Goal: Task Accomplishment & Management: Manage account settings

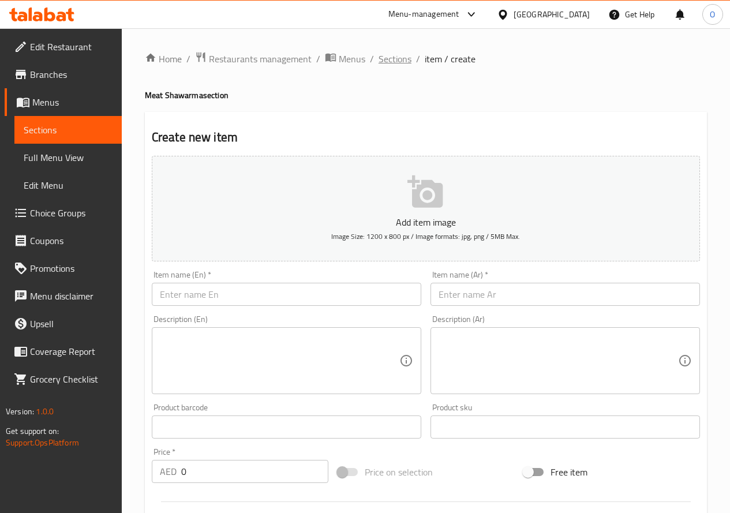
click at [391, 55] on span "Sections" at bounding box center [395, 59] width 33 height 14
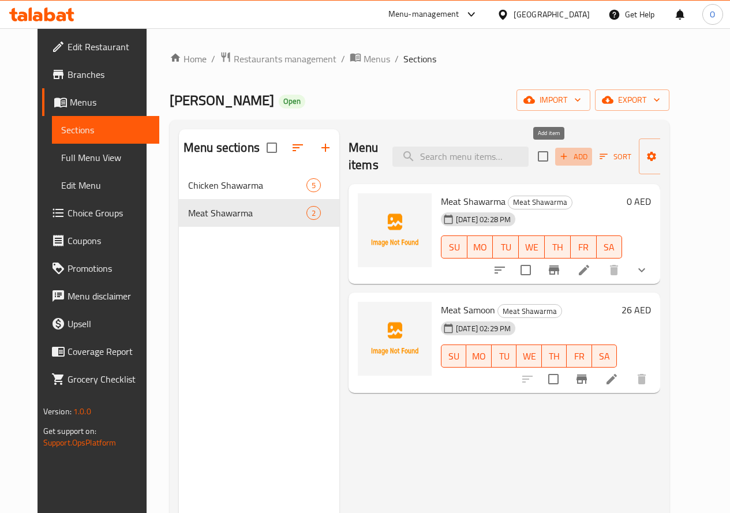
click at [558, 159] on span "Add" at bounding box center [573, 156] width 31 height 13
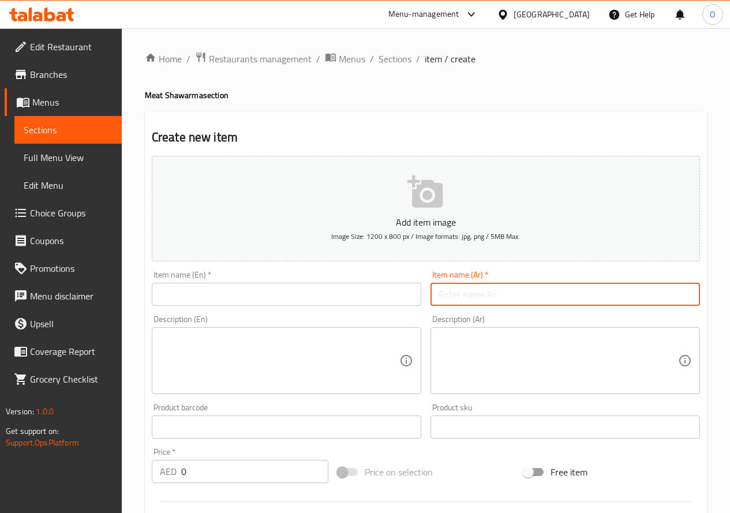
paste input "طبق الشاورما"
type input "طبق الشاورما"
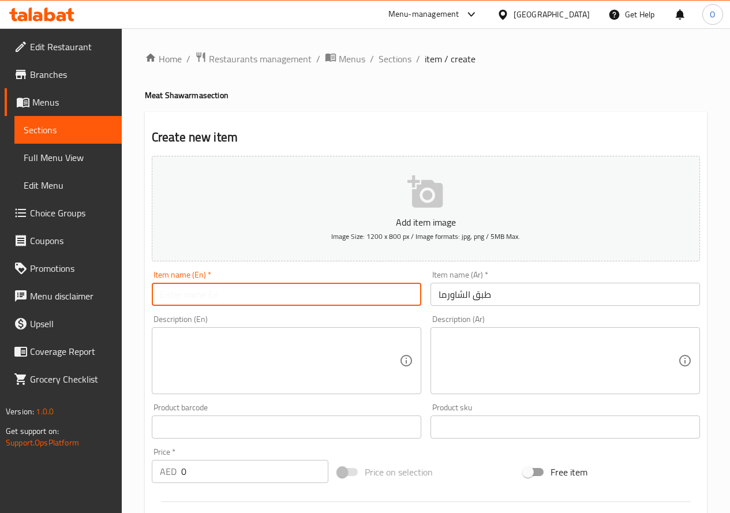
paste input "e Shawarma"
drag, startPoint x: 166, startPoint y: 294, endPoint x: 134, endPoint y: 315, distance: 37.5
click at [134, 315] on div "Home / Restaurants management / Menus / Sections / item / create Meat Shawarma …" at bounding box center [426, 421] width 608 height 787
click at [216, 294] on input "Shawarma" at bounding box center [287, 294] width 270 height 23
paste input "Plate"
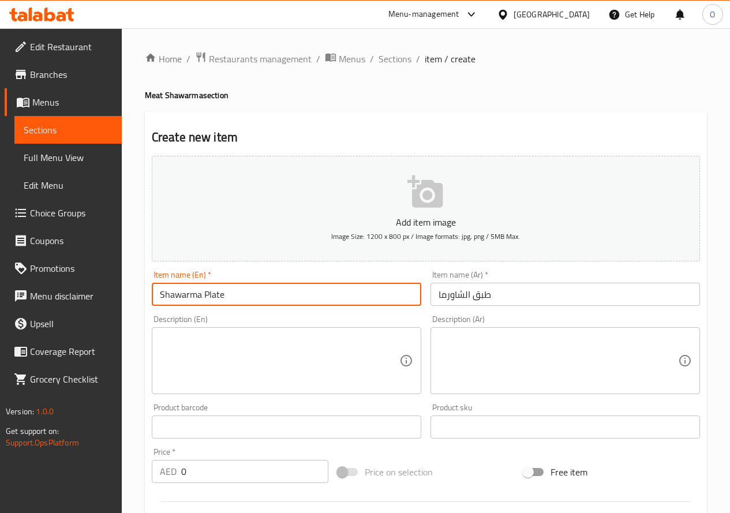
type input "Shawarma Plate"
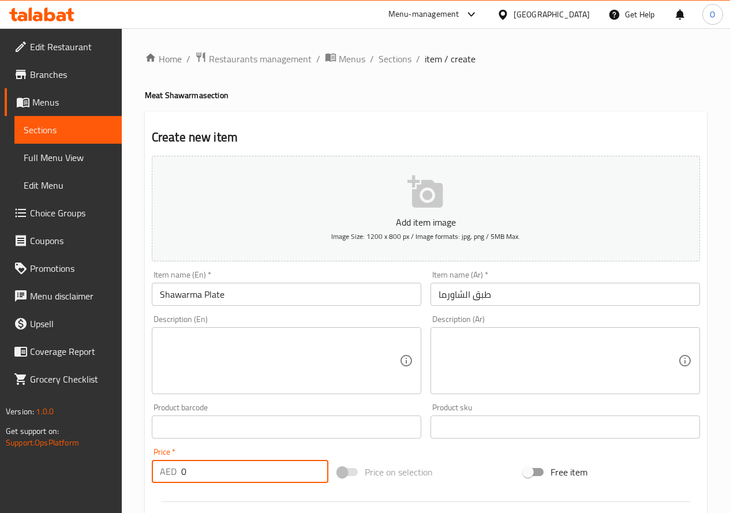
drag, startPoint x: 189, startPoint y: 473, endPoint x: 170, endPoint y: 472, distance: 19.1
click at [170, 472] on div "AED 0 Price *" at bounding box center [240, 471] width 177 height 23
paste input "32"
type input "32"
click at [231, 356] on textarea at bounding box center [280, 361] width 240 height 55
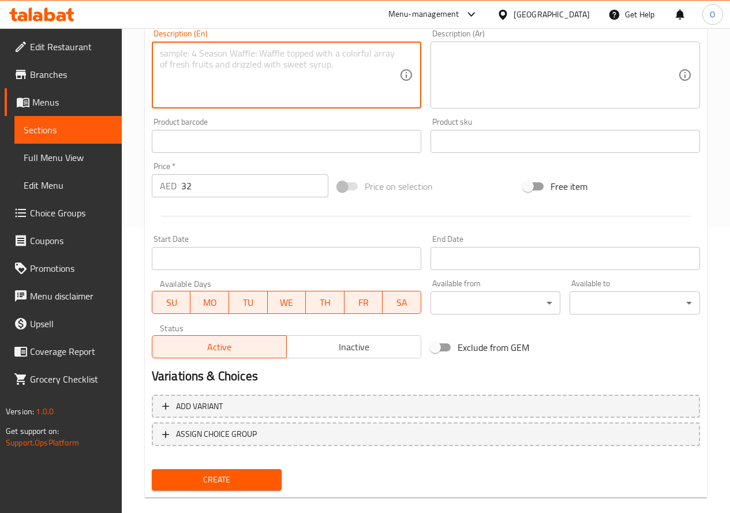
scroll to position [289, 0]
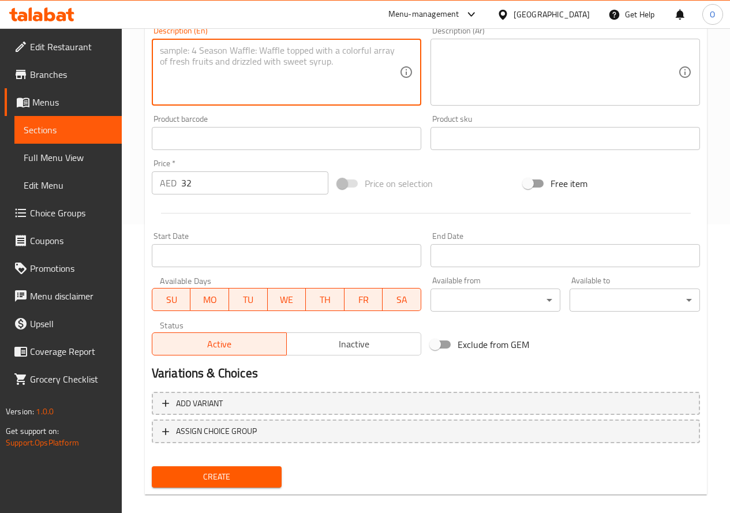
click at [246, 474] on span "Create" at bounding box center [217, 477] width 112 height 14
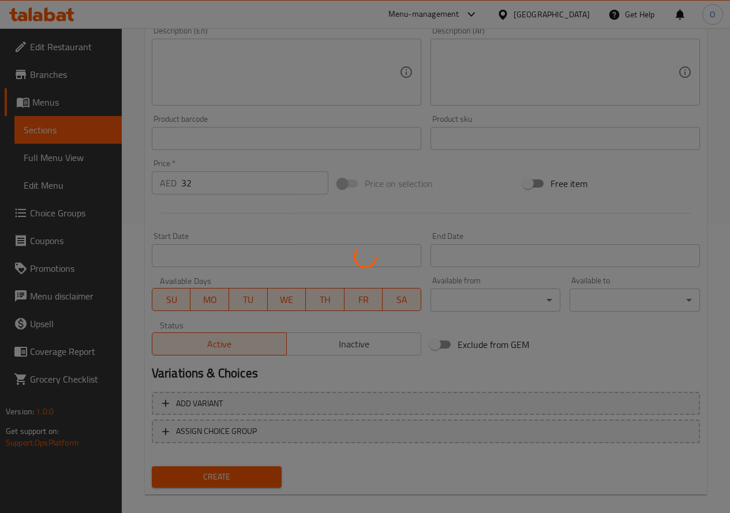
type input "0"
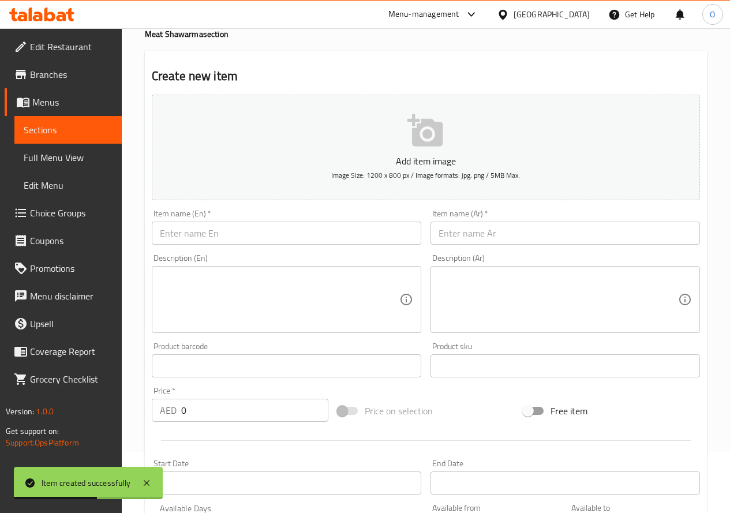
scroll to position [58, 0]
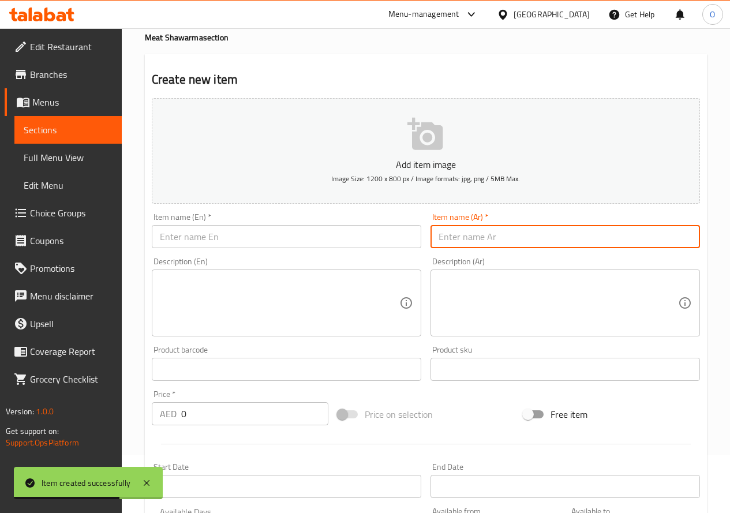
paste input "ماريا لحم"
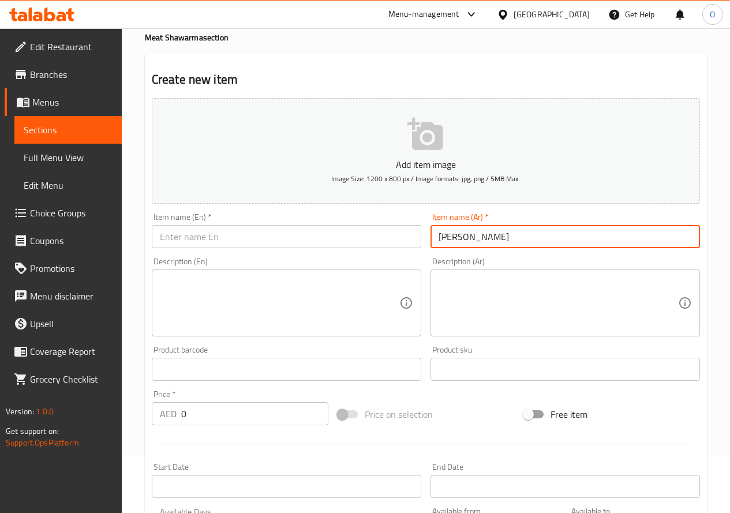
type input "ماريا لحم"
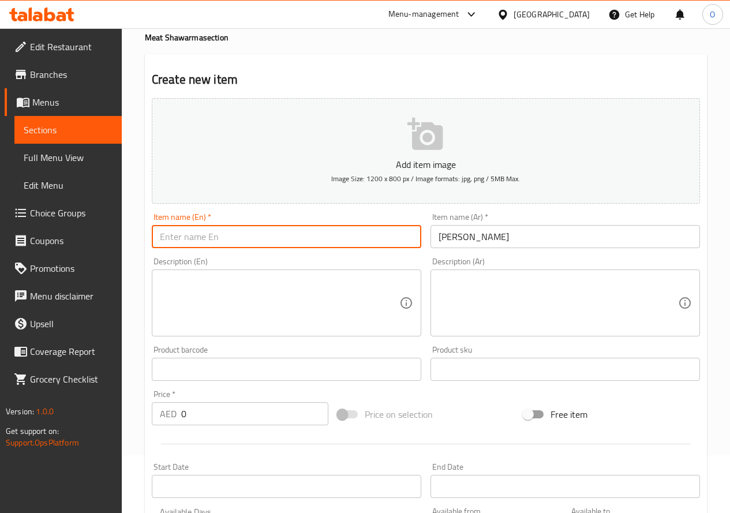
paste input "Maria"
paste input "Meat"
type input "Maria Meat"
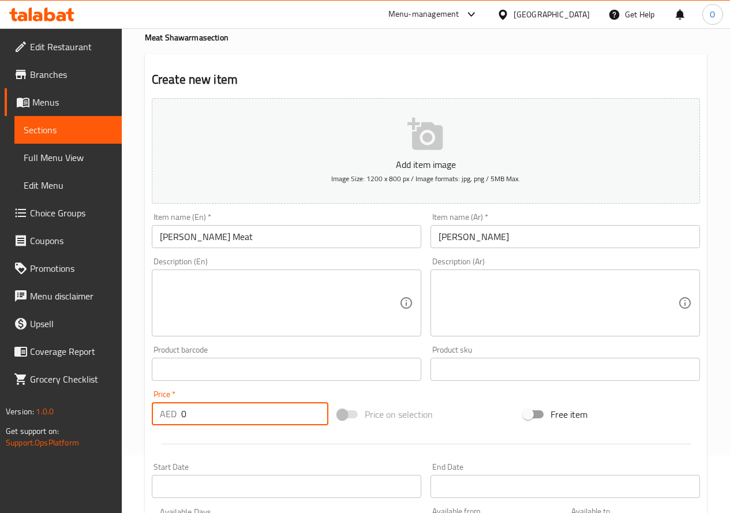
drag, startPoint x: 189, startPoint y: 409, endPoint x: 172, endPoint y: 415, distance: 18.3
click at [172, 415] on div "AED 0 Price *" at bounding box center [240, 413] width 177 height 23
paste input "26"
type input "26"
click at [220, 296] on textarea at bounding box center [280, 303] width 240 height 55
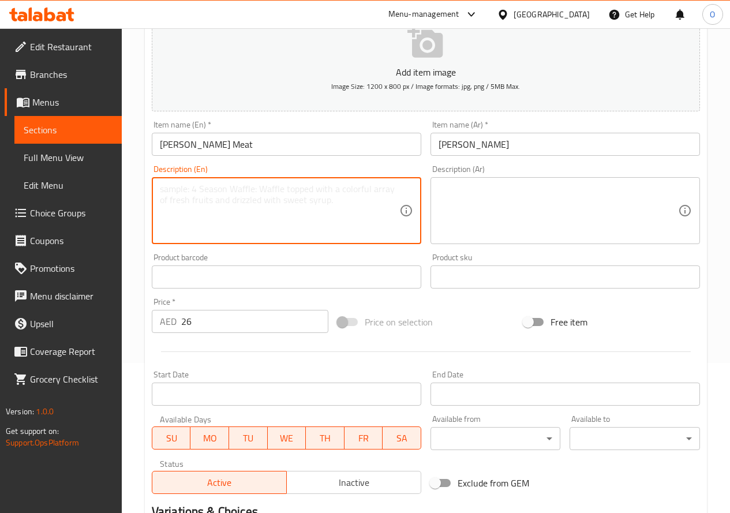
scroll to position [302, 0]
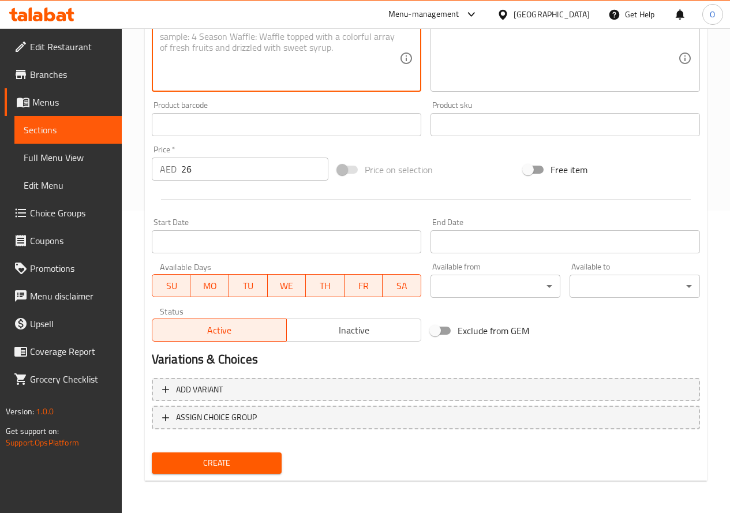
click at [247, 466] on span "Create" at bounding box center [217, 463] width 112 height 14
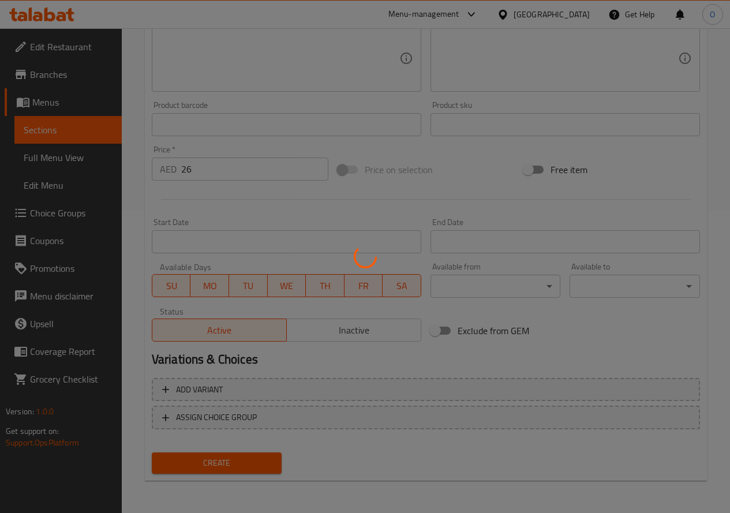
type input "0"
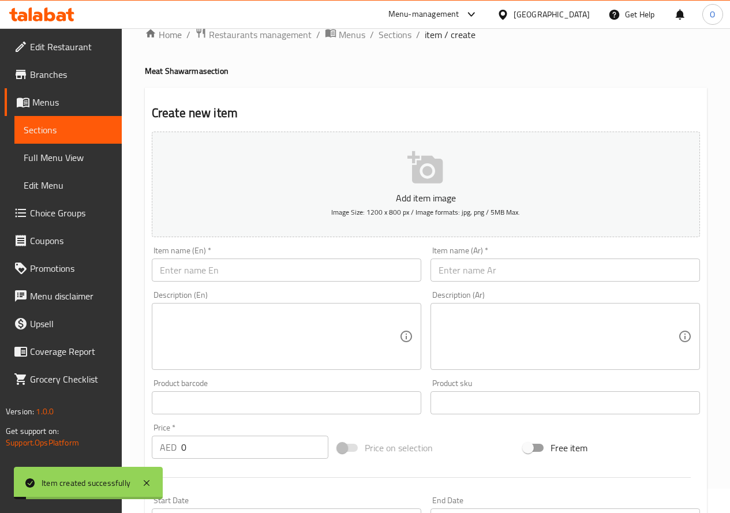
scroll to position [14, 0]
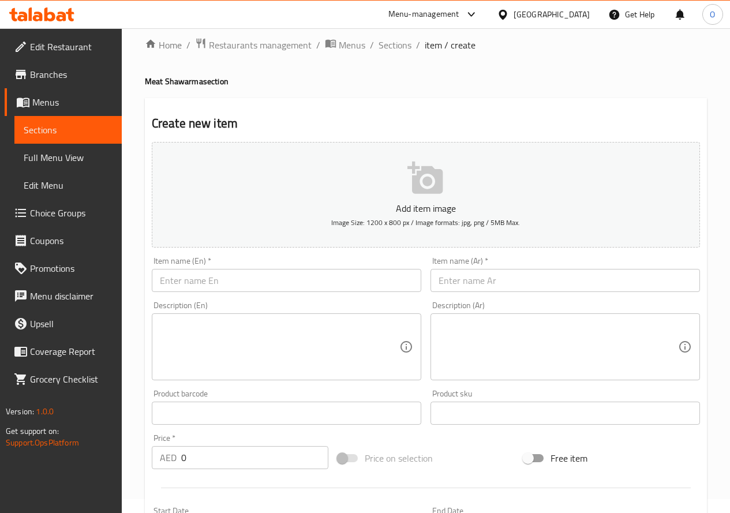
click at [476, 274] on input "text" at bounding box center [566, 280] width 270 height 23
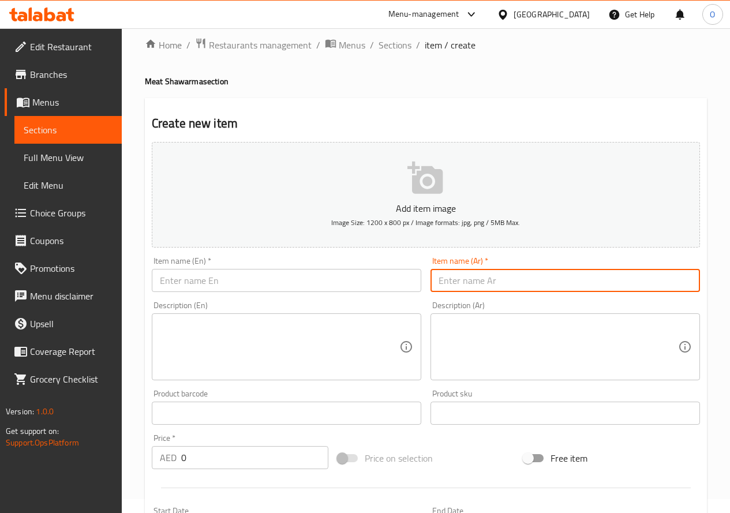
paste input "شريحة لحم مع األرز"
click at [446, 286] on input "شريحة لحم مع األرز" at bounding box center [566, 280] width 270 height 23
type input "شريحة لحم مع الارز"
drag, startPoint x: 193, startPoint y: 465, endPoint x: 174, endPoint y: 459, distance: 19.9
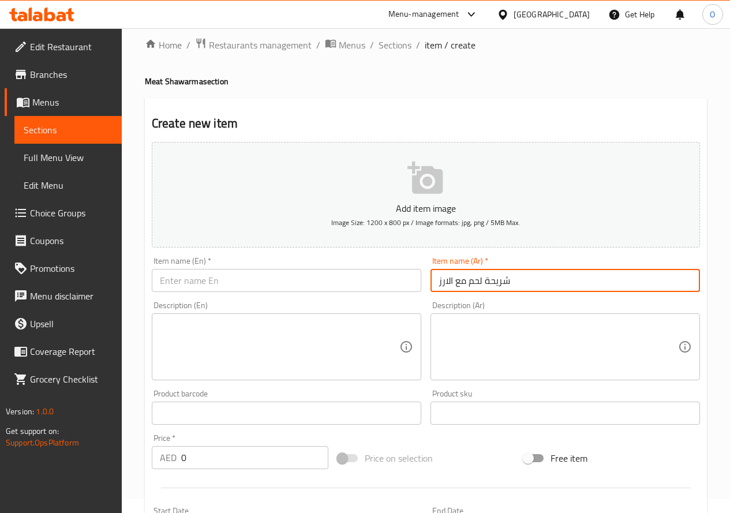
click at [174, 459] on div "AED 0 Price *" at bounding box center [240, 457] width 177 height 23
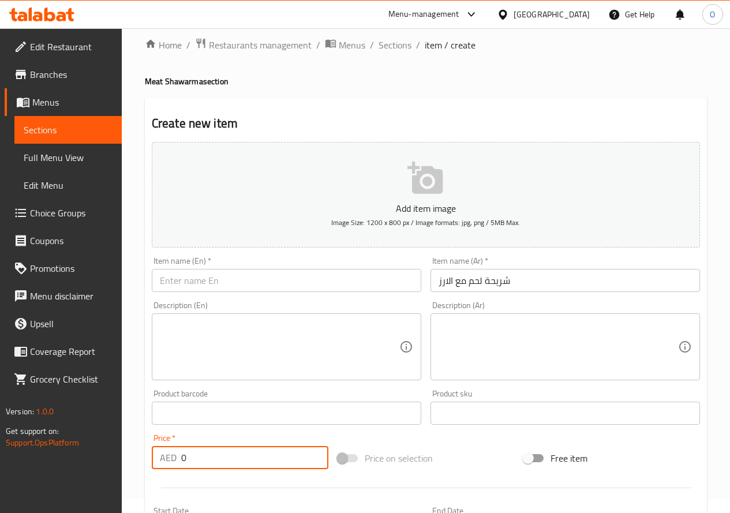
paste input "46"
type input "46"
click at [208, 366] on textarea at bounding box center [280, 347] width 240 height 55
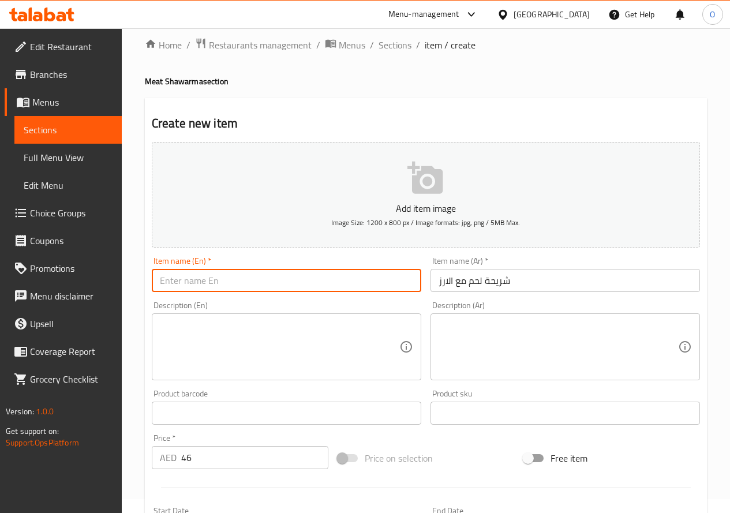
click at [219, 272] on input "text" at bounding box center [287, 280] width 270 height 23
paste input "Slice Me"
click at [173, 283] on input "Slice Me" at bounding box center [287, 280] width 270 height 23
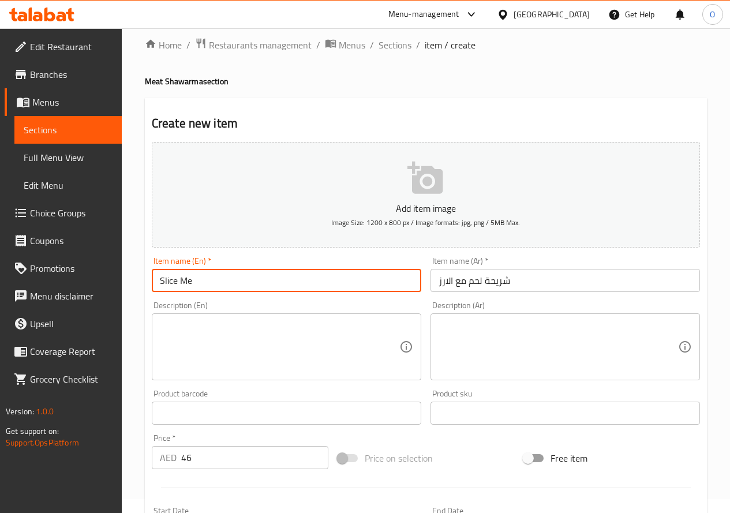
paste input "Meat"
paste input "Slice"
paste input "e W"
drag, startPoint x: 202, startPoint y: 282, endPoint x: 225, endPoint y: 282, distance: 22.5
click at [225, 282] on input "Meat Slice e W" at bounding box center [287, 280] width 270 height 23
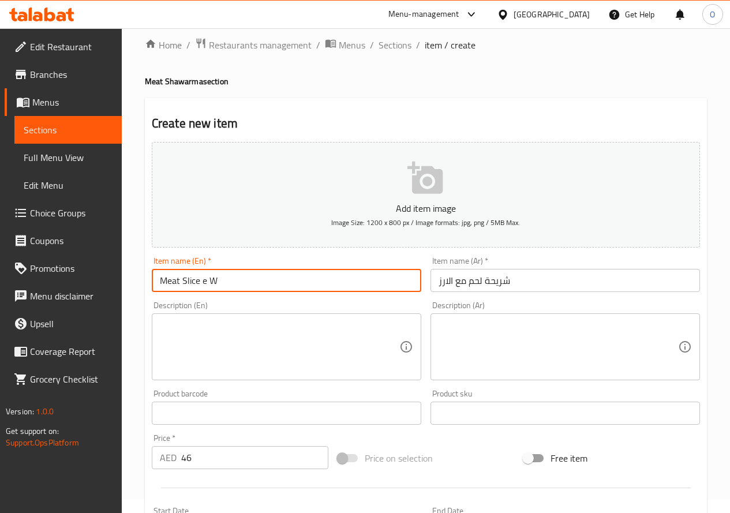
paste input "With"
paste input "Rice"
type input "Meat Slice With Rice"
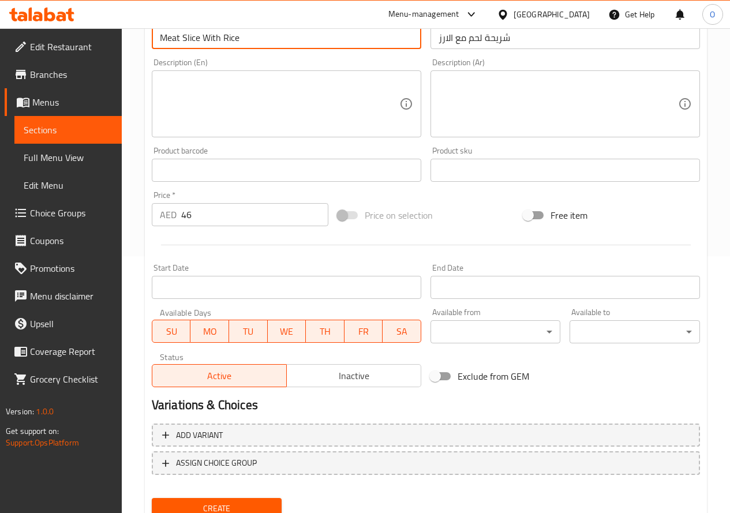
scroll to position [302, 0]
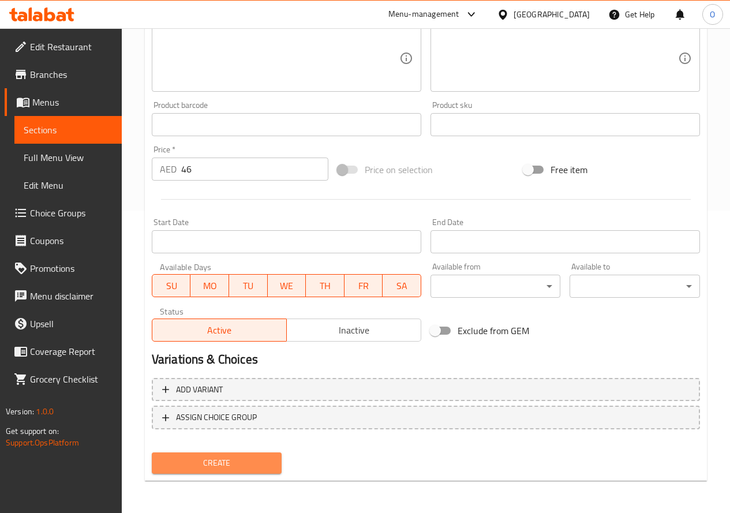
click at [249, 465] on span "Create" at bounding box center [217, 463] width 112 height 14
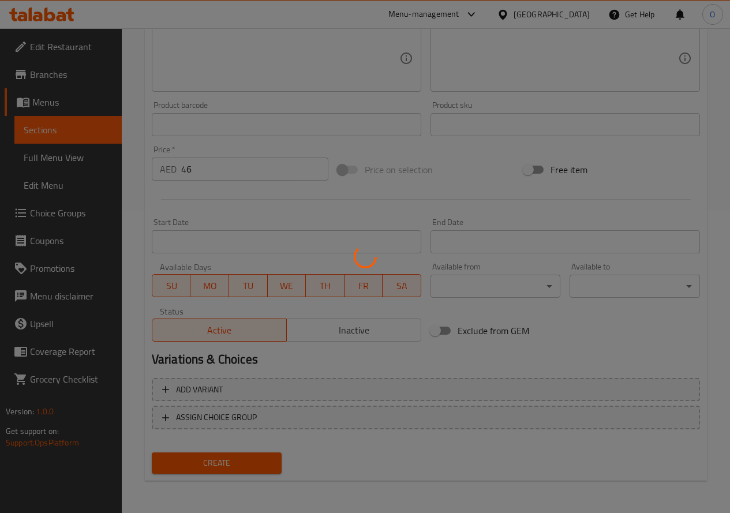
type input "0"
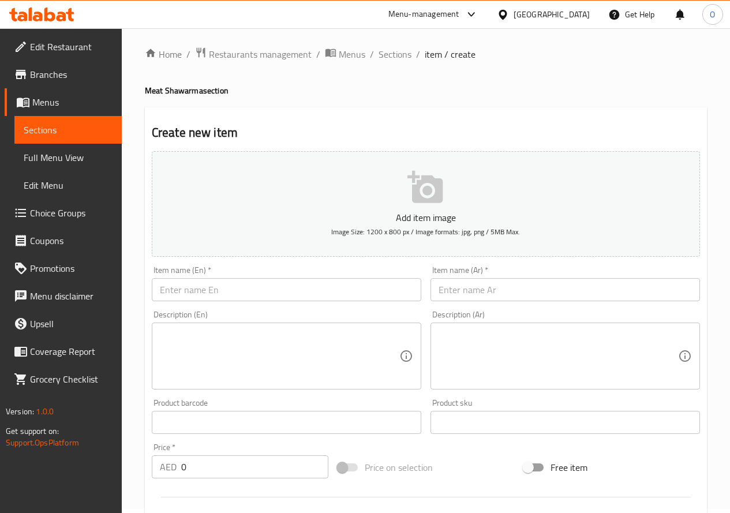
scroll to position [0, 0]
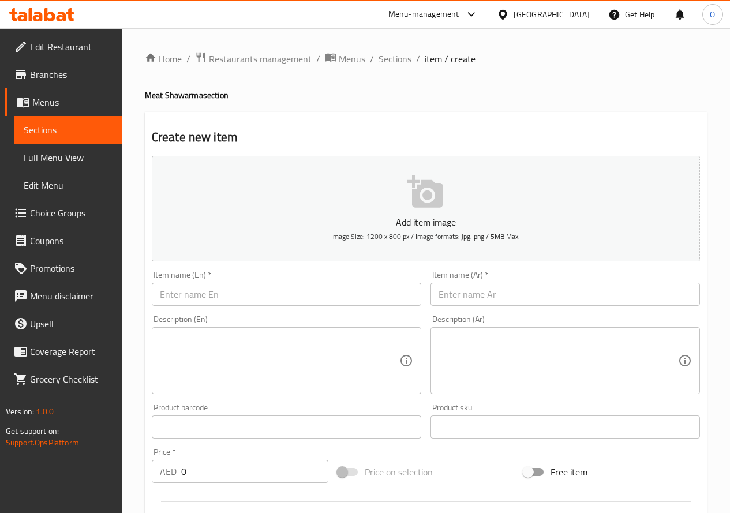
click at [386, 53] on span "Sections" at bounding box center [395, 59] width 33 height 14
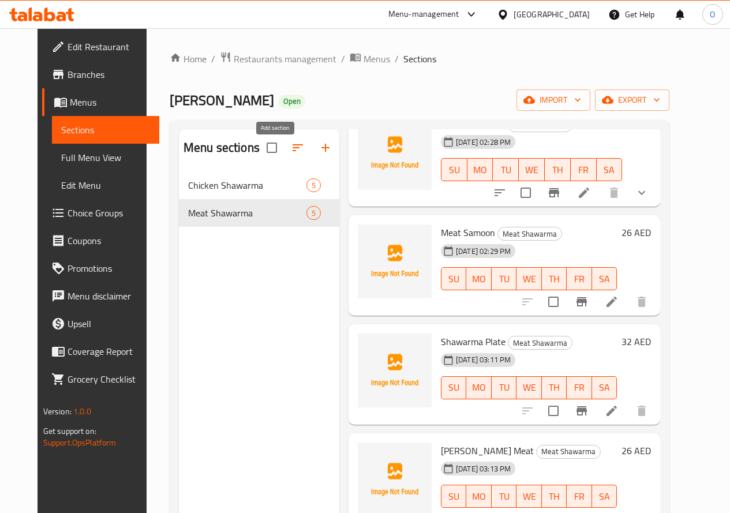
click at [319, 151] on icon "button" at bounding box center [326, 148] width 14 height 14
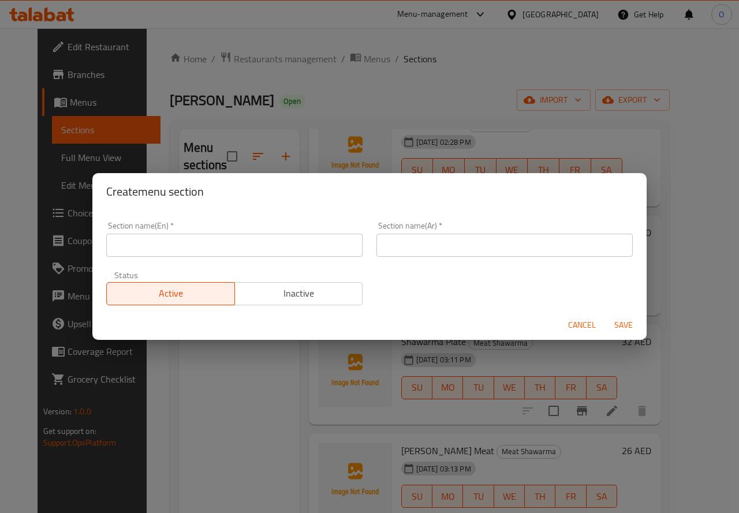
click at [171, 253] on input "text" at bounding box center [234, 245] width 256 height 23
paste input "BROASTED"
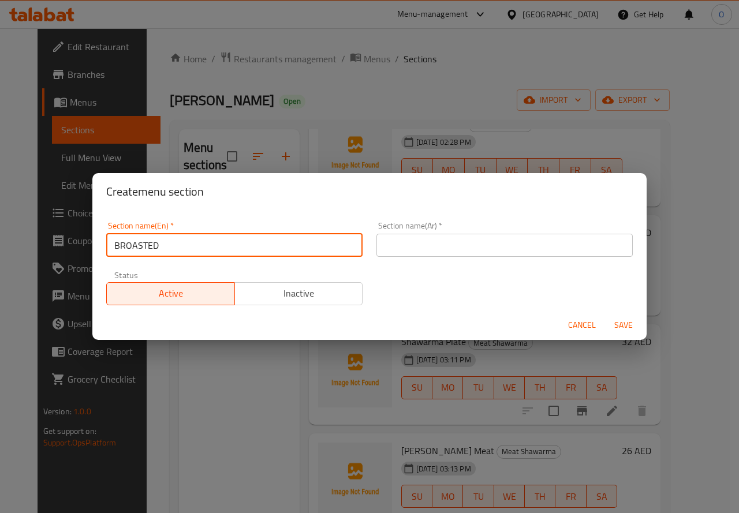
paste input "AND"
paste input "WESTERN"
click at [218, 246] on input "BROASTED AND WESTERN" at bounding box center [234, 245] width 256 height 23
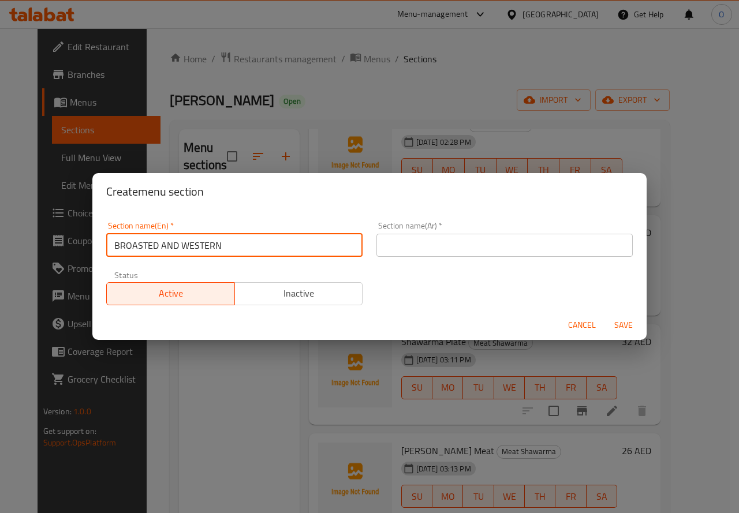
click at [240, 251] on input "BROASTED AND WESTERN" at bounding box center [234, 245] width 256 height 23
click at [240, 246] on input "BROASTED AND WESTERN" at bounding box center [234, 245] width 256 height 23
paste input "roasted And Western"
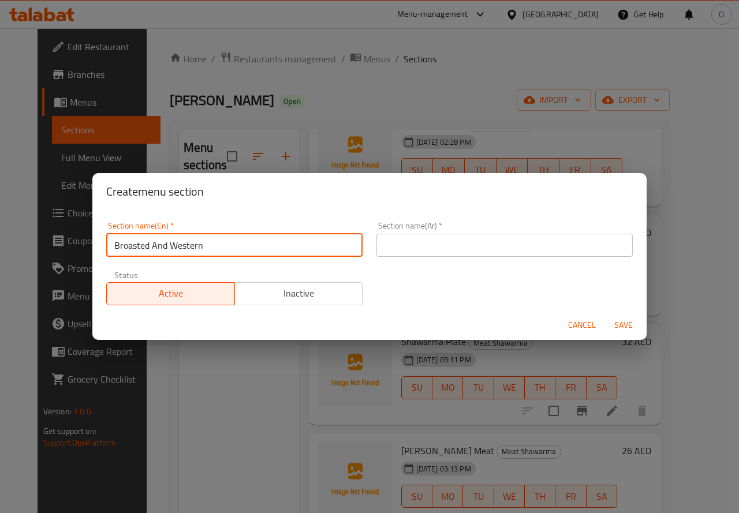
type input "Broasted And Western"
click at [391, 238] on input "text" at bounding box center [504, 245] width 256 height 23
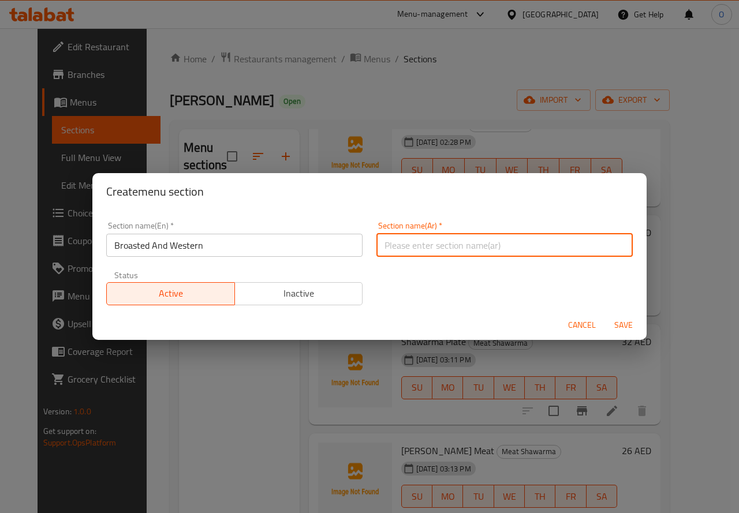
paste input "والغربي البروستد"
drag, startPoint x: 417, startPoint y: 246, endPoint x: 458, endPoint y: 246, distance: 40.4
click at [458, 246] on input "والغربي البروستد" at bounding box center [504, 245] width 256 height 23
click at [420, 249] on input "البروستد" at bounding box center [504, 245] width 256 height 23
paste input "والغربي"
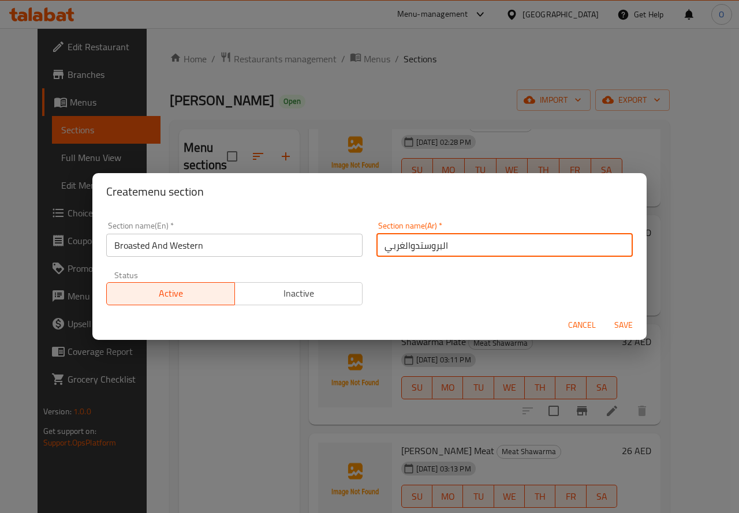
click at [414, 252] on input "البروستدوالغربي" at bounding box center [504, 245] width 256 height 23
drag, startPoint x: 384, startPoint y: 248, endPoint x: 372, endPoint y: 249, distance: 12.7
click at [376, 249] on input "البروستد والغربي" at bounding box center [504, 245] width 256 height 23
type input "البروستد والغربي"
click at [612, 331] on span "Save" at bounding box center [624, 325] width 28 height 14
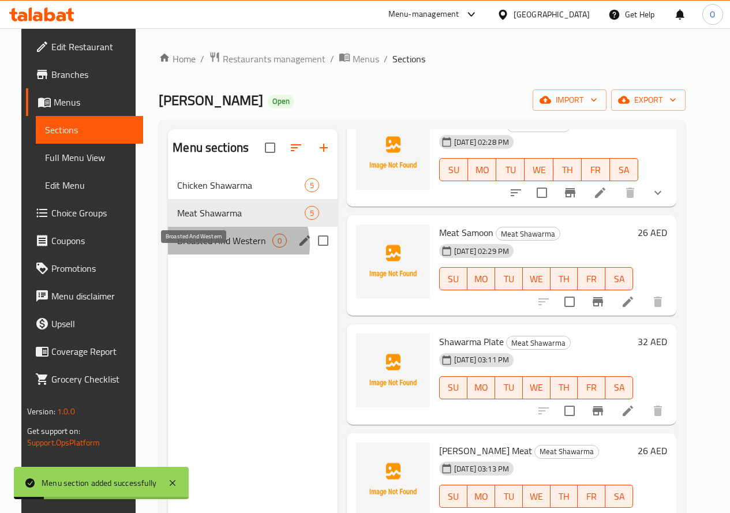
click at [223, 248] on span "Broasted And Western" at bounding box center [224, 241] width 95 height 14
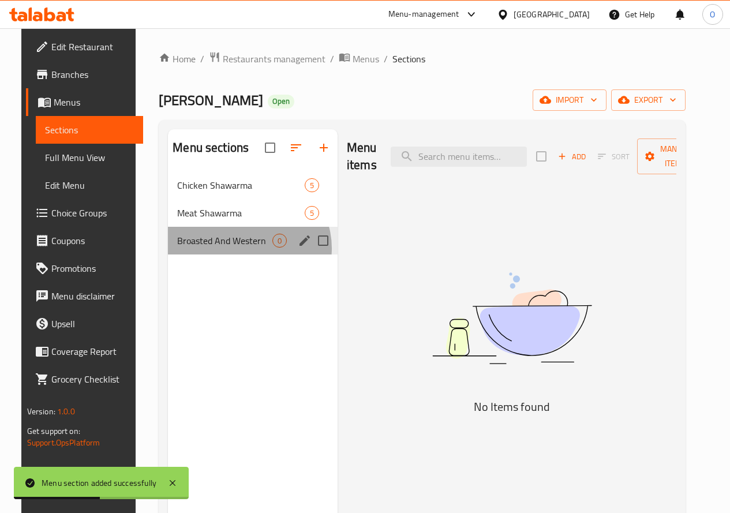
click at [234, 255] on div "Broasted And Western 0" at bounding box center [253, 241] width 170 height 28
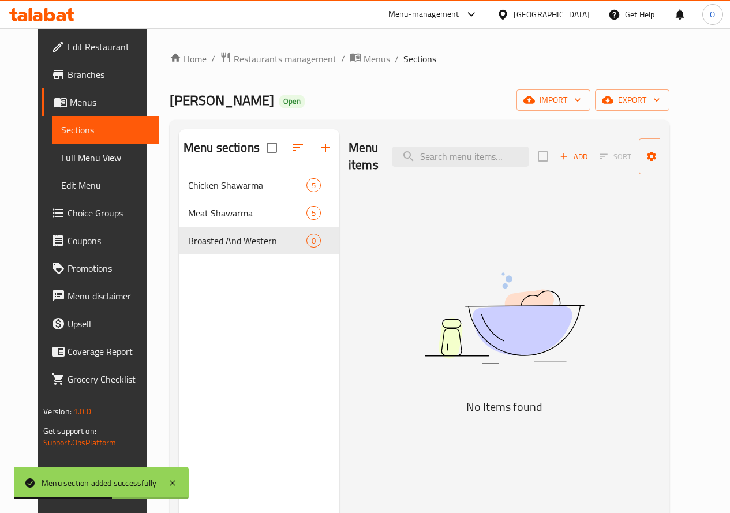
click at [559, 159] on icon "button" at bounding box center [564, 156] width 10 height 10
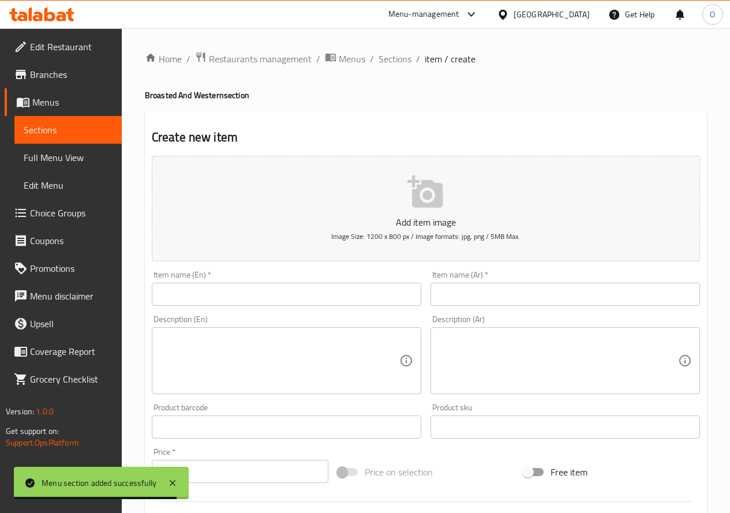
click at [274, 300] on input "text" at bounding box center [287, 294] width 270 height 23
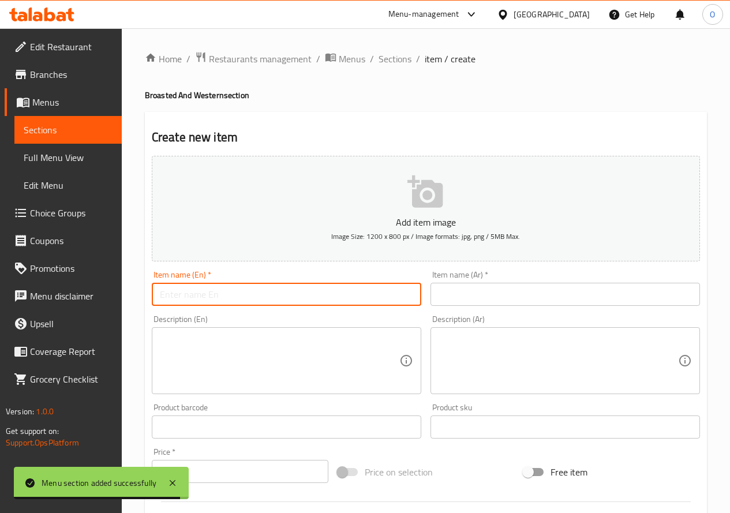
paste input "/Pieces 4 Meal Broasted"
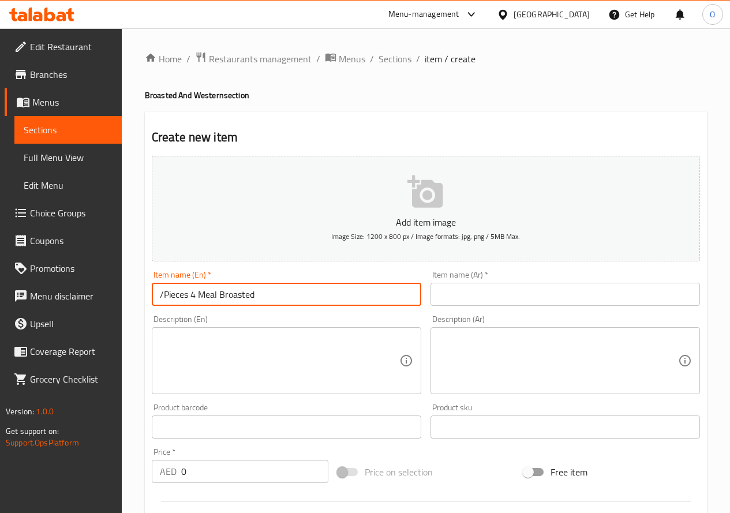
type input "/Pieces 4 Meal Broasted"
click at [453, 292] on input "text" at bounding box center [566, 294] width 270 height 23
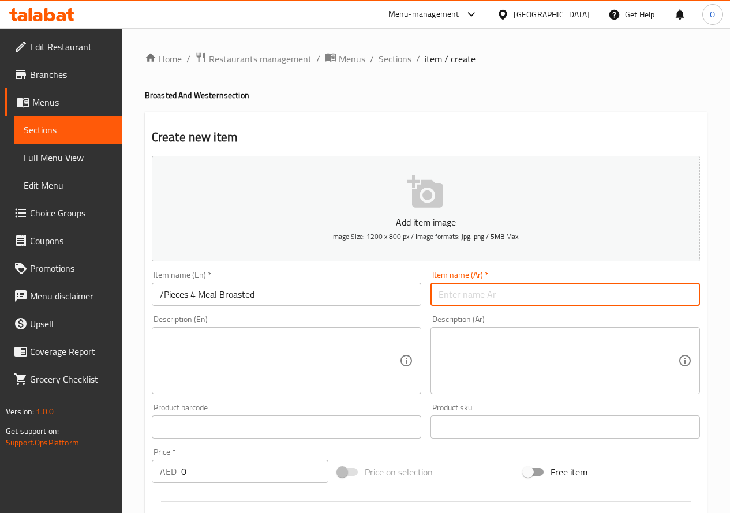
paste input "وجبة بروستد 4 قطع"
type input "وجبة بروستد 4 قطع"
click at [208, 288] on input "/Pieces 4 Meal Broasted" at bounding box center [287, 294] width 270 height 23
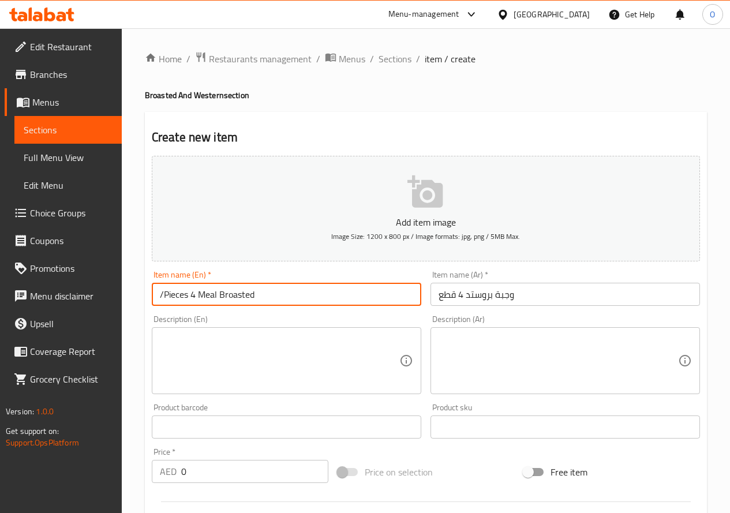
click at [208, 288] on input "/Pieces 4 Meal Broasted" at bounding box center [287, 294] width 270 height 23
paste input "text"
paste input "Meal"
paste input "Pieces 4"
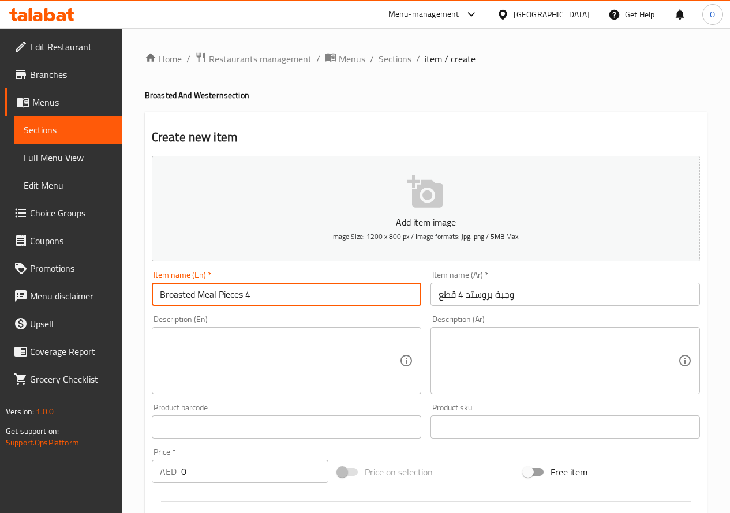
drag, startPoint x: 244, startPoint y: 296, endPoint x: 261, endPoint y: 292, distance: 17.4
click at [261, 292] on input "Broasted Meal Pieces 4" at bounding box center [287, 294] width 270 height 23
click at [219, 297] on input "Broasted Meal Pieces" at bounding box center [287, 294] width 270 height 23
paste input "4"
click at [222, 299] on input "Broasted Meal 4 Pieces" at bounding box center [287, 294] width 270 height 23
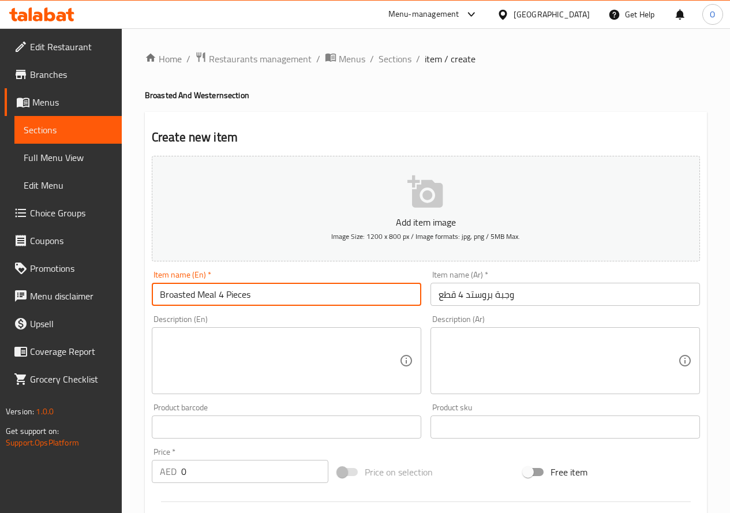
type input "Broasted Meal 4 Pieces"
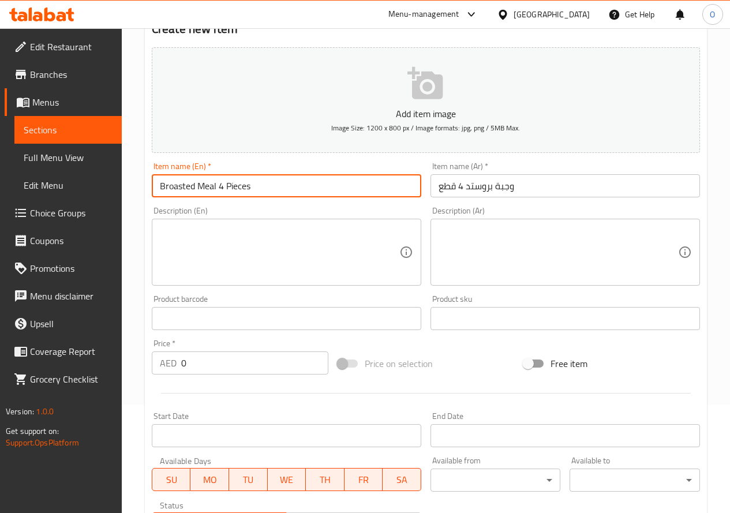
scroll to position [115, 0]
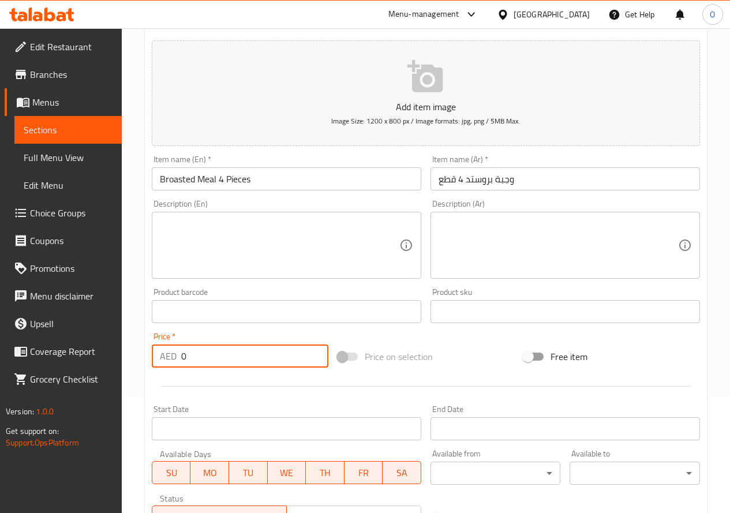
drag, startPoint x: 190, startPoint y: 361, endPoint x: 169, endPoint y: 361, distance: 21.9
click at [169, 361] on div "AED 0 Price *" at bounding box center [240, 356] width 177 height 23
paste input "36"
type input "36"
click at [190, 390] on div at bounding box center [426, 386] width 558 height 28
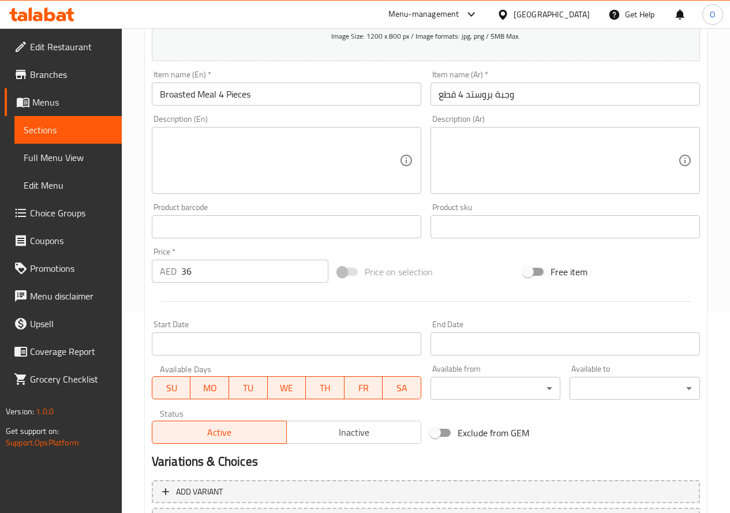
scroll to position [302, 0]
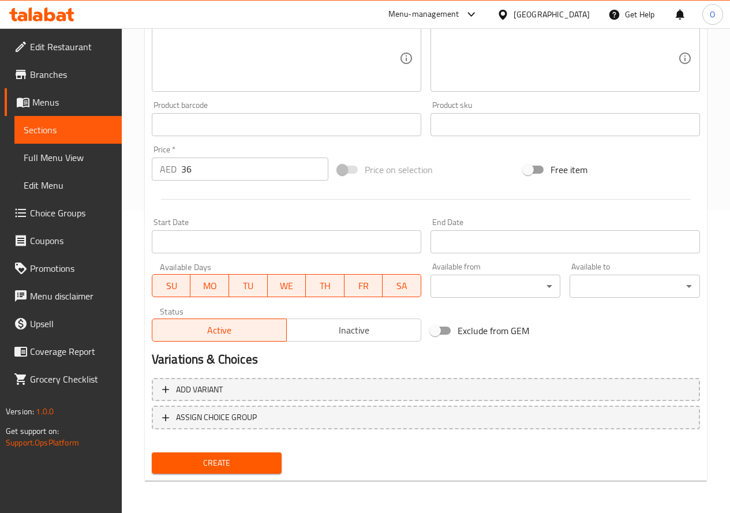
click at [275, 460] on button "Create" at bounding box center [217, 463] width 130 height 21
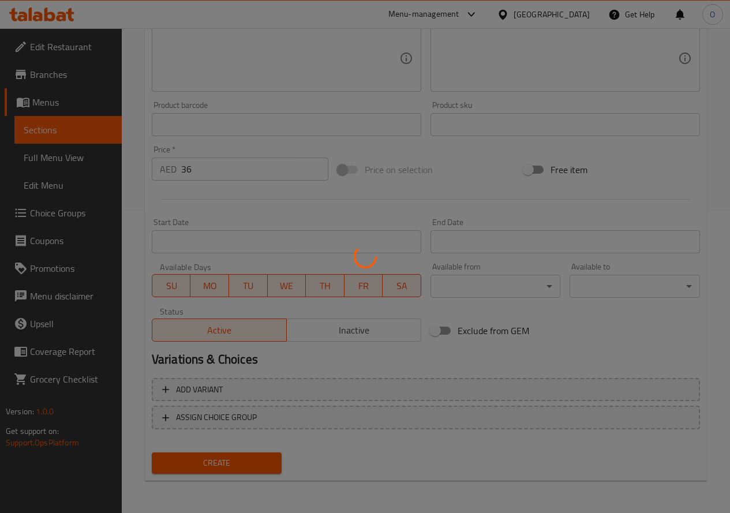
type input "0"
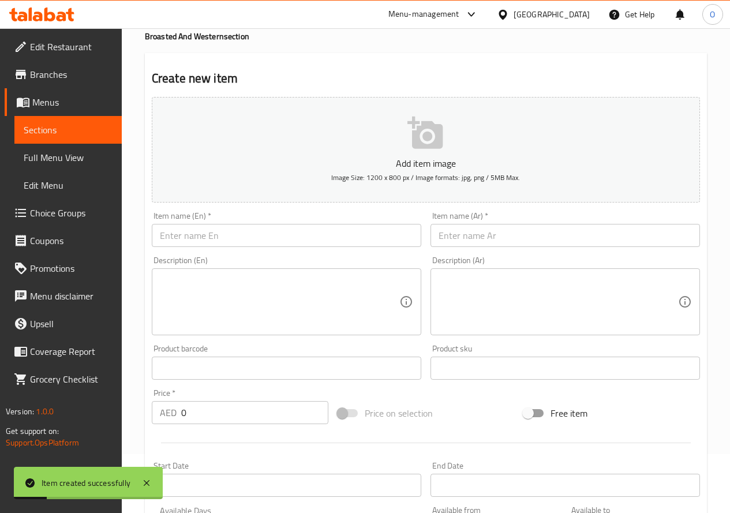
scroll to position [14, 0]
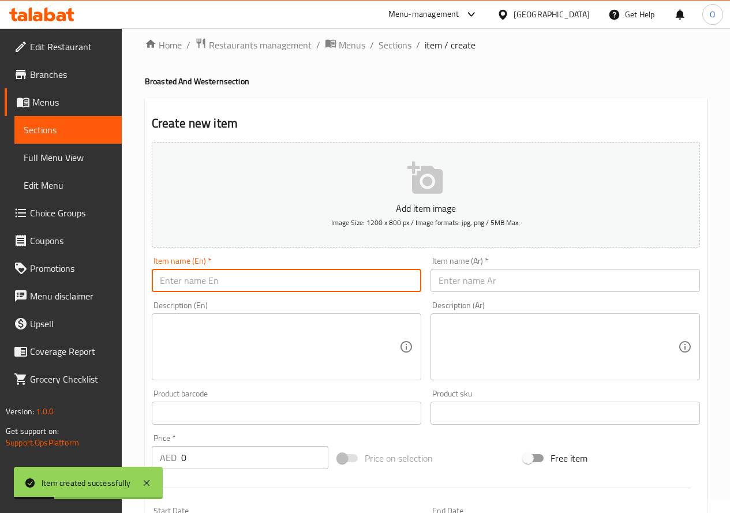
click at [223, 272] on input "text" at bounding box center [287, 280] width 270 height 23
paste input "s 2 Meal Broaste"
type input "s 2 Meal Broaste"
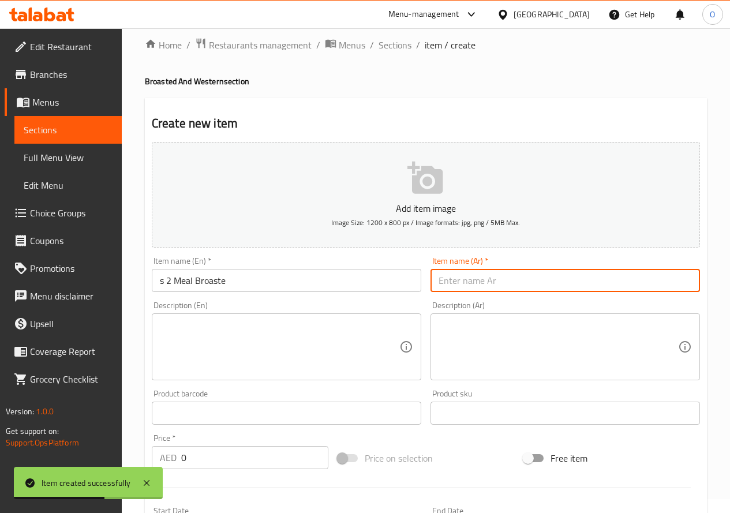
click at [455, 288] on input "text" at bounding box center [566, 280] width 270 height 23
paste input "وجبة بروستد قطعتين"
type input "وجبة بروستد قطعتين"
click at [230, 289] on input "s 2 Meal Broaste" at bounding box center [287, 280] width 270 height 23
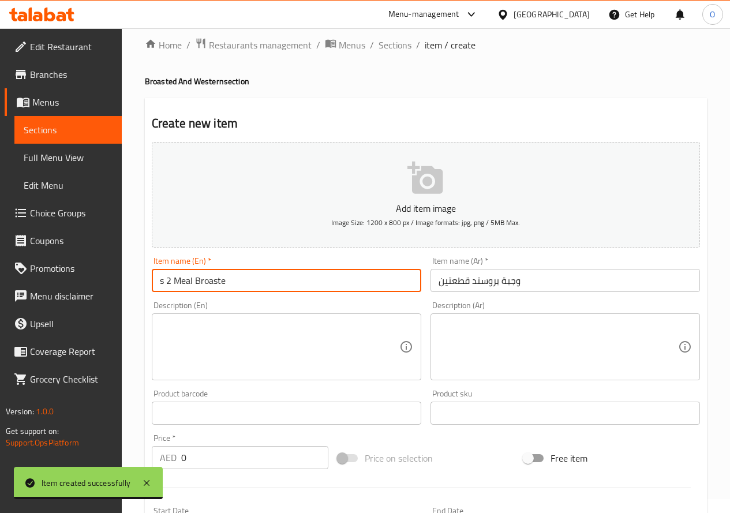
click at [230, 289] on input "s 2 Meal Broaste" at bounding box center [287, 280] width 270 height 23
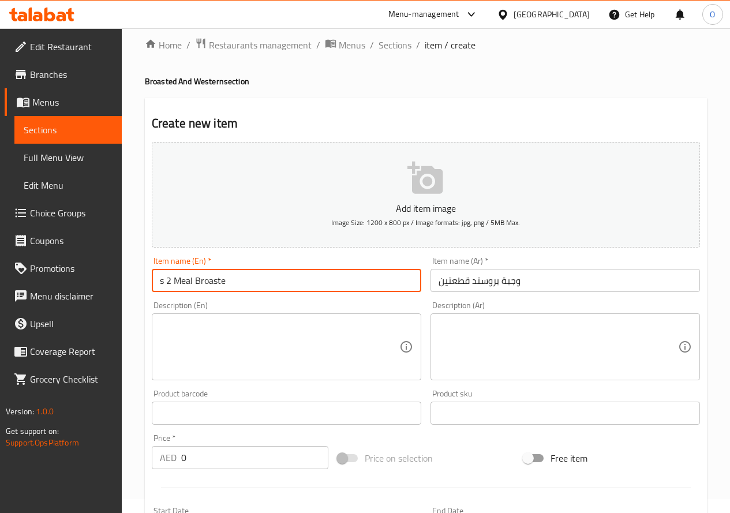
click at [230, 289] on input "s 2 Meal Broaste" at bounding box center [287, 280] width 270 height 23
paste input "Broasted"
paste input "Meal"
paste input "Pieces 2"
drag, startPoint x: 242, startPoint y: 280, endPoint x: 259, endPoint y: 279, distance: 16.2
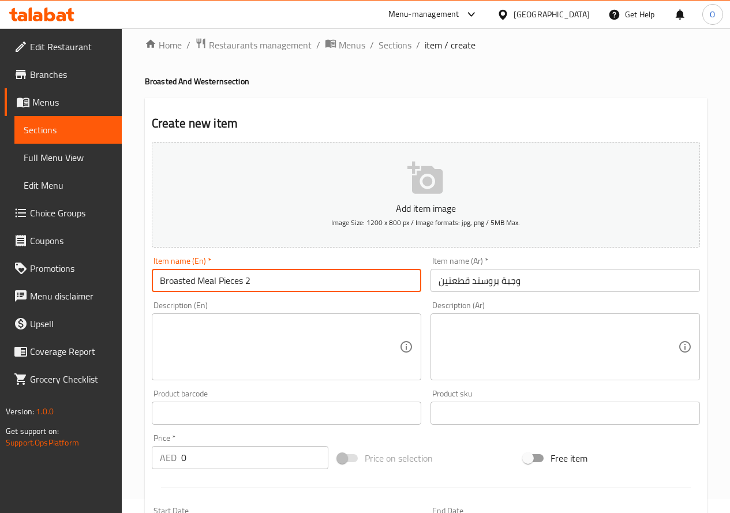
click at [259, 279] on input "Broasted Meal Pieces 2" at bounding box center [287, 280] width 270 height 23
click at [218, 281] on input "Broasted Meal Pieces" at bounding box center [287, 280] width 270 height 23
paste input "2"
click at [219, 280] on input "Broasted Meal 2 Pieces" at bounding box center [287, 280] width 270 height 23
type input "Broasted Meal 2 Pieces"
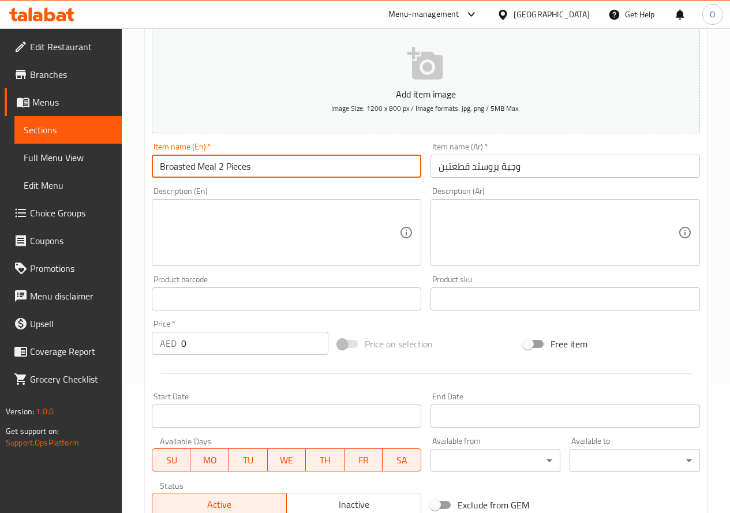
scroll to position [129, 0]
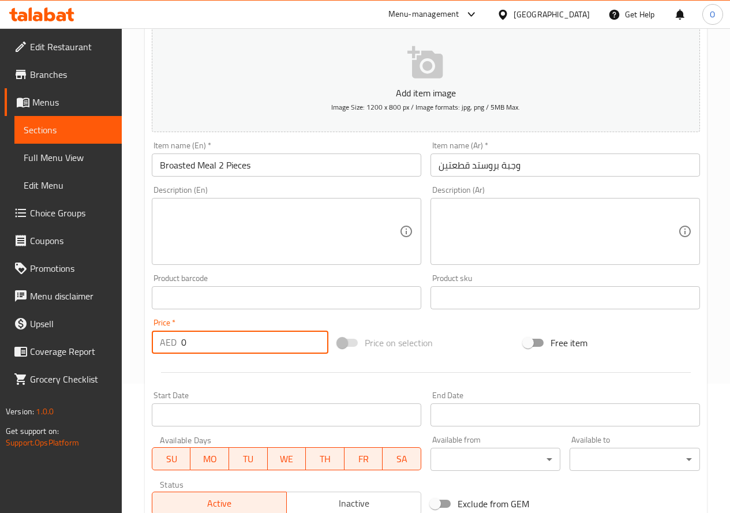
drag, startPoint x: 197, startPoint y: 343, endPoint x: 178, endPoint y: 350, distance: 20.1
click at [178, 350] on div "AED 0 Price *" at bounding box center [240, 342] width 177 height 23
paste input "26"
type input "26"
click at [201, 376] on div at bounding box center [426, 372] width 558 height 28
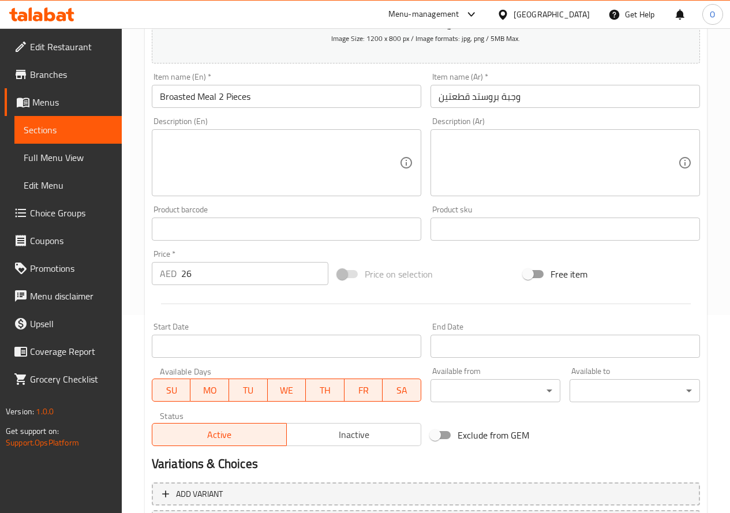
scroll to position [302, 0]
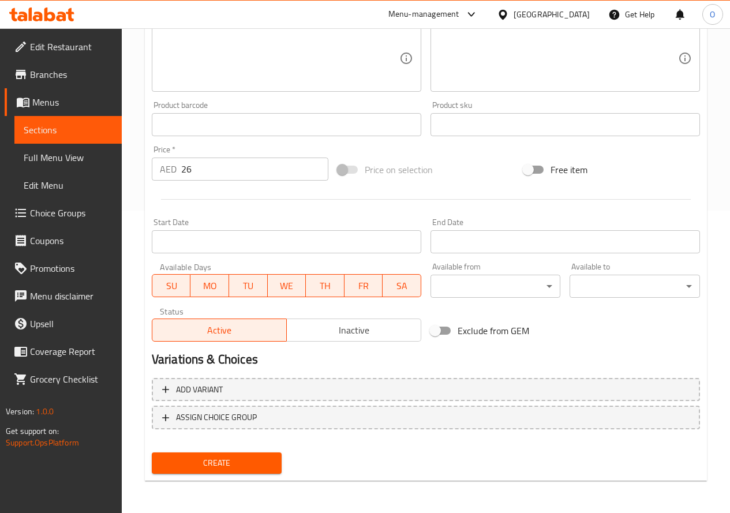
click at [248, 462] on span "Create" at bounding box center [217, 463] width 112 height 14
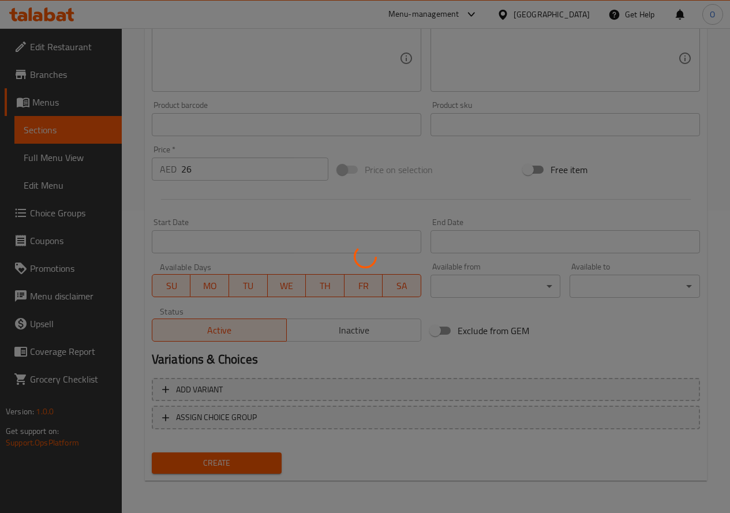
type input "0"
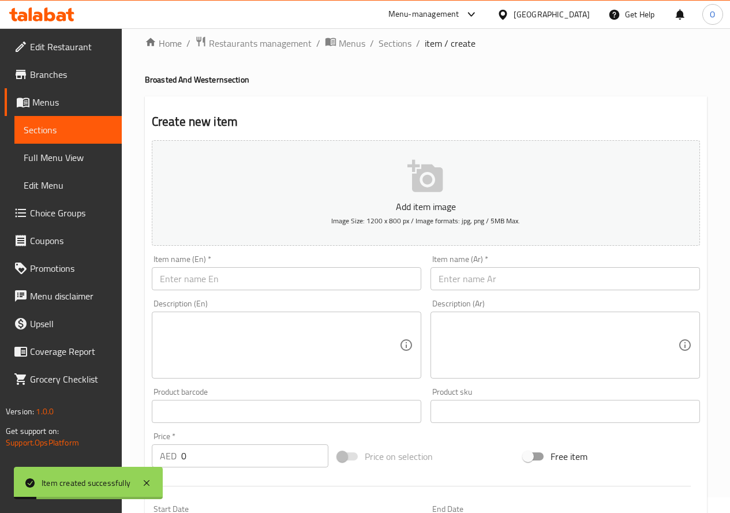
scroll to position [14, 0]
click at [485, 272] on input "text" at bounding box center [566, 280] width 270 height 23
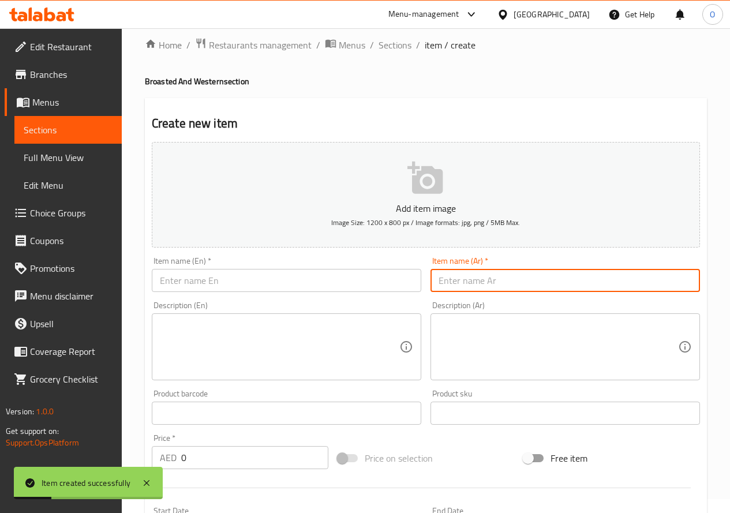
paste input "وجبة بروستد 8 قطع"
type input "وجبة بروستد 8 قطع"
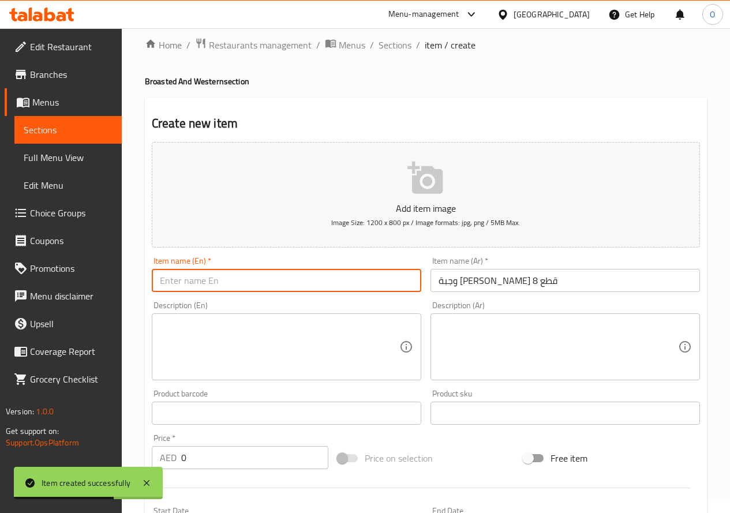
click at [203, 273] on input "text" at bounding box center [287, 280] width 270 height 23
paste input "Broasted"
paste input "Meal"
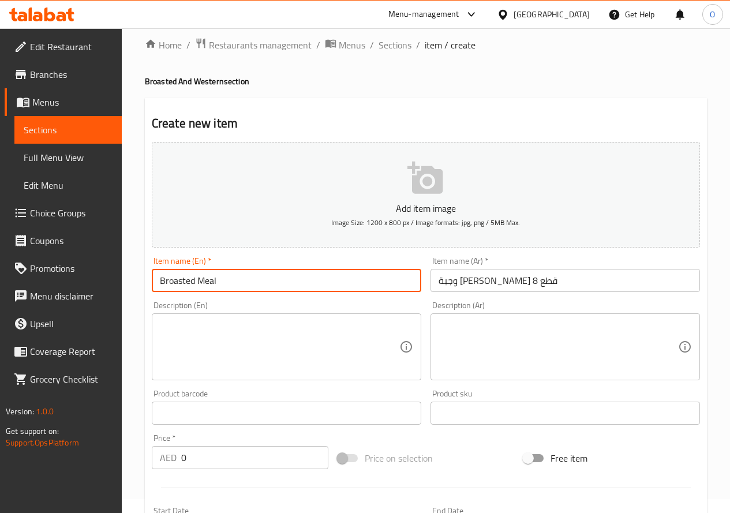
paste input "Pieces 8"
drag, startPoint x: 246, startPoint y: 282, endPoint x: 252, endPoint y: 279, distance: 6.5
click at [252, 279] on input "Broasted Meal Pieces 8" at bounding box center [287, 280] width 270 height 23
click at [219, 283] on input "Broasted Meal Pieces" at bounding box center [287, 280] width 270 height 23
paste input "8"
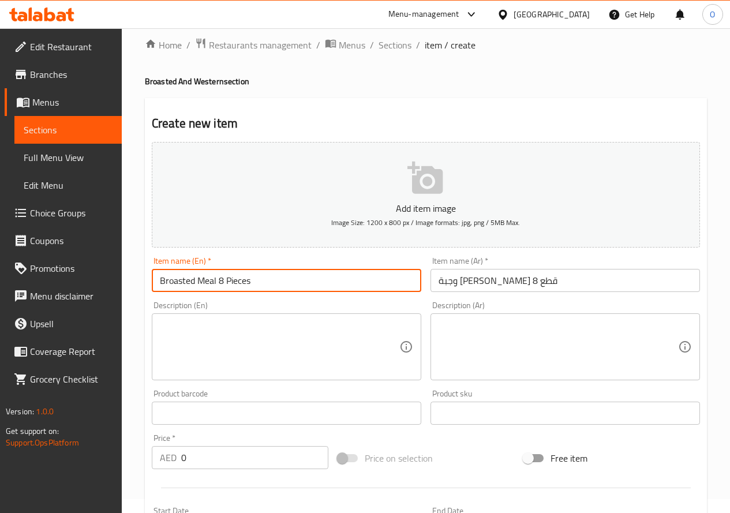
type input "Broasted Meal 8 Pieces"
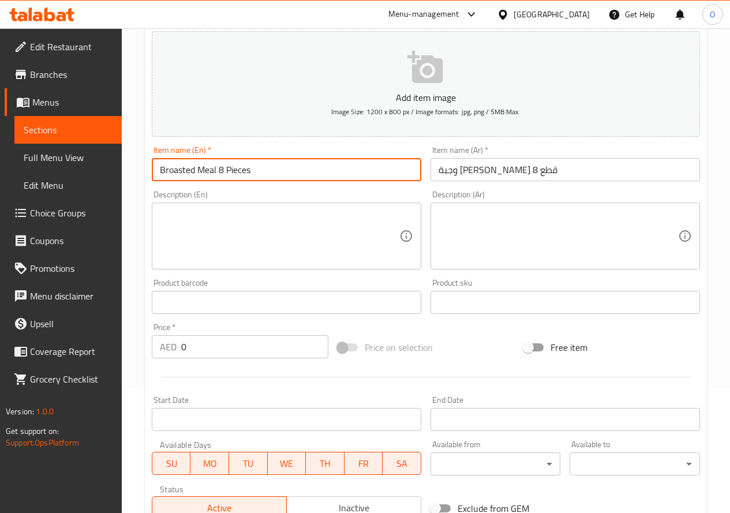
scroll to position [129, 0]
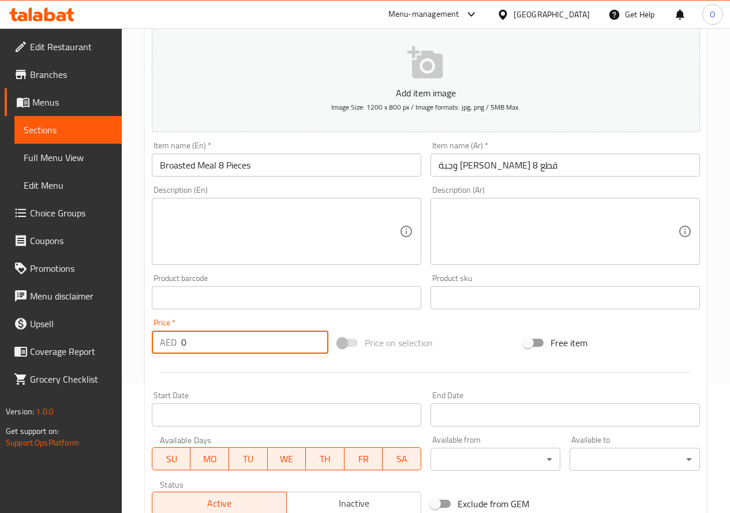
click at [177, 345] on div "AED 0 Price *" at bounding box center [240, 342] width 177 height 23
paste input "62"
type input "62"
click at [201, 368] on div at bounding box center [426, 372] width 558 height 28
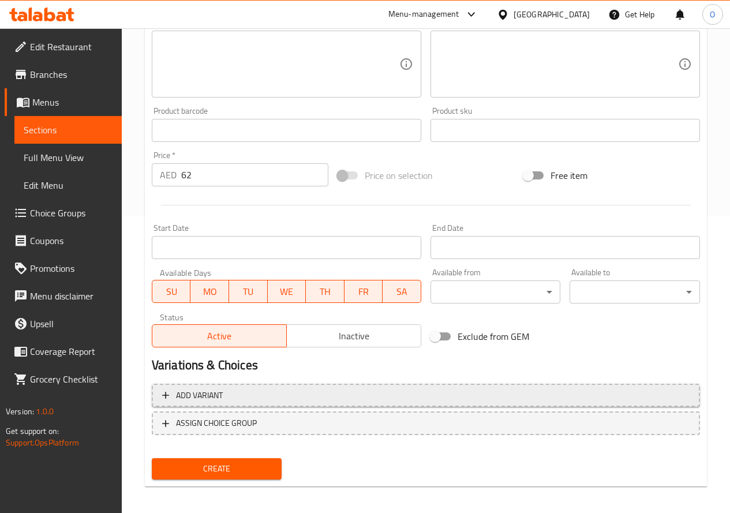
scroll to position [302, 0]
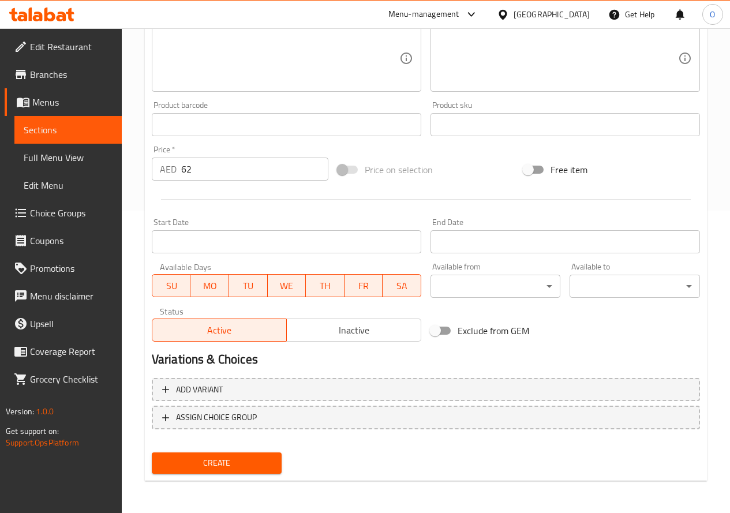
click at [237, 455] on button "Create" at bounding box center [217, 463] width 130 height 21
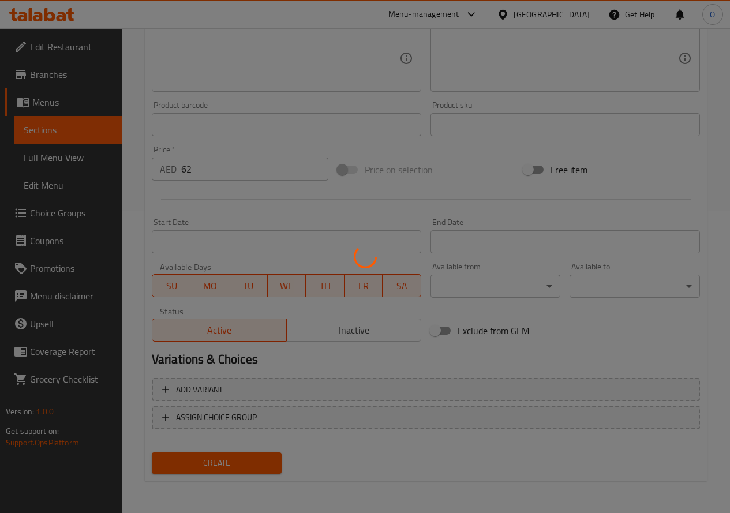
type input "0"
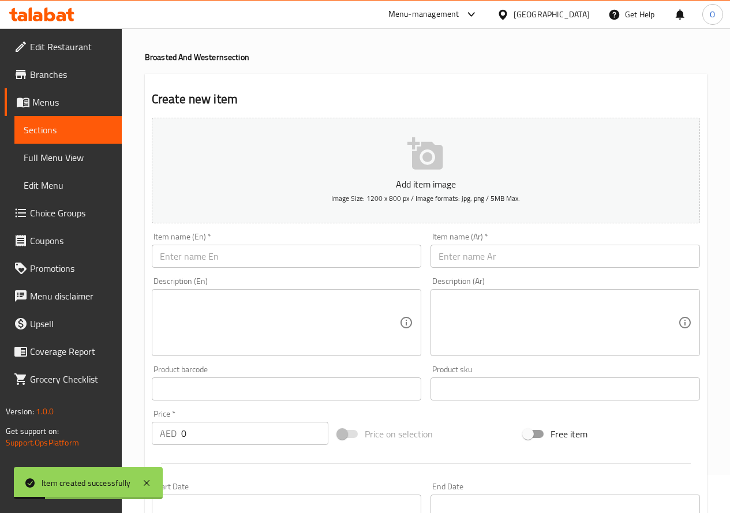
scroll to position [14, 0]
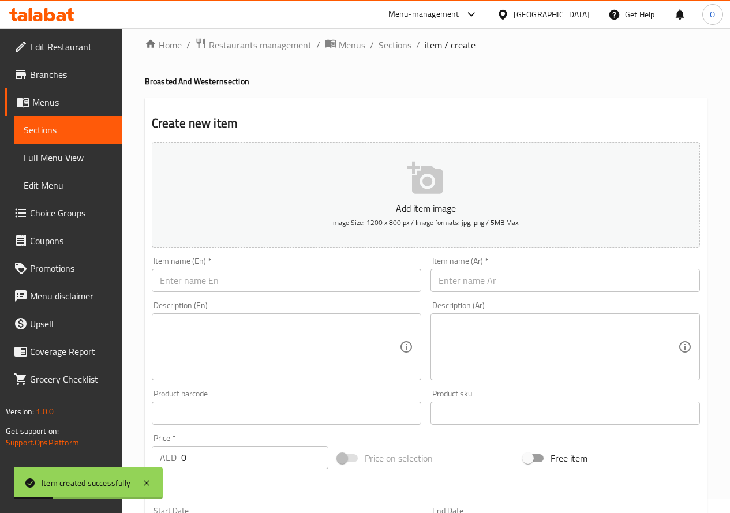
click at [479, 286] on input "text" at bounding box center [566, 280] width 270 height 23
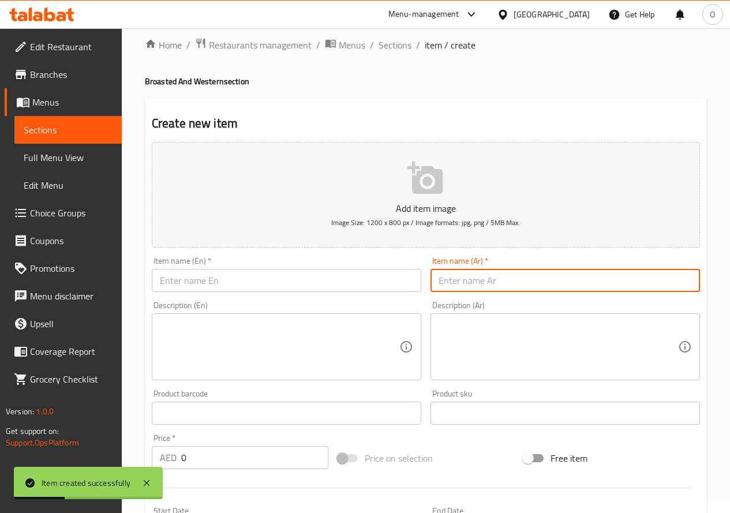
paste input "وجبة كريسبي مقرمشة 4 قطع"
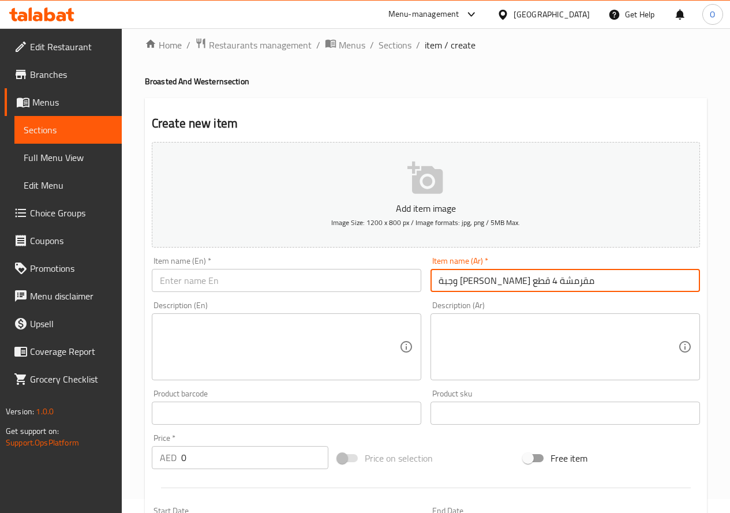
type input "وجبة كريسبي مقرمشة 4 قطع"
click at [211, 272] on input "text" at bounding box center [287, 280] width 270 height 23
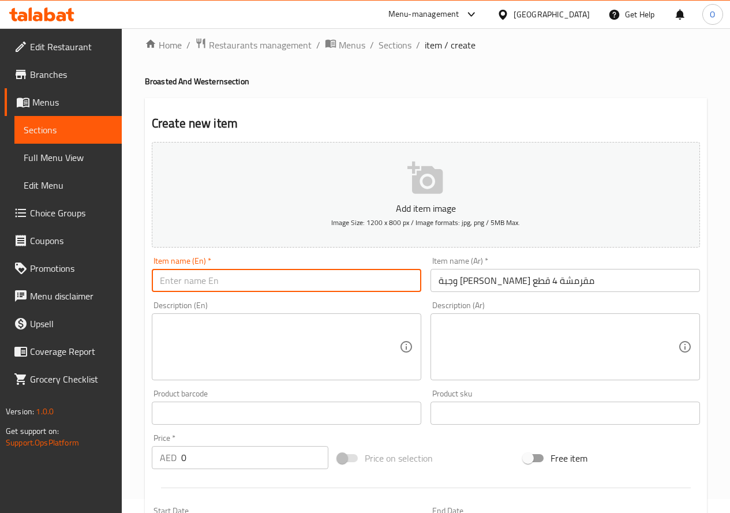
paste input "l Cr"
click at [188, 284] on input "l Cr" at bounding box center [287, 280] width 270 height 23
paste input "Crispy"
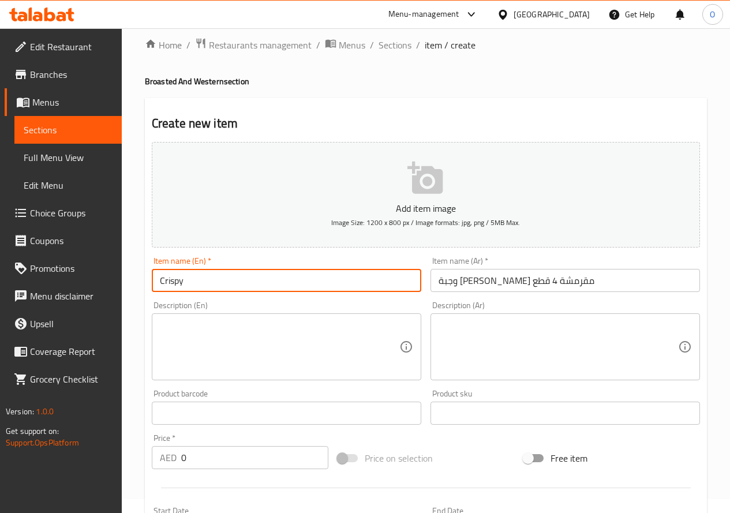
paste input "Meal"
paste input "Pieces"
click at [208, 282] on input "Crispy Meal Pieces" at bounding box center [287, 280] width 270 height 23
paste input "4"
type input "Crispy Meal 4 Pieces"
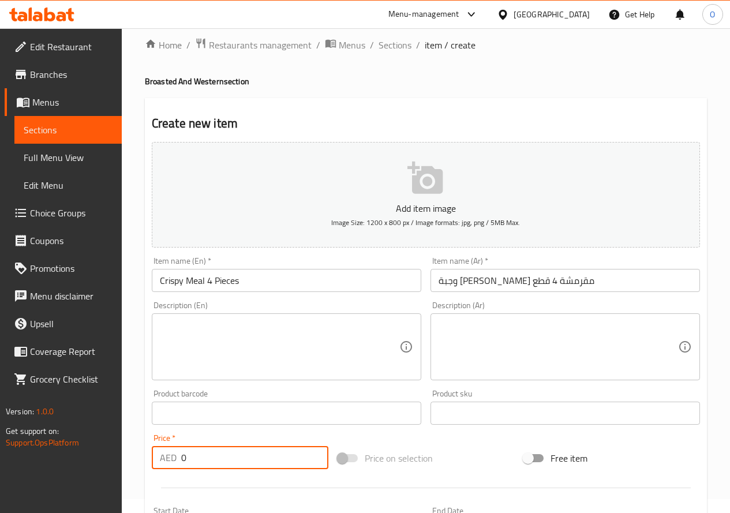
drag, startPoint x: 185, startPoint y: 464, endPoint x: 173, endPoint y: 466, distance: 12.2
click at [173, 466] on div "AED 0 Price *" at bounding box center [240, 457] width 177 height 23
paste input "36"
type input "36"
click at [197, 357] on textarea at bounding box center [280, 347] width 240 height 55
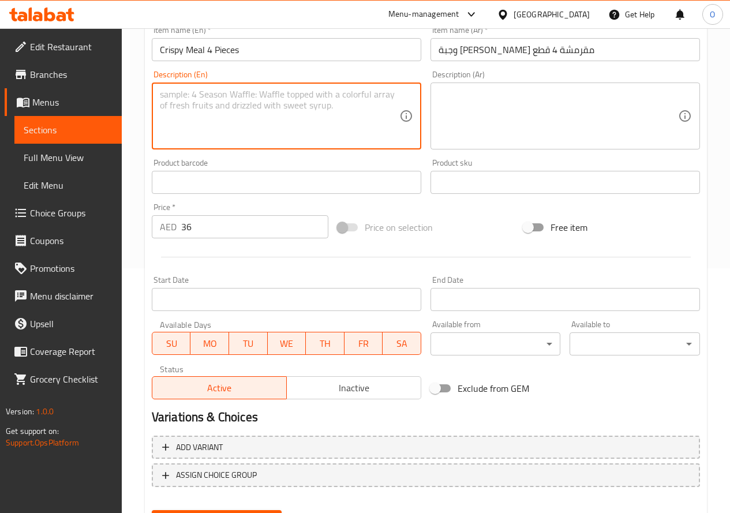
scroll to position [302, 0]
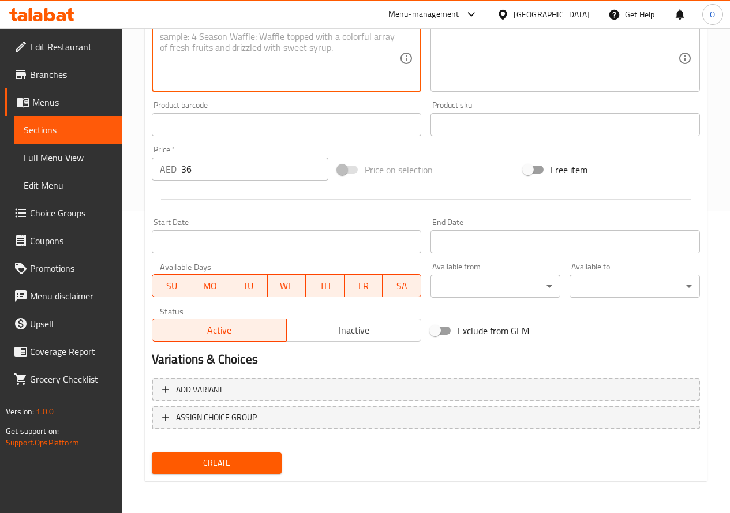
click at [221, 470] on span "Create" at bounding box center [217, 463] width 112 height 14
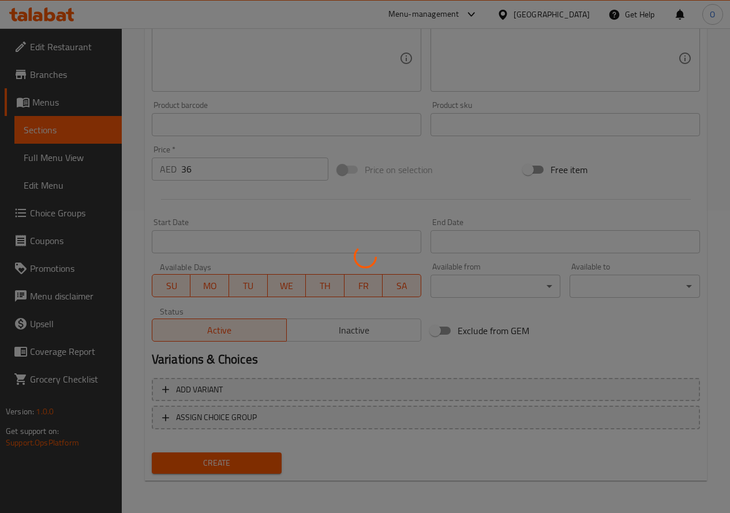
type input "0"
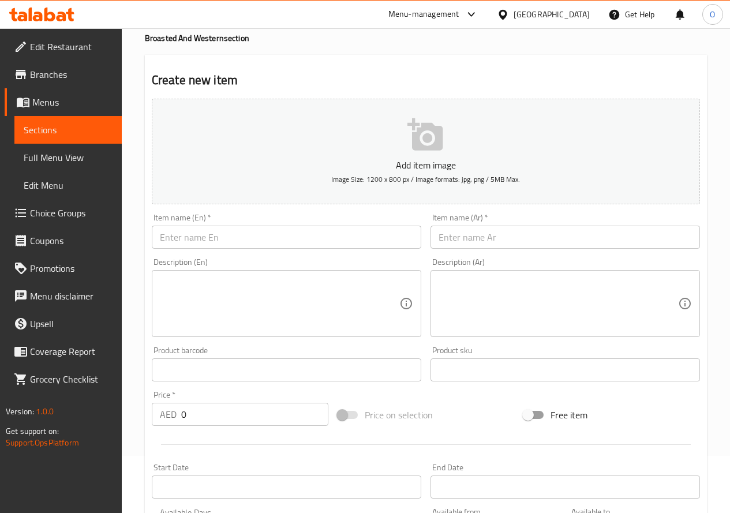
scroll to position [14, 0]
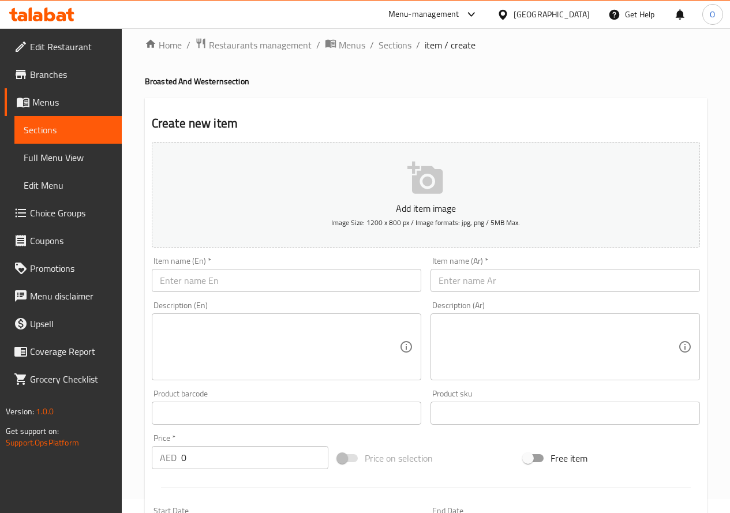
click at [517, 274] on input "text" at bounding box center [566, 280] width 270 height 23
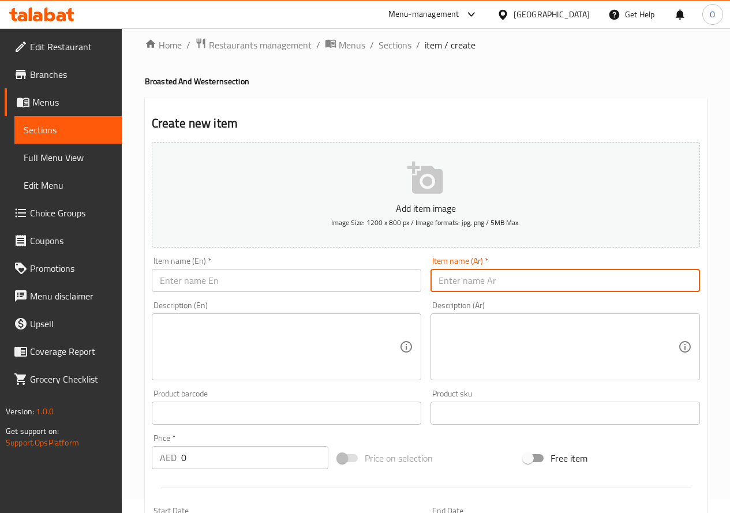
paste input "وجبة كريسبي مقرمشة 8 قطع"
type input "وجبة كريسبي مقرمشة 8 قطع"
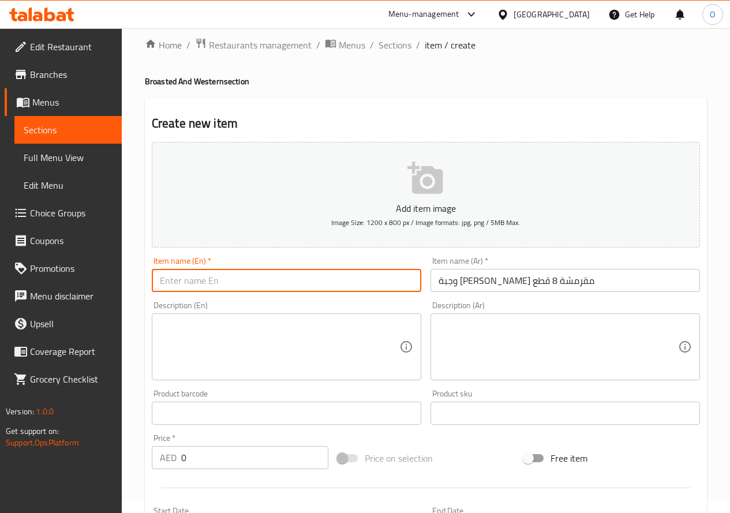
click at [254, 278] on input "text" at bounding box center [287, 280] width 270 height 23
paste input "Crispy"
paste input "Meal"
paste input "Pieces"
click at [208, 280] on input "Crispy Meal Pieces" at bounding box center [287, 280] width 270 height 23
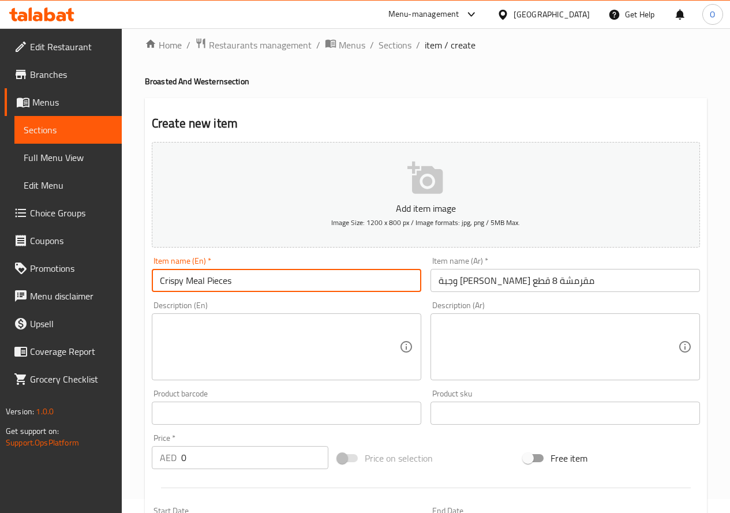
paste input "8"
type input "Crispy Meal 8 Pieces"
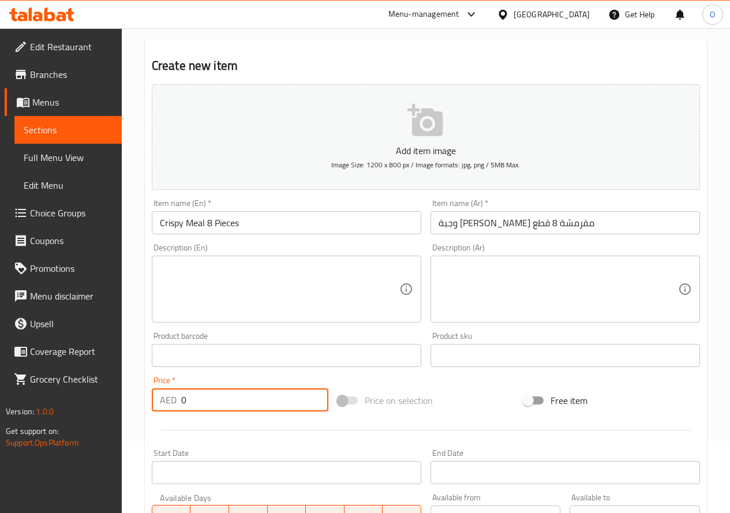
drag, startPoint x: 192, startPoint y: 399, endPoint x: 174, endPoint y: 400, distance: 17.9
click at [174, 400] on div "AED 0 Price *" at bounding box center [240, 399] width 177 height 23
paste input "61"
type input "61"
click at [191, 420] on div at bounding box center [426, 430] width 558 height 28
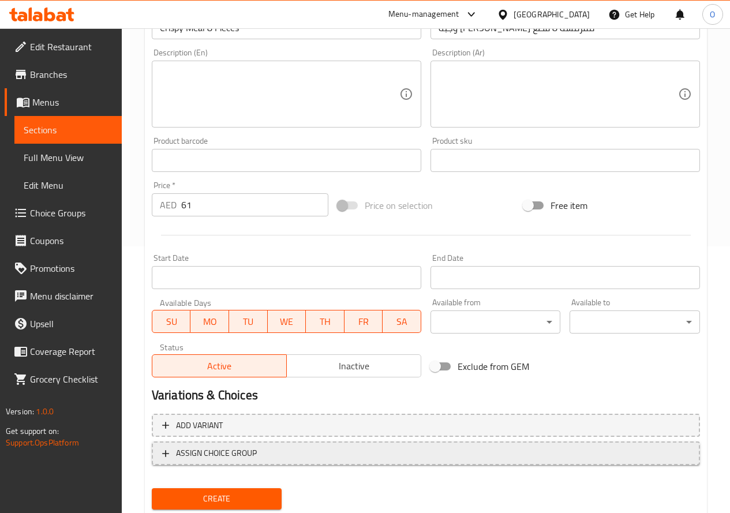
scroll to position [302, 0]
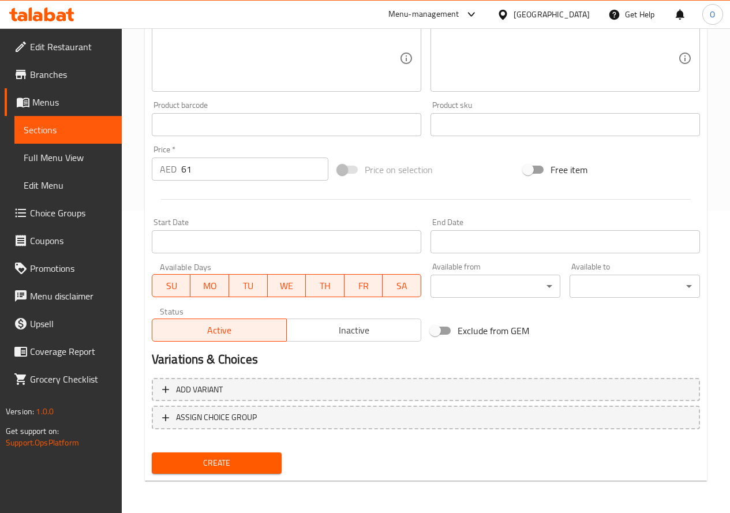
click at [210, 467] on span "Create" at bounding box center [217, 463] width 112 height 14
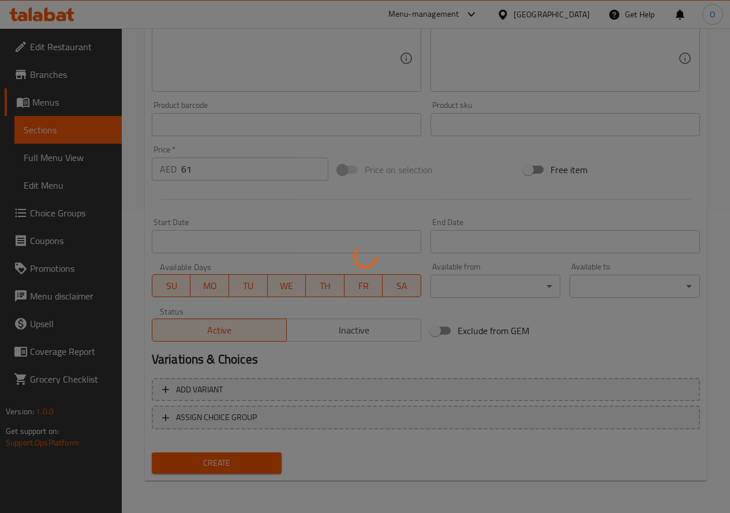
type input "0"
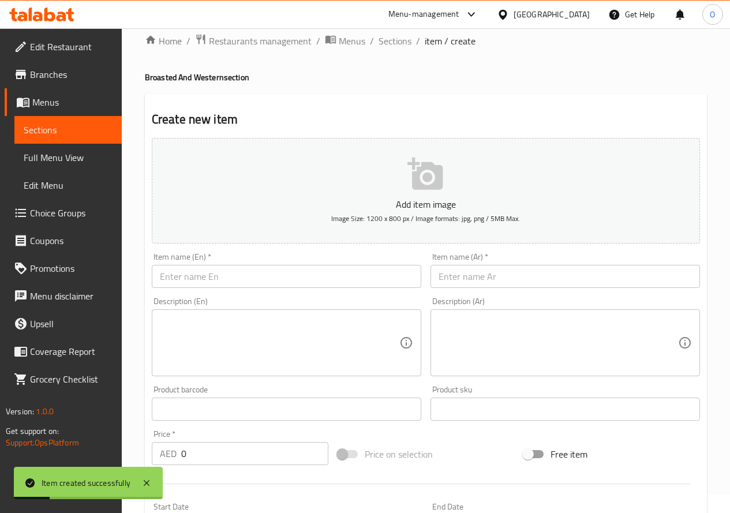
scroll to position [14, 0]
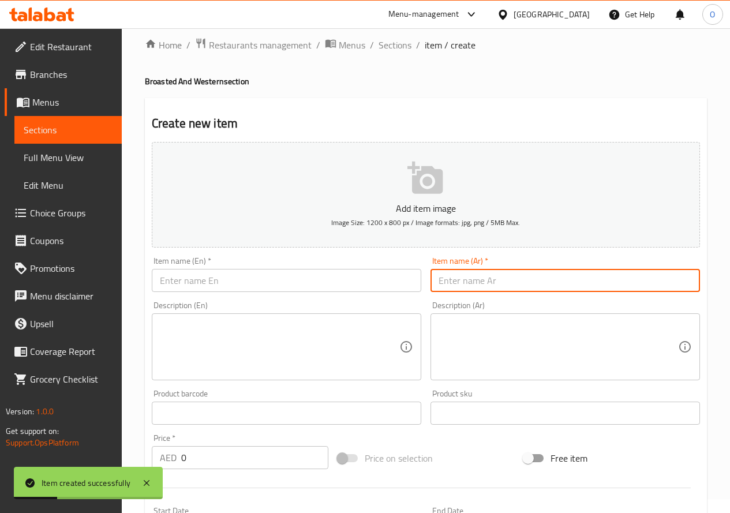
click at [480, 285] on input "text" at bounding box center [566, 280] width 270 height 23
paste input "ساندويتش كريسبي مقرمش"
type input "ساندويتش كريسبي مقرمش"
click at [194, 279] on input "text" at bounding box center [287, 280] width 270 height 23
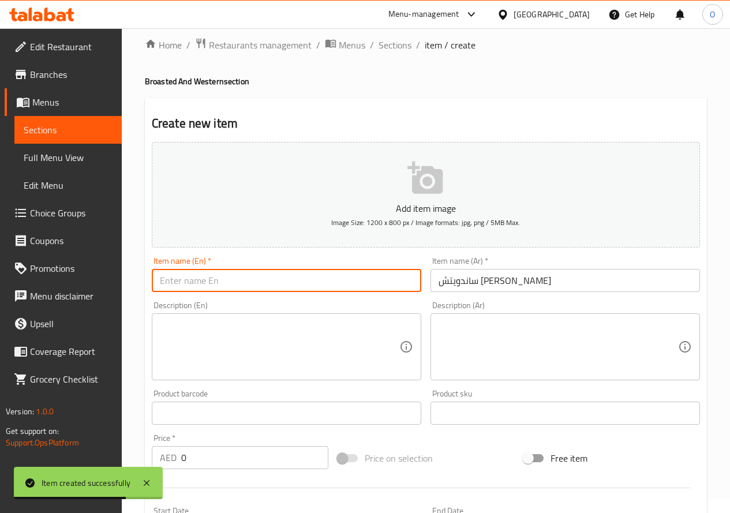
paste input "Crispy"
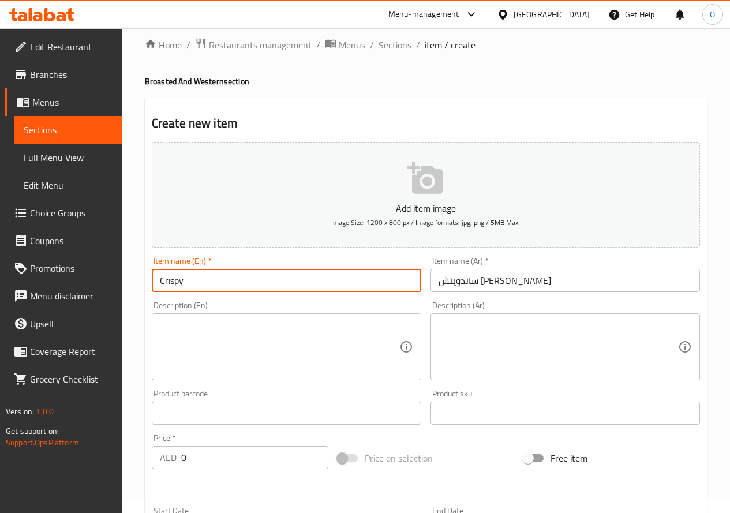
paste input "Sandwich"
type input "Crispy Sandwich"
click at [465, 285] on input "ساندويتش كريسبي مقرمش" at bounding box center [566, 280] width 270 height 23
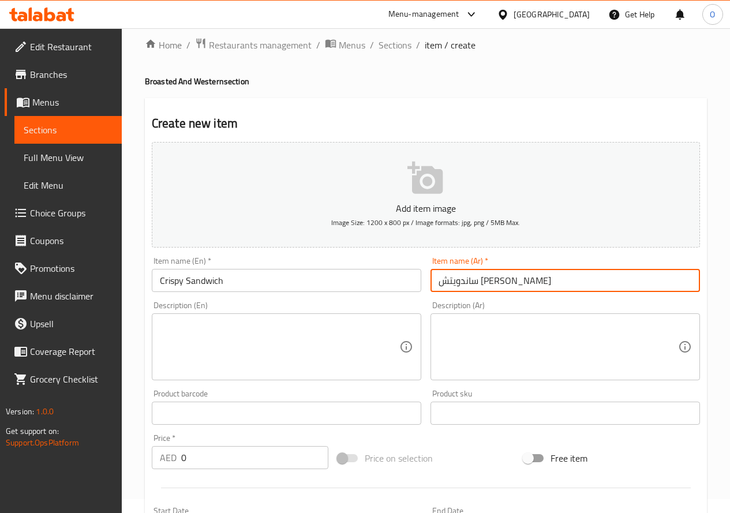
click at [465, 285] on input "ساندويتش كريسبي مقرمش" at bounding box center [566, 280] width 270 height 23
type input "ساندويتش كريسبي"
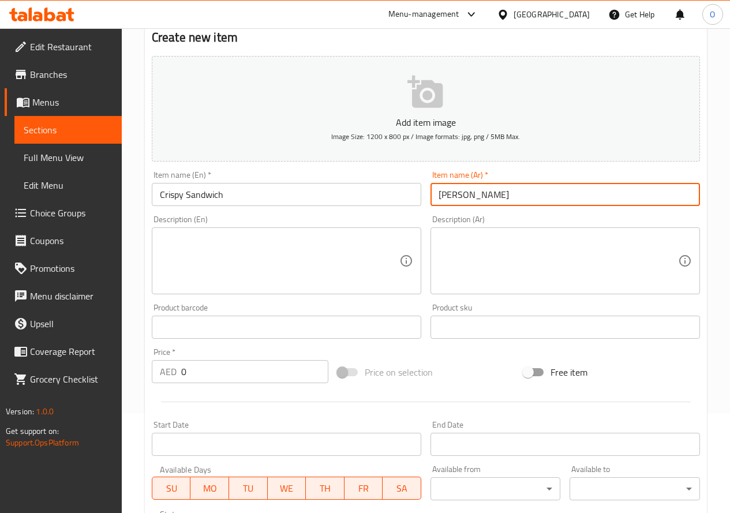
scroll to position [129, 0]
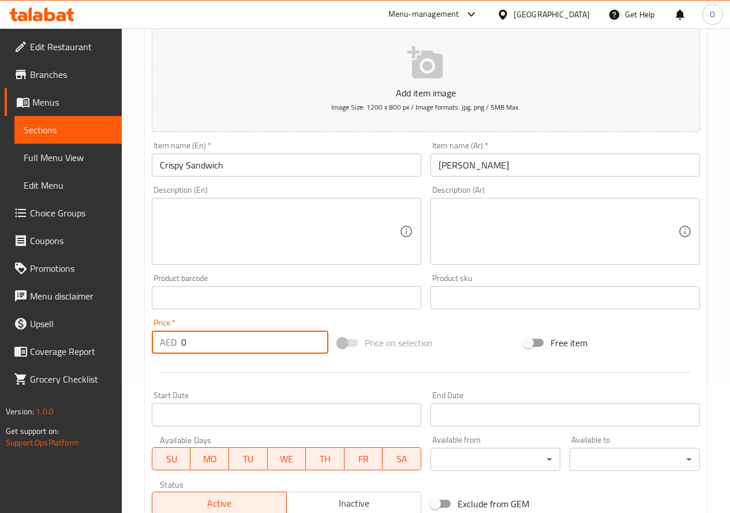
click at [188, 349] on input "0" at bounding box center [254, 342] width 147 height 23
click at [178, 354] on div "Price   * AED 0 Price *" at bounding box center [240, 336] width 186 height 44
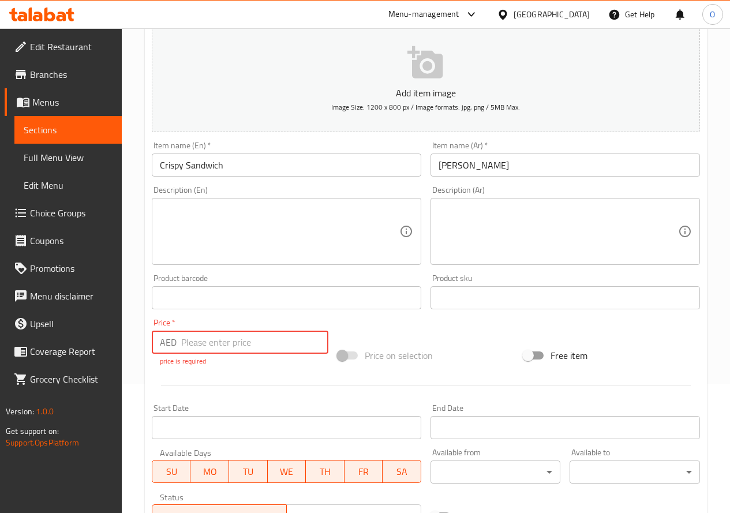
click at [193, 348] on input "number" at bounding box center [254, 342] width 147 height 23
paste input "23"
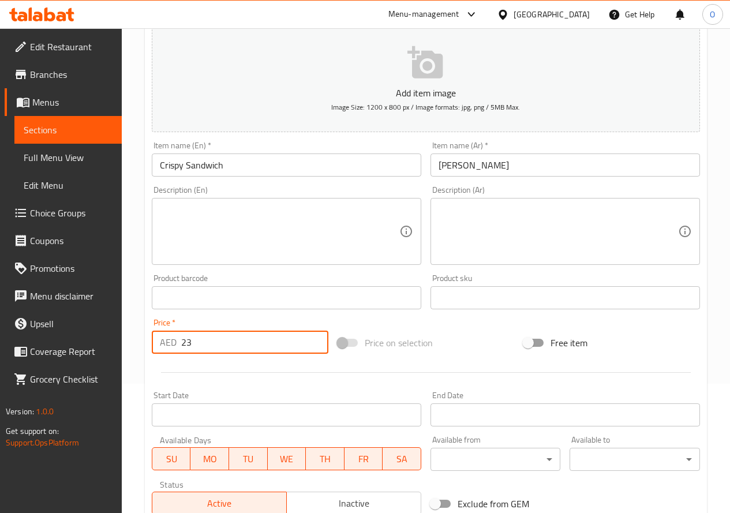
type input "23"
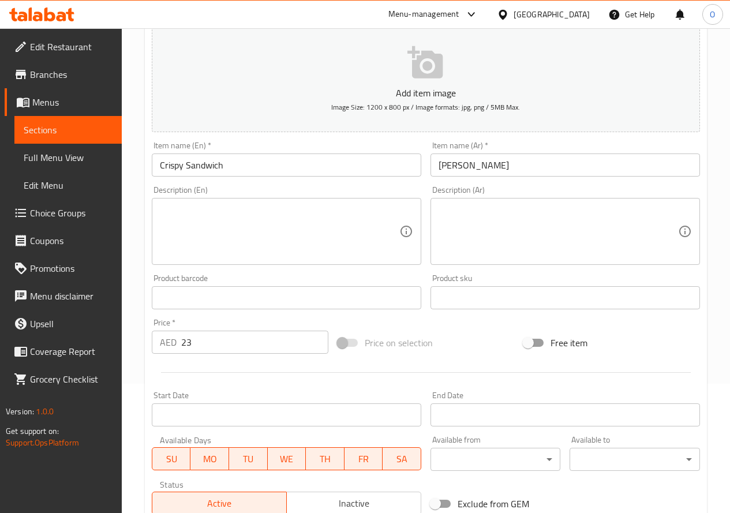
click at [196, 379] on div at bounding box center [426, 372] width 558 height 28
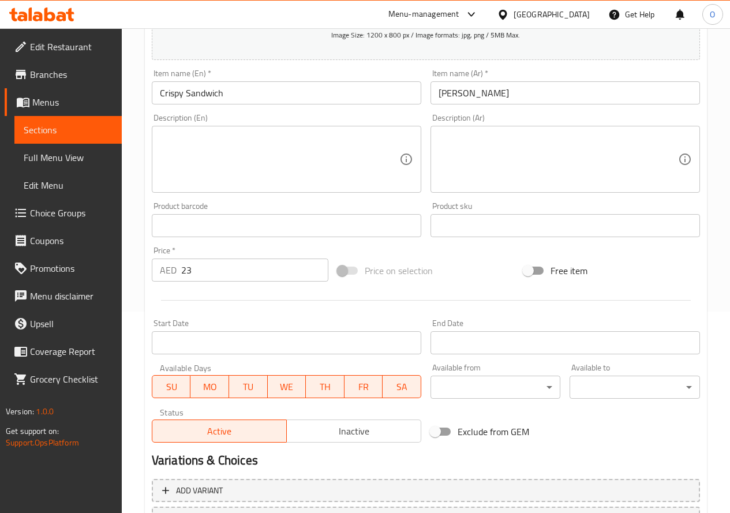
scroll to position [302, 0]
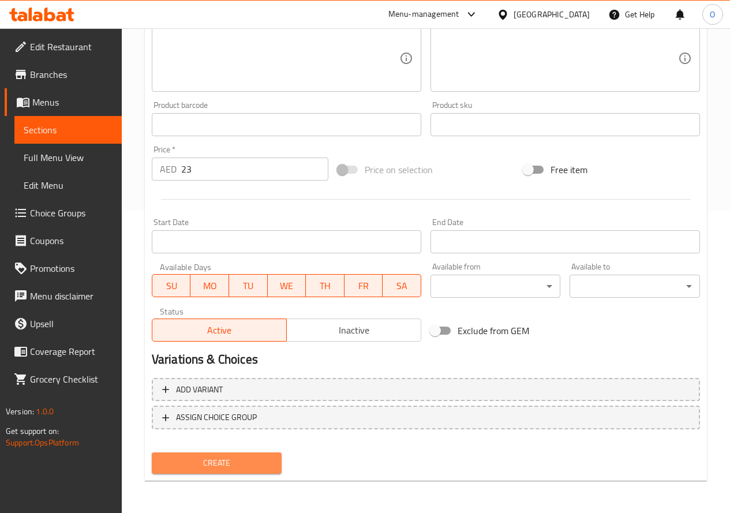
click at [230, 462] on span "Create" at bounding box center [217, 463] width 112 height 14
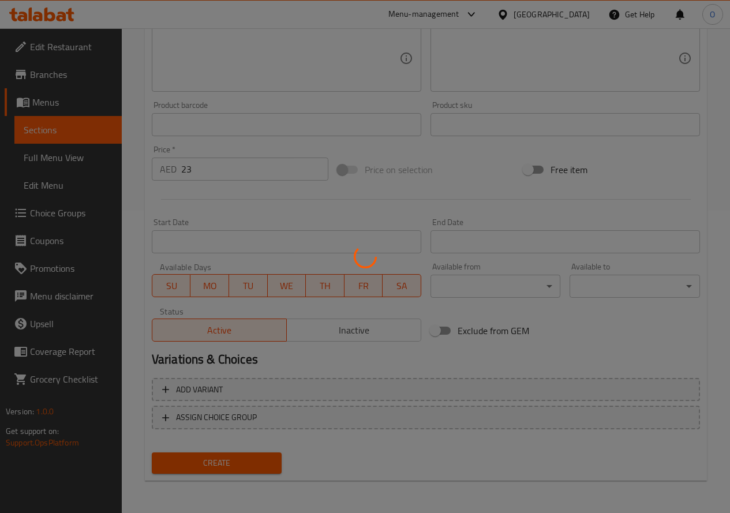
type input "0"
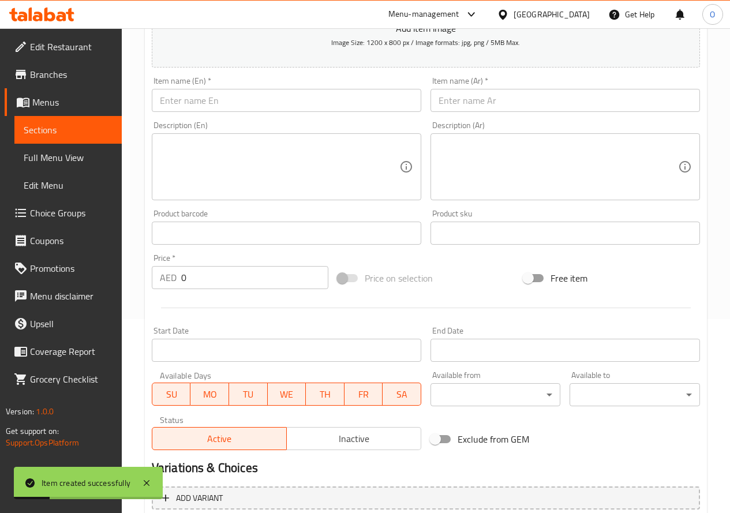
scroll to position [72, 0]
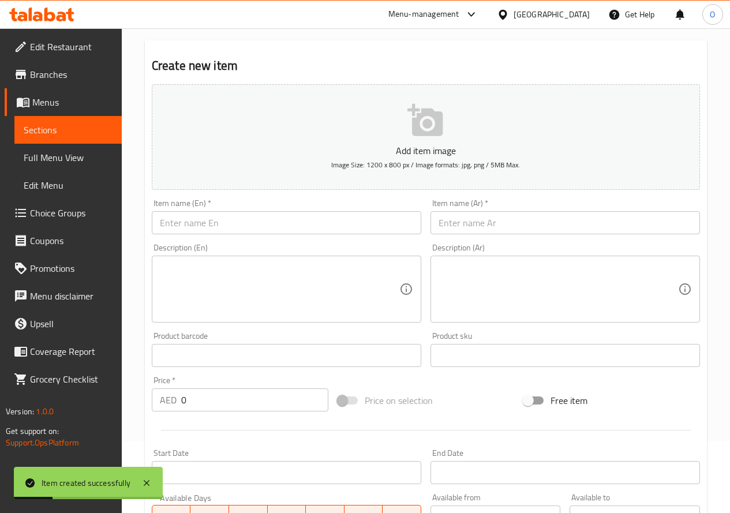
click at [511, 206] on div "Item name (Ar)   * Item name (Ar) *" at bounding box center [566, 216] width 270 height 35
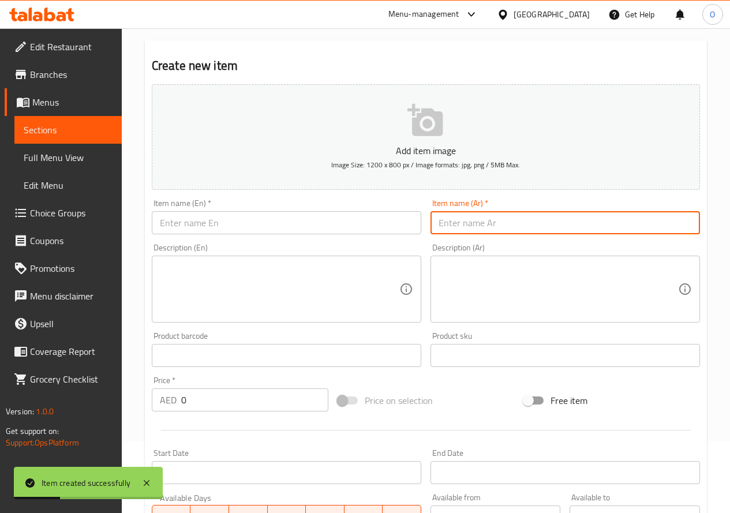
click at [506, 220] on input "text" at bounding box center [566, 222] width 270 height 23
paste input "سندويش فاهيتا"
type input "سندويش فاهيتا"
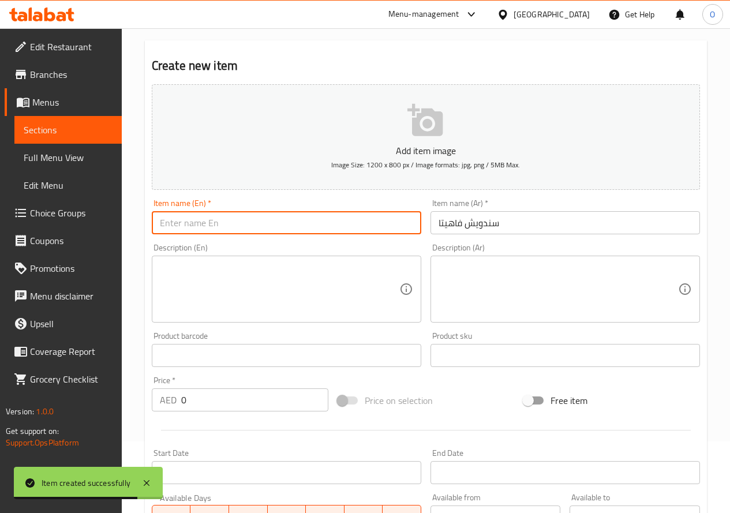
click at [188, 230] on input "text" at bounding box center [287, 222] width 270 height 23
paste input "Fajita"
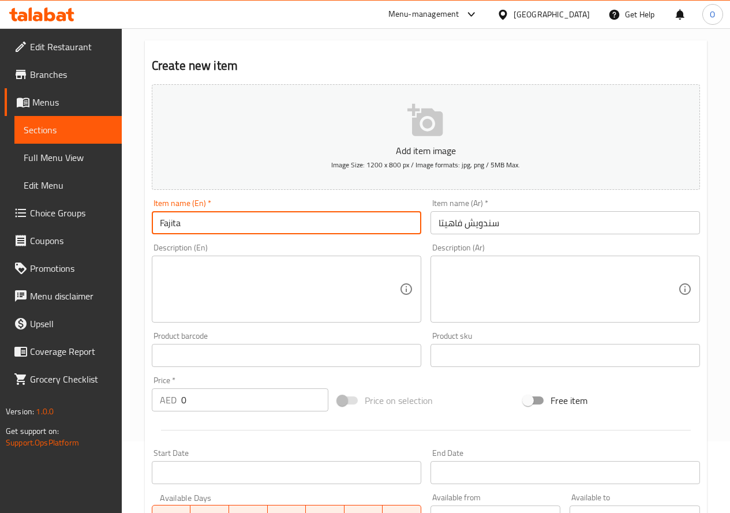
paste input "Sandwich"
type input "Fajita Sandwich"
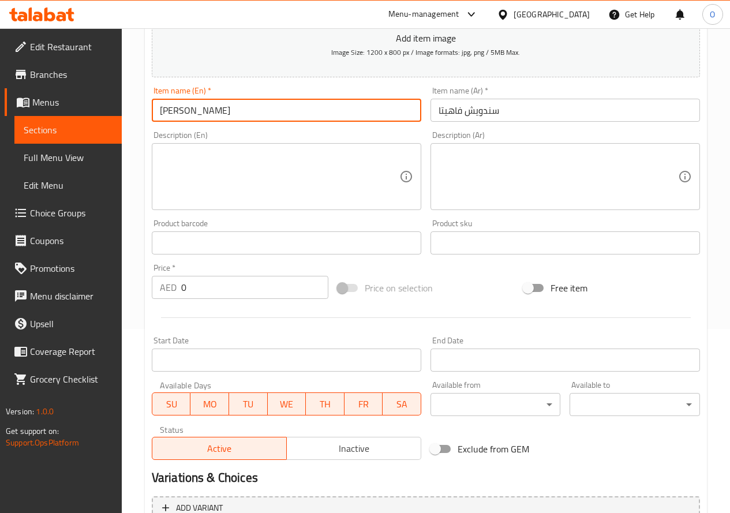
scroll to position [187, 0]
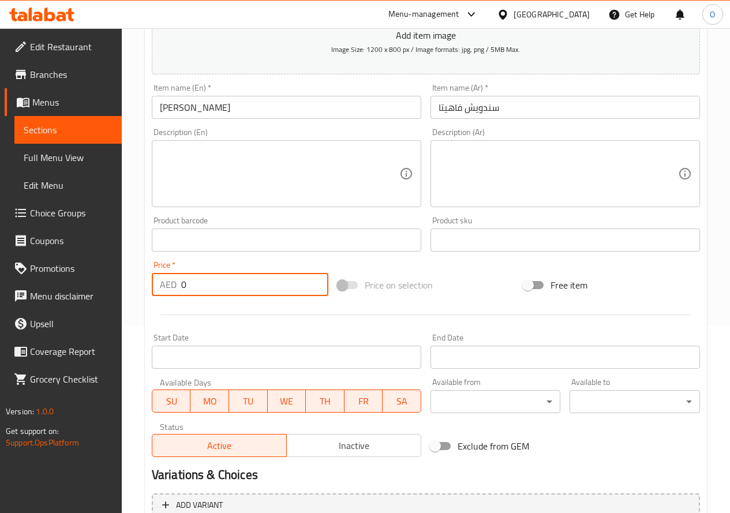
click at [186, 284] on input "0" at bounding box center [254, 284] width 147 height 23
paste input "23"
type input "23"
click at [210, 320] on div at bounding box center [426, 315] width 558 height 28
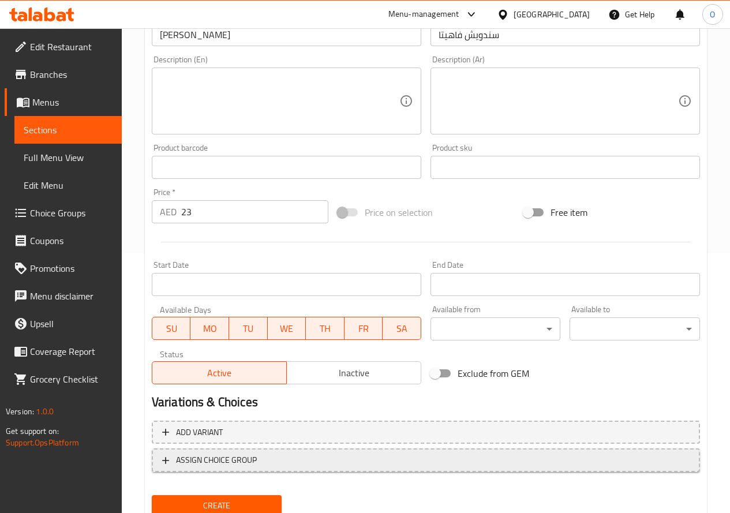
scroll to position [302, 0]
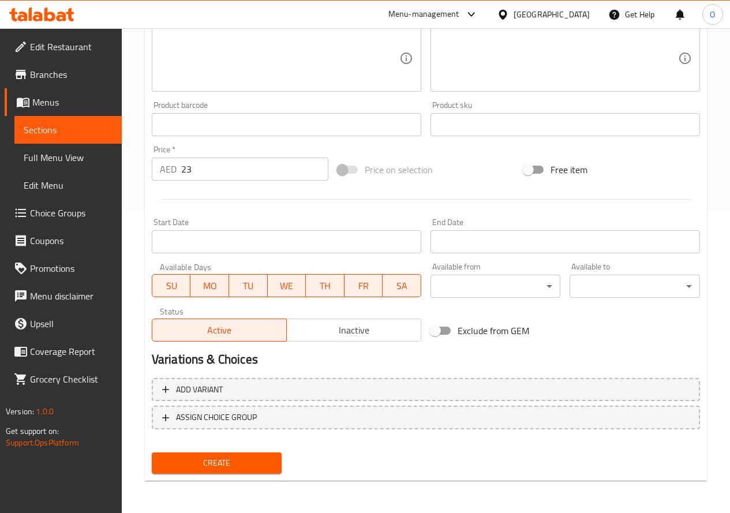
click at [248, 455] on button "Create" at bounding box center [217, 463] width 130 height 21
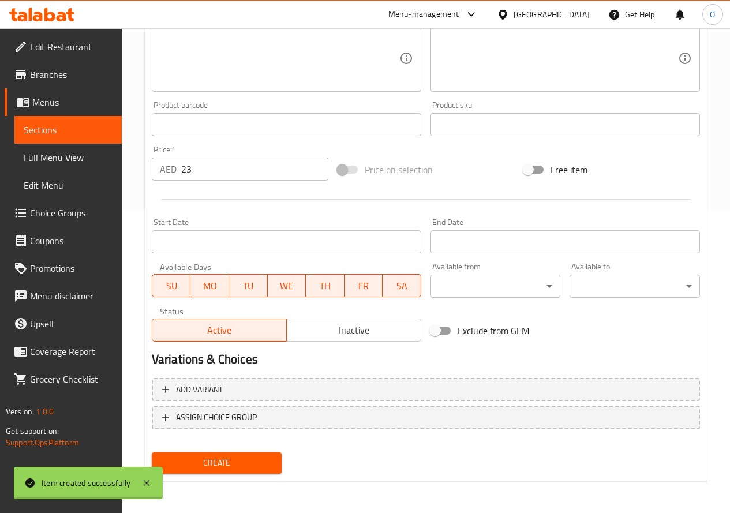
type input "0"
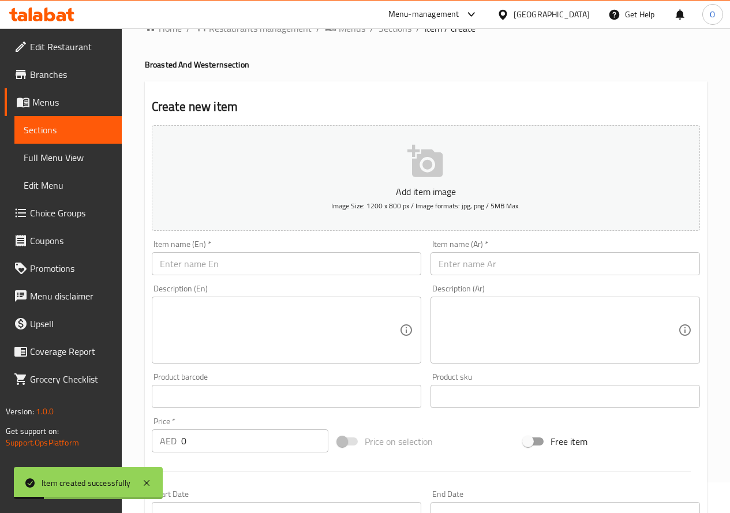
scroll to position [14, 0]
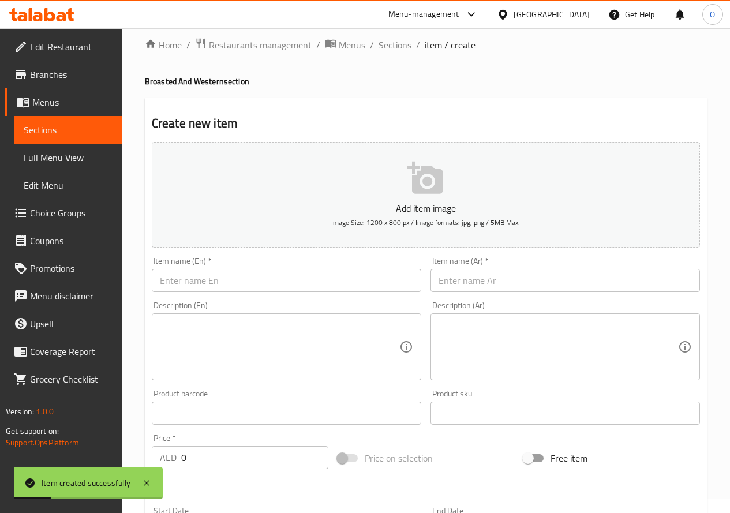
click at [505, 281] on input "text" at bounding box center [566, 280] width 270 height 23
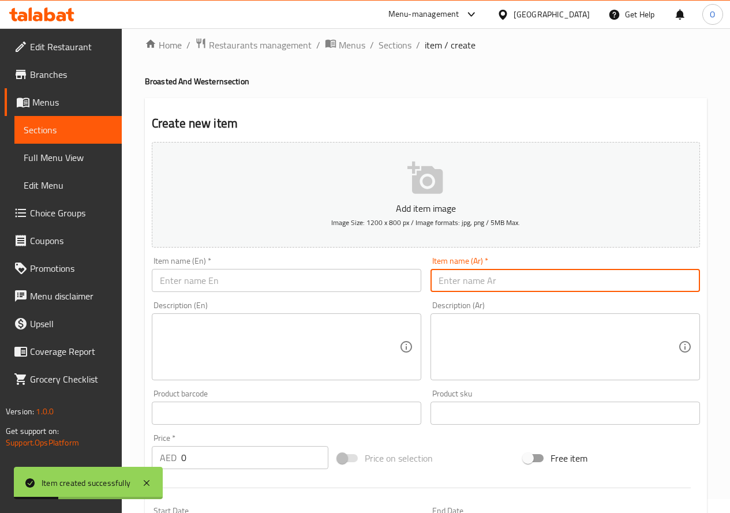
paste input "ساندويتش زنجر"
type input "ساندويتش زنجر"
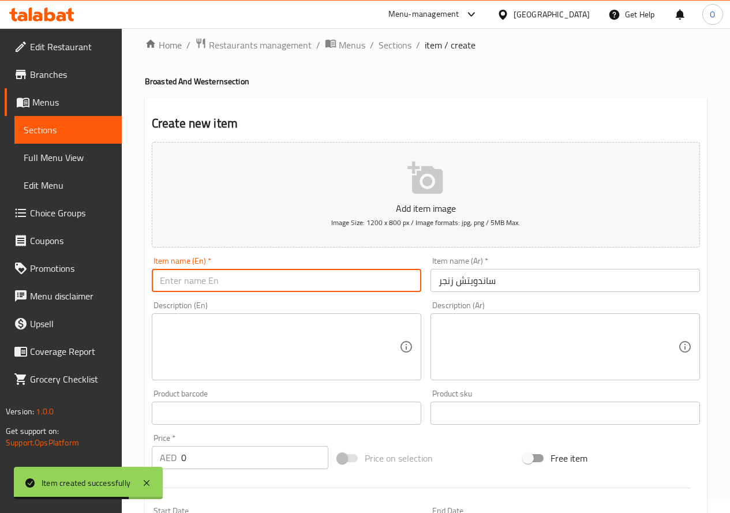
click at [176, 283] on input "text" at bounding box center [287, 280] width 270 height 23
paste input "Zinger"
paste input "Sandwich"
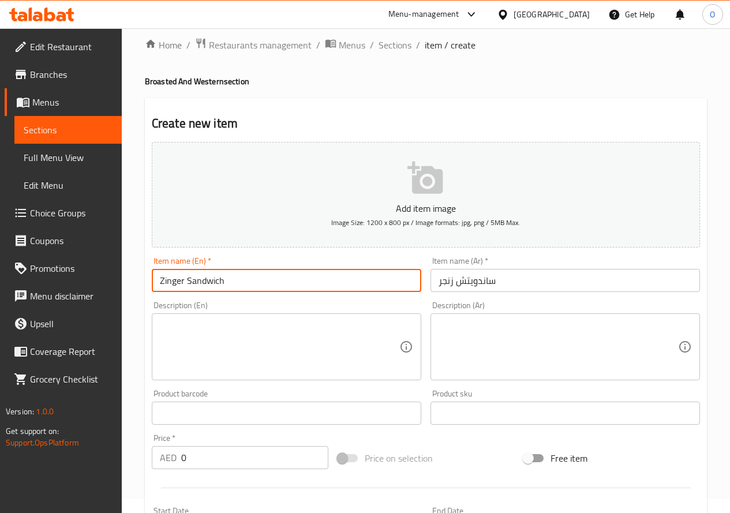
type input "Zinger Sandwich"
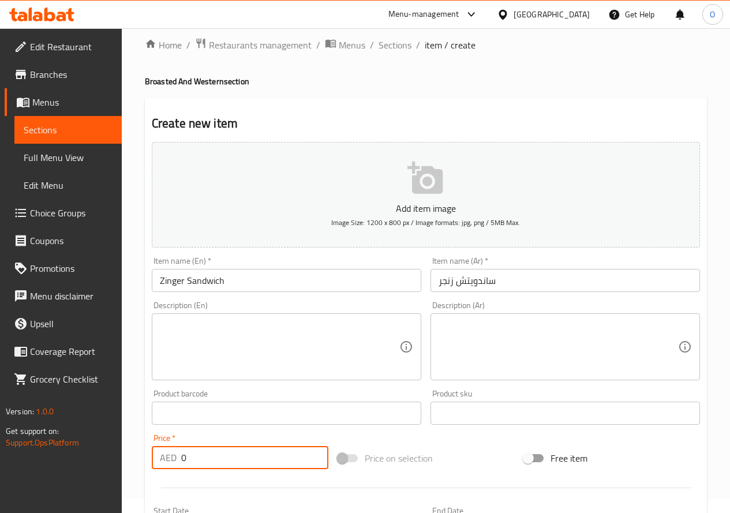
drag, startPoint x: 190, startPoint y: 466, endPoint x: 177, endPoint y: 469, distance: 13.0
click at [177, 469] on div "AED 0 Price *" at bounding box center [240, 457] width 177 height 23
paste input "23"
type input "23"
click at [183, 368] on textarea at bounding box center [280, 347] width 240 height 55
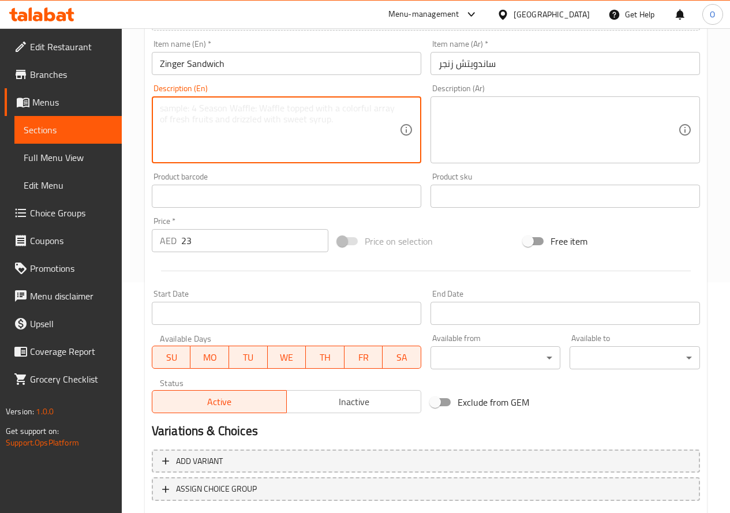
scroll to position [302, 0]
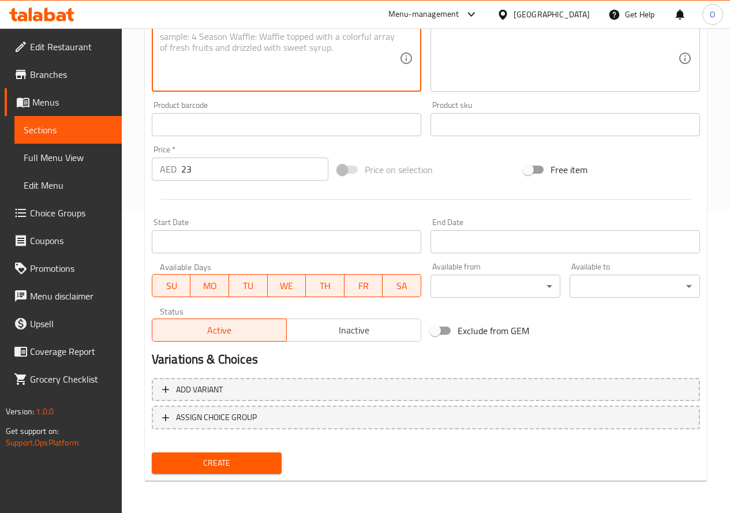
click at [211, 457] on span "Create" at bounding box center [217, 463] width 112 height 14
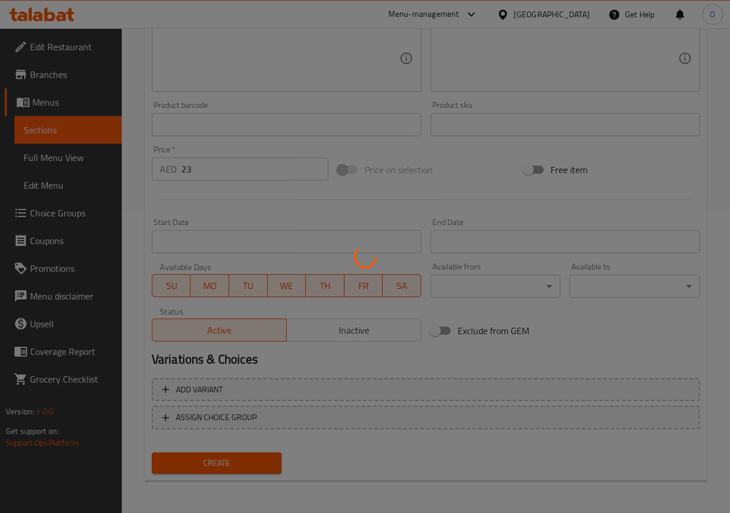
type input "0"
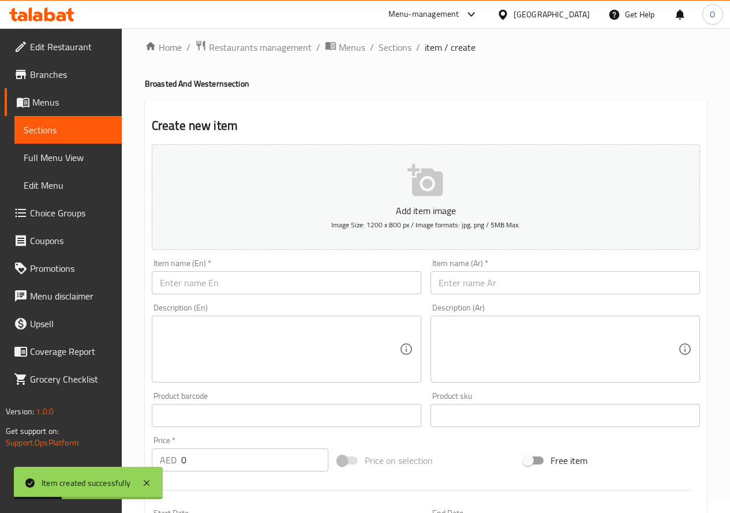
scroll to position [0, 0]
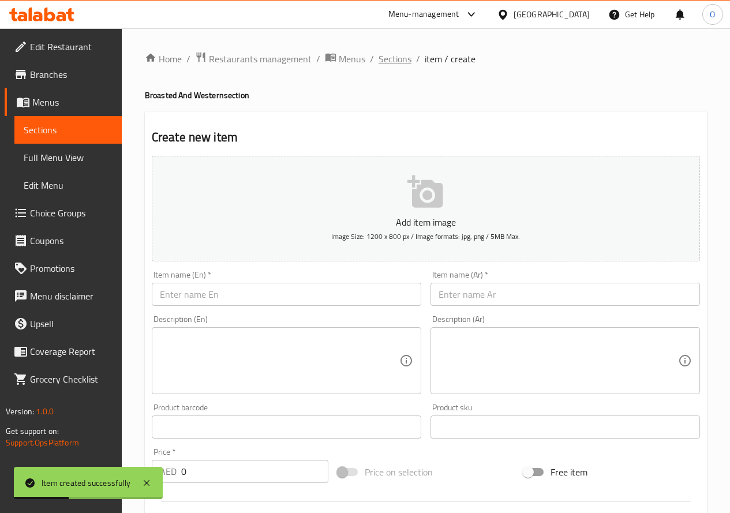
click at [379, 55] on span "Sections" at bounding box center [395, 59] width 33 height 14
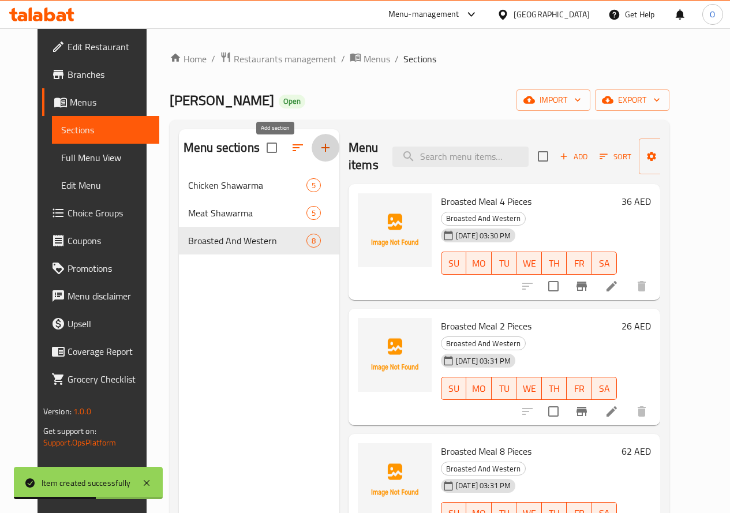
click at [319, 155] on icon "button" at bounding box center [326, 148] width 14 height 14
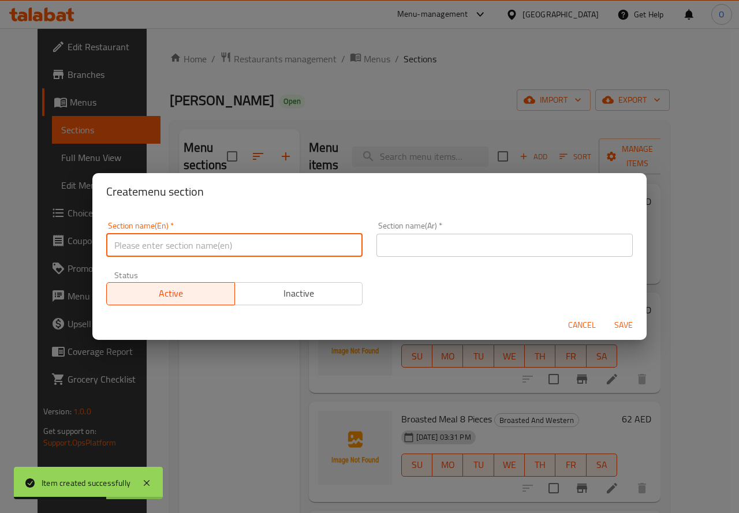
click at [201, 246] on input "text" at bounding box center [234, 245] width 256 height 23
paste input "Sandwich"
type input "Sandwich"
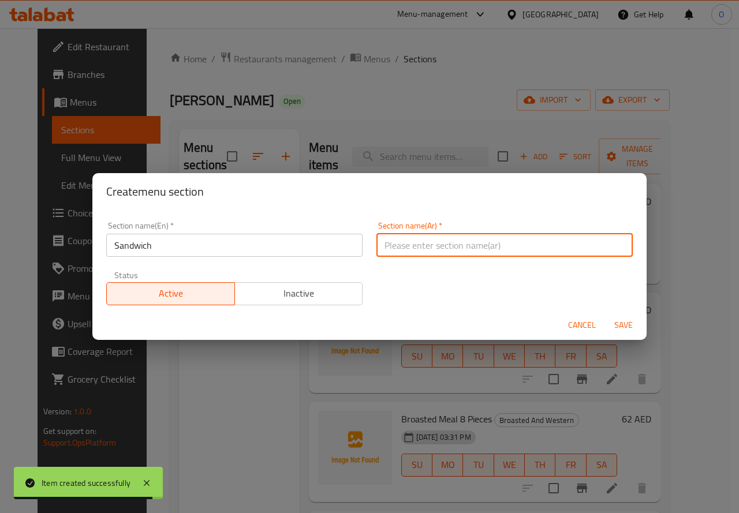
click at [449, 245] on input "text" at bounding box center [504, 245] width 256 height 23
paste input "ساندويتش"
type input "ساندويتش"
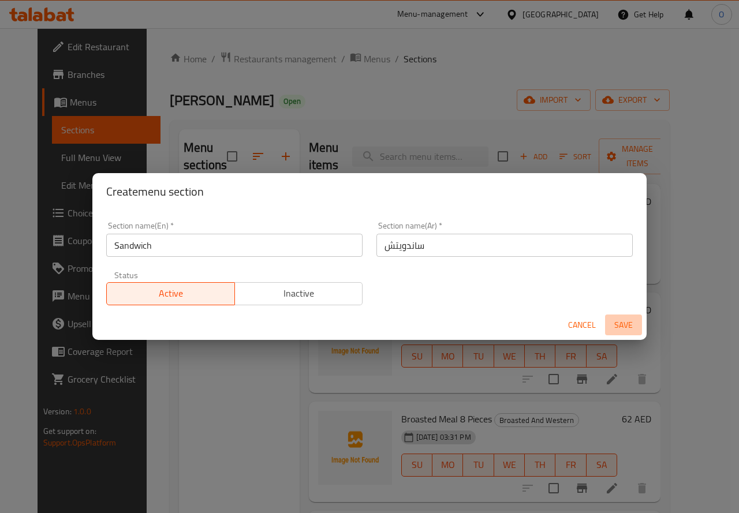
click at [616, 327] on span "Save" at bounding box center [624, 325] width 28 height 14
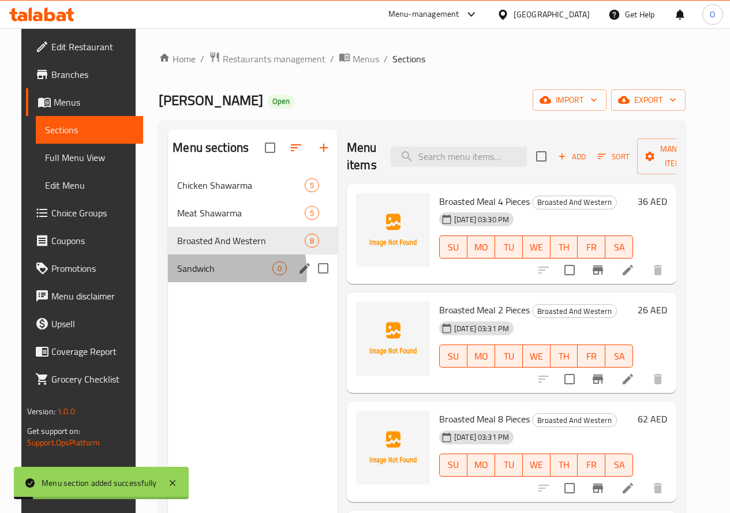
click at [196, 275] on span "Sandwich" at bounding box center [224, 268] width 95 height 14
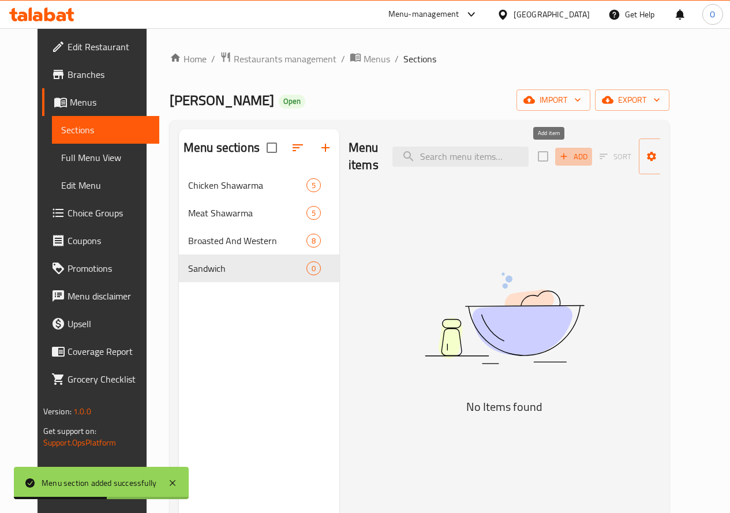
click at [558, 154] on span "Add" at bounding box center [573, 156] width 31 height 13
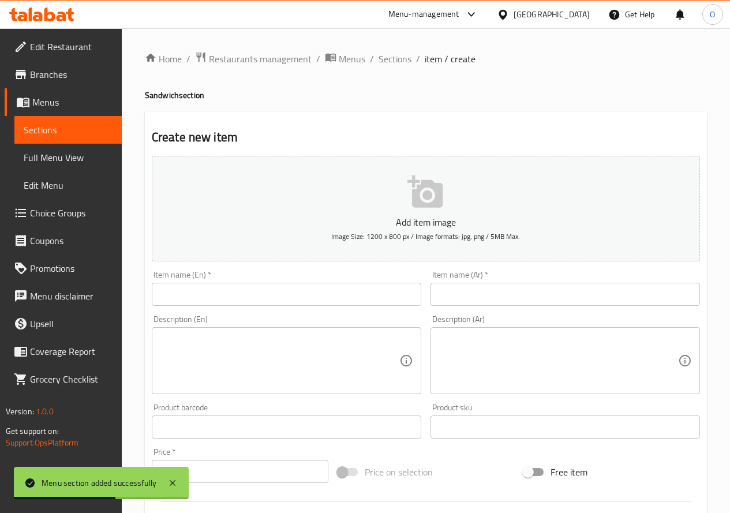
click at [201, 282] on div "Item name (En)   * Item name (En) *" at bounding box center [287, 288] width 270 height 35
click at [196, 286] on input "text" at bounding box center [287, 294] width 270 height 23
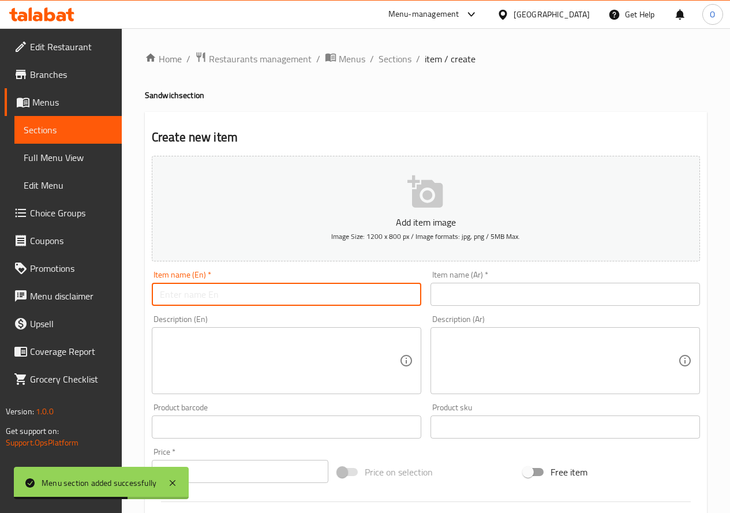
paste input "Halabi"
paste input "Kebab"
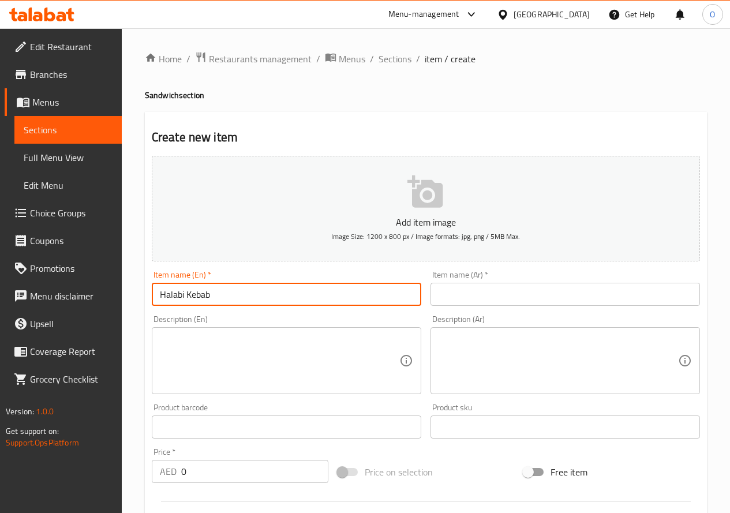
paste input "Sandwich"
click at [211, 297] on input "Halabi KebabSandwich" at bounding box center [287, 294] width 270 height 23
type input "Halabi Kebab Sandwich"
click at [494, 294] on input "text" at bounding box center [566, 294] width 270 height 23
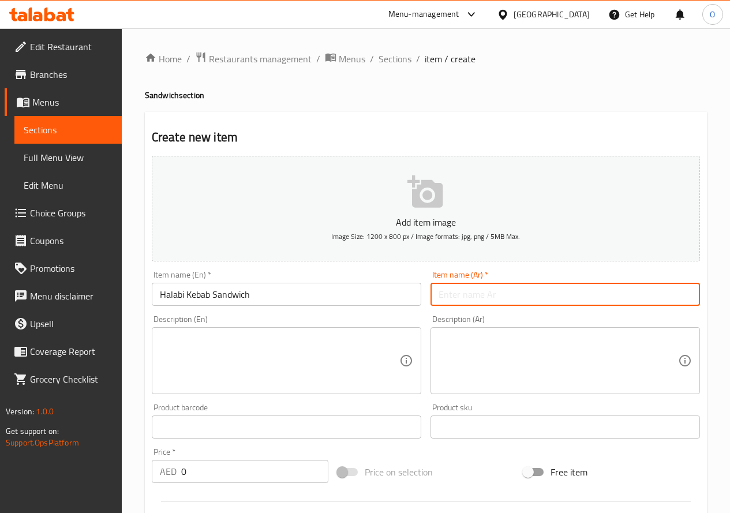
paste input "سندويش"
paste input "كباب"
paste input "حلبى"
type input "سندويش كباب حلبى"
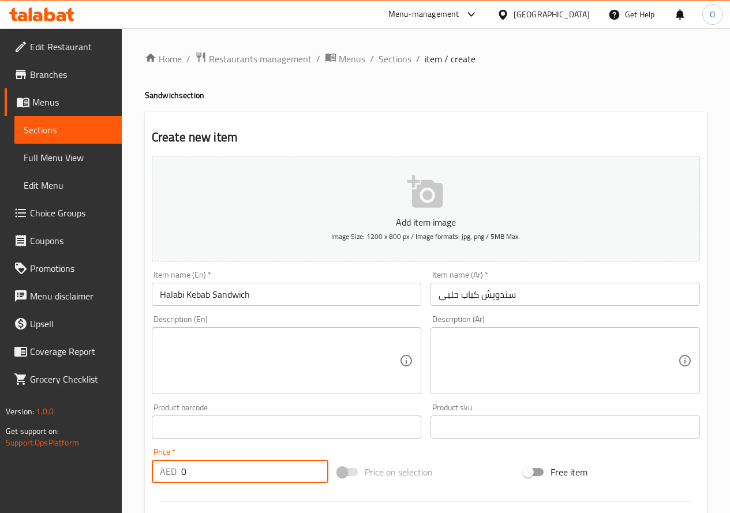
drag, startPoint x: 193, startPoint y: 470, endPoint x: 171, endPoint y: 474, distance: 22.9
click at [171, 474] on div "AED 0 Price *" at bounding box center [240, 471] width 177 height 23
paste input "25"
type input "25"
click at [219, 380] on textarea at bounding box center [280, 361] width 240 height 55
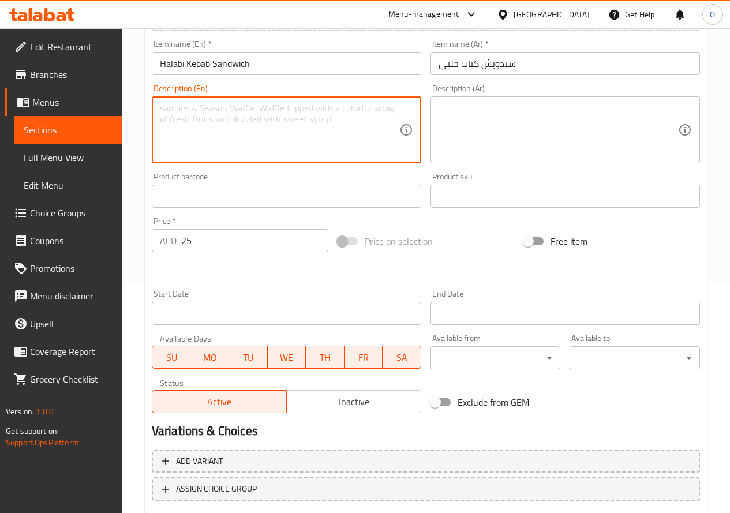
scroll to position [302, 0]
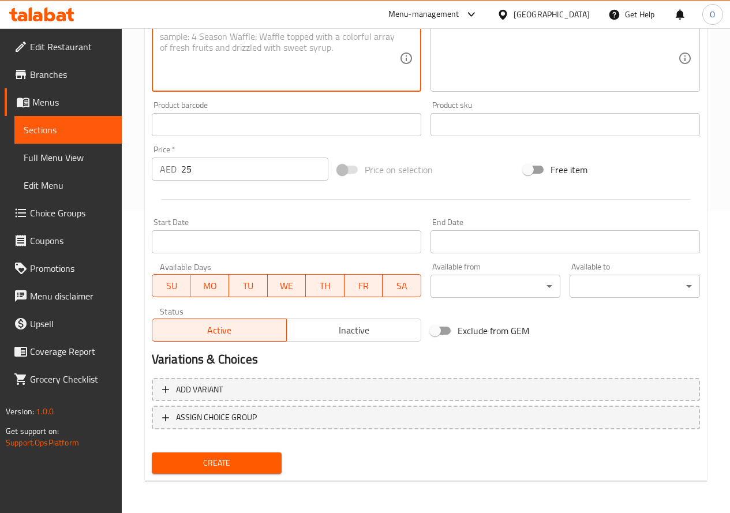
click at [222, 462] on span "Create" at bounding box center [217, 463] width 112 height 14
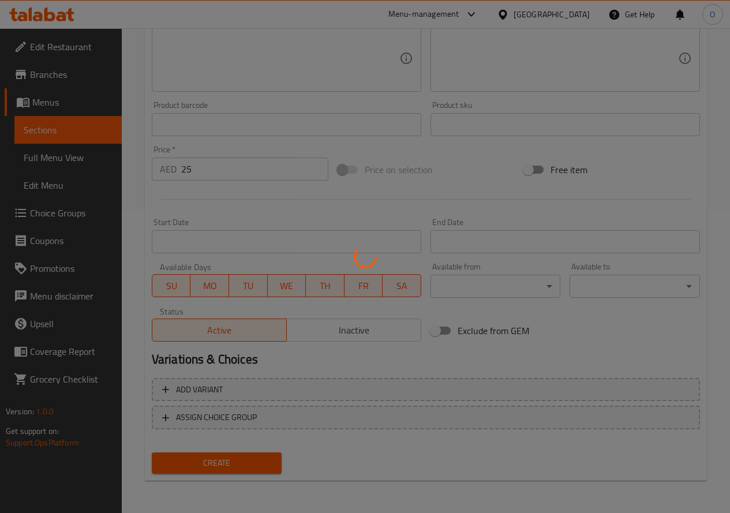
type input "0"
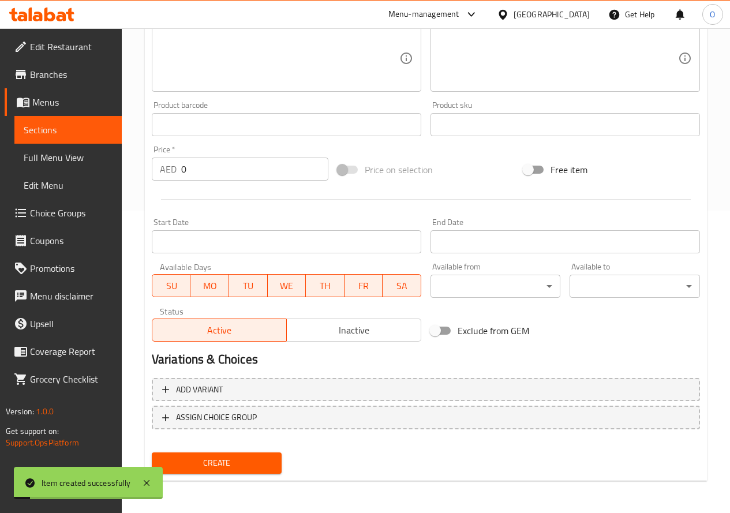
scroll to position [72, 0]
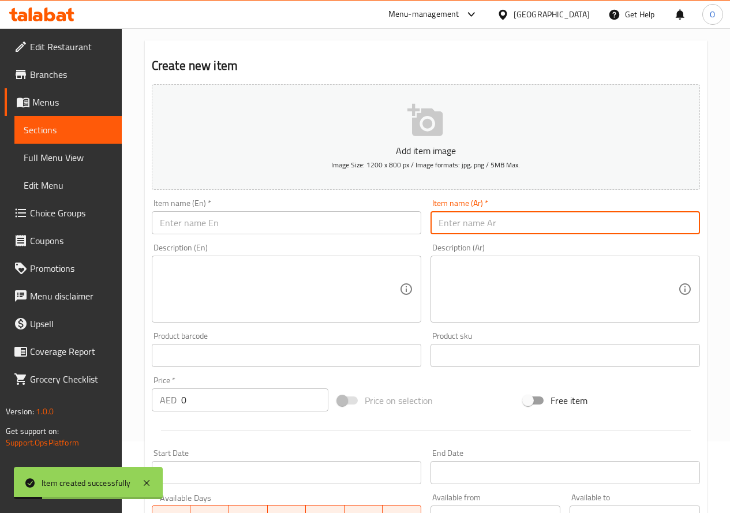
click at [482, 219] on input "text" at bounding box center [566, 222] width 270 height 23
paste input "ساندويتش كفتة"
type input "ساندويتش كفتة"
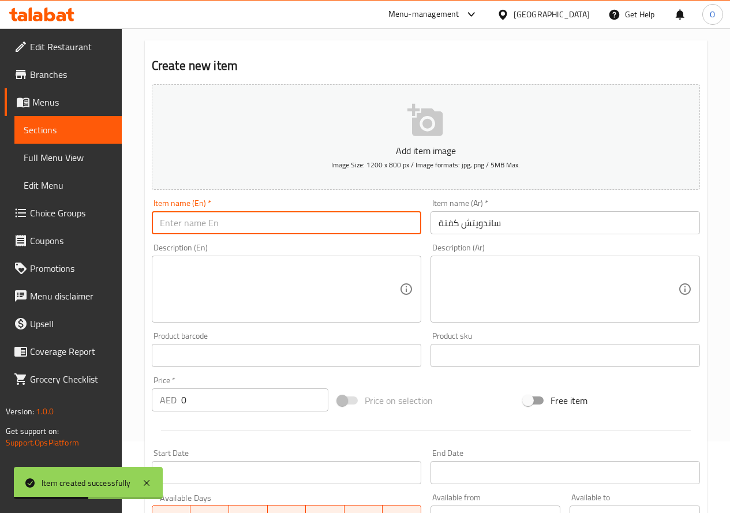
click at [179, 228] on input "text" at bounding box center [287, 222] width 270 height 23
paste input "Kofta"
paste input "Sandwich"
type input "Kofta Sandwich"
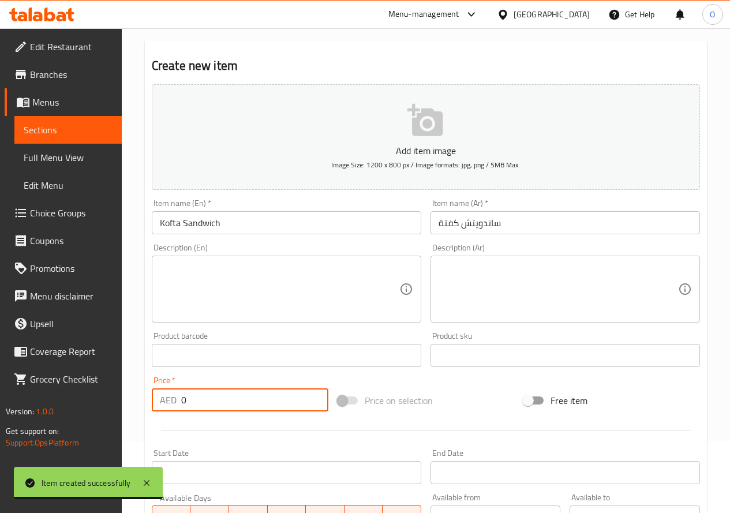
drag, startPoint x: 185, startPoint y: 399, endPoint x: 171, endPoint y: 401, distance: 14.0
click at [171, 401] on div "AED 0 Price *" at bounding box center [240, 399] width 177 height 23
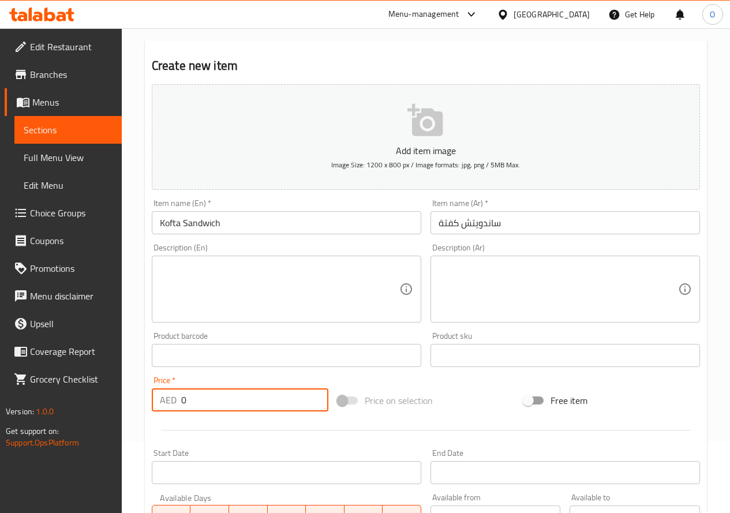
paste input "25"
type input "25"
click at [212, 322] on div "Description (En)" at bounding box center [287, 289] width 270 height 67
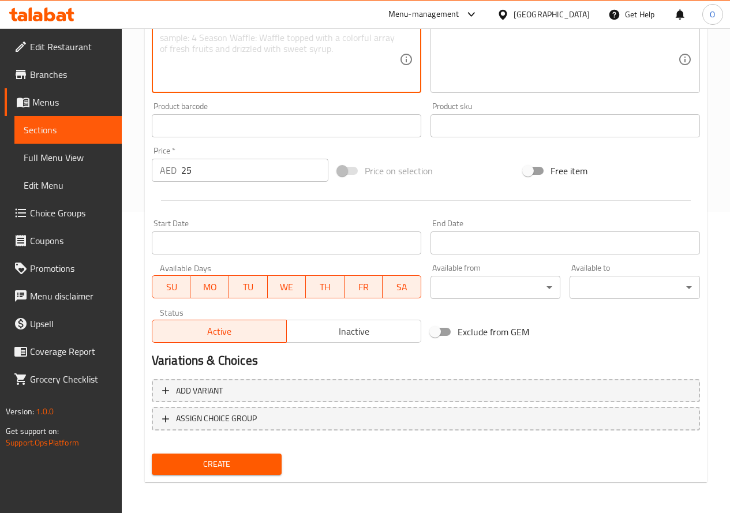
scroll to position [302, 0]
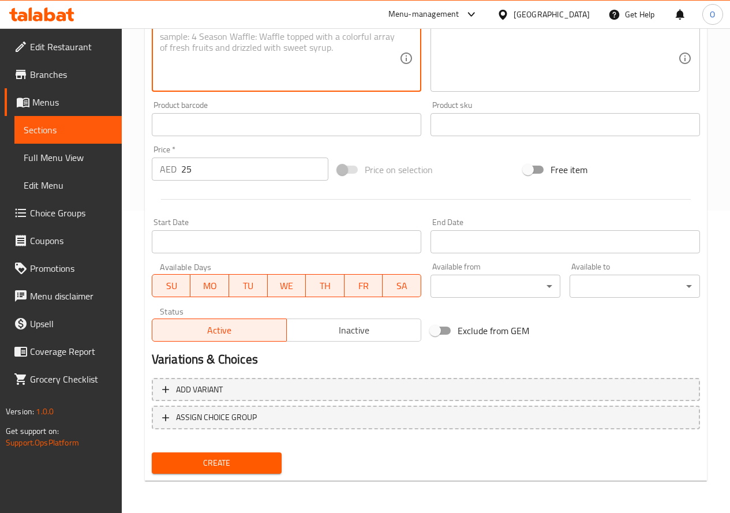
click at [223, 459] on span "Create" at bounding box center [217, 463] width 112 height 14
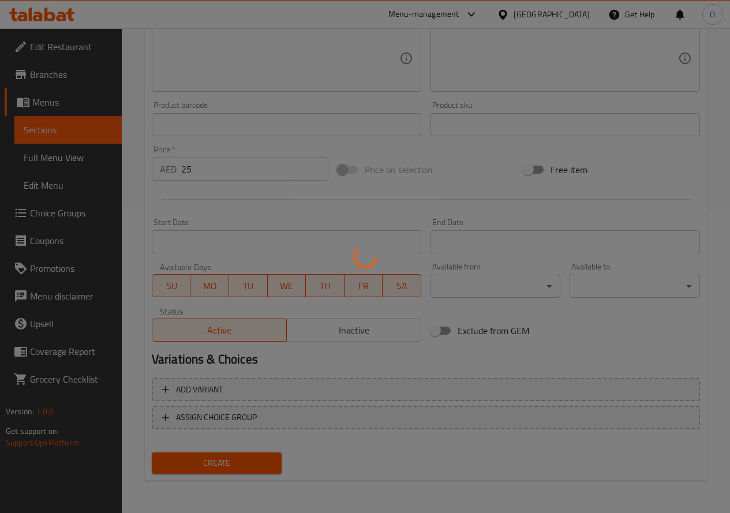
type input "0"
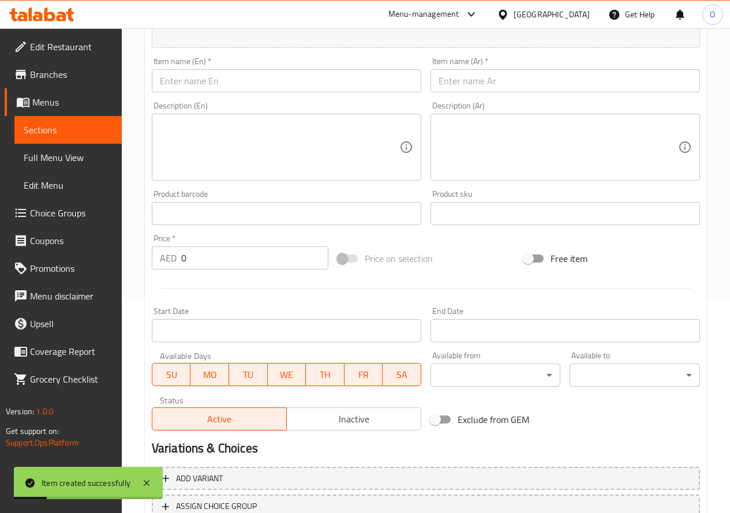
scroll to position [72, 0]
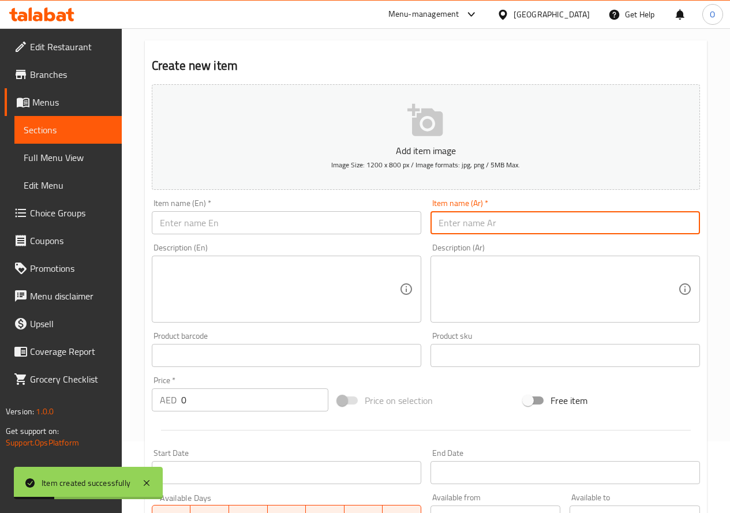
click at [497, 225] on input "text" at bounding box center [566, 222] width 270 height 23
paste input "/الشام نور كباب ساندويتش"
click at [443, 226] on input "/الشام نور كباب ساندويتش" at bounding box center [566, 222] width 270 height 23
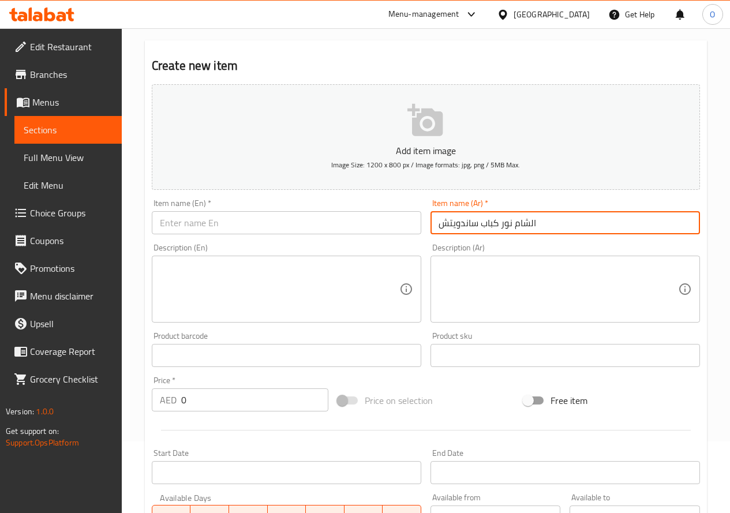
click at [461, 221] on input "الشام نور كباب ساندويتش" at bounding box center [566, 222] width 270 height 23
click at [460, 226] on input "الشام نور كباب" at bounding box center [566, 222] width 270 height 23
paste input "ساندويتش"
drag, startPoint x: 499, startPoint y: 227, endPoint x: 509, endPoint y: 225, distance: 10.0
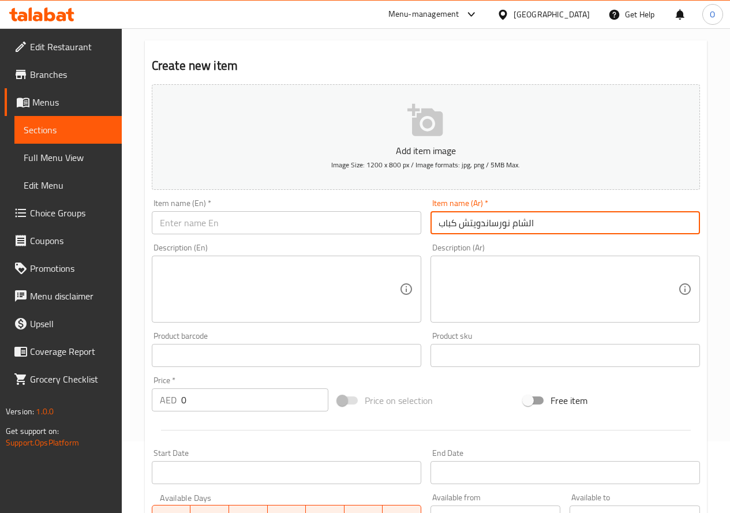
click at [509, 225] on input "الشام نورساندويتش كباب" at bounding box center [566, 222] width 270 height 23
click at [539, 226] on input "الشام ساندويتش كباب" at bounding box center [566, 222] width 270 height 23
paste input "نور"
click at [523, 221] on input "الشام ساندويتش كباب نور" at bounding box center [566, 222] width 270 height 23
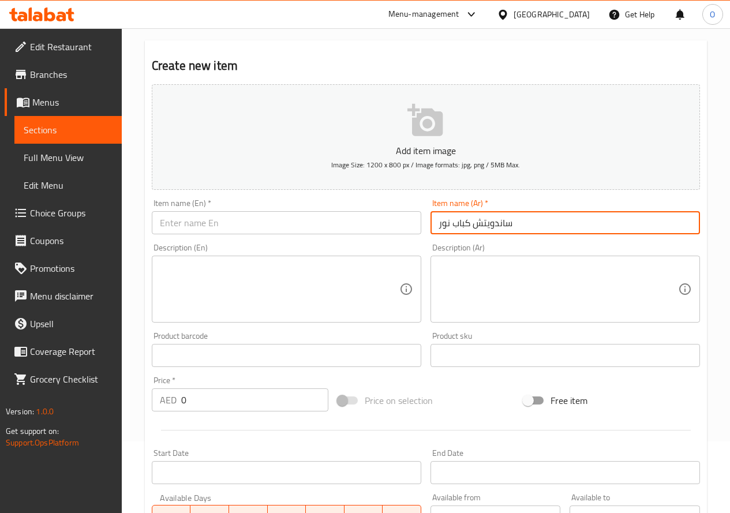
click at [525, 223] on input "ساندويتش كباب نور" at bounding box center [566, 222] width 270 height 23
paste input "الشام"
click at [472, 225] on input "ساندويتش كباب نور الشام" at bounding box center [566, 222] width 270 height 23
click at [459, 227] on input "ساندويتش كباب نور الشام" at bounding box center [566, 222] width 270 height 23
type input "ساندويتش كباب نور الشام"
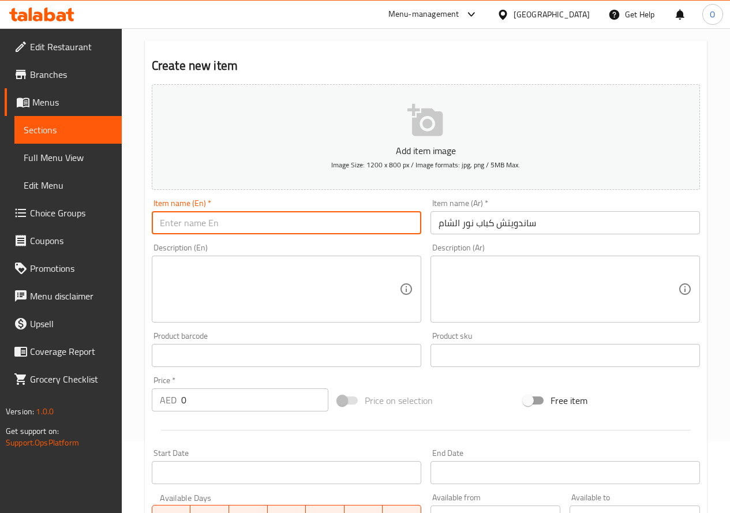
click at [182, 229] on input "text" at bounding box center [287, 222] width 270 height 23
paste input "Nour"
paste input "Al Sham"
paste input "Kebab Sandwich"
type input "Nour Al Sham Kebab Sandwich"
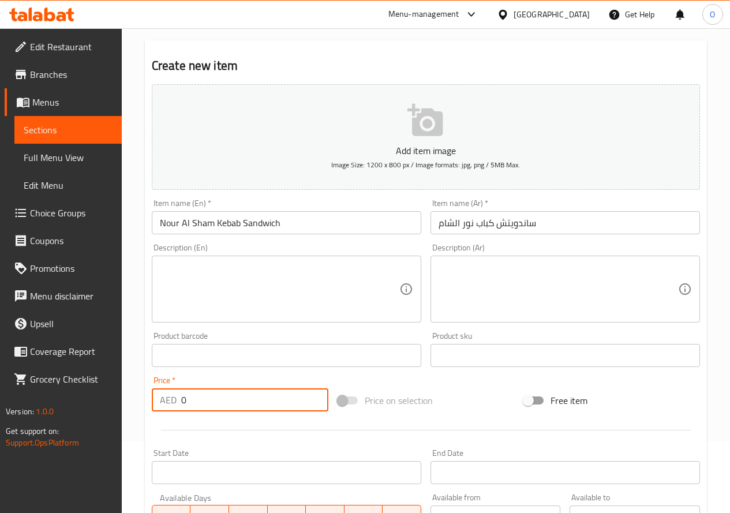
drag, startPoint x: 190, startPoint y: 403, endPoint x: 180, endPoint y: 406, distance: 10.2
click at [180, 406] on div "AED 0 Price *" at bounding box center [240, 399] width 177 height 23
paste input "25"
type input "25"
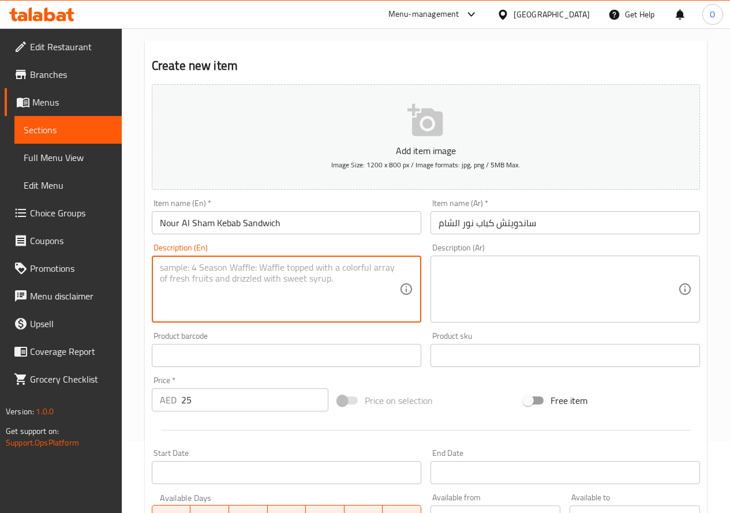
click at [221, 278] on textarea at bounding box center [280, 289] width 240 height 55
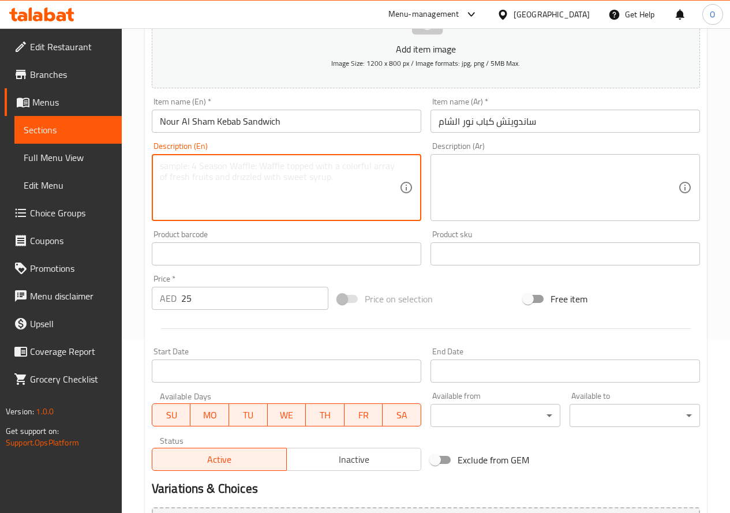
scroll to position [302, 0]
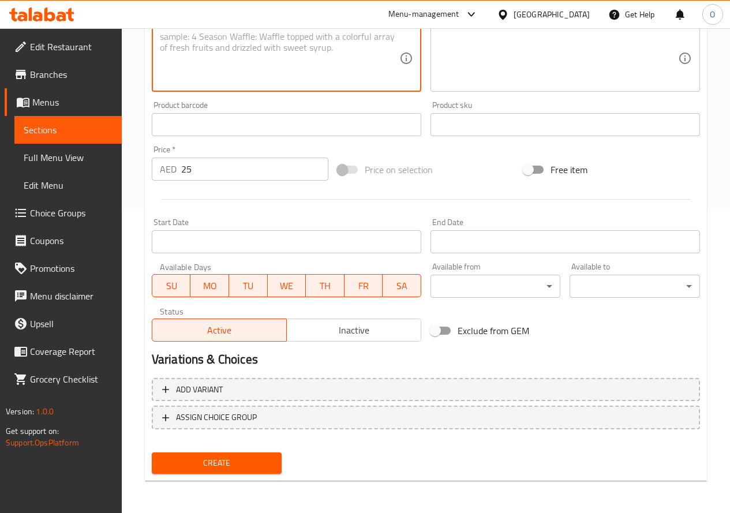
click at [185, 458] on span "Create" at bounding box center [217, 463] width 112 height 14
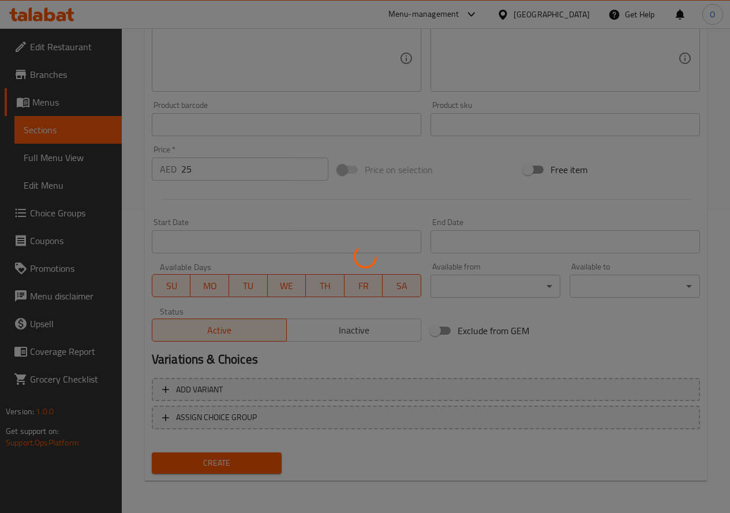
type input "0"
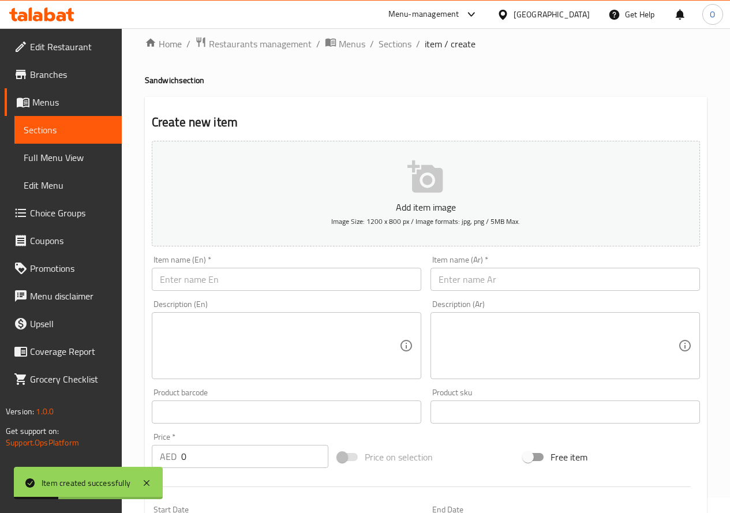
scroll to position [14, 0]
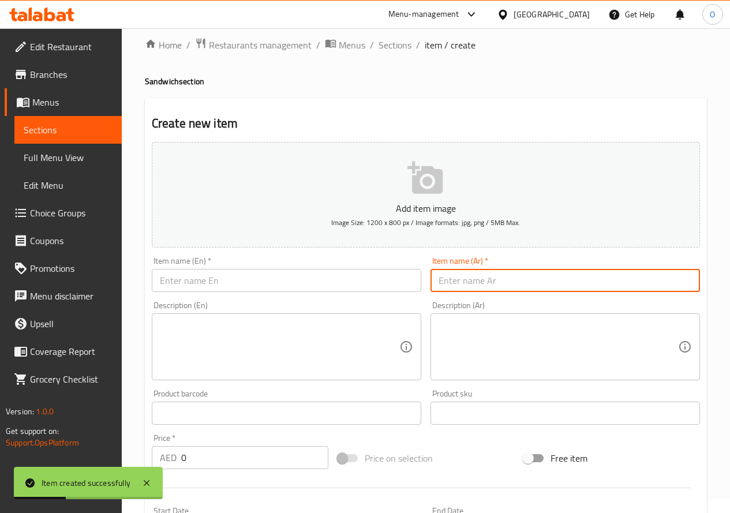
click at [532, 281] on input "text" at bounding box center [566, 280] width 270 height 23
paste input "ساندويش"
paste input "شيش"
type input "ساندويش شيش"
click at [205, 290] on input "text" at bounding box center [287, 280] width 270 height 23
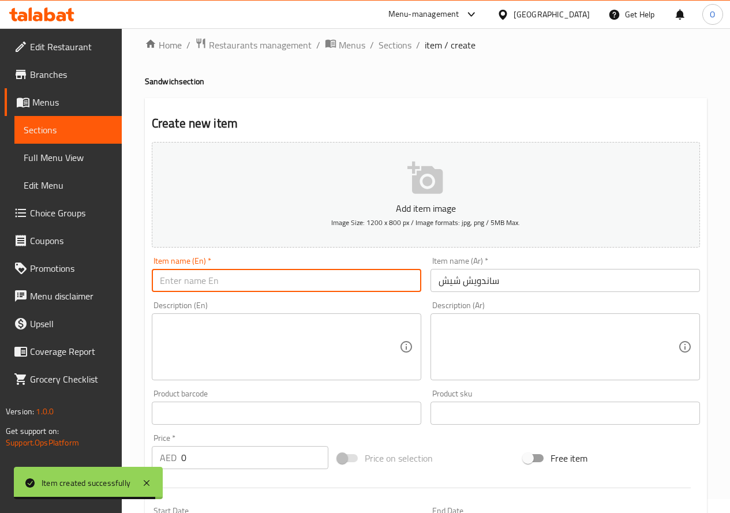
paste input "Grilled"
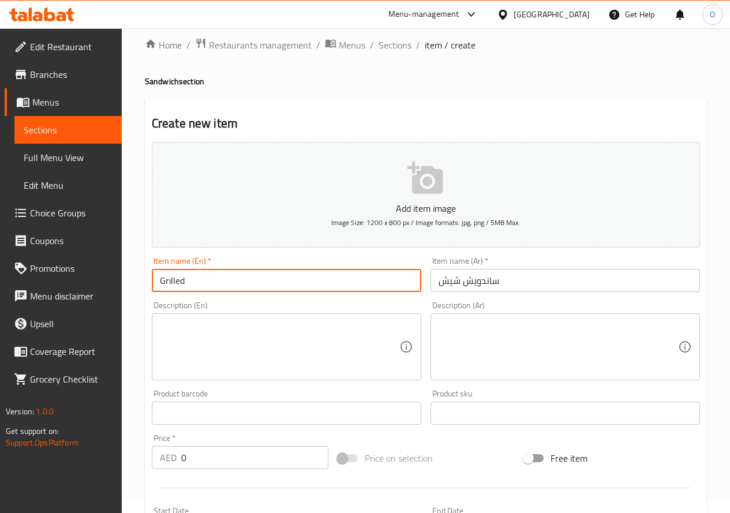
paste input "Chicken"
paste input "Sandwich"
click at [218, 276] on input "Grilled Chicken Sandwich" at bounding box center [287, 280] width 270 height 23
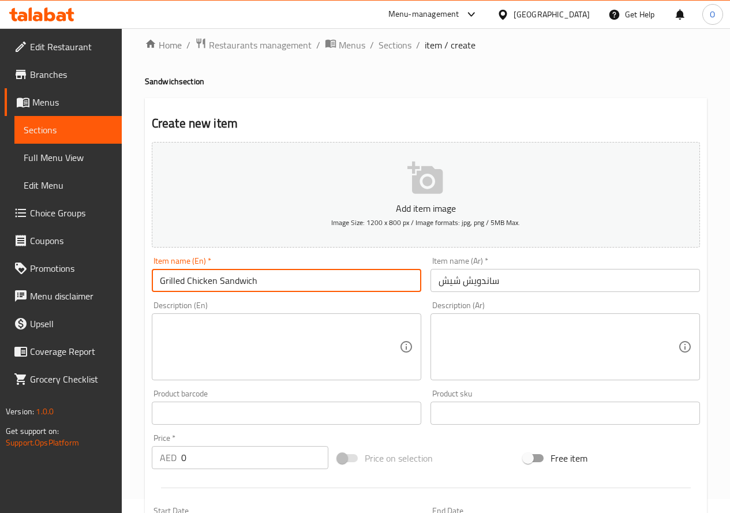
type input "Grilled Chicken Sandwich"
click at [471, 292] on input "ساندويش شيش" at bounding box center [566, 280] width 270 height 23
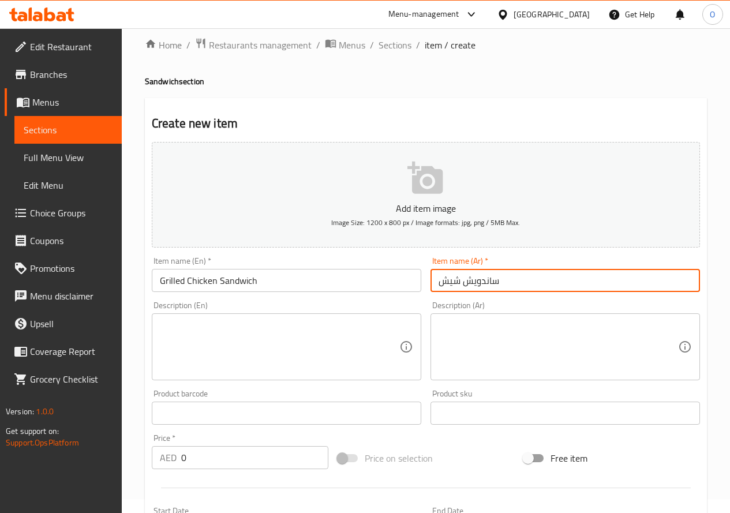
click at [471, 292] on input "ساندويش شيش" at bounding box center [566, 280] width 270 height 23
paste input "ش دجاج مشوي"
type input "ساندويتش دجاج مشوي"
drag, startPoint x: 188, startPoint y: 454, endPoint x: 175, endPoint y: 461, distance: 14.0
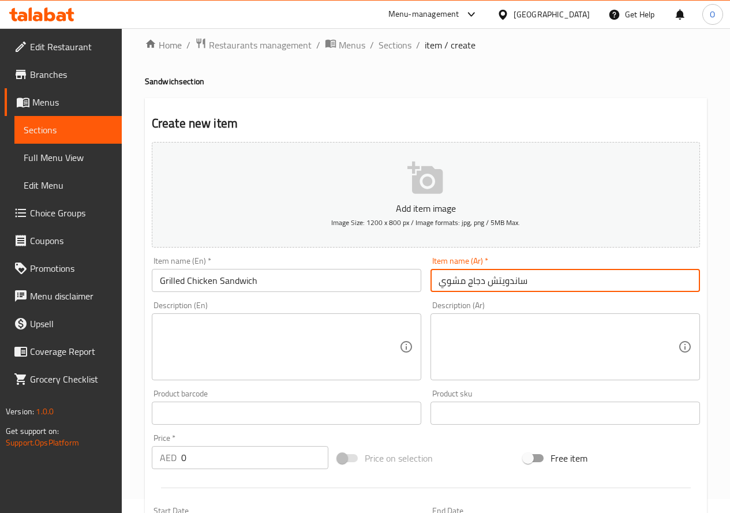
click at [175, 461] on div "AED 0 Price *" at bounding box center [240, 457] width 177 height 23
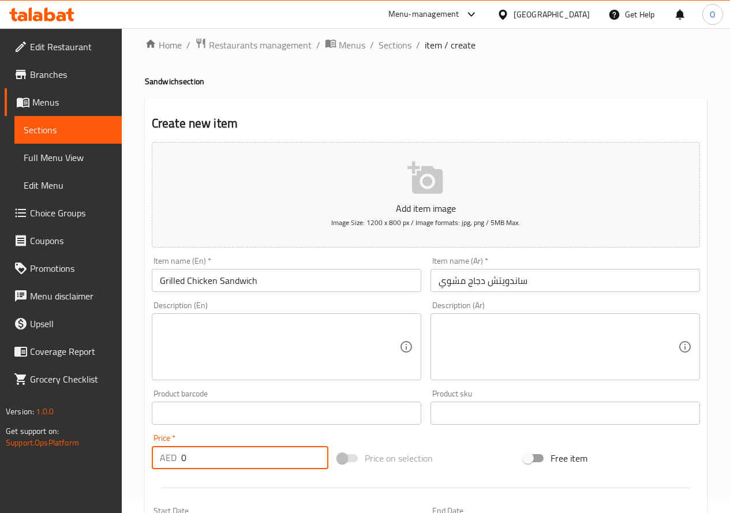
paste input "25"
type input "25"
click at [182, 375] on div "Description (En)" at bounding box center [287, 346] width 270 height 67
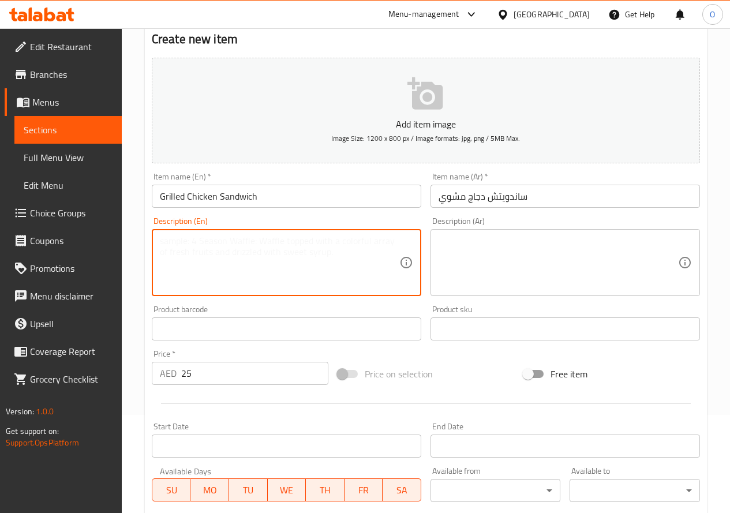
scroll to position [302, 0]
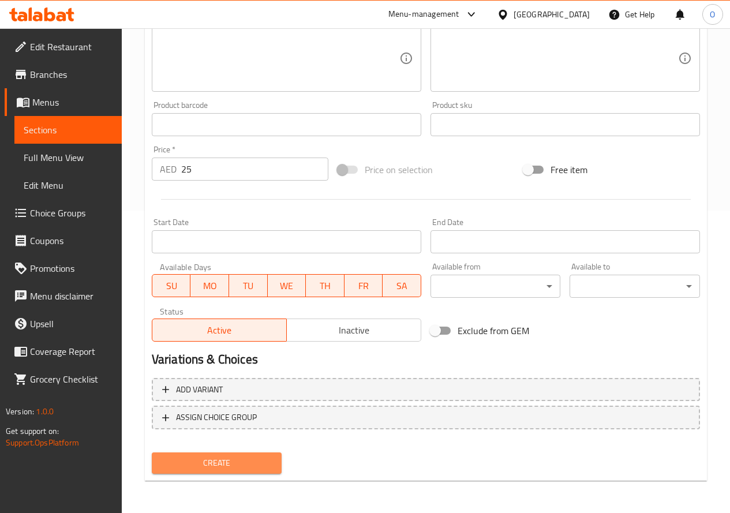
click at [206, 454] on button "Create" at bounding box center [217, 463] width 130 height 21
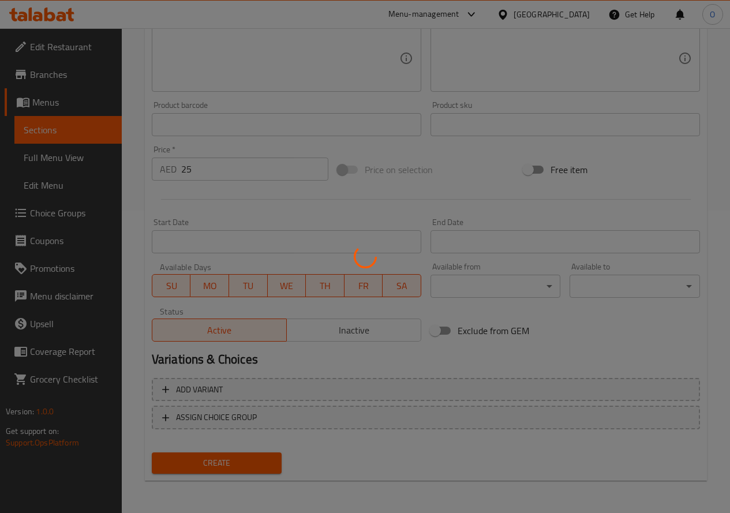
type input "0"
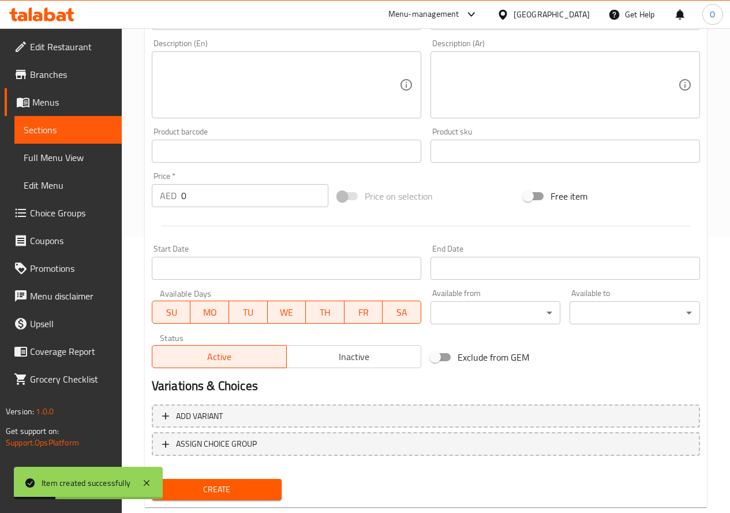
scroll to position [0, 0]
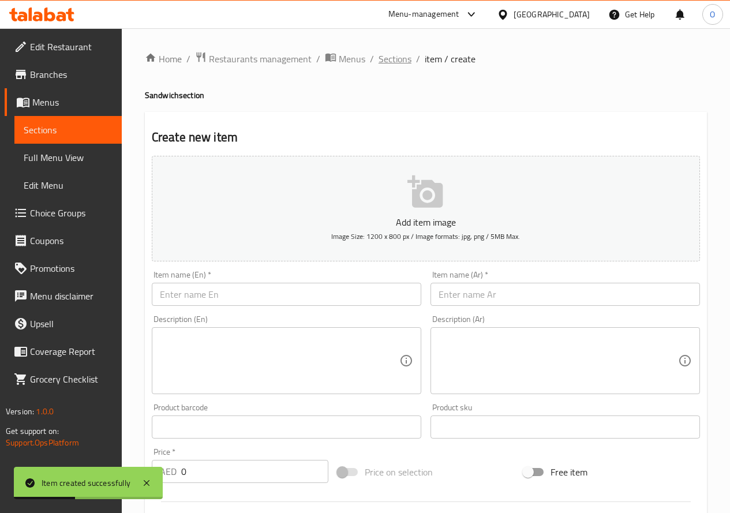
click at [403, 58] on span "Sections" at bounding box center [395, 59] width 33 height 14
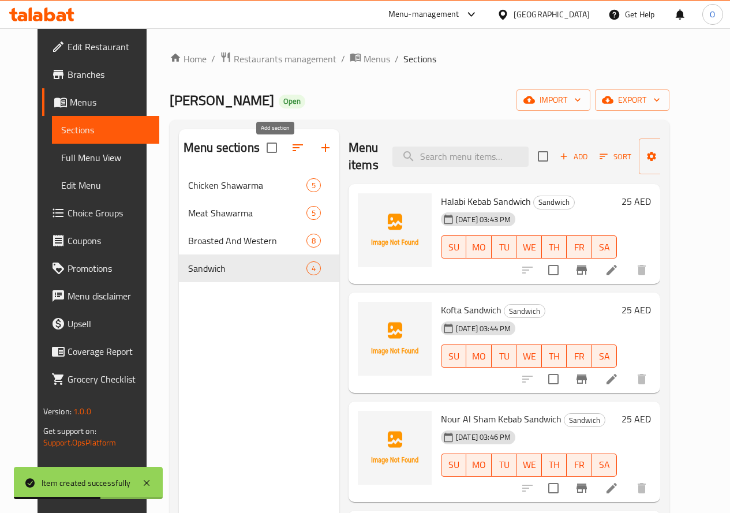
click at [319, 155] on icon "button" at bounding box center [326, 148] width 14 height 14
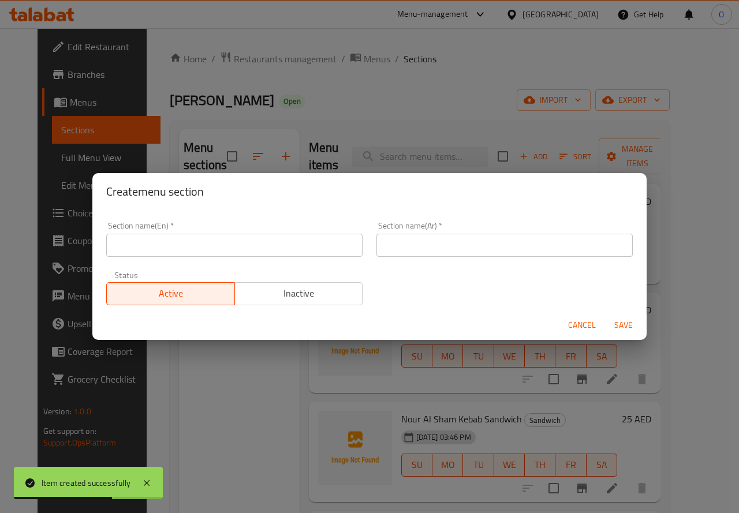
click at [223, 242] on input "text" at bounding box center [234, 245] width 256 height 23
paste input "Grills"
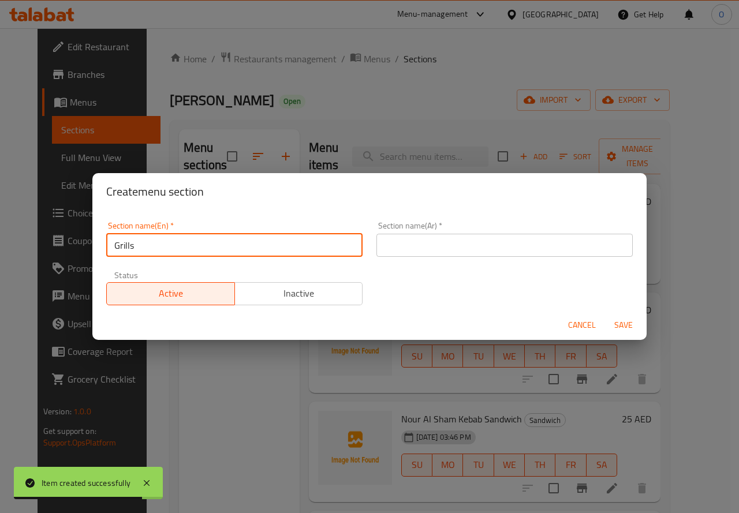
type input "Grills"
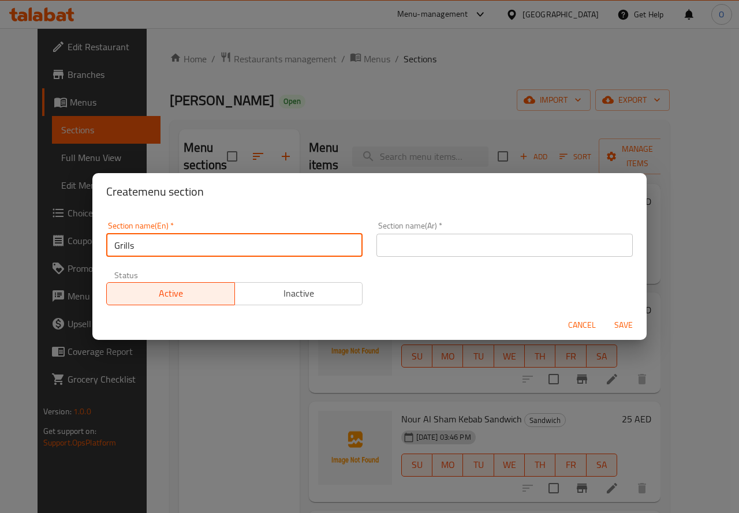
click at [386, 245] on input "text" at bounding box center [504, 245] width 256 height 23
paste input "مشاوي"
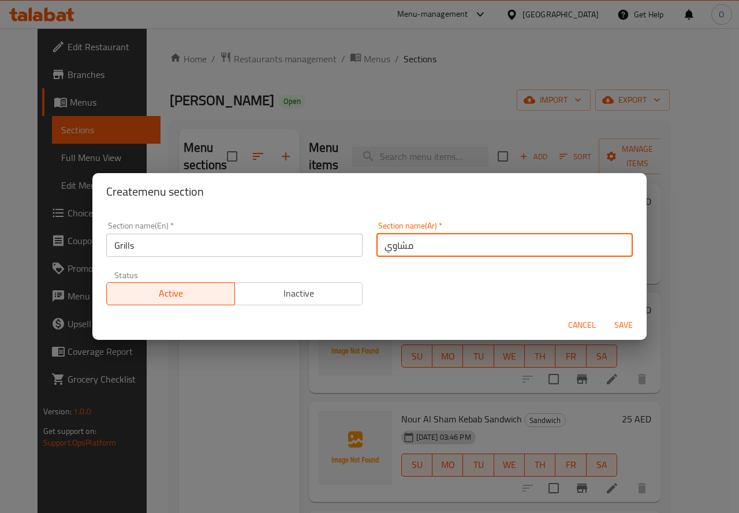
type input "مشاوي"
click at [619, 332] on span "Save" at bounding box center [624, 325] width 28 height 14
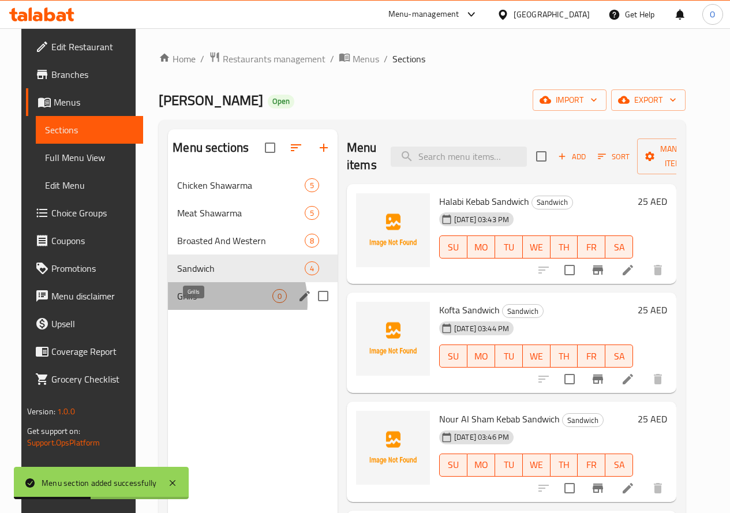
click at [204, 303] on span "Grills" at bounding box center [224, 296] width 95 height 14
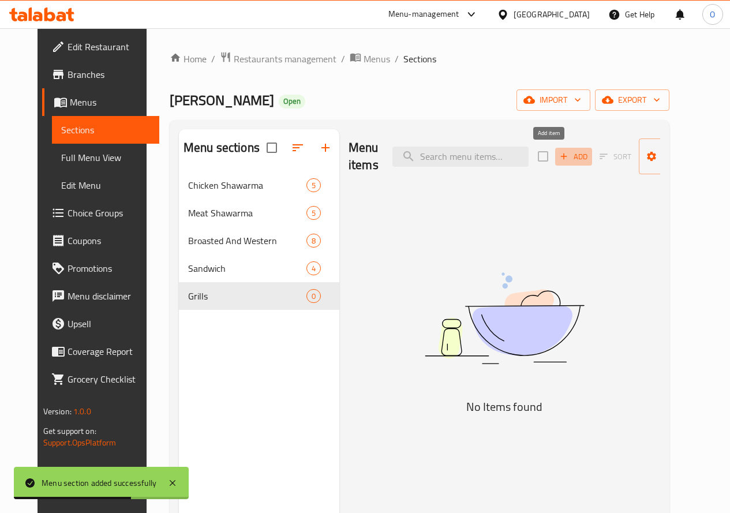
click at [555, 165] on button "Add" at bounding box center [573, 157] width 37 height 18
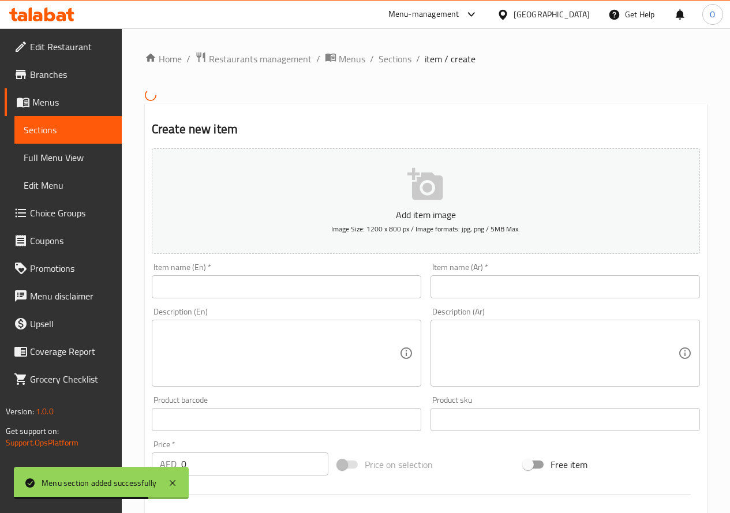
click at [272, 299] on div "Item name (En)   * Item name (En) *" at bounding box center [286, 281] width 279 height 44
click at [272, 291] on input "text" at bounding box center [287, 286] width 270 height 23
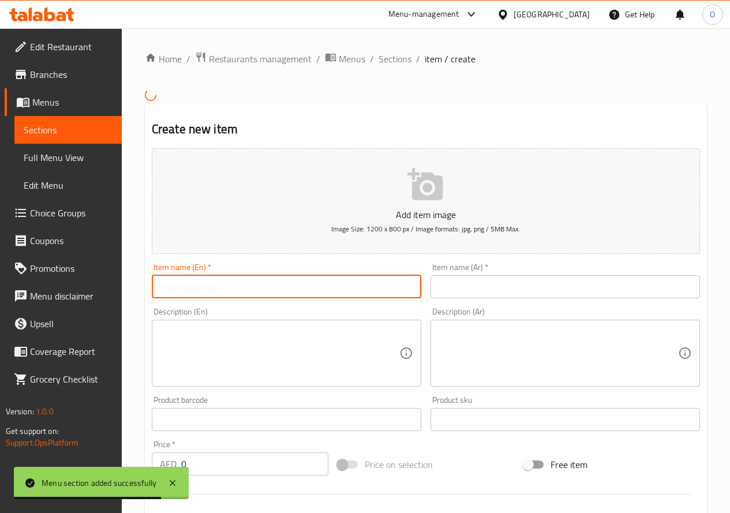
paste input "d Mixed"
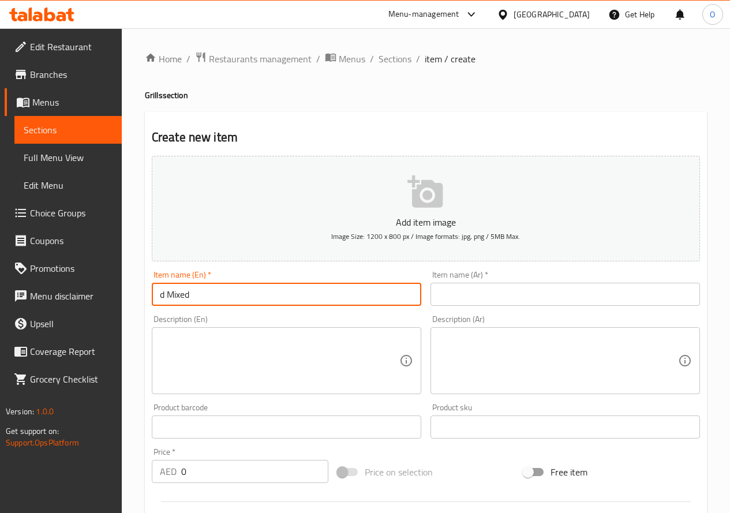
drag, startPoint x: 167, startPoint y: 297, endPoint x: 125, endPoint y: 304, distance: 42.7
click at [125, 304] on div "Home / Restaurants management / Menus / Sections / item / create Grills section…" at bounding box center [426, 421] width 608 height 787
click at [201, 302] on input "Mixed" at bounding box center [287, 294] width 270 height 23
paste input "Grilled"
type input "Mixed Grilled"
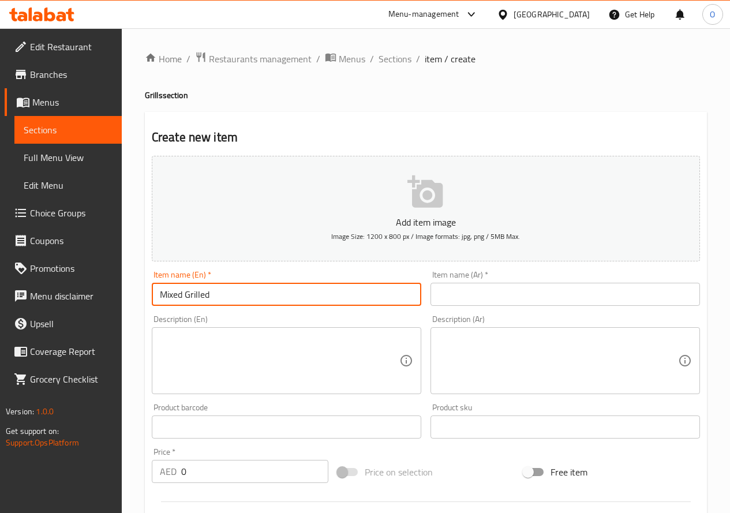
click at [480, 294] on input "text" at bounding box center [566, 294] width 270 height 23
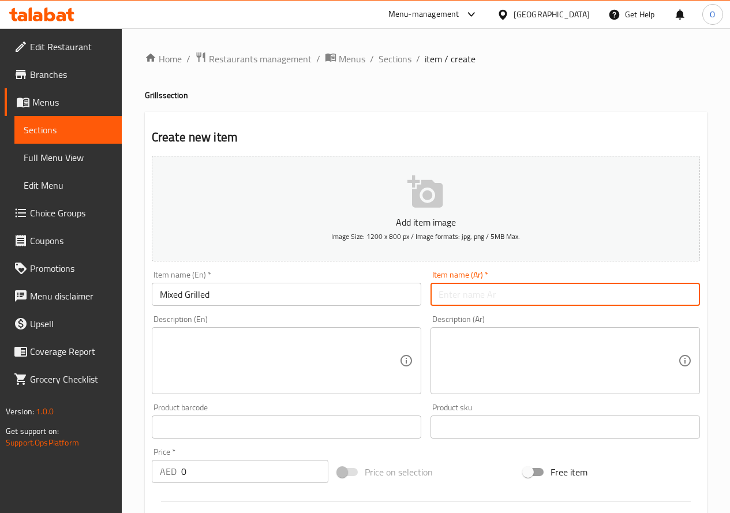
paste input "مشاوي متنوعة"
type input "مشاوي متنوعة"
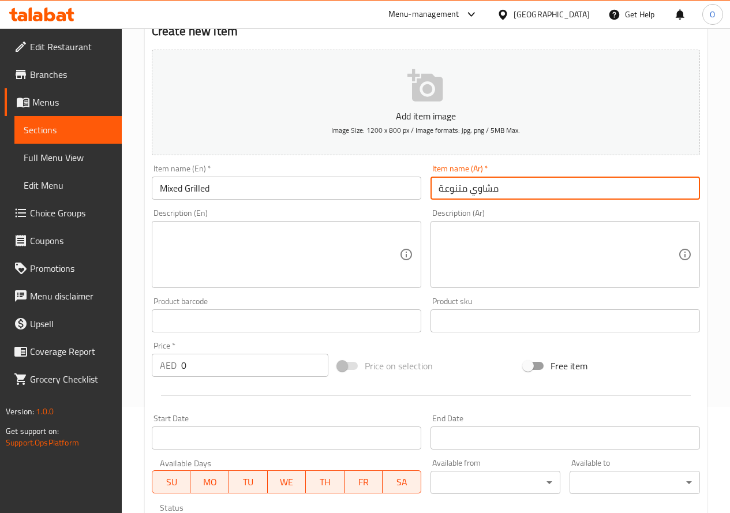
scroll to position [115, 0]
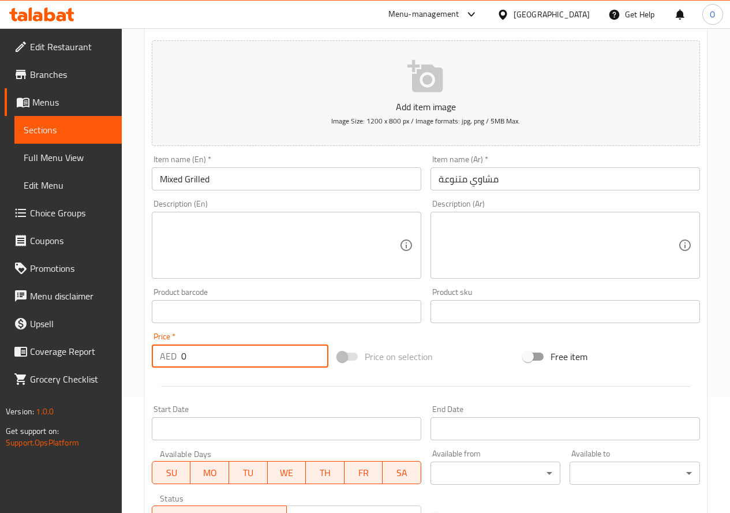
click at [180, 353] on div "AED 0 Price *" at bounding box center [240, 356] width 177 height 23
paste
type input "80"
click at [176, 376] on div at bounding box center [426, 386] width 558 height 28
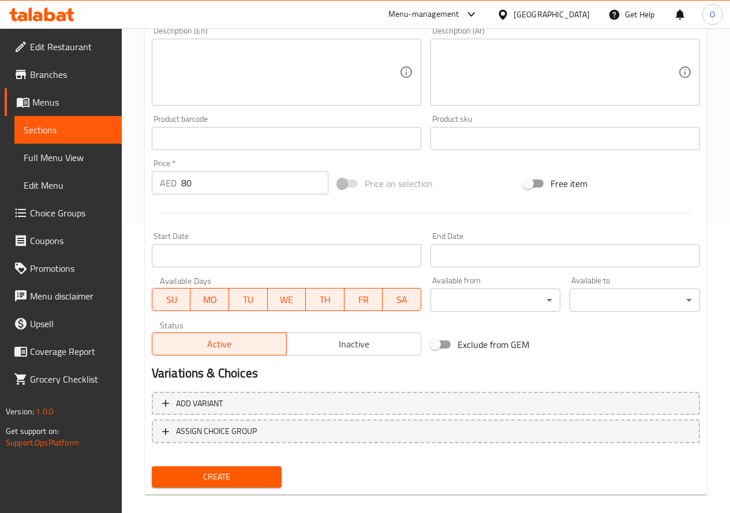
scroll to position [302, 0]
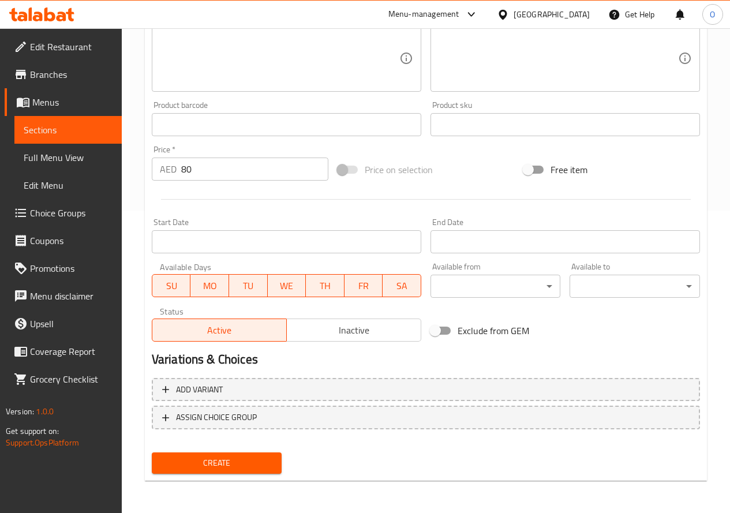
click at [230, 461] on span "Create" at bounding box center [217, 463] width 112 height 14
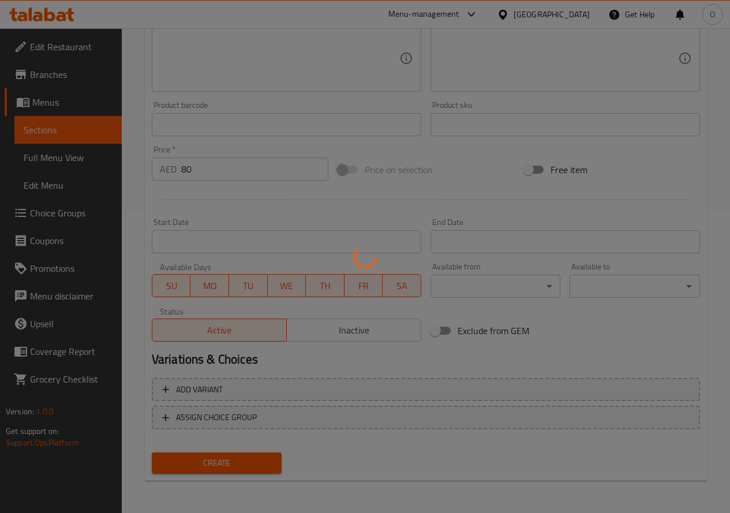
type input "0"
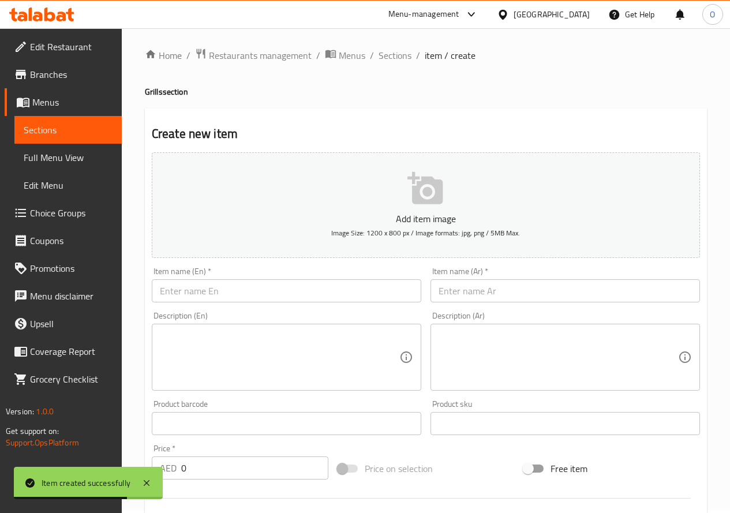
scroll to position [0, 0]
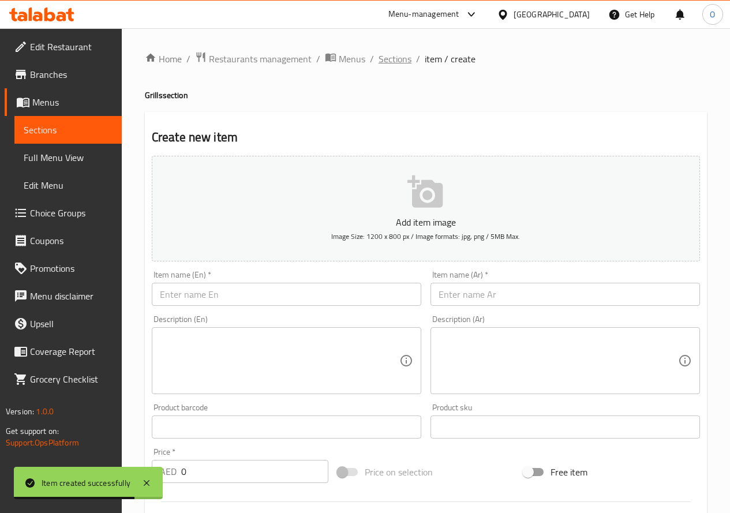
click at [395, 53] on span "Sections" at bounding box center [395, 59] width 33 height 14
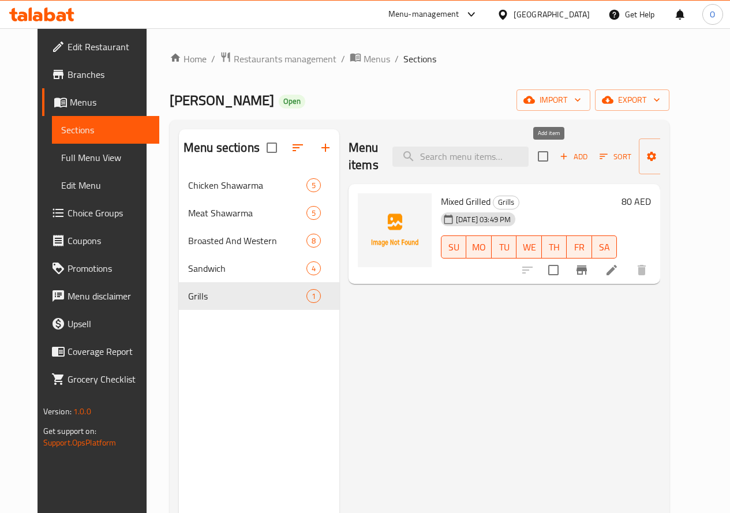
click at [558, 164] on button "Add" at bounding box center [573, 157] width 37 height 18
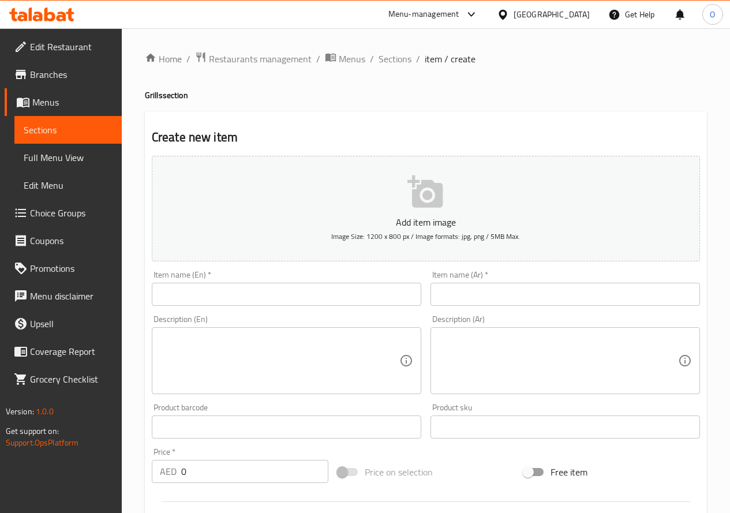
click at [509, 297] on input "text" at bounding box center [566, 294] width 270 height 23
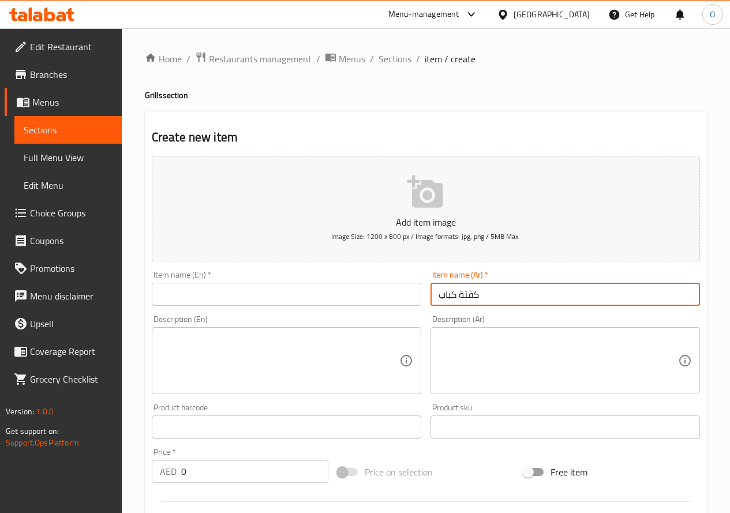
type input "كفتة كباب"
click at [244, 289] on input "text" at bounding box center [287, 294] width 270 height 23
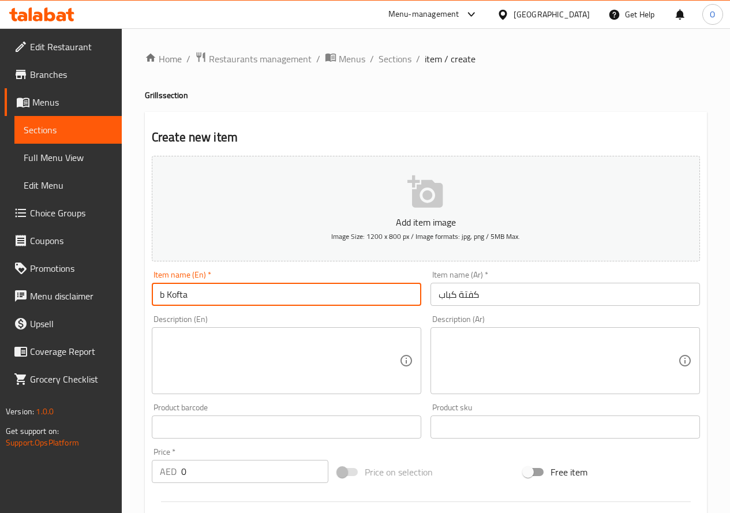
click at [167, 297] on input "b Kofta" at bounding box center [287, 294] width 270 height 23
type input "Kofta Kebab"
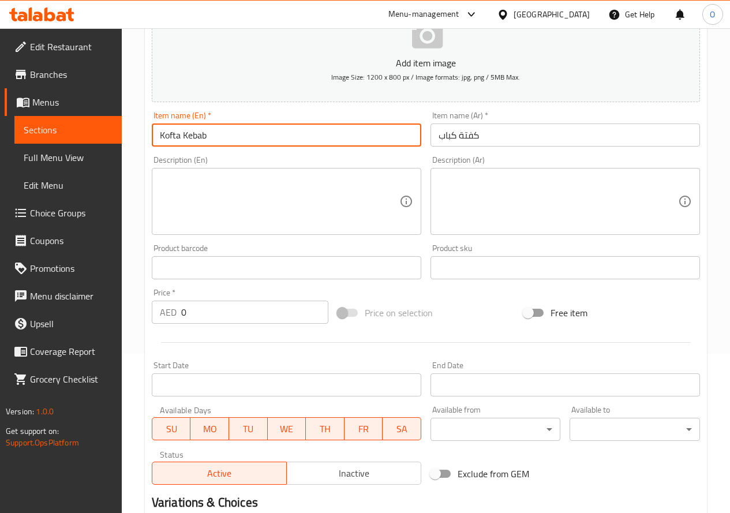
scroll to position [173, 0]
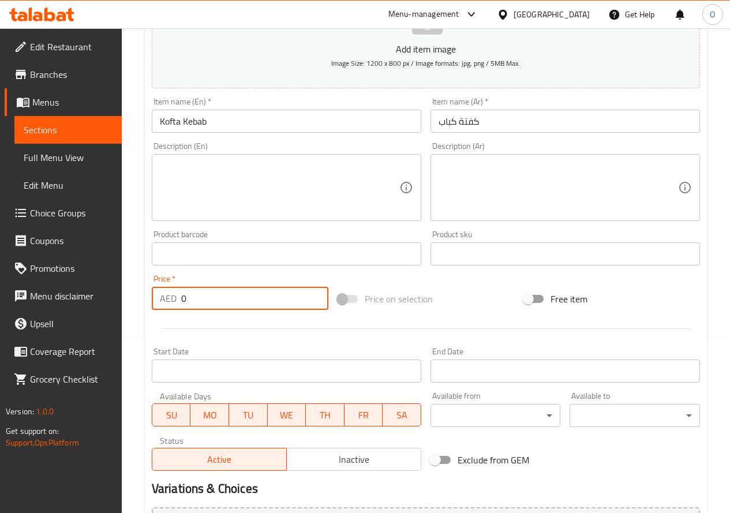
drag, startPoint x: 188, startPoint y: 292, endPoint x: 175, endPoint y: 298, distance: 13.7
click at [175, 298] on div "AED 0 Price *" at bounding box center [240, 298] width 177 height 23
type input "46"
click at [179, 316] on div at bounding box center [426, 329] width 558 height 28
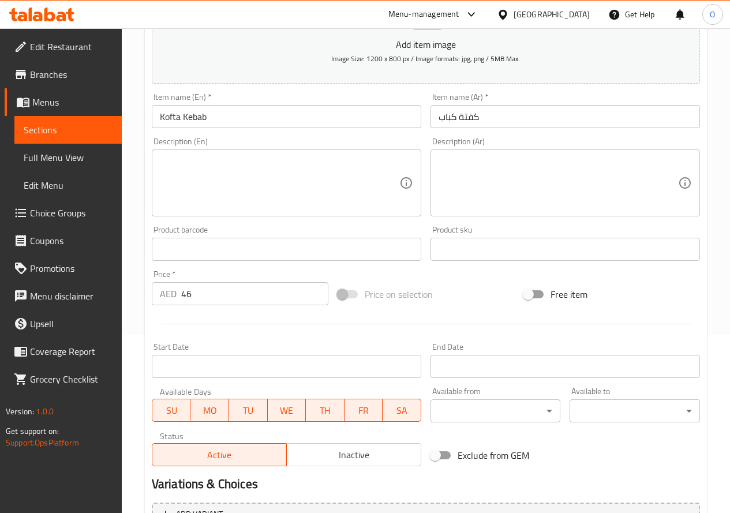
scroll to position [302, 0]
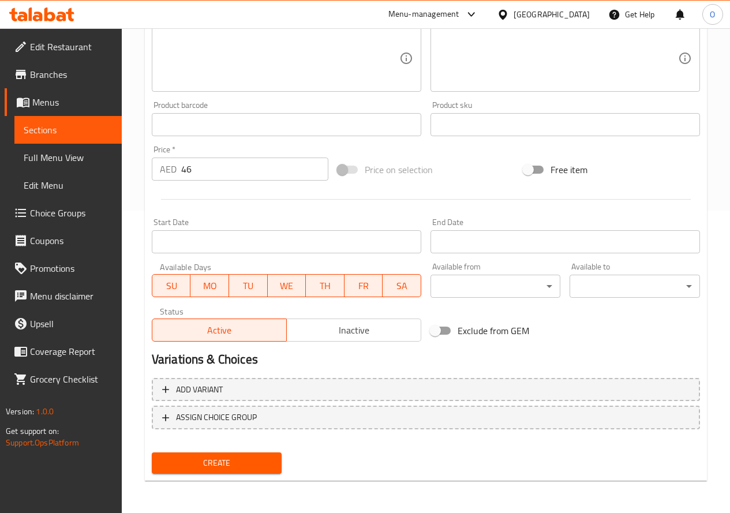
click at [242, 468] on span "Create" at bounding box center [217, 463] width 112 height 14
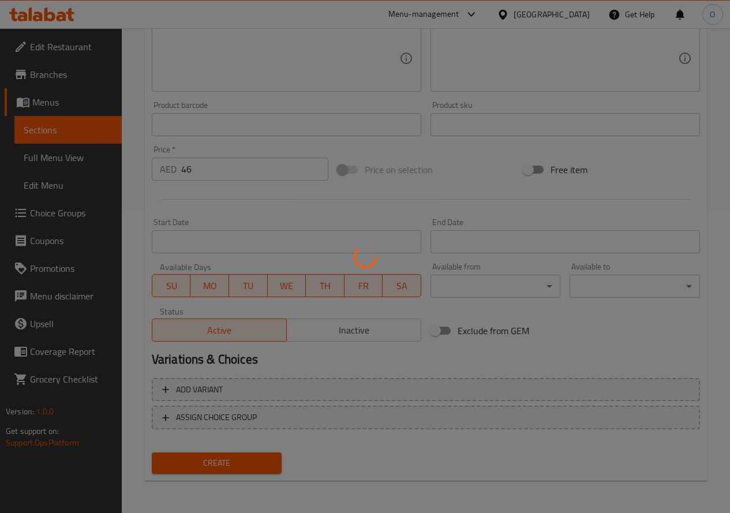
type input "0"
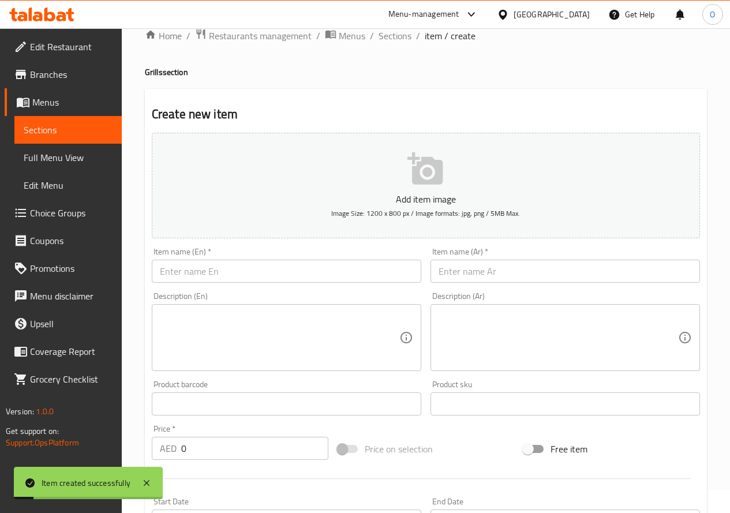
scroll to position [14, 0]
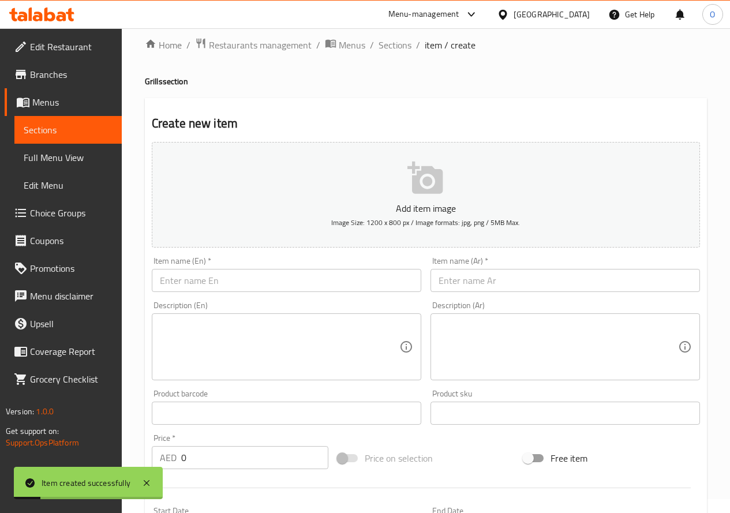
click at [470, 278] on input "text" at bounding box center [566, 280] width 270 height 23
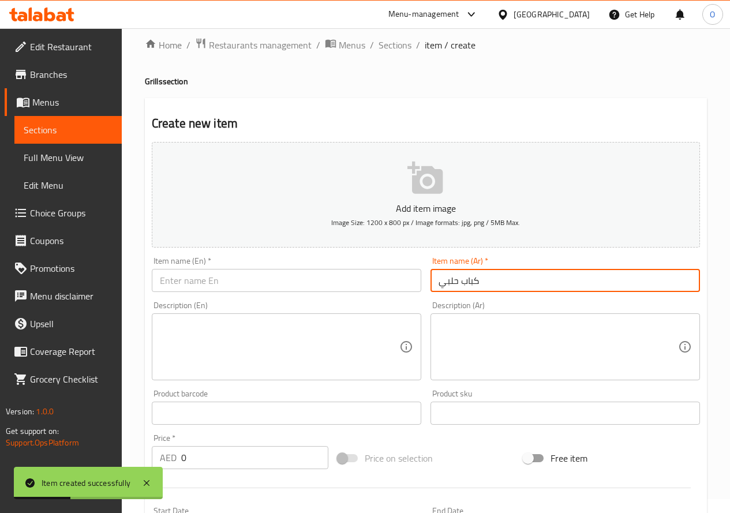
type input "كباب حلبي"
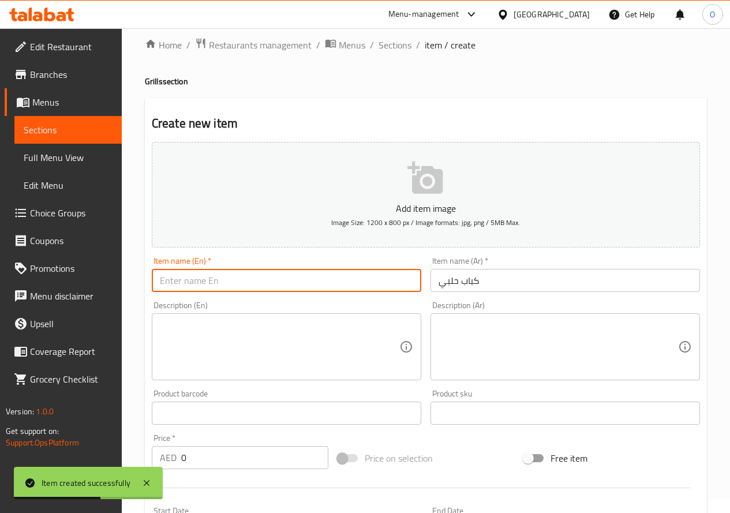
click at [180, 282] on input "text" at bounding box center [287, 280] width 270 height 23
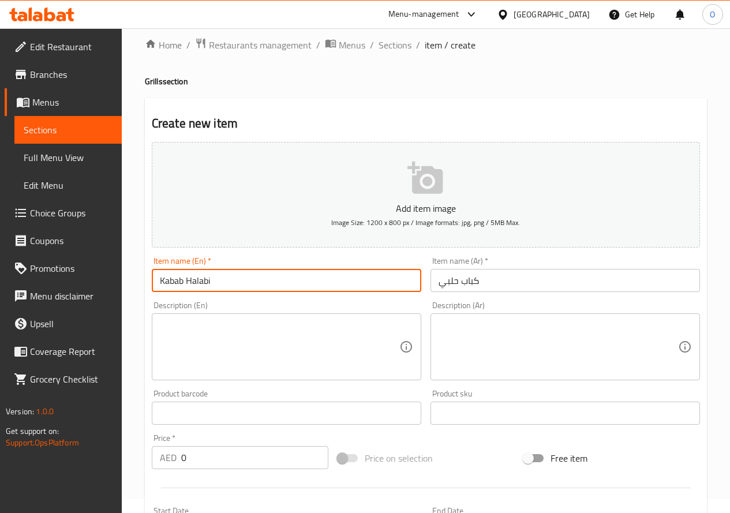
type input "Kabab Halabi"
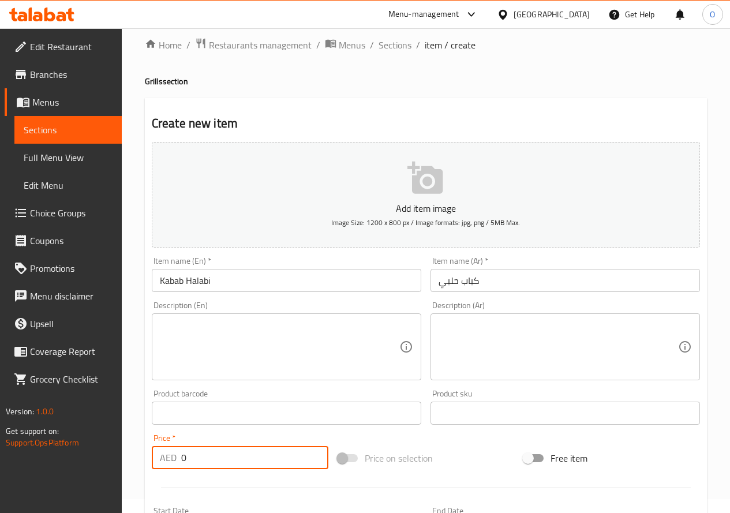
drag, startPoint x: 190, startPoint y: 459, endPoint x: 182, endPoint y: 462, distance: 8.0
click at [182, 462] on input "0" at bounding box center [254, 457] width 147 height 23
type input "46"
click at [216, 352] on textarea at bounding box center [280, 347] width 240 height 55
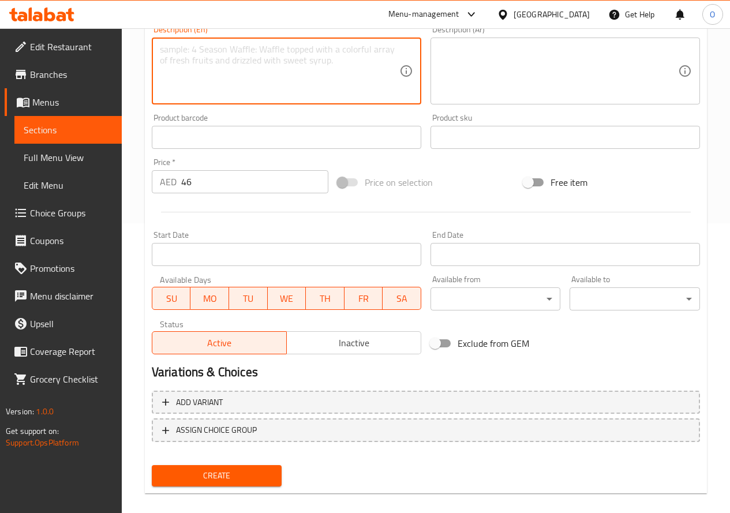
scroll to position [302, 0]
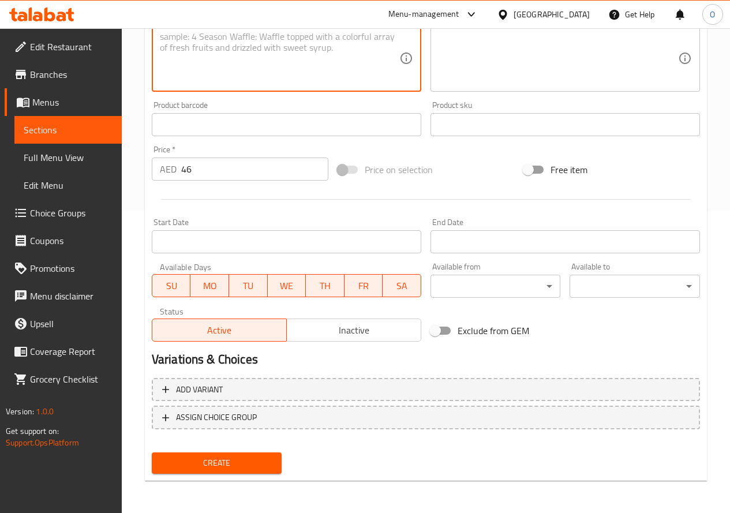
click at [222, 461] on span "Create" at bounding box center [217, 463] width 112 height 14
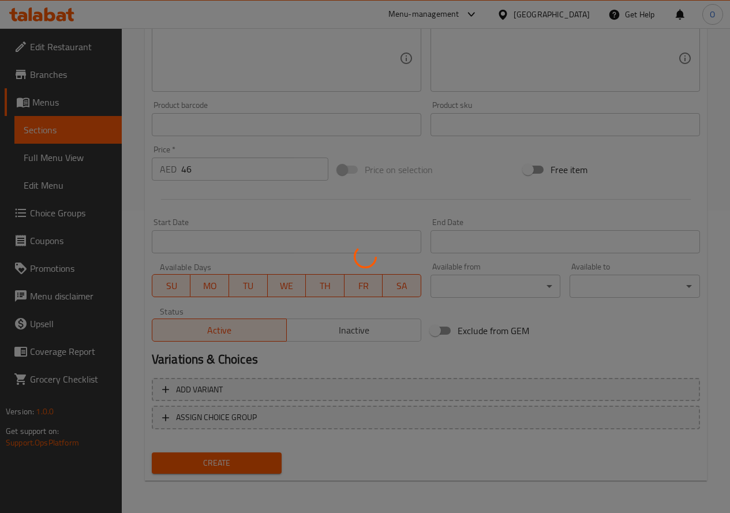
type input "0"
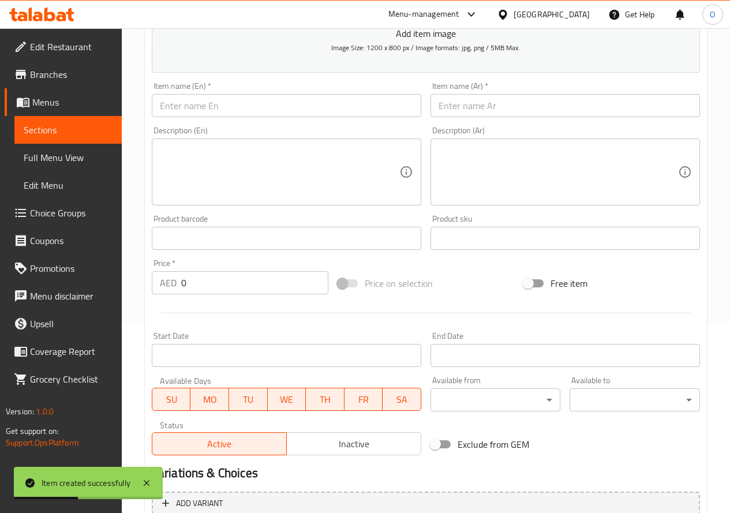
scroll to position [14, 0]
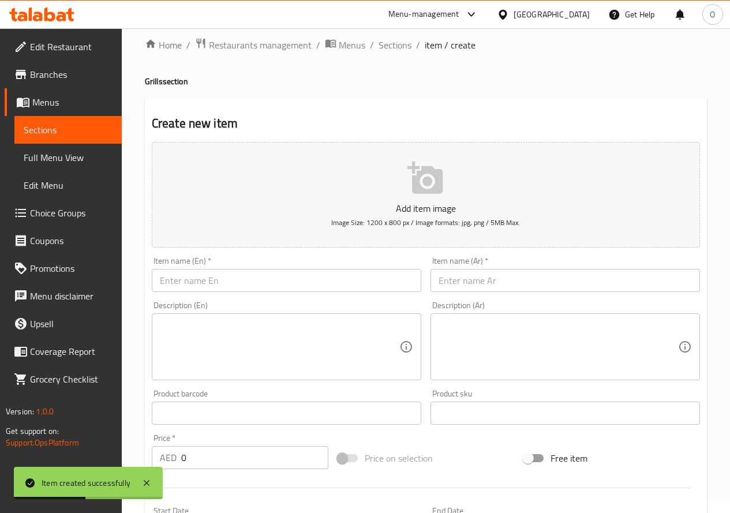
click at [488, 268] on div "Item name (Ar)   * Item name (Ar) *" at bounding box center [566, 274] width 270 height 35
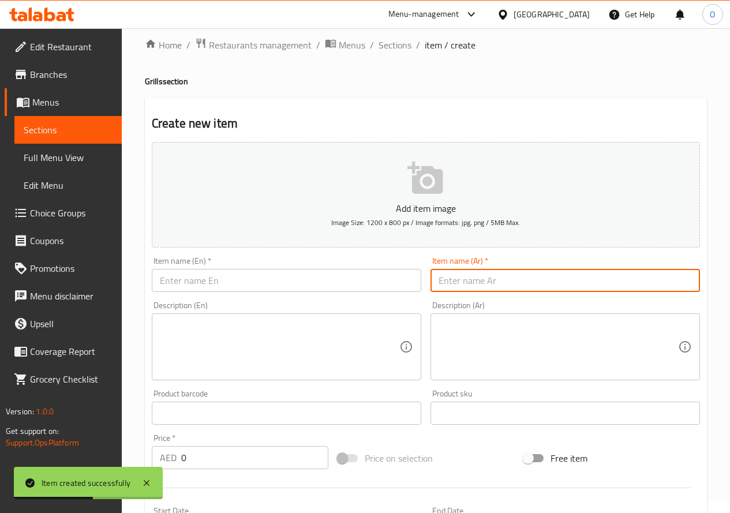
click at [482, 281] on input "text" at bounding box center [566, 280] width 270 height 23
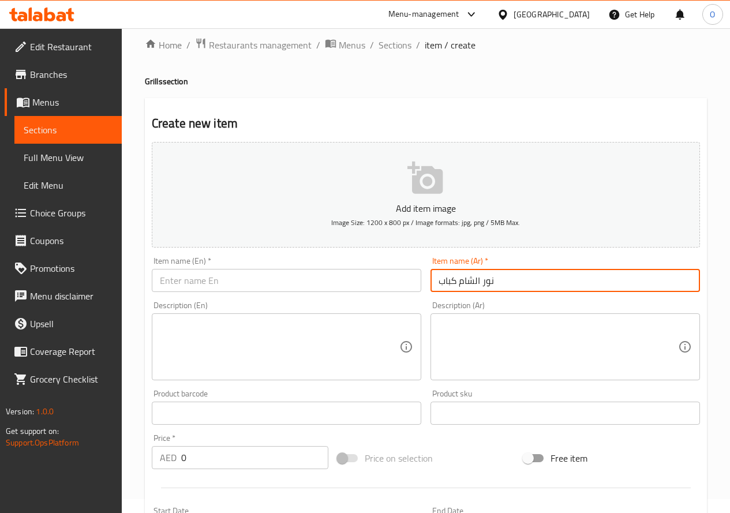
type input "نور الشام كباب"
click at [163, 283] on input "text" at bounding box center [287, 280] width 270 height 23
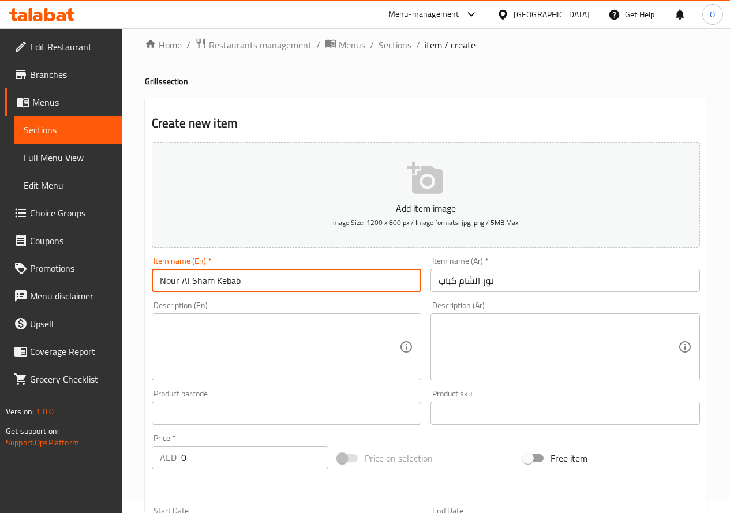
type input "Nour Al Sham Kebab"
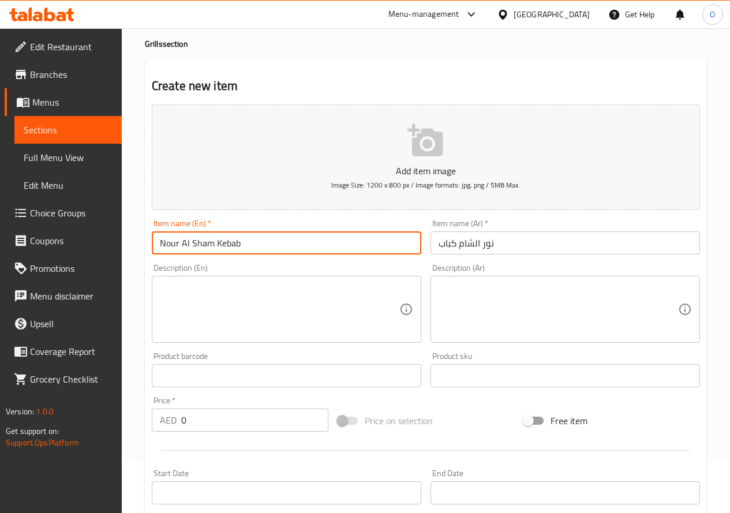
scroll to position [72, 0]
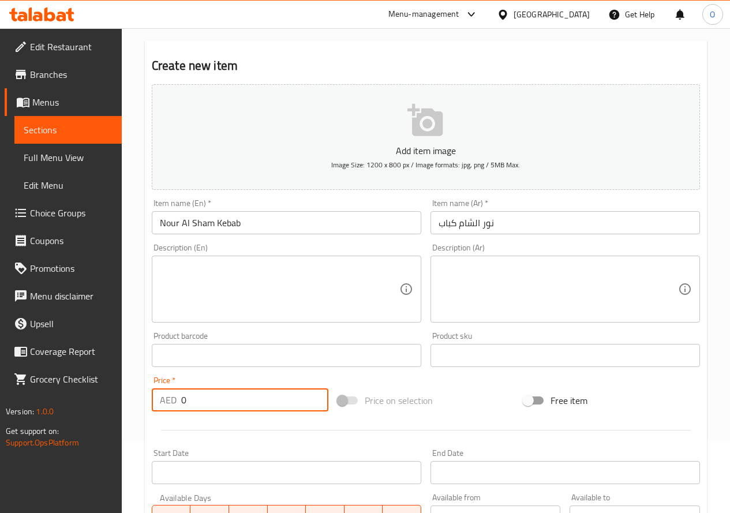
drag, startPoint x: 194, startPoint y: 405, endPoint x: 165, endPoint y: 401, distance: 29.1
click at [165, 401] on div "AED 0 Price *" at bounding box center [240, 399] width 177 height 23
type input "52"
click at [178, 278] on textarea at bounding box center [280, 289] width 240 height 55
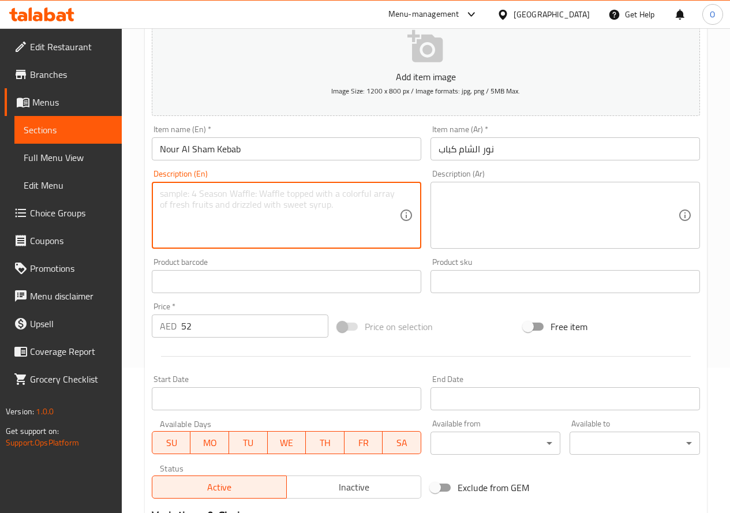
scroll to position [302, 0]
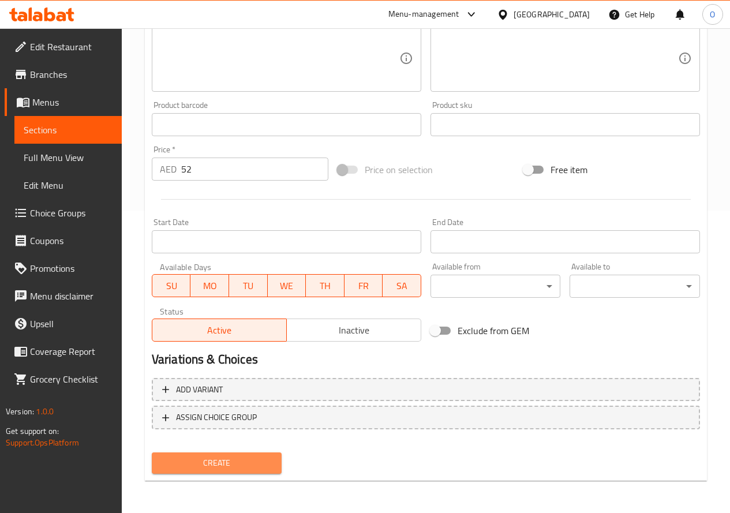
click at [216, 461] on span "Create" at bounding box center [217, 463] width 112 height 14
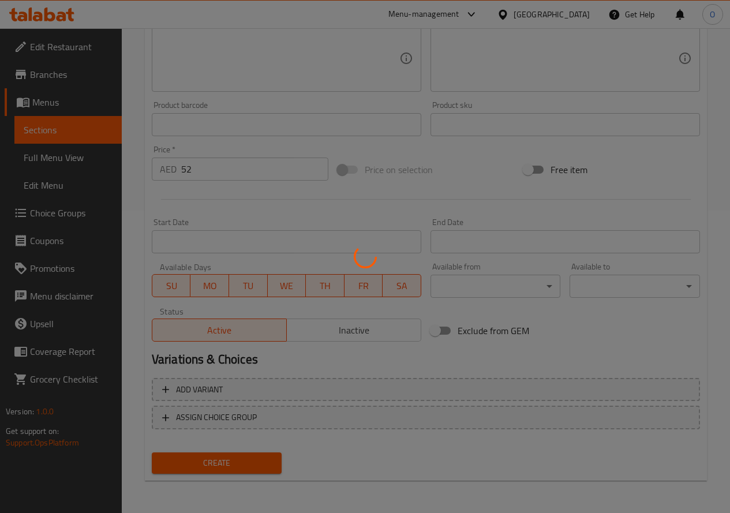
type input "0"
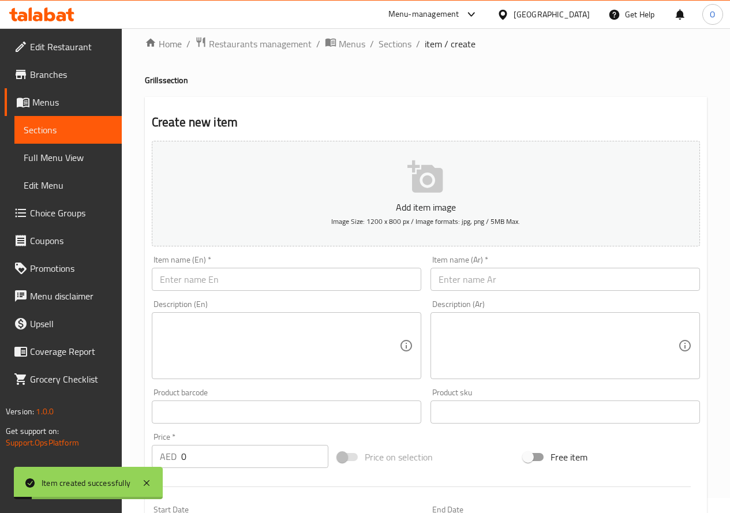
scroll to position [14, 0]
click at [552, 271] on input "text" at bounding box center [566, 280] width 270 height 23
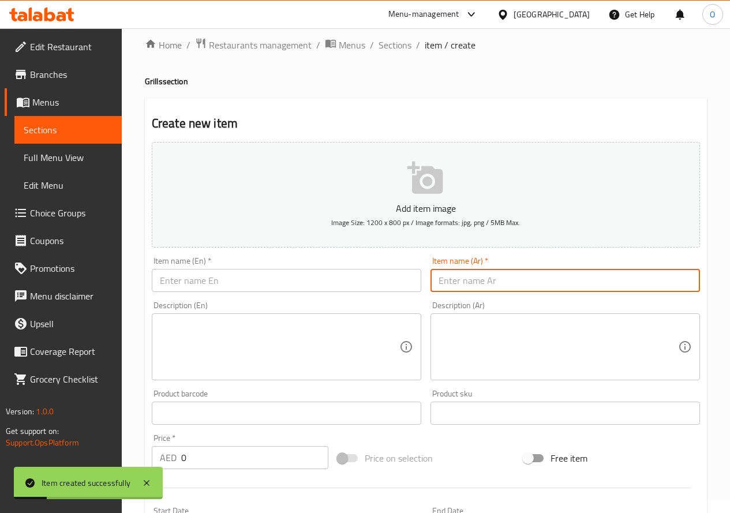
click at [536, 275] on input "text" at bounding box center [566, 280] width 270 height 23
type input "وجبة شيش"
click at [210, 281] on input "text" at bounding box center [287, 280] width 270 height 23
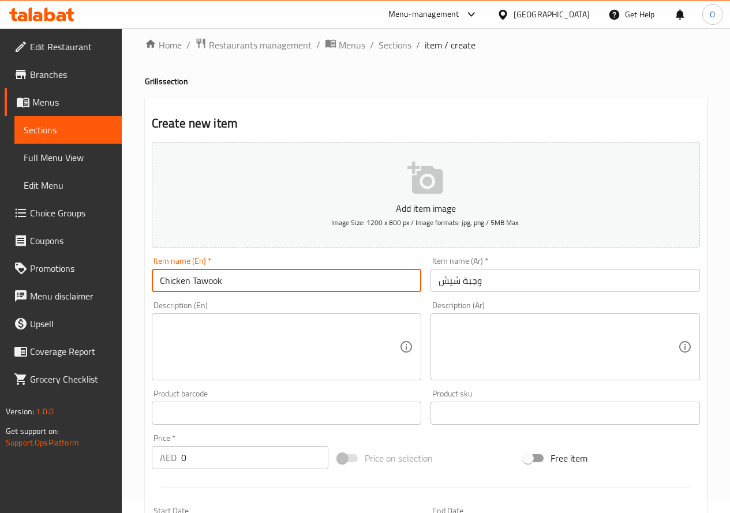
type input "Chicken Tawook"
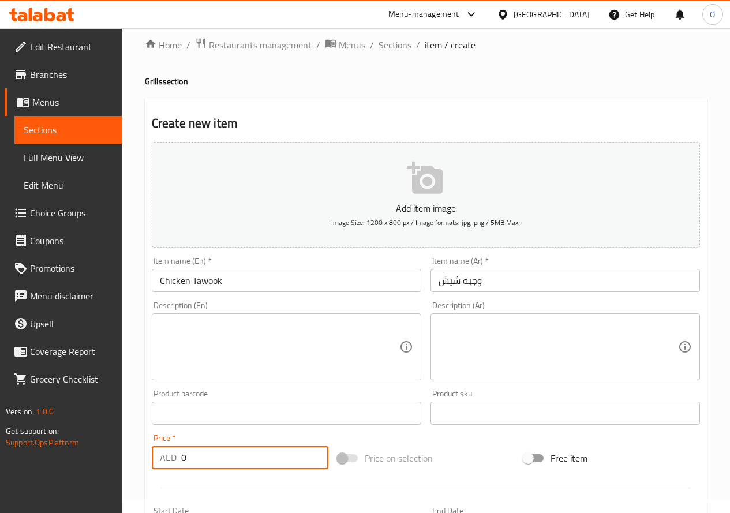
drag, startPoint x: 200, startPoint y: 461, endPoint x: 147, endPoint y: 453, distance: 53.6
click at [150, 455] on div "Price   * AED 0 Price *" at bounding box center [240, 451] width 186 height 44
type input "39"
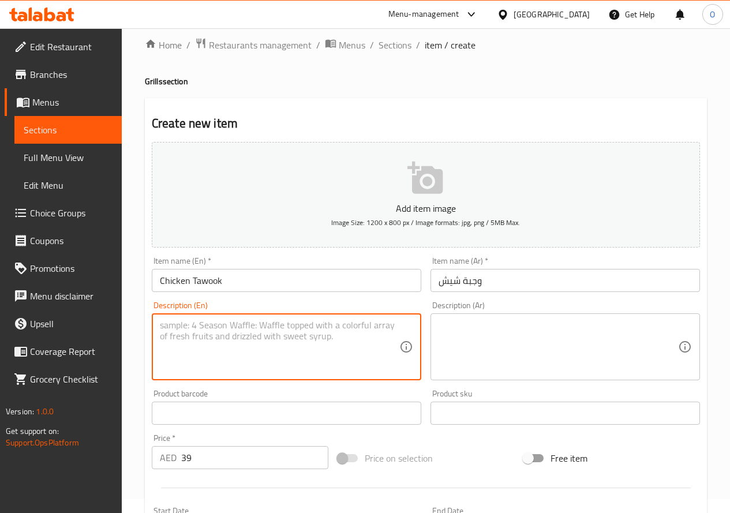
click at [190, 338] on textarea at bounding box center [280, 347] width 240 height 55
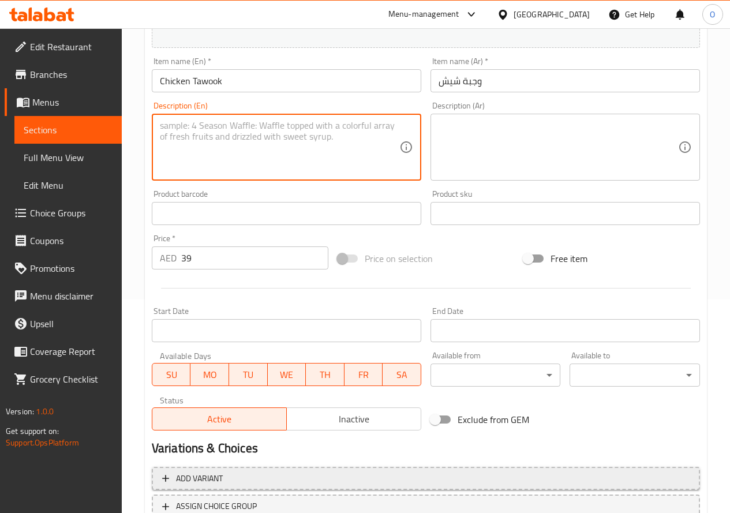
scroll to position [302, 0]
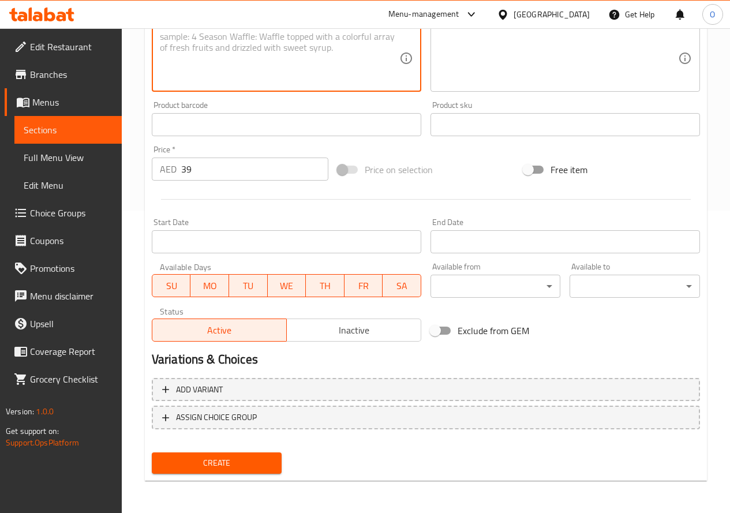
click at [240, 473] on button "Create" at bounding box center [217, 463] width 130 height 21
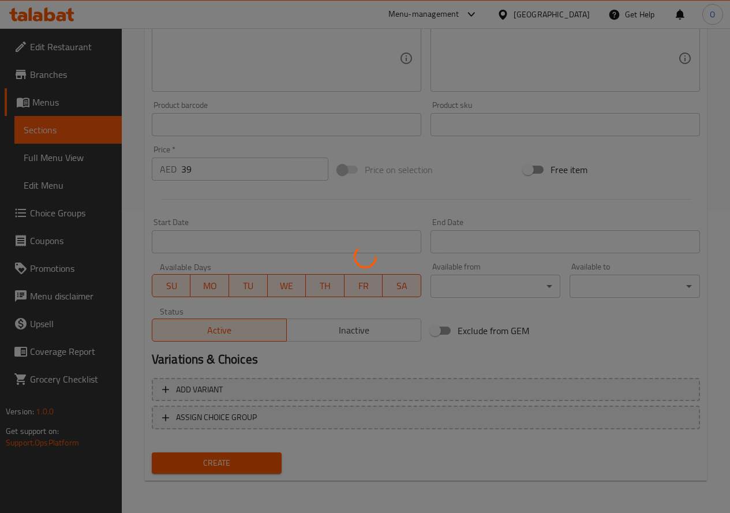
type input "0"
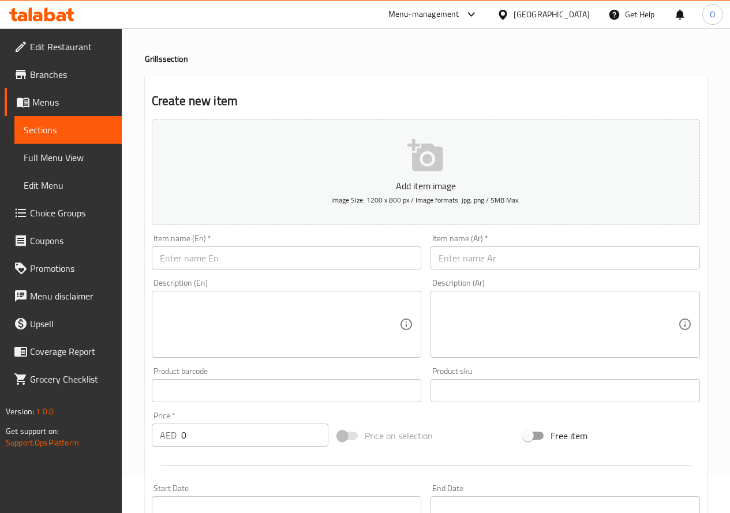
scroll to position [0, 0]
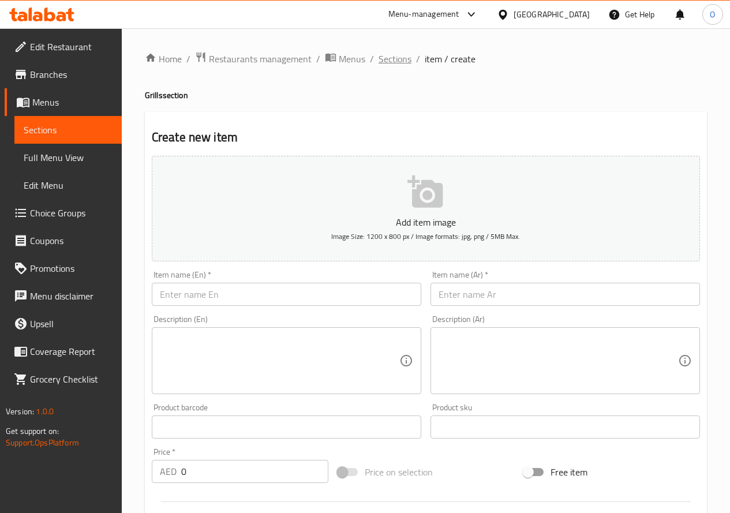
click at [398, 62] on span "Sections" at bounding box center [395, 59] width 33 height 14
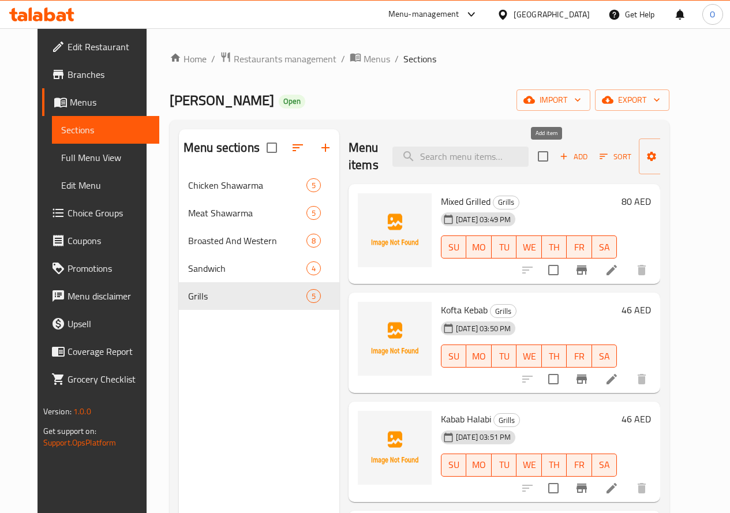
click at [559, 161] on icon "button" at bounding box center [564, 156] width 10 height 10
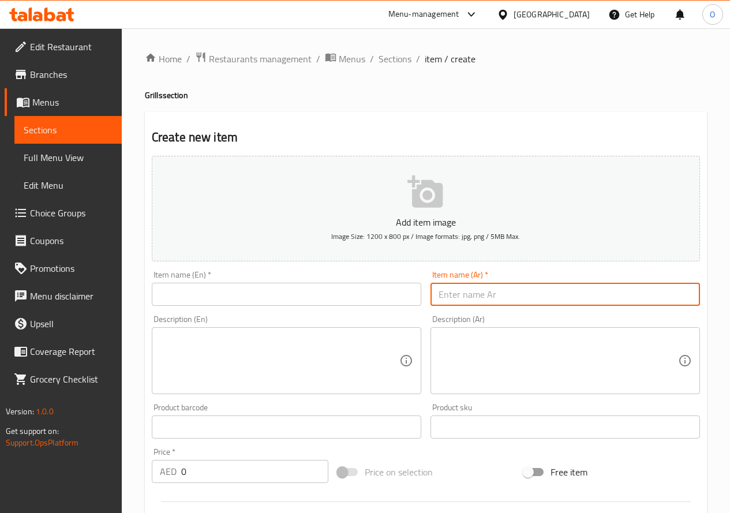
click at [477, 296] on input "text" at bounding box center [566, 294] width 270 height 23
type input "وجبة كباب دجاج"
click at [185, 298] on input "text" at bounding box center [287, 294] width 270 height 23
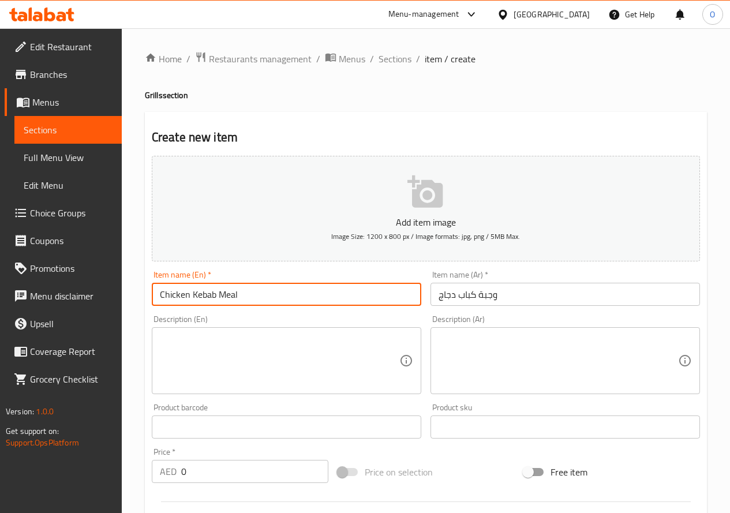
type input "Chicken Kebab Meal"
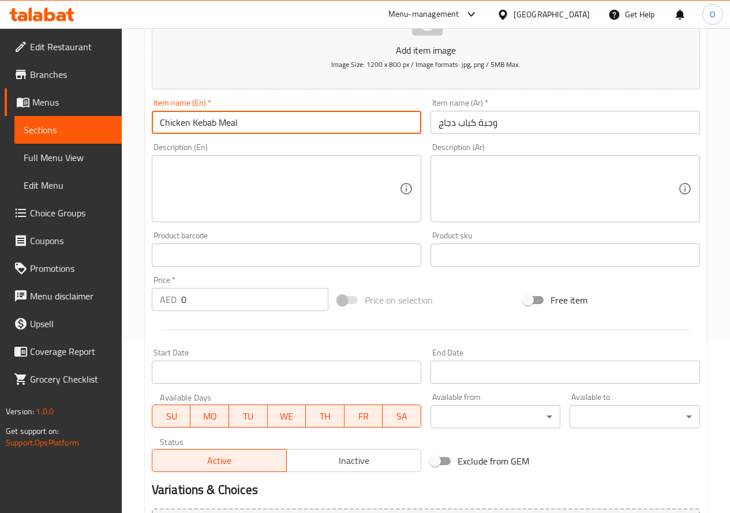
scroll to position [173, 0]
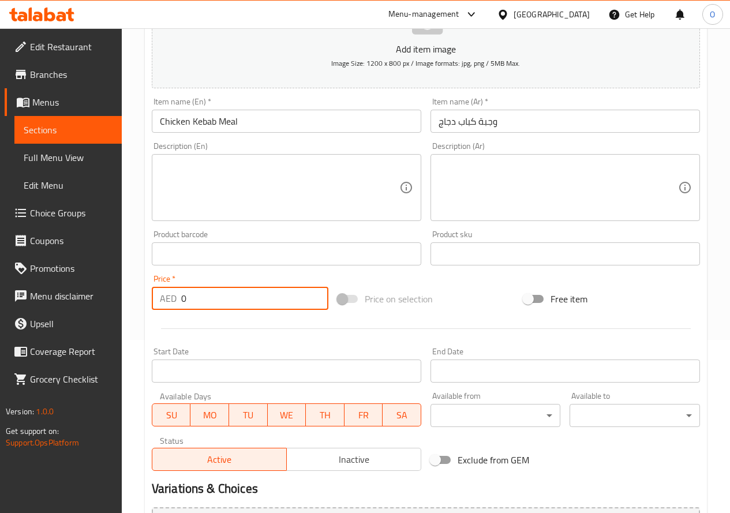
drag, startPoint x: 191, startPoint y: 296, endPoint x: 170, endPoint y: 300, distance: 21.2
click at [170, 300] on div "AED 0 Price *" at bounding box center [240, 298] width 177 height 23
type input "39"
click at [190, 335] on div at bounding box center [426, 329] width 558 height 28
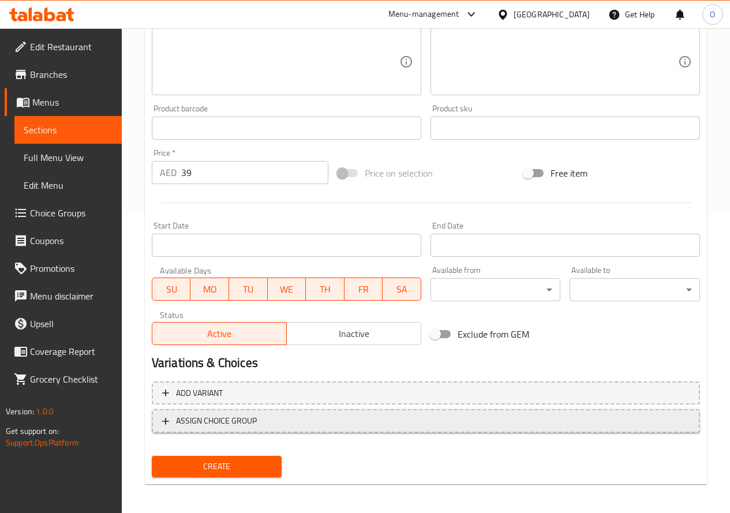
scroll to position [302, 0]
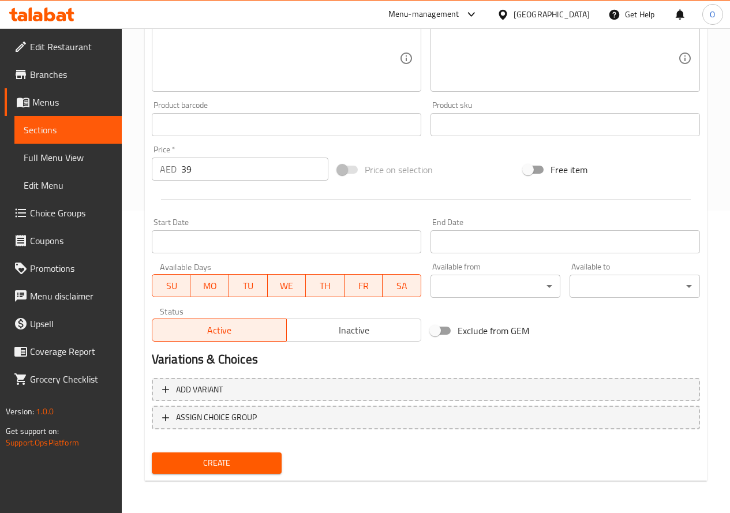
click at [278, 462] on button "Create" at bounding box center [217, 463] width 130 height 21
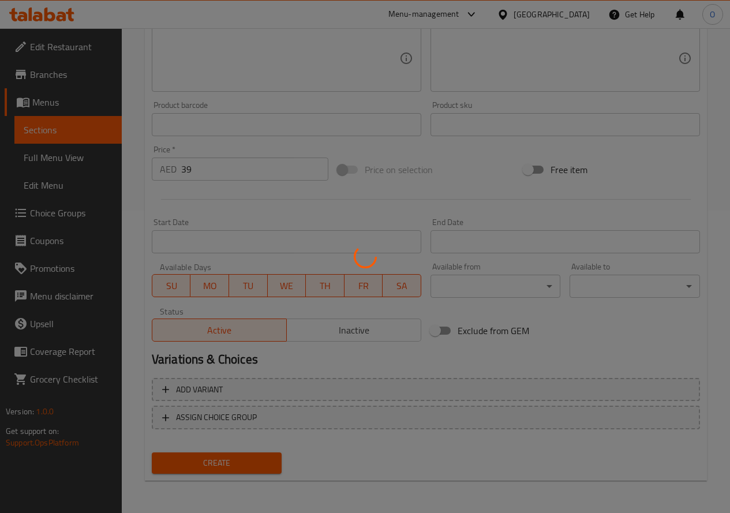
type input "0"
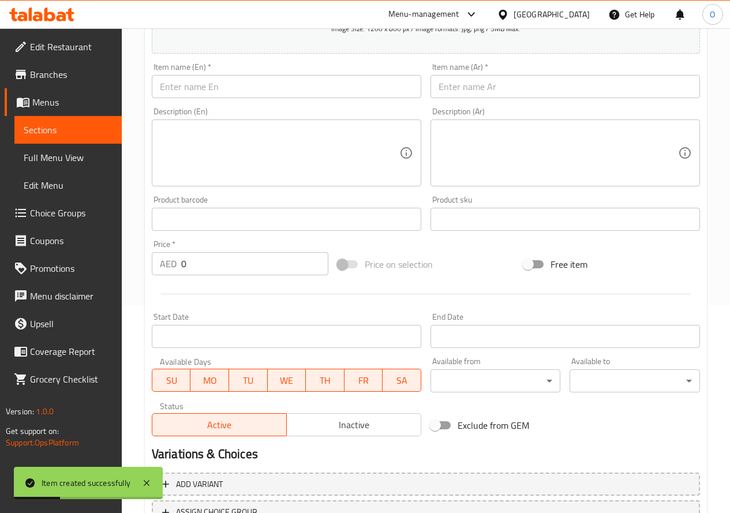
scroll to position [72, 0]
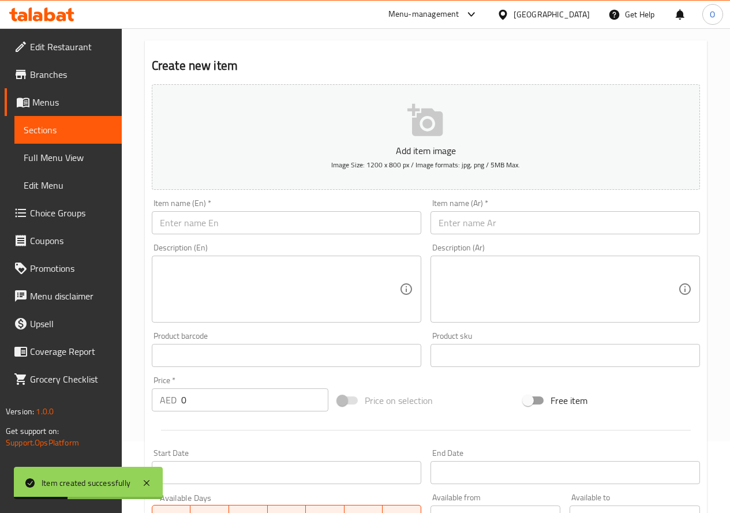
click at [510, 222] on input "text" at bounding box center [566, 222] width 270 height 23
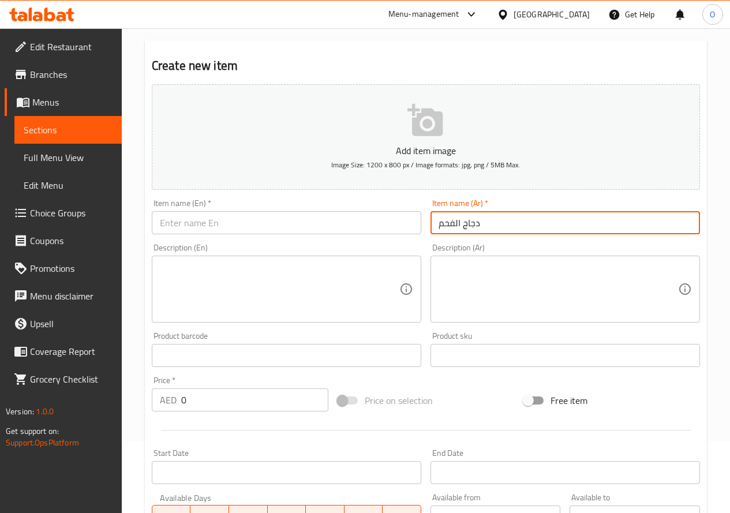
type input "دجاج الفحم"
click at [222, 226] on input "text" at bounding box center [287, 222] width 270 height 23
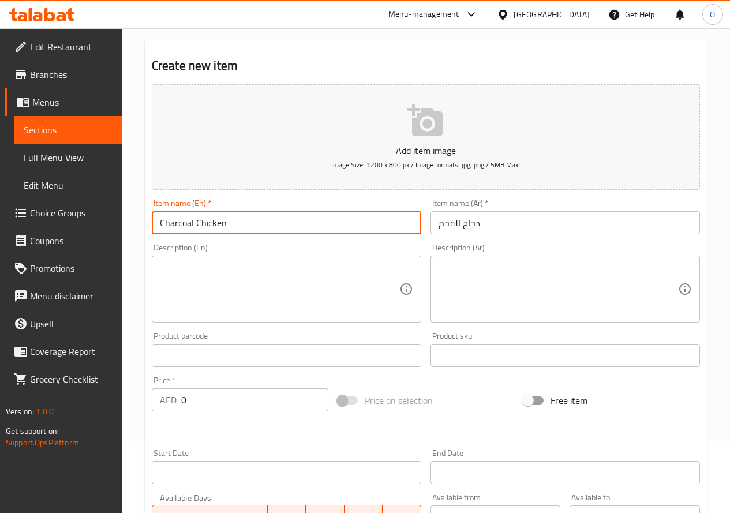
type input "Charcoal Chicken"
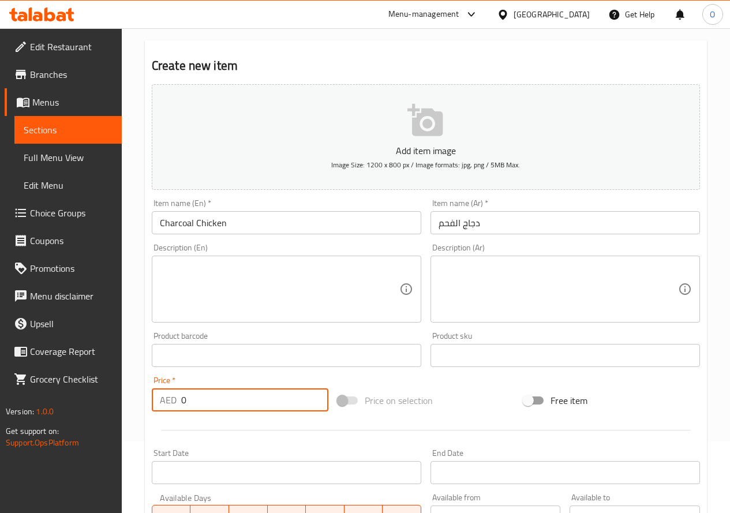
drag, startPoint x: 196, startPoint y: 402, endPoint x: 150, endPoint y: 383, distance: 50.0
click at [150, 384] on div "Price   * AED 0 Price *" at bounding box center [240, 394] width 186 height 44
type input "46"
click at [210, 431] on hr at bounding box center [426, 430] width 530 height 1
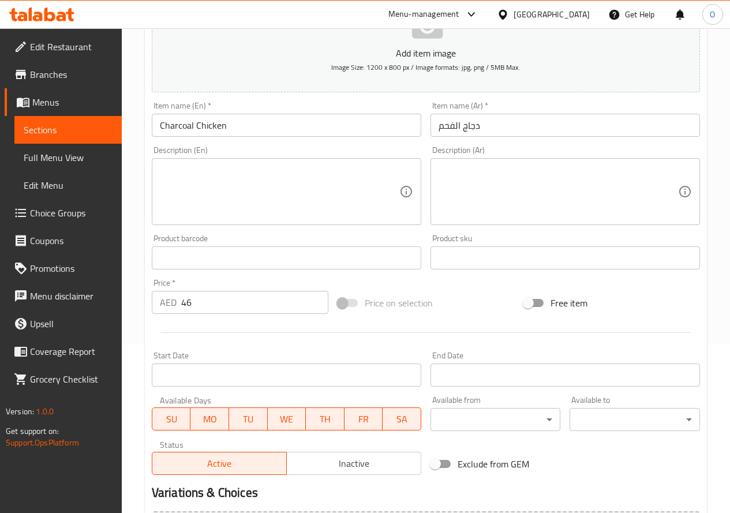
scroll to position [302, 0]
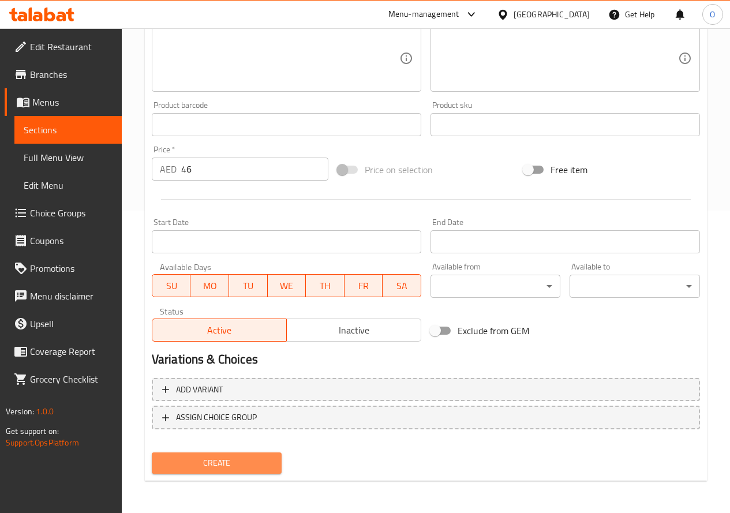
click at [230, 457] on span "Create" at bounding box center [217, 463] width 112 height 14
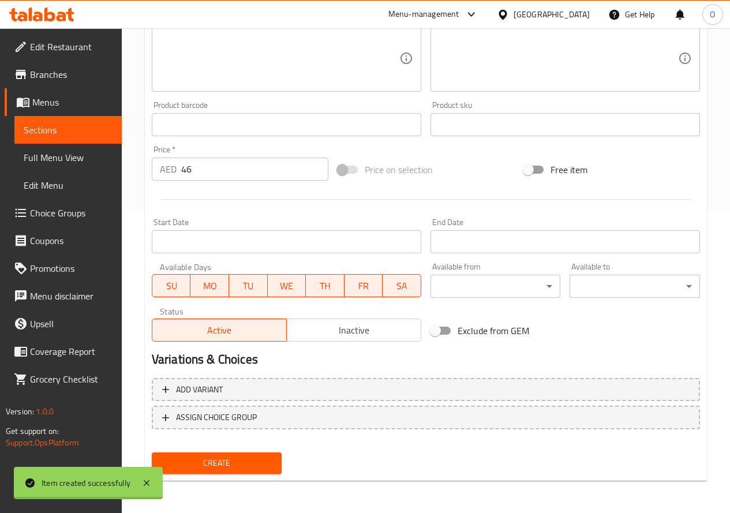
type input "0"
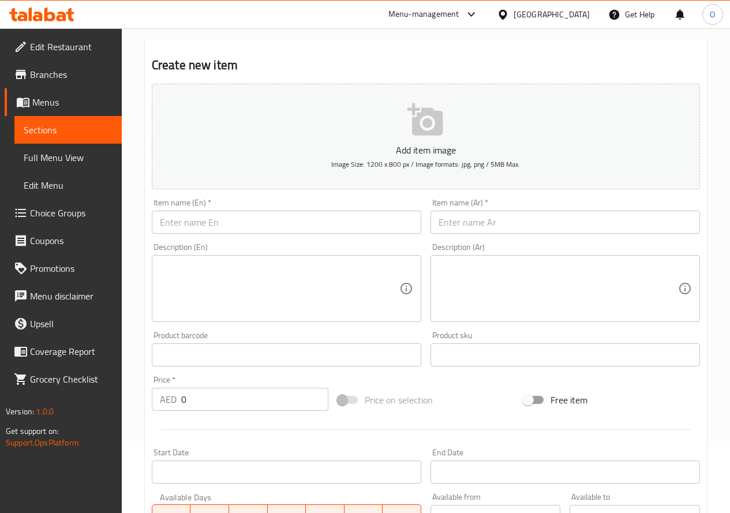
scroll to position [72, 0]
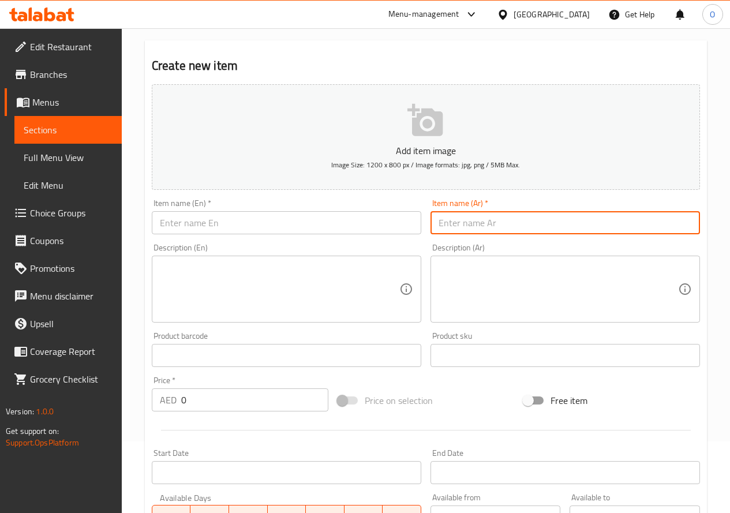
click at [507, 223] on input "text" at bounding box center [566, 222] width 270 height 23
type input "نصف دجاج مشوي بالفحم"
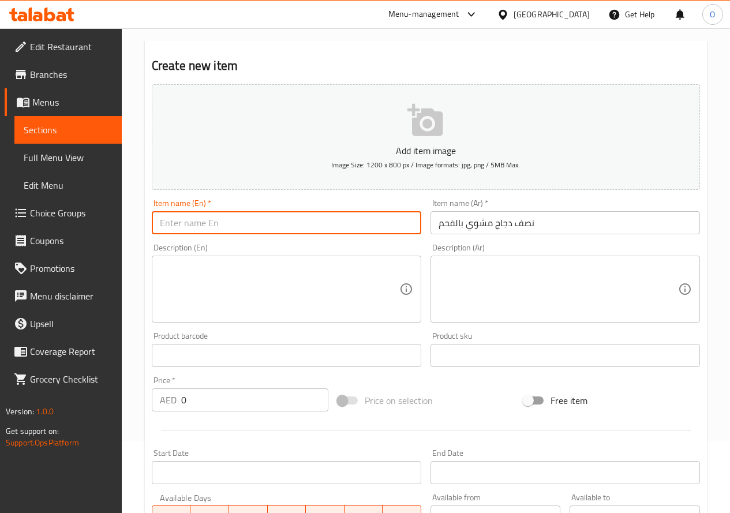
click at [192, 230] on input "text" at bounding box center [287, 222] width 270 height 23
type input "Half Charcoal Chicken"
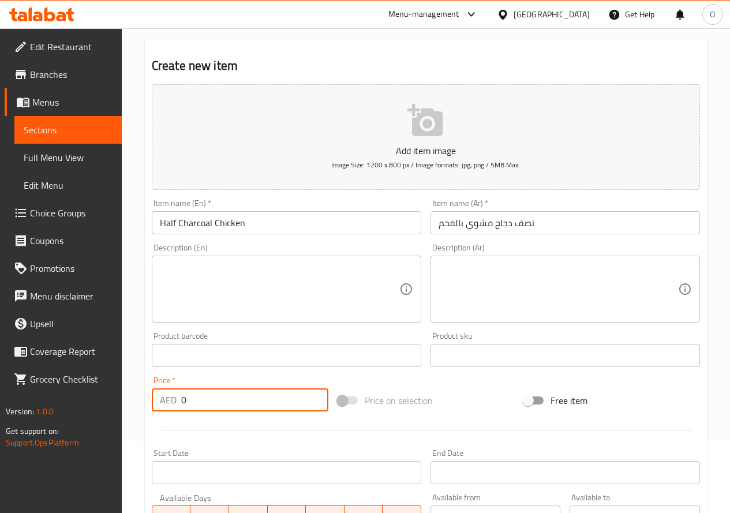
drag, startPoint x: 185, startPoint y: 404, endPoint x: 173, endPoint y: 410, distance: 13.4
click at [173, 410] on div "AED 0 Price *" at bounding box center [240, 399] width 177 height 23
type input "26"
click at [185, 433] on div at bounding box center [426, 430] width 558 height 28
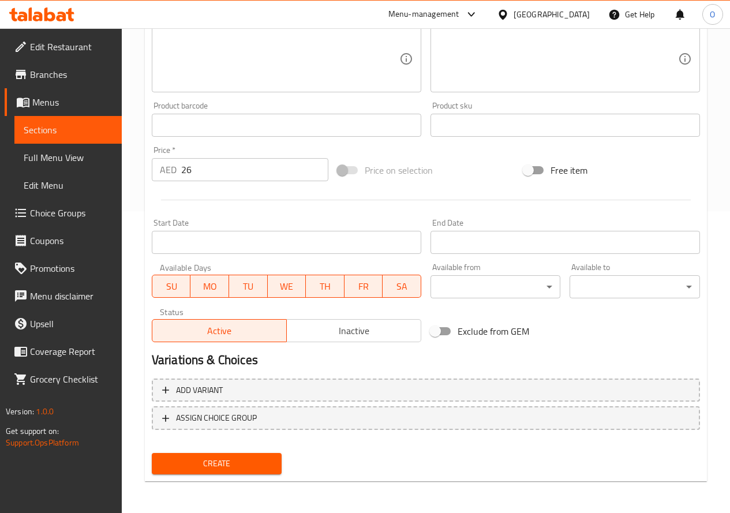
scroll to position [302, 0]
click at [235, 474] on div "Create" at bounding box center [217, 463] width 140 height 31
click at [237, 456] on span "Create" at bounding box center [217, 463] width 112 height 14
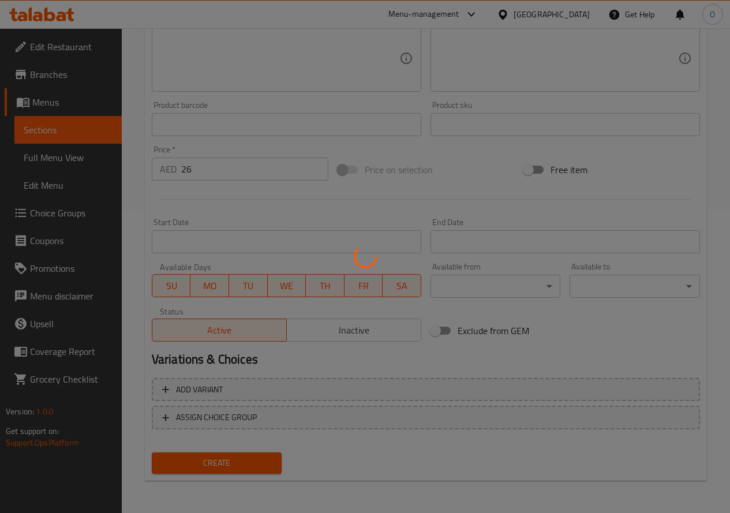
type input "0"
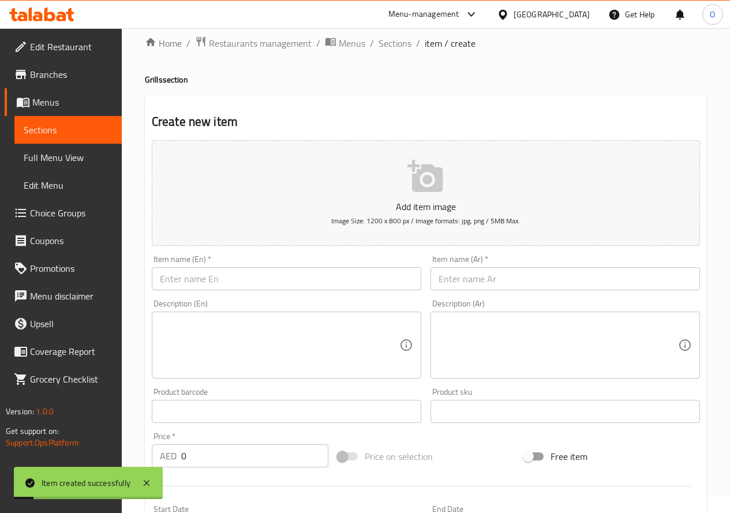
scroll to position [14, 0]
click at [458, 274] on input "text" at bounding box center [566, 280] width 270 height 23
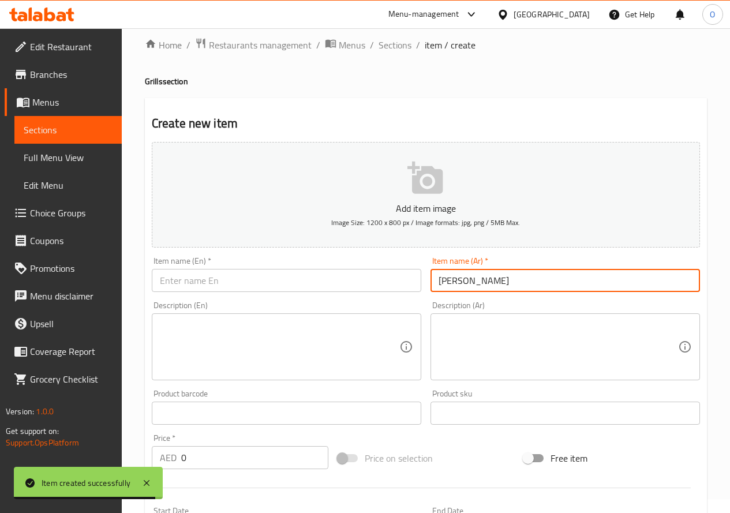
click at [465, 280] on input "كبة مشوي" at bounding box center [566, 280] width 270 height 23
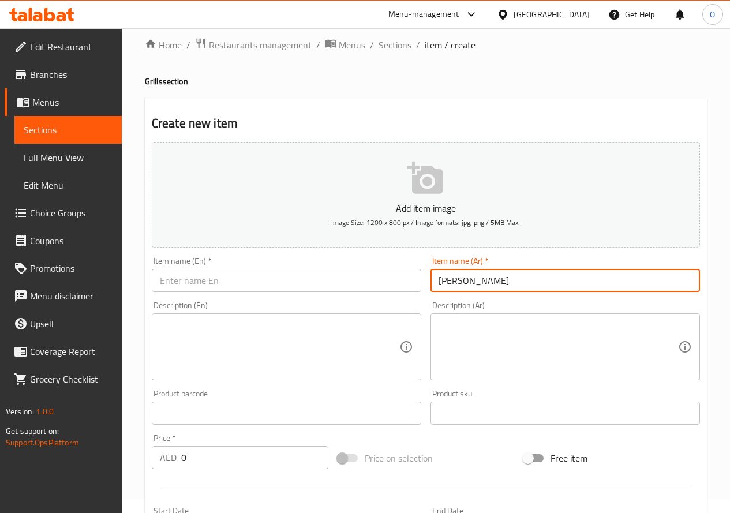
type input "كبة مشوي"
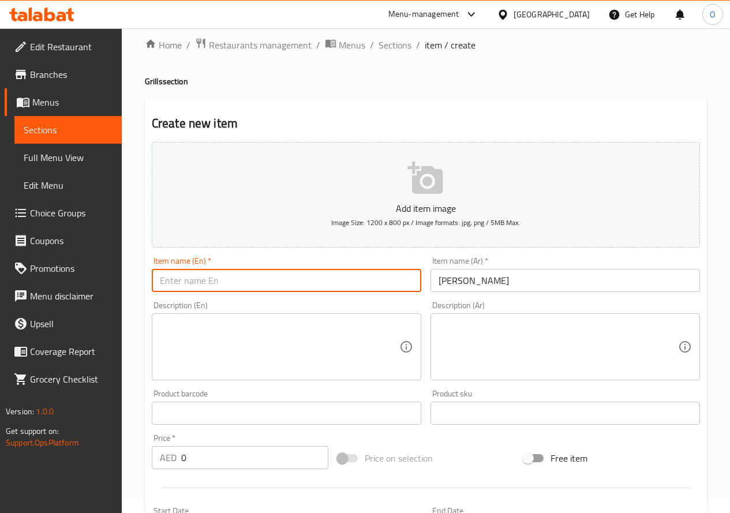
click at [229, 282] on input "text" at bounding box center [287, 280] width 270 height 23
type input "Grilled Kibbeh"
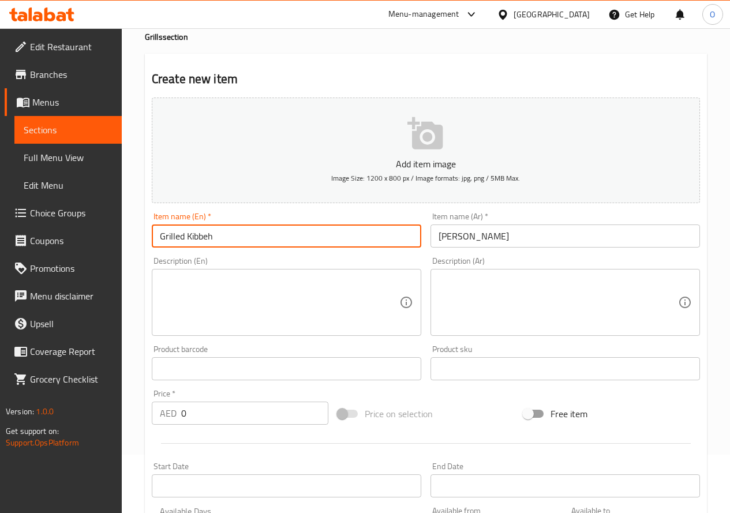
scroll to position [129, 0]
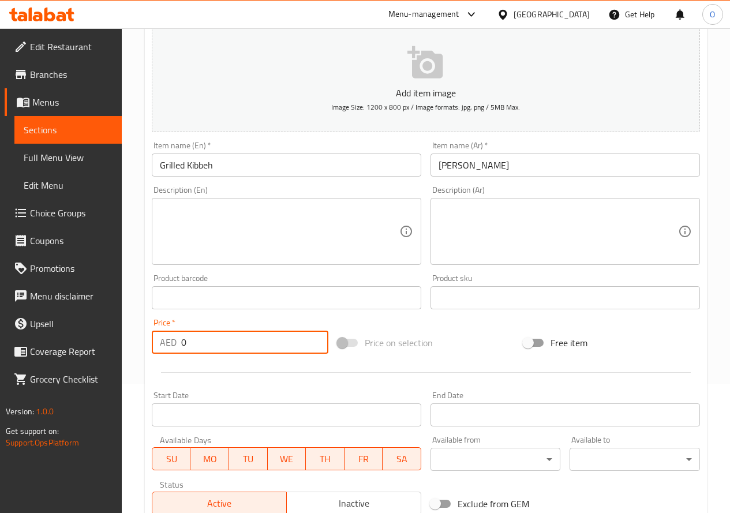
drag, startPoint x: 199, startPoint y: 348, endPoint x: 178, endPoint y: 353, distance: 21.6
click at [178, 353] on div "AED 0 Price *" at bounding box center [240, 342] width 177 height 23
type input "45"
click at [191, 371] on div at bounding box center [426, 372] width 558 height 28
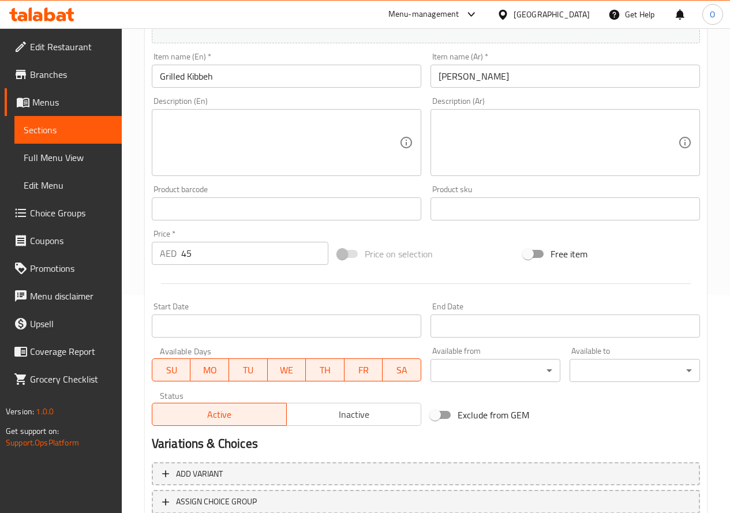
scroll to position [302, 0]
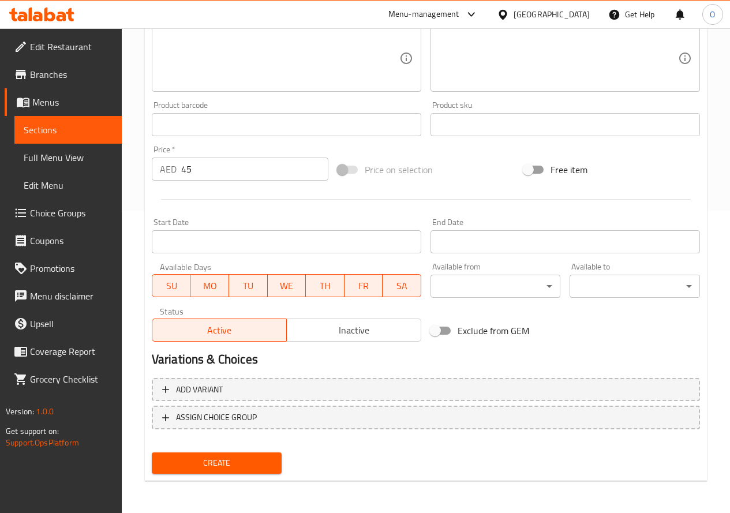
click at [230, 473] on button "Create" at bounding box center [217, 463] width 130 height 21
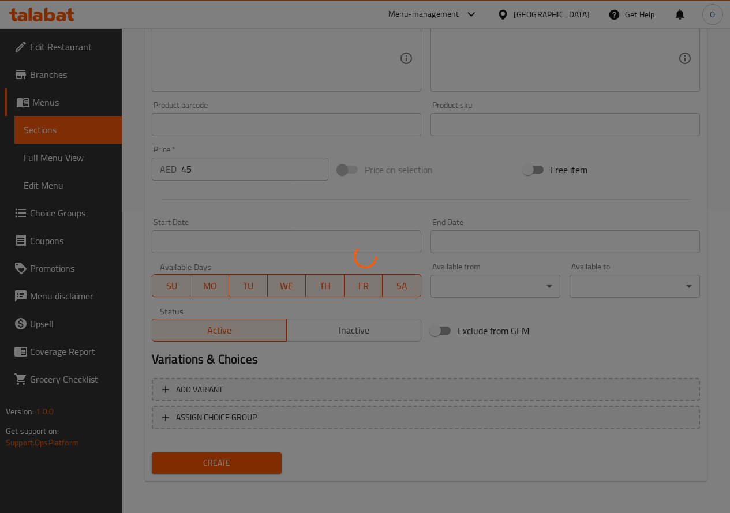
type input "0"
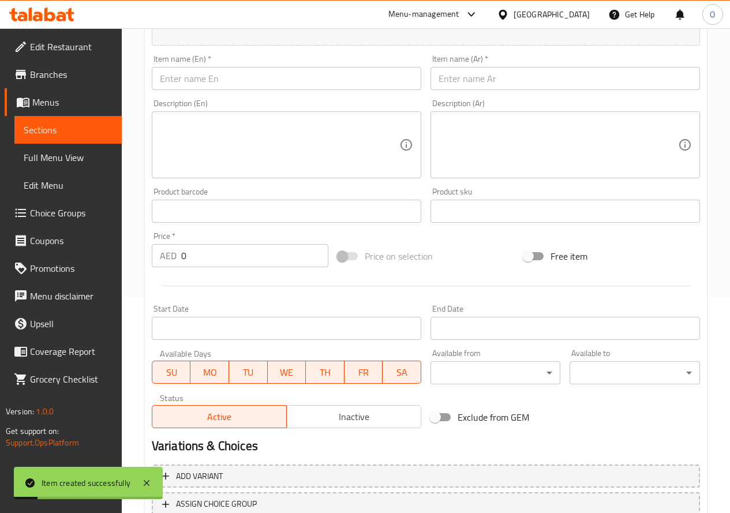
scroll to position [72, 0]
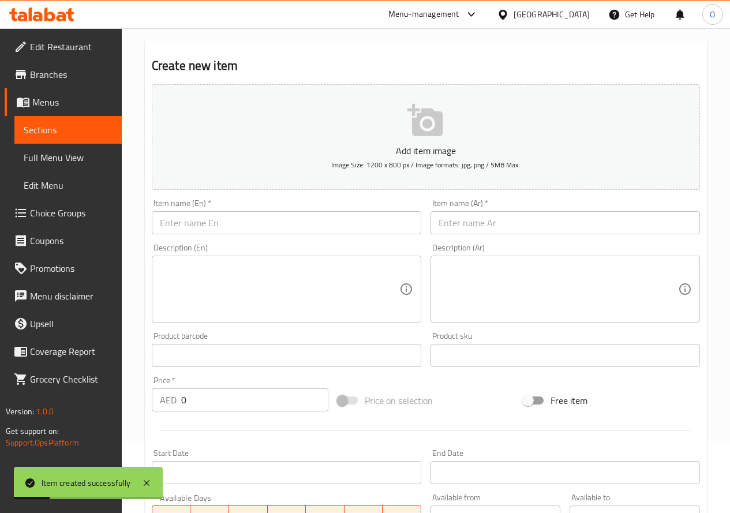
click at [511, 205] on div "Item name (Ar)   * Item name (Ar) *" at bounding box center [566, 216] width 270 height 35
click at [496, 226] on input "text" at bounding box center [566, 222] width 270 height 23
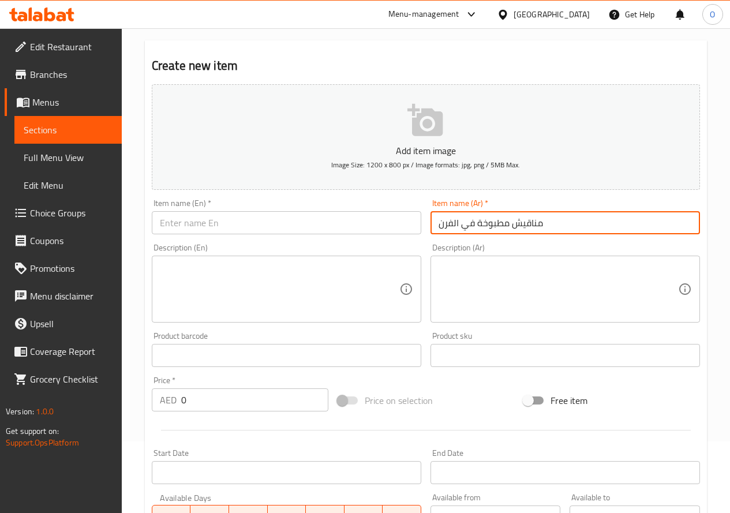
type input "مناقيش مطبوخة في الفرن"
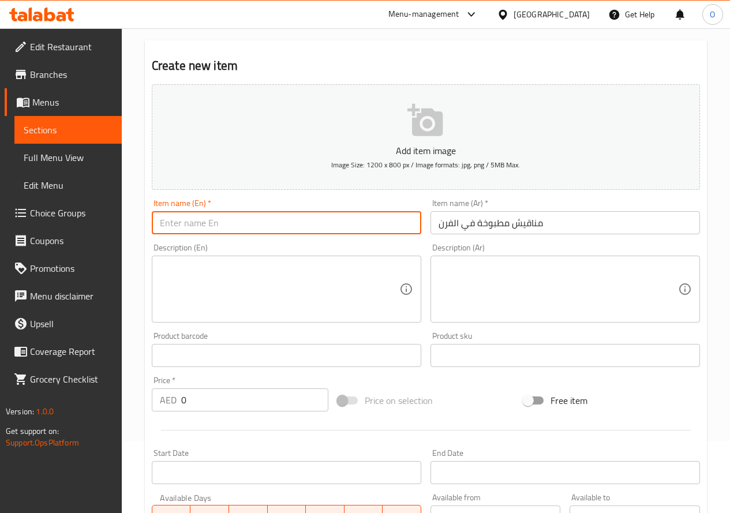
click at [221, 226] on input "text" at bounding box center [287, 222] width 270 height 23
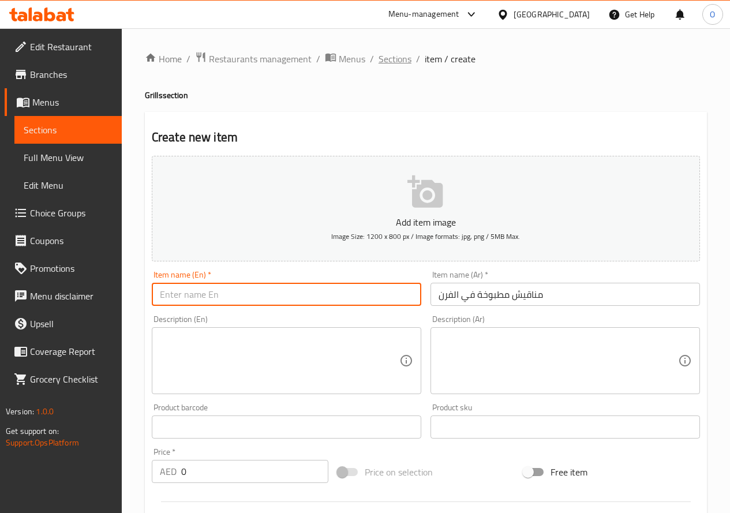
click at [400, 59] on span "Sections" at bounding box center [395, 59] width 33 height 14
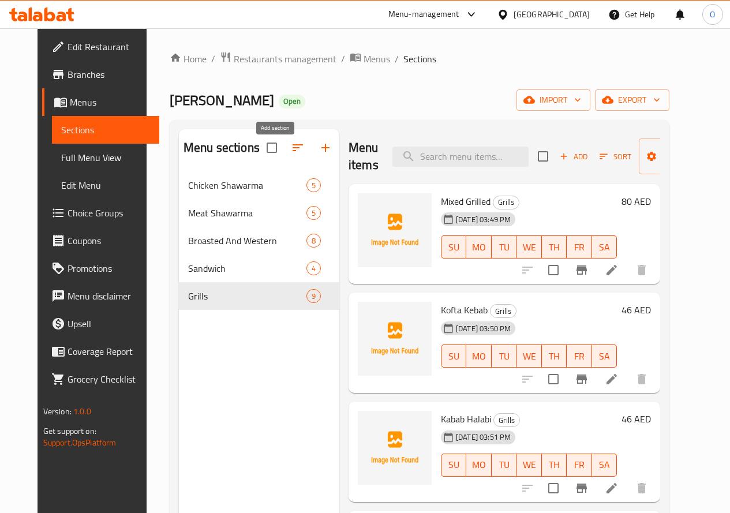
click at [319, 155] on icon "button" at bounding box center [326, 148] width 14 height 14
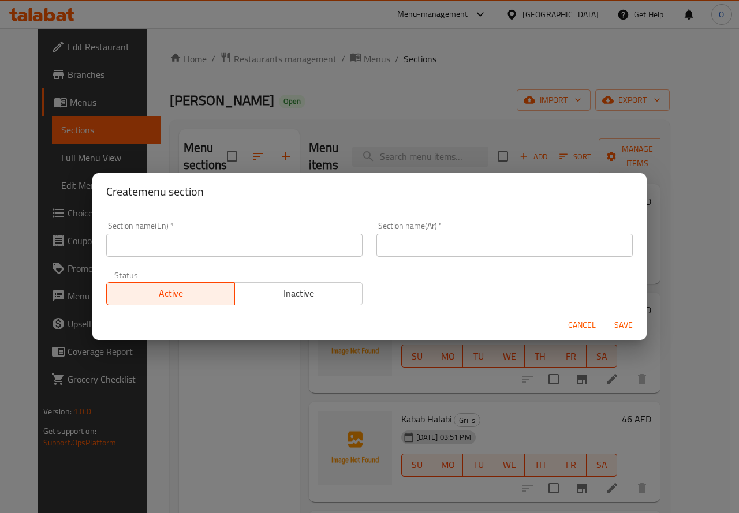
click at [233, 250] on input "text" at bounding box center [234, 245] width 256 height 23
type input "v"
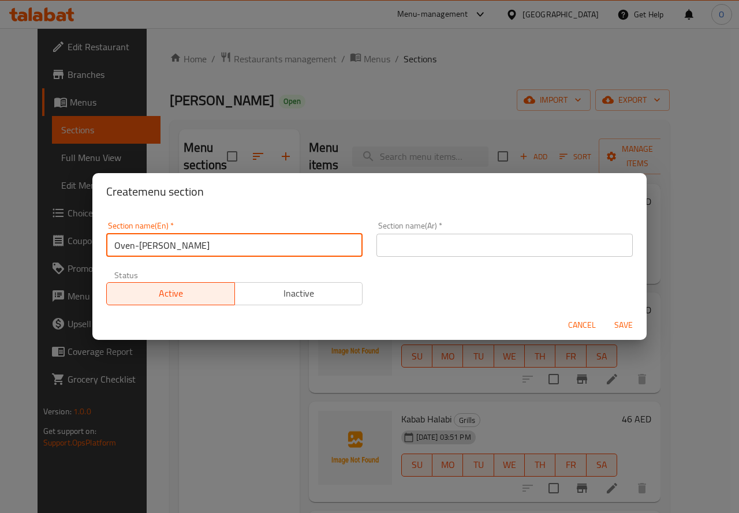
type input "Oven-[PERSON_NAME]"
click at [438, 251] on input "text" at bounding box center [504, 245] width 256 height 23
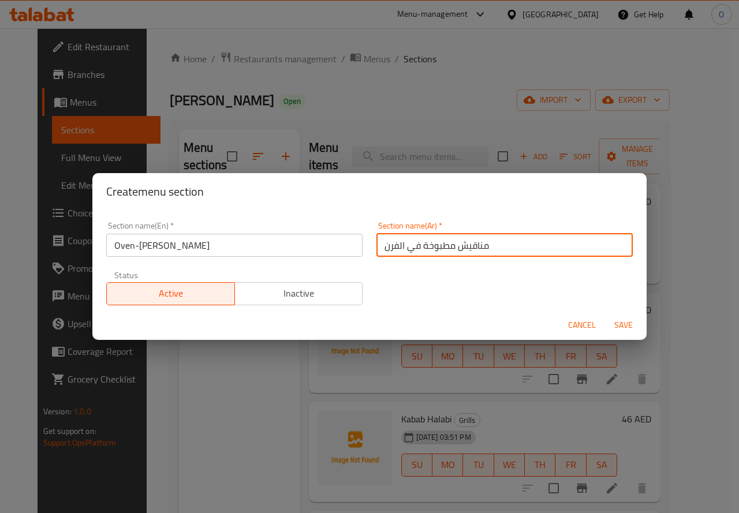
click at [466, 251] on input "مناقيش مطبوخة في الفرن" at bounding box center [504, 245] width 256 height 23
type input "مناقيش مطبوخة في الفرن"
click at [609, 320] on button "Save" at bounding box center [623, 325] width 37 height 21
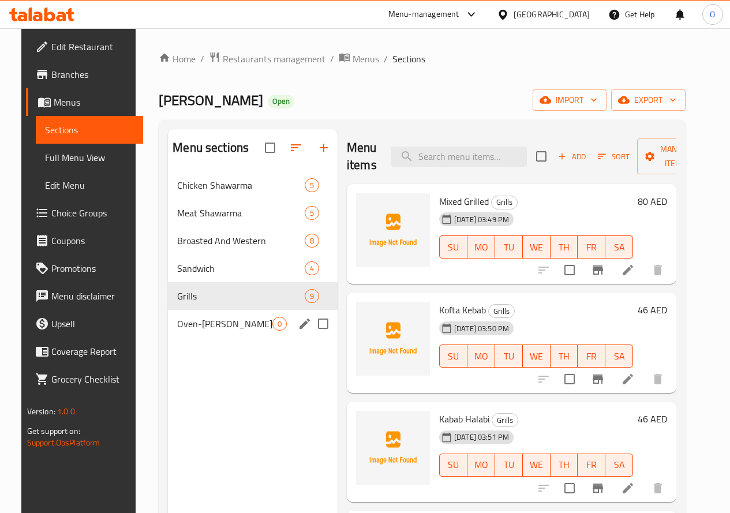
click at [177, 331] on span "Oven-[PERSON_NAME]" at bounding box center [224, 324] width 95 height 14
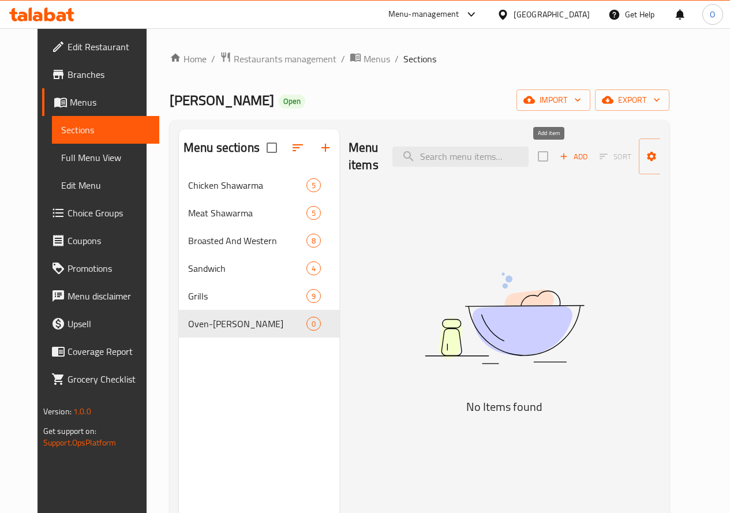
click at [563, 159] on span "Add" at bounding box center [573, 156] width 31 height 13
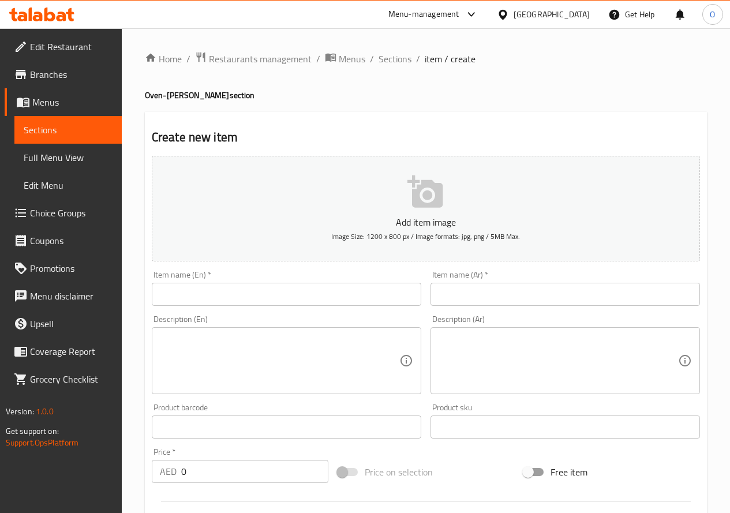
click at [190, 293] on input "text" at bounding box center [287, 294] width 270 height 23
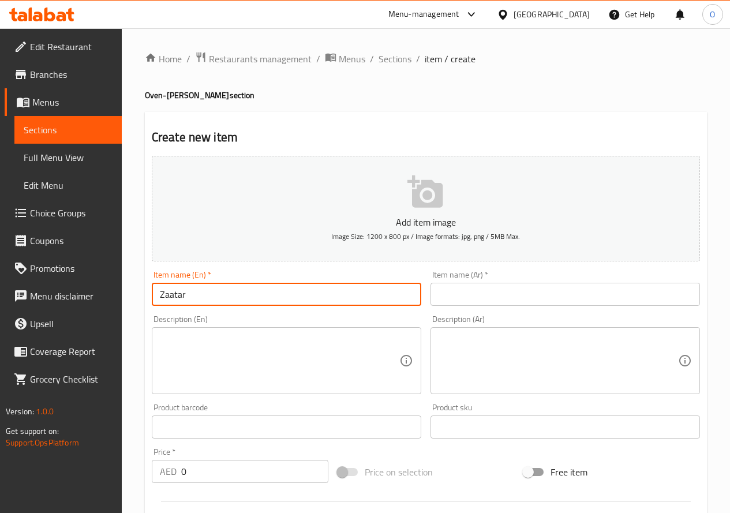
type input "Zaatar"
click at [455, 288] on input "text" at bounding box center [566, 294] width 270 height 23
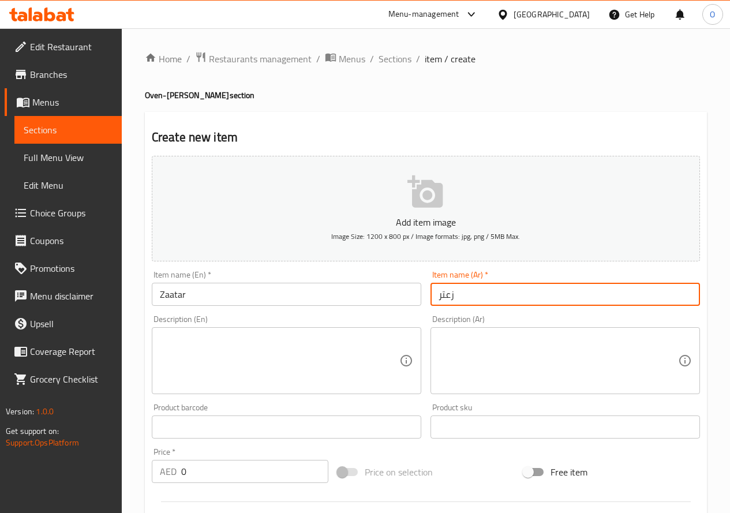
type input "زعتر"
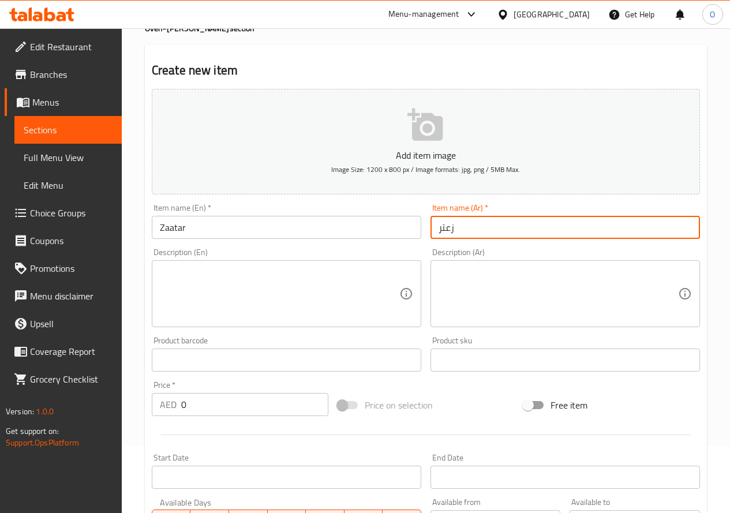
scroll to position [173, 0]
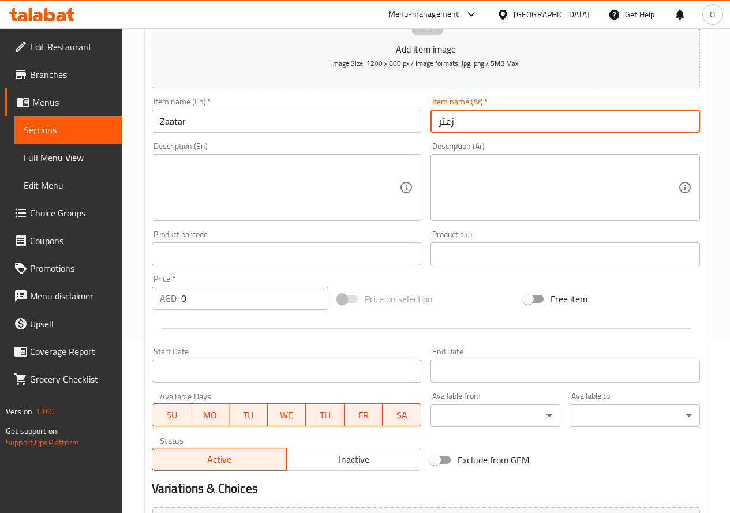
click at [189, 301] on input "0" at bounding box center [254, 298] width 147 height 23
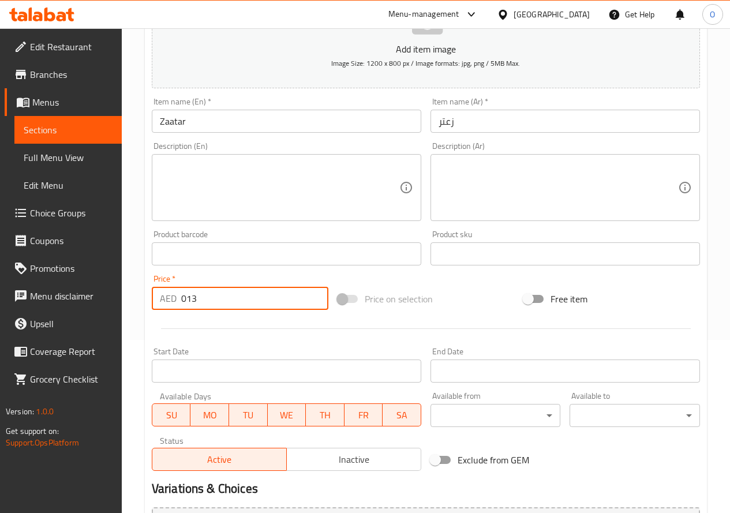
click at [189, 301] on input "013" at bounding box center [254, 298] width 147 height 23
type input "13"
click at [200, 330] on div at bounding box center [426, 329] width 558 height 28
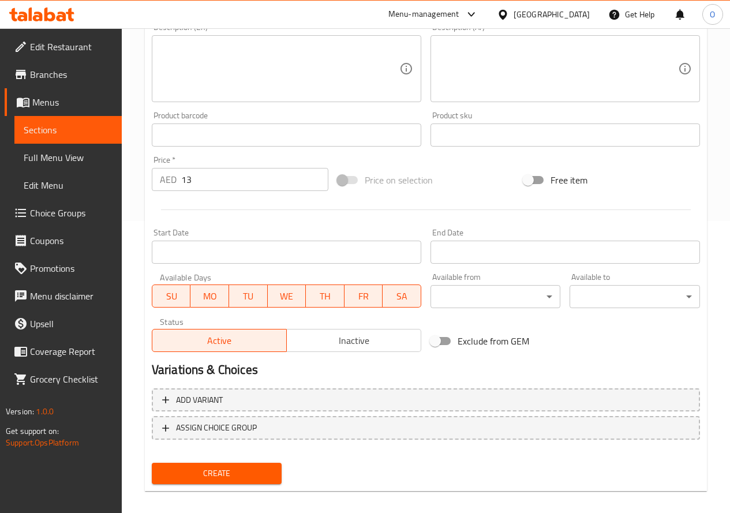
scroll to position [302, 0]
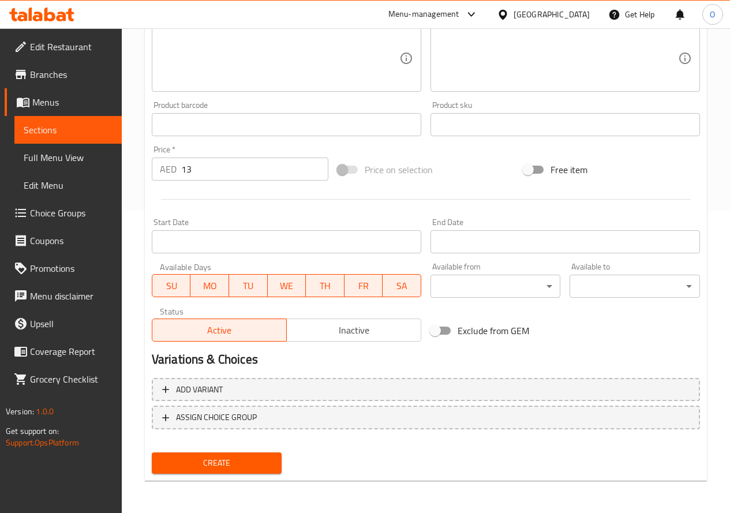
click at [233, 455] on button "Create" at bounding box center [217, 463] width 130 height 21
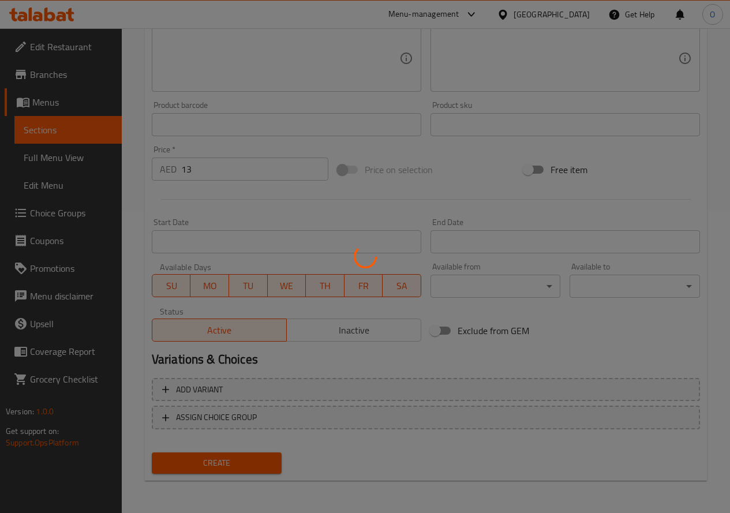
type input "0"
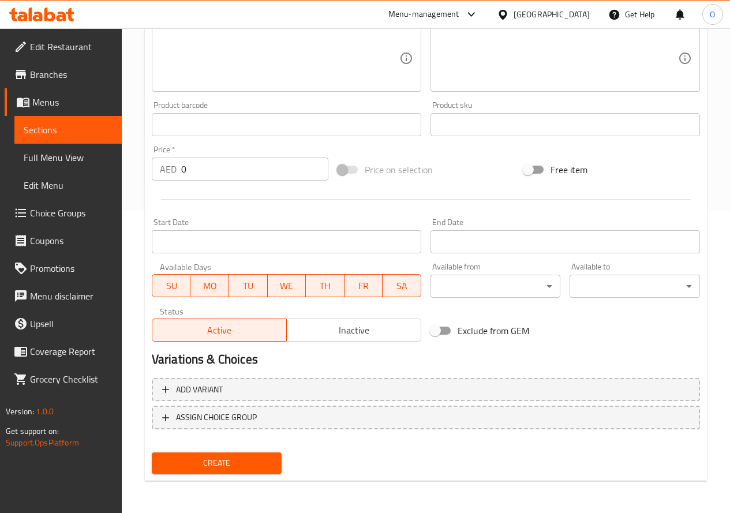
scroll to position [187, 0]
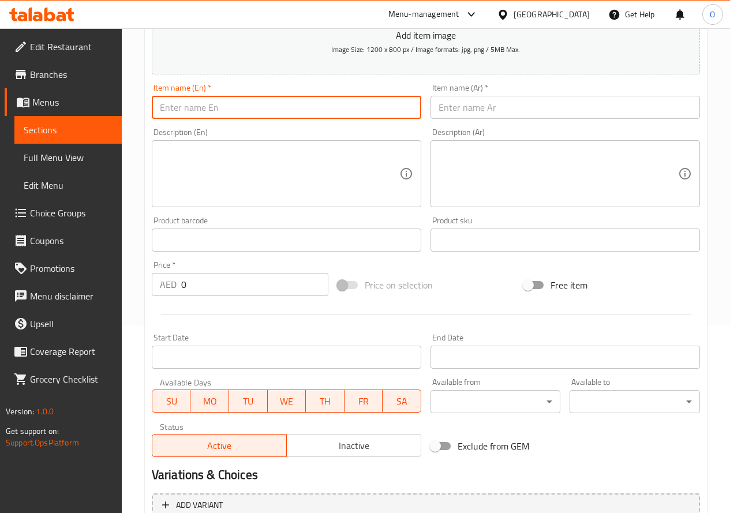
click at [224, 110] on input "text" at bounding box center [287, 107] width 270 height 23
type input "Cheese"
click at [452, 110] on input "text" at bounding box center [566, 107] width 270 height 23
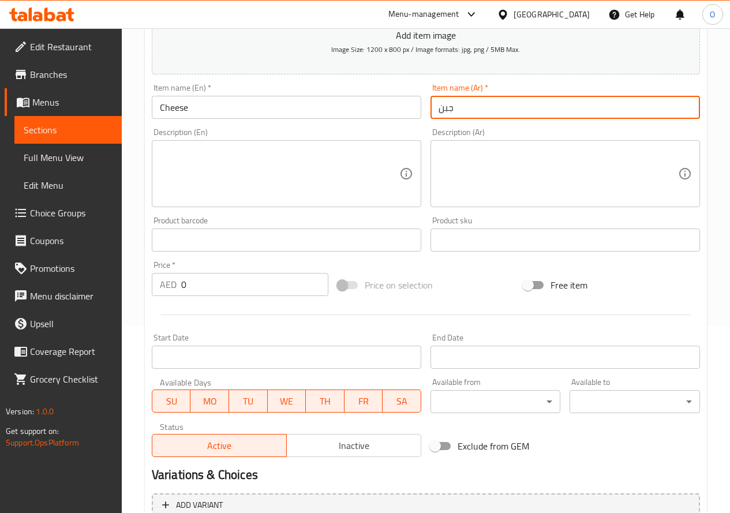
type input "جبن"
click at [155, 298] on div "Price   * AED 0 Price *" at bounding box center [240, 278] width 186 height 44
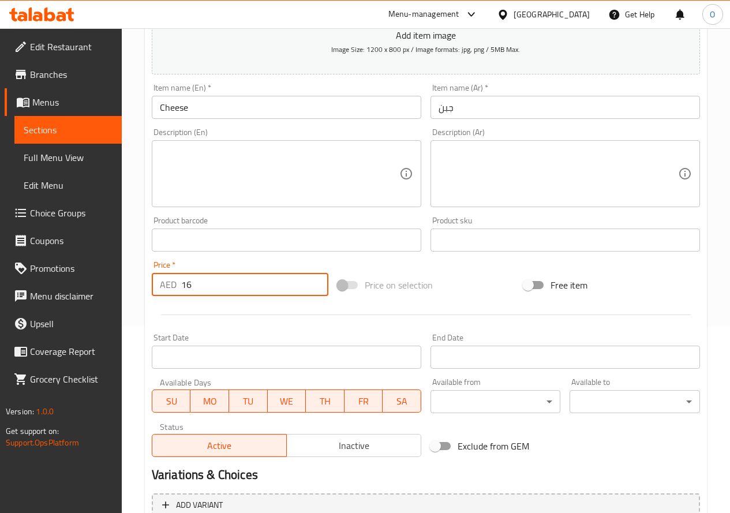
type input "16"
click at [175, 311] on div at bounding box center [426, 315] width 558 height 28
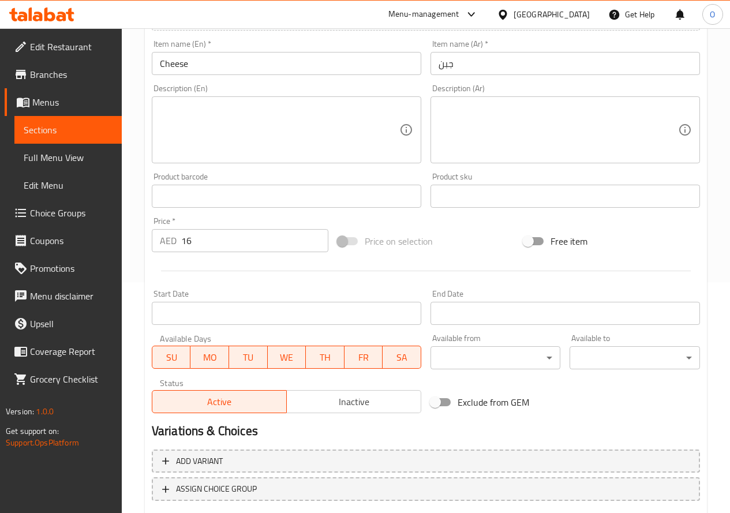
scroll to position [302, 0]
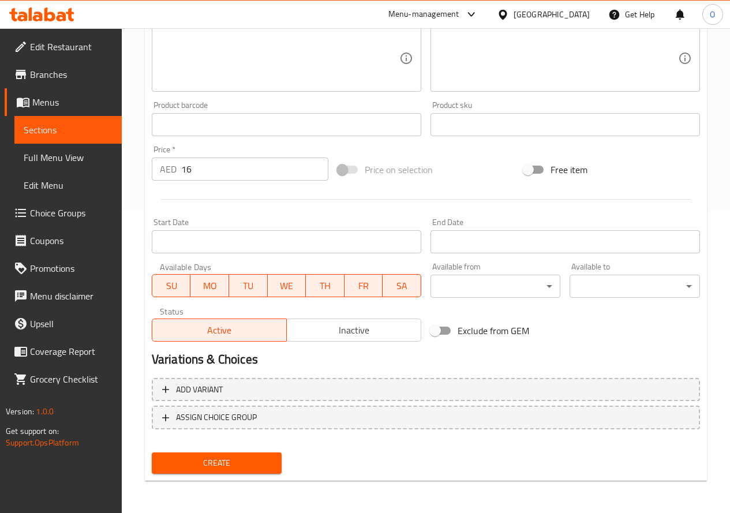
click at [233, 454] on button "Create" at bounding box center [217, 463] width 130 height 21
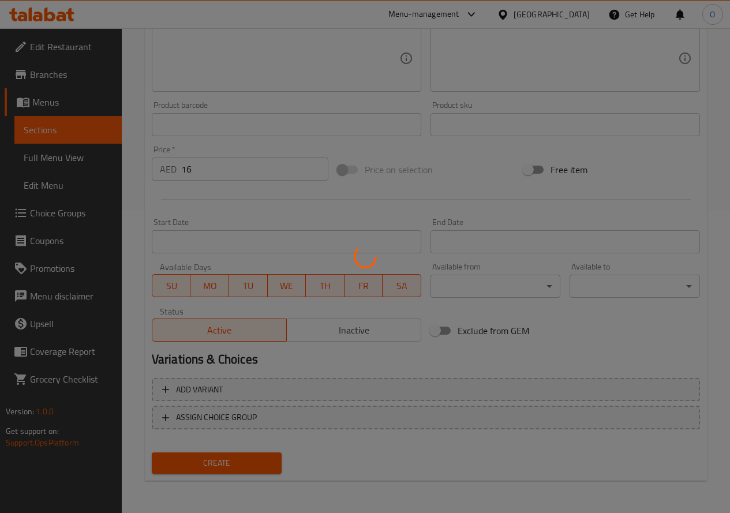
type input "0"
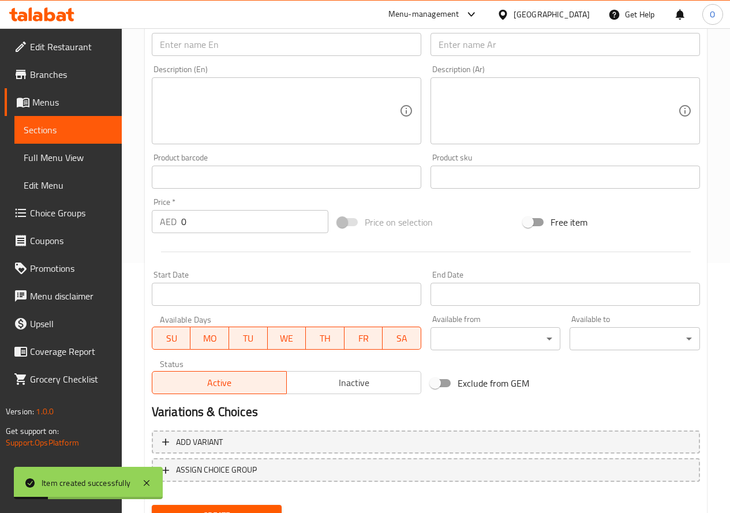
scroll to position [187, 0]
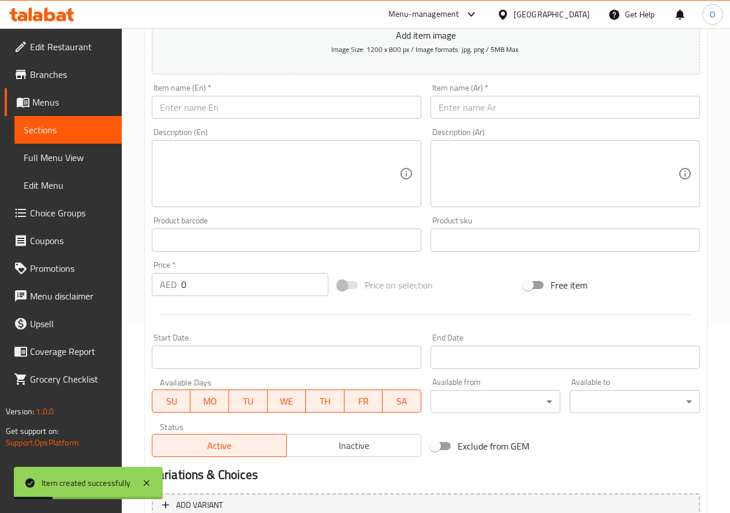
click at [509, 106] on input "text" at bounding box center [566, 107] width 270 height 23
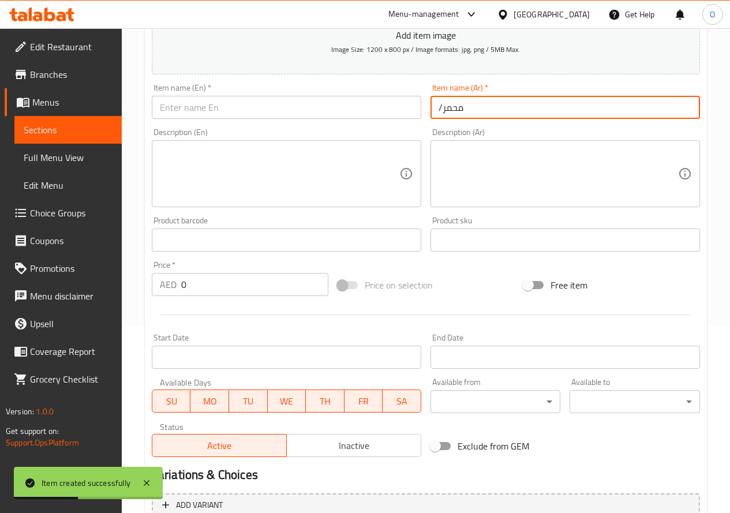
drag, startPoint x: 443, startPoint y: 109, endPoint x: 432, endPoint y: 110, distance: 10.5
click at [432, 110] on input "/محمر" at bounding box center [566, 107] width 270 height 23
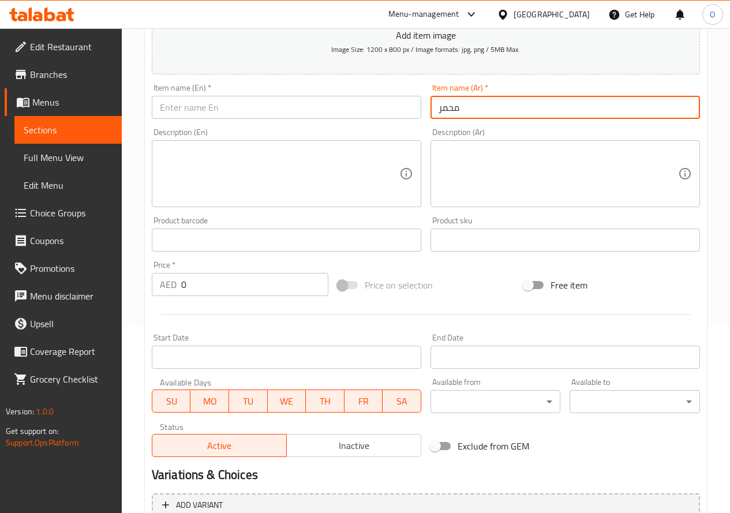
click at [464, 107] on input "محمر" at bounding box center [566, 107] width 270 height 23
type input "محمرة"
click at [195, 113] on input "text" at bounding box center [287, 107] width 270 height 23
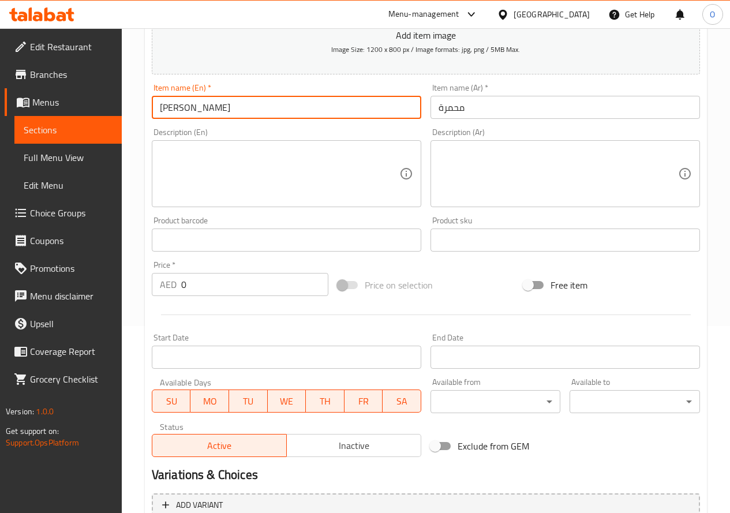
type input "Reddish Muhammara"
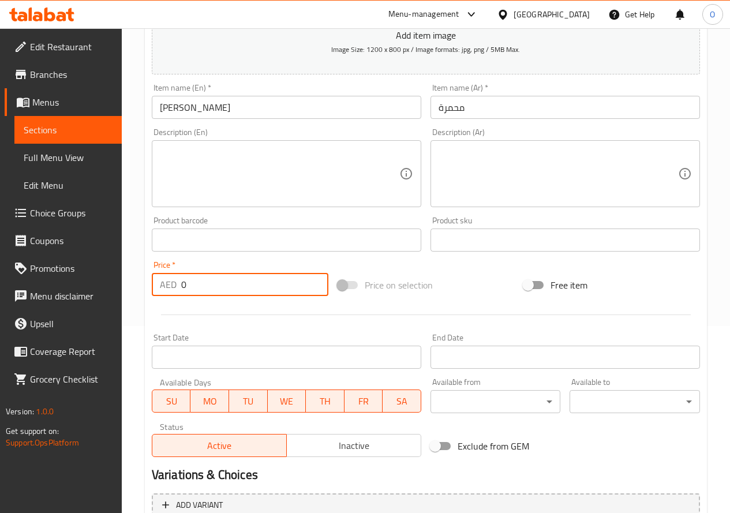
click at [186, 290] on input "0" at bounding box center [254, 284] width 147 height 23
drag, startPoint x: 182, startPoint y: 287, endPoint x: 193, endPoint y: 282, distance: 11.6
click at [193, 282] on input "0" at bounding box center [254, 284] width 147 height 23
type input "13"
click at [177, 113] on input "Reddish Muhammara" at bounding box center [287, 107] width 270 height 23
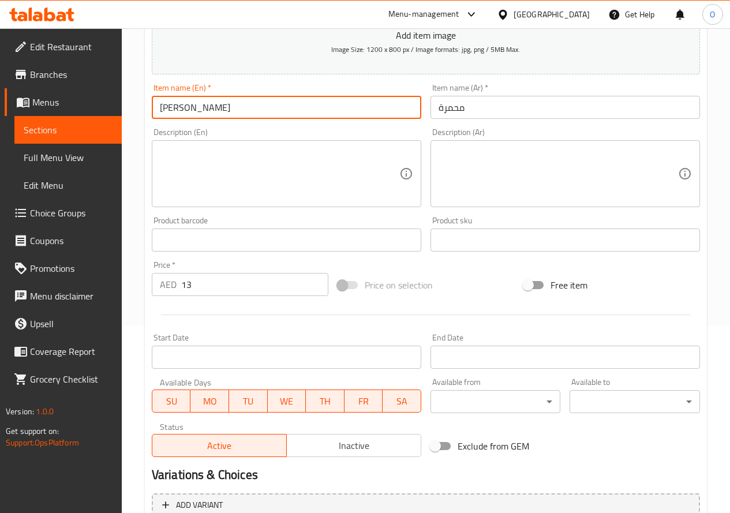
click at [177, 113] on input "Reddish Muhammara" at bounding box center [287, 107] width 270 height 23
click at [215, 115] on input "Reddish Muhammara" at bounding box center [287, 107] width 270 height 23
click at [457, 108] on input "محمرة" at bounding box center [566, 107] width 270 height 23
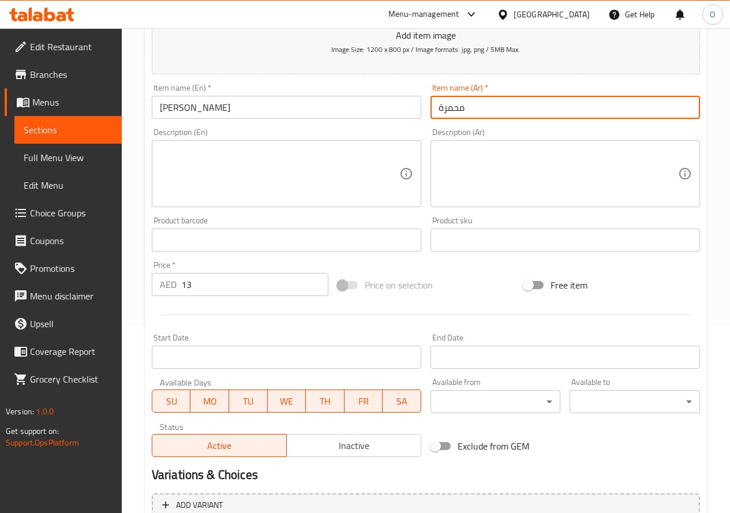
click at [457, 108] on input "محمرة" at bounding box center [566, 107] width 270 height 23
type input "محمرة حمراء"
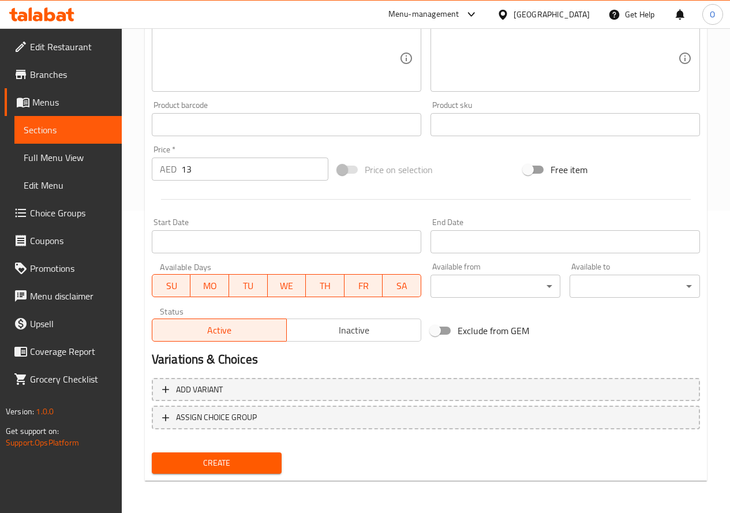
click at [204, 464] on span "Create" at bounding box center [217, 463] width 112 height 14
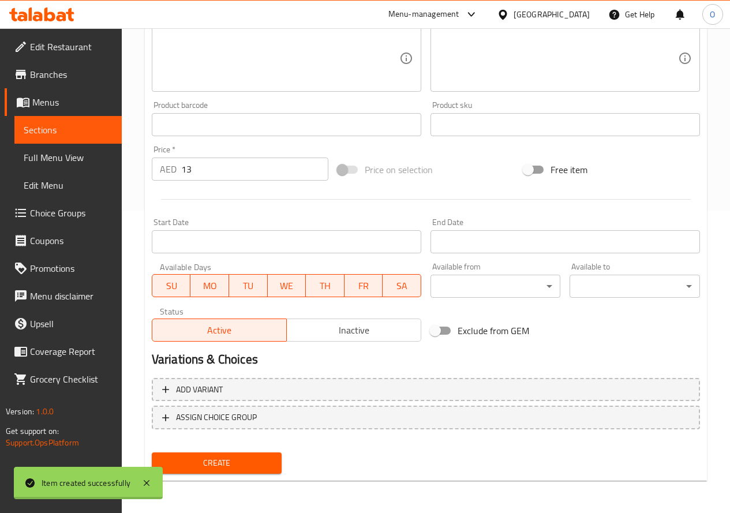
type input "0"
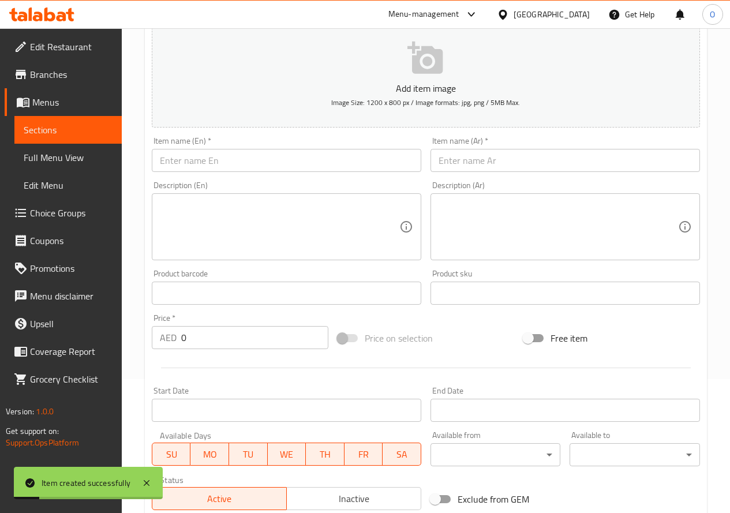
scroll to position [14, 0]
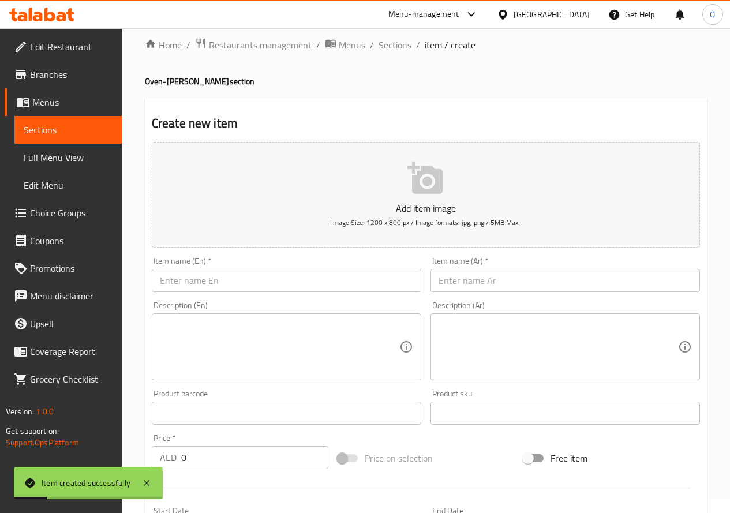
click at [176, 268] on div "Item name (En)   * Item name (En) *" at bounding box center [287, 274] width 270 height 35
click at [181, 276] on input "text" at bounding box center [287, 280] width 270 height 23
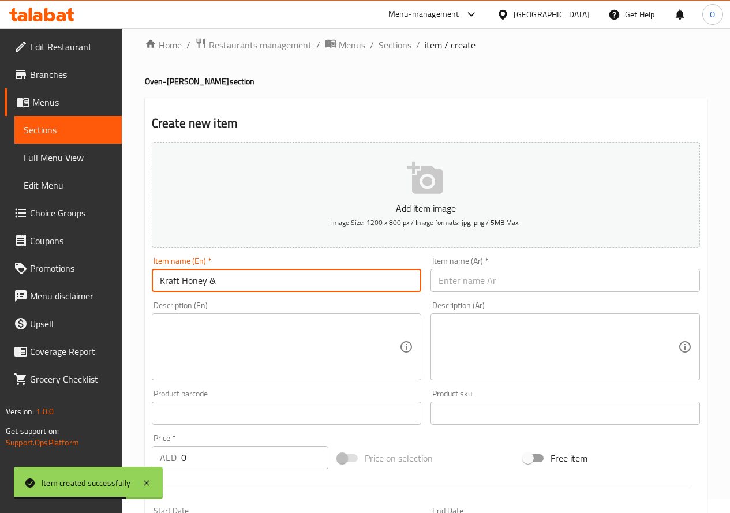
drag, startPoint x: 208, startPoint y: 281, endPoint x: 214, endPoint y: 281, distance: 6.4
click at [214, 281] on input "Kraft Honey &" at bounding box center [287, 280] width 270 height 23
click at [181, 283] on input "Kraft Honey" at bounding box center [287, 280] width 270 height 23
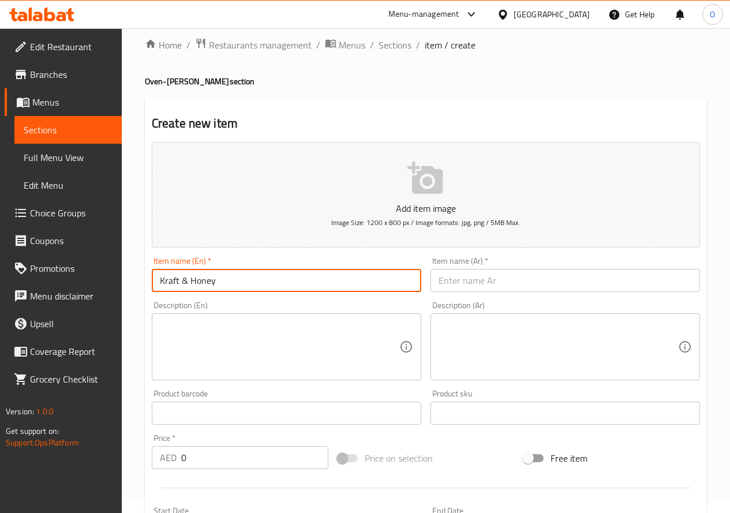
type input "Kraft & Honey"
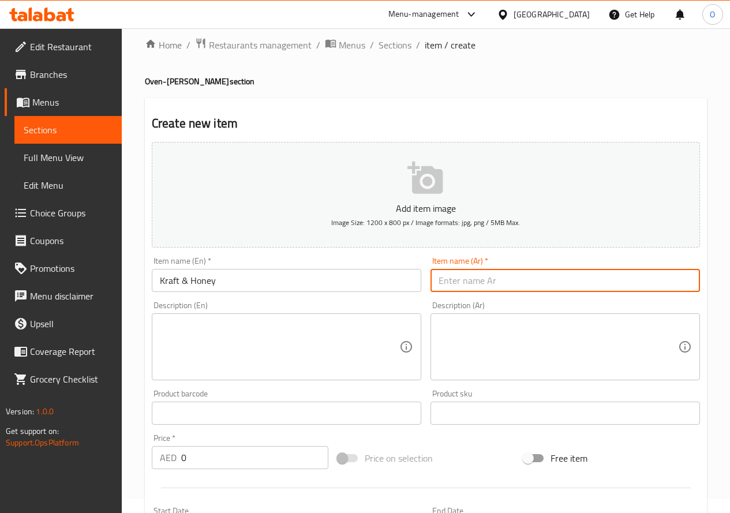
click at [470, 275] on input "text" at bounding box center [566, 280] width 270 height 23
type input "كرافت والعسل"
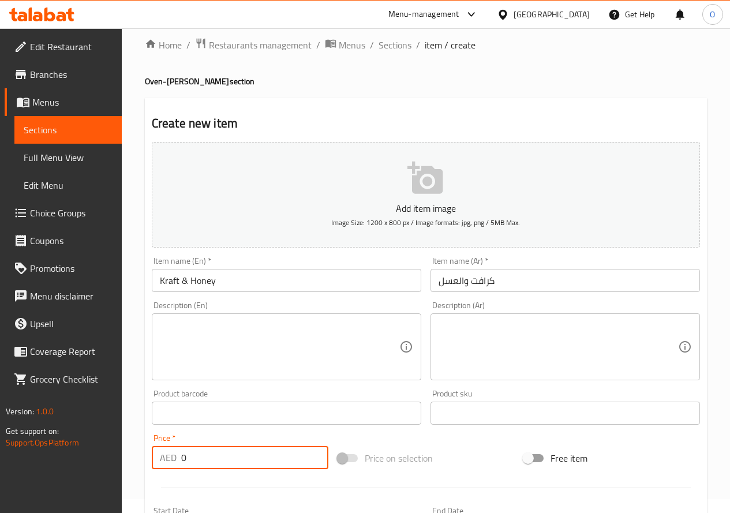
click at [185, 455] on input "0" at bounding box center [254, 457] width 147 height 23
drag, startPoint x: 185, startPoint y: 456, endPoint x: 174, endPoint y: 460, distance: 12.2
click at [174, 460] on div "AED 0 Price *" at bounding box center [240, 457] width 177 height 23
type input "23"
click at [182, 382] on div "Description (En) Description (En)" at bounding box center [286, 341] width 279 height 88
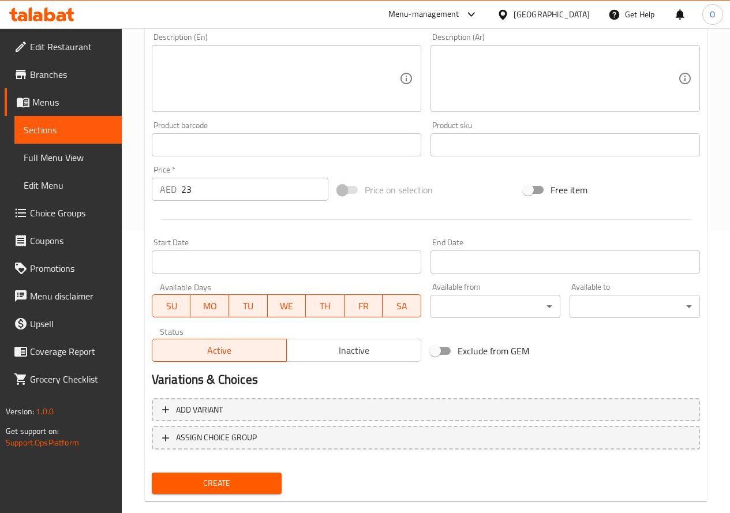
scroll to position [302, 0]
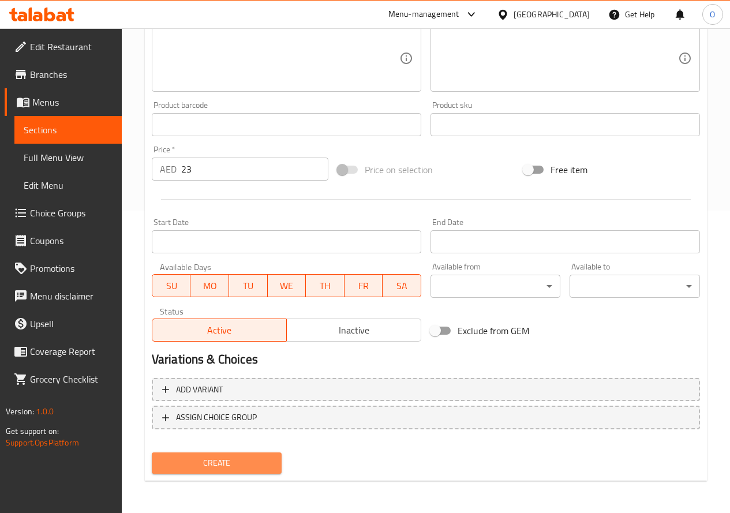
click at [210, 459] on span "Create" at bounding box center [217, 463] width 112 height 14
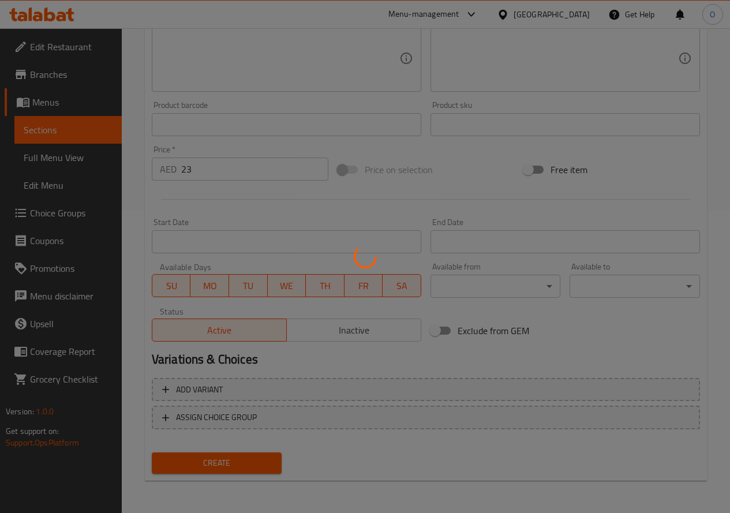
type input "0"
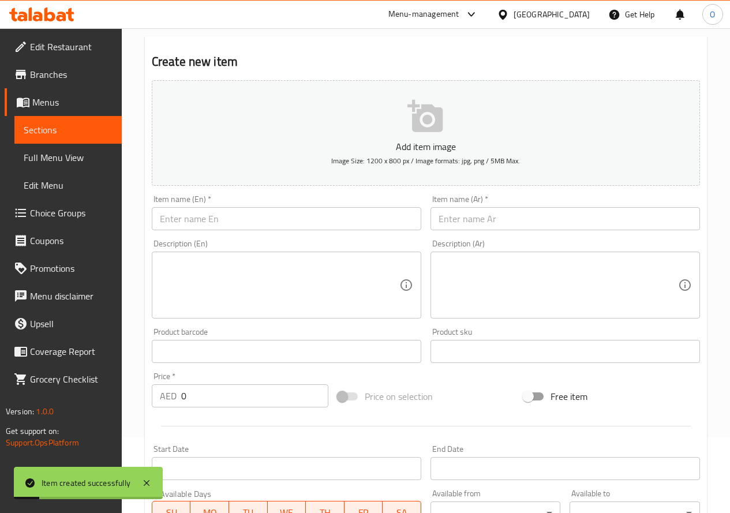
scroll to position [72, 0]
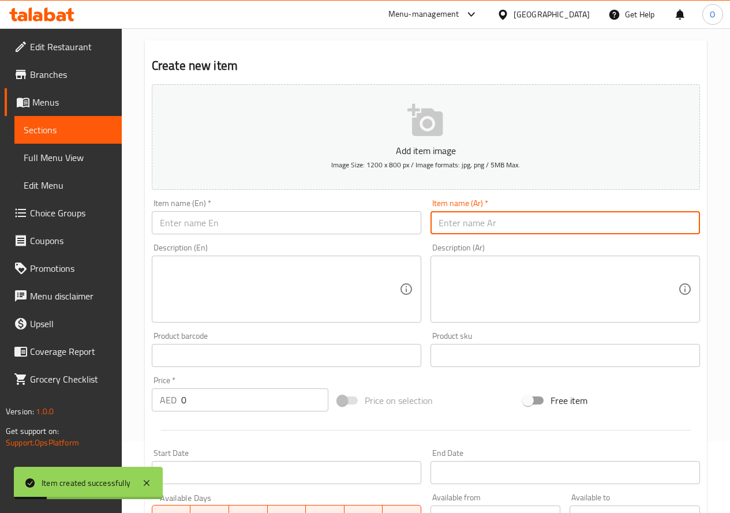
click at [537, 234] on input "text" at bounding box center [566, 222] width 270 height 23
type input "لحم مع عجين"
click at [194, 223] on input "text" at bounding box center [287, 222] width 270 height 23
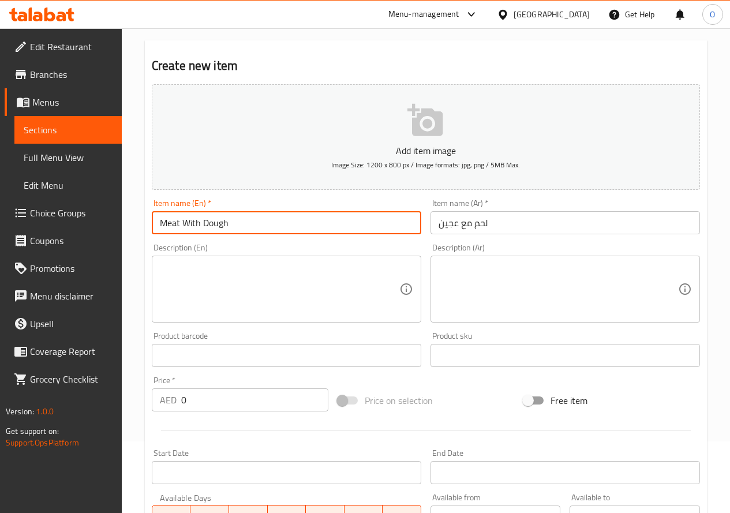
type input "Meat With Dough"
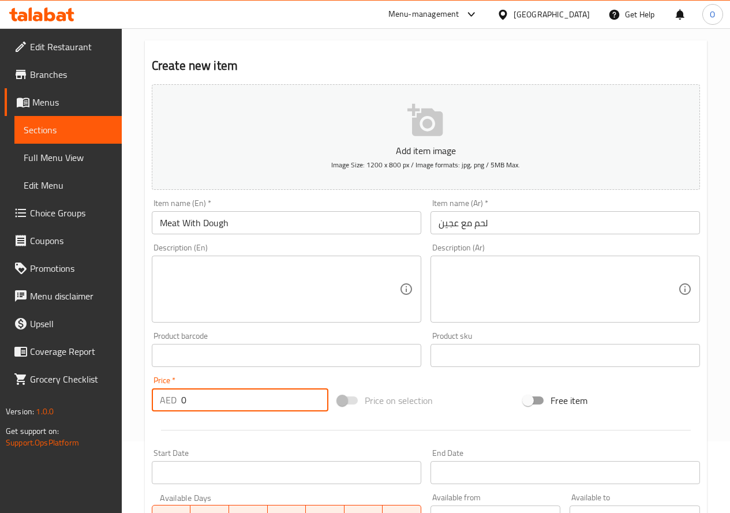
drag, startPoint x: 186, startPoint y: 391, endPoint x: 172, endPoint y: 399, distance: 16.8
click at [172, 399] on div "AED 0 Price *" at bounding box center [240, 399] width 177 height 23
type input "13"
click at [164, 287] on textarea at bounding box center [280, 289] width 240 height 55
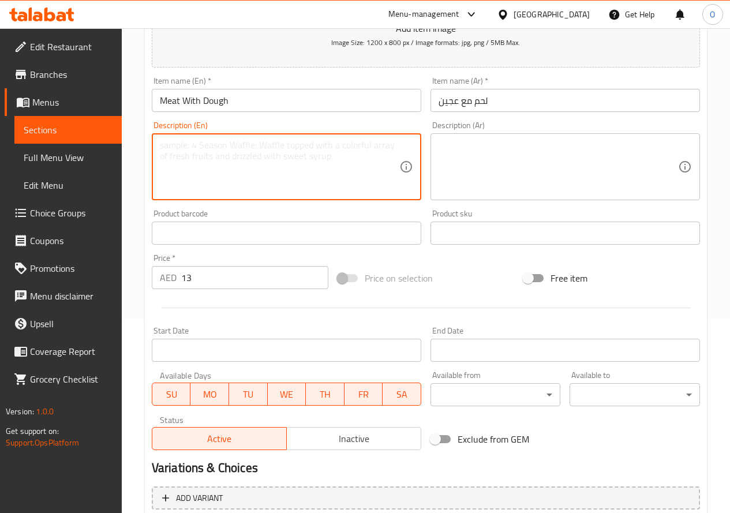
scroll to position [302, 0]
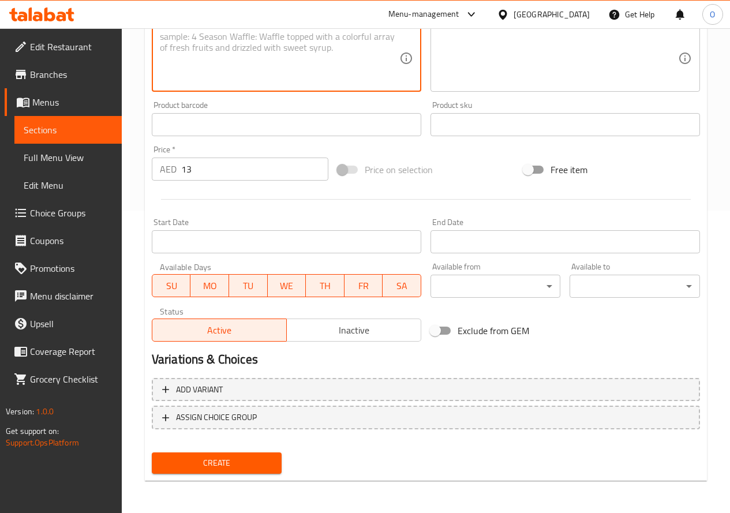
click at [208, 454] on button "Create" at bounding box center [217, 463] width 130 height 21
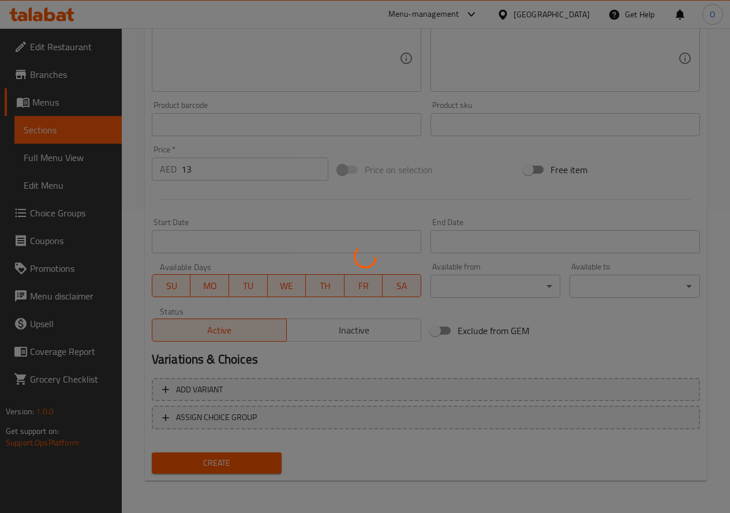
type input "0"
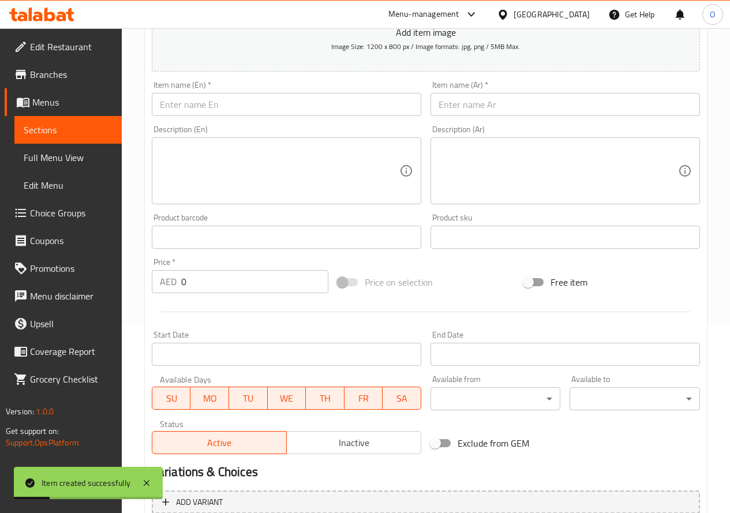
scroll to position [72, 0]
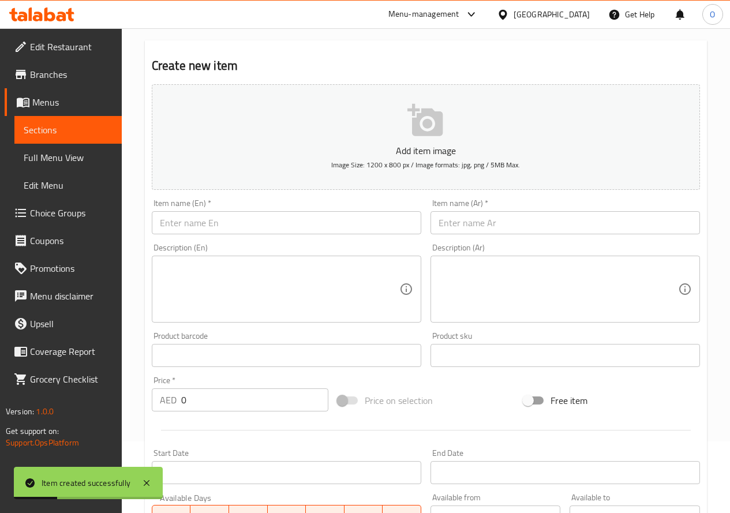
click at [477, 227] on input "text" at bounding box center [566, 222] width 270 height 23
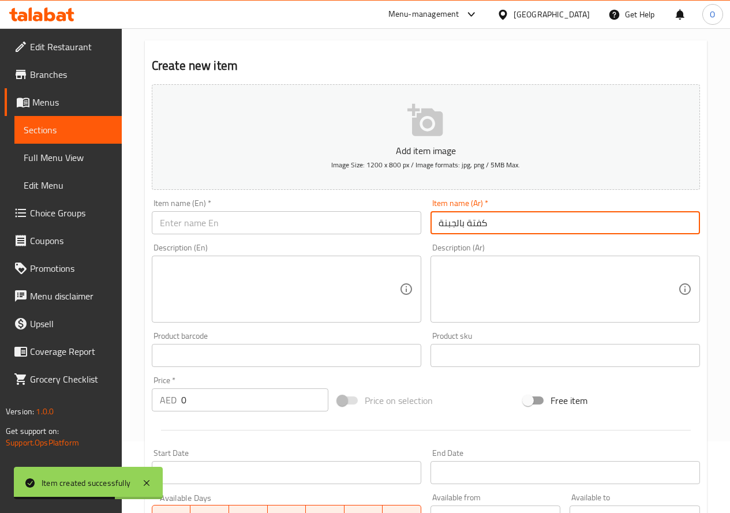
type input "كفتة بالجبنة"
click at [177, 230] on input "text" at bounding box center [287, 222] width 270 height 23
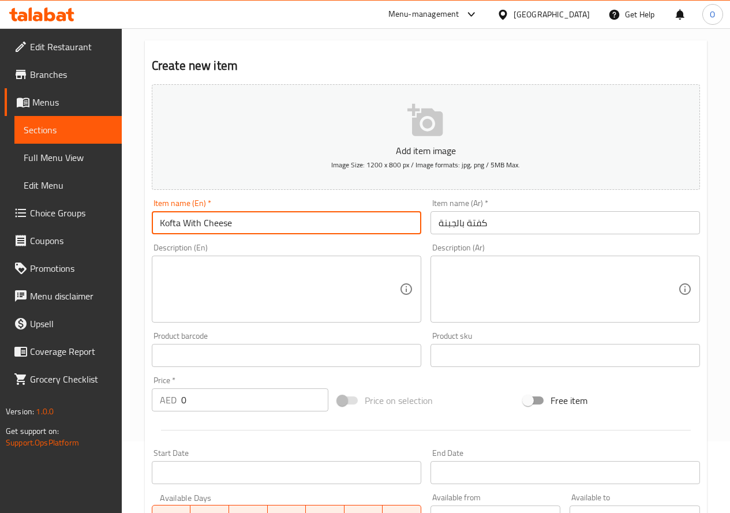
type input "Kofta With Cheese"
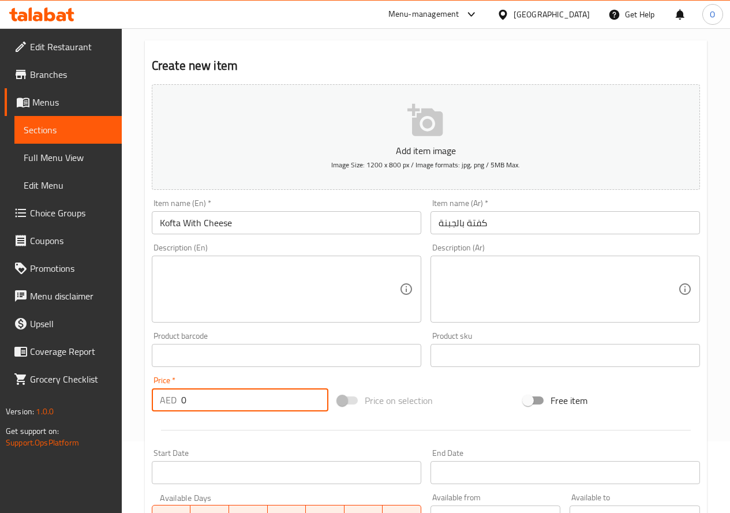
drag, startPoint x: 190, startPoint y: 402, endPoint x: 181, endPoint y: 408, distance: 10.4
click at [181, 408] on input "0" at bounding box center [254, 399] width 147 height 23
type input "26"
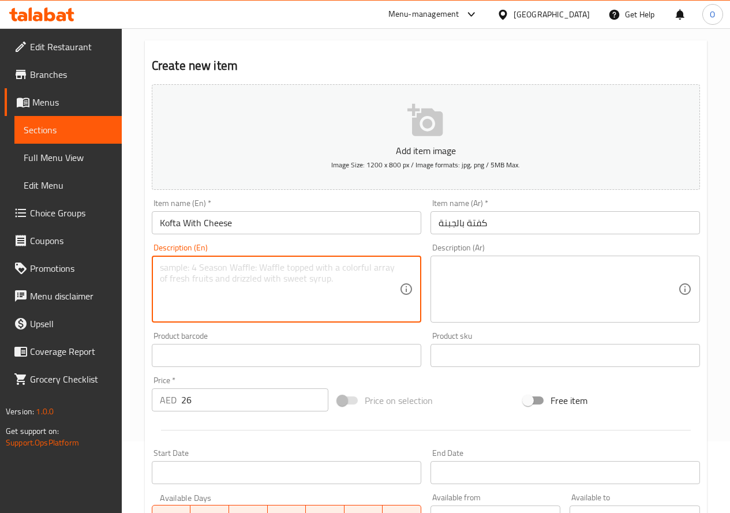
click at [162, 293] on textarea at bounding box center [280, 289] width 240 height 55
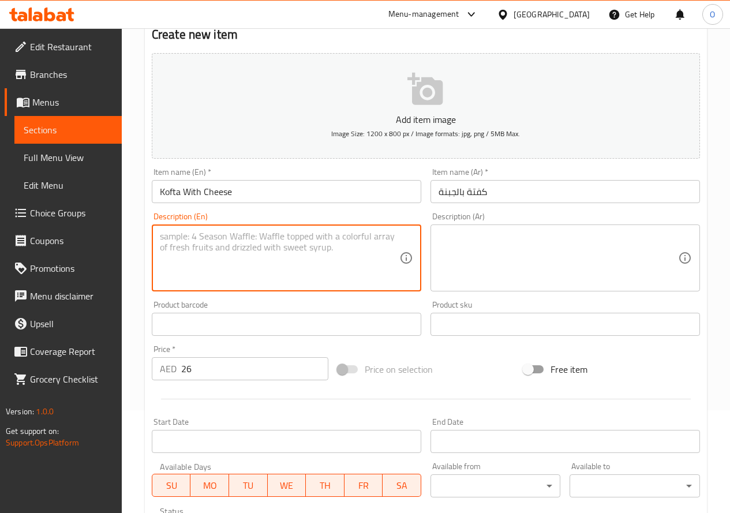
scroll to position [302, 0]
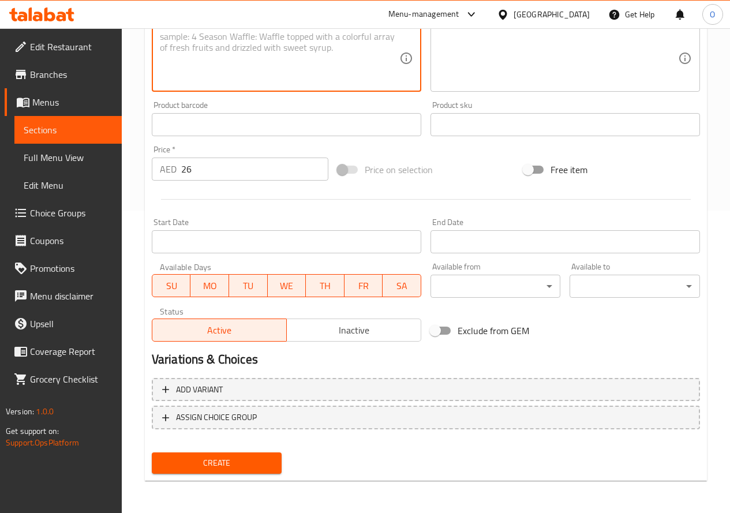
click at [176, 461] on span "Create" at bounding box center [217, 463] width 112 height 14
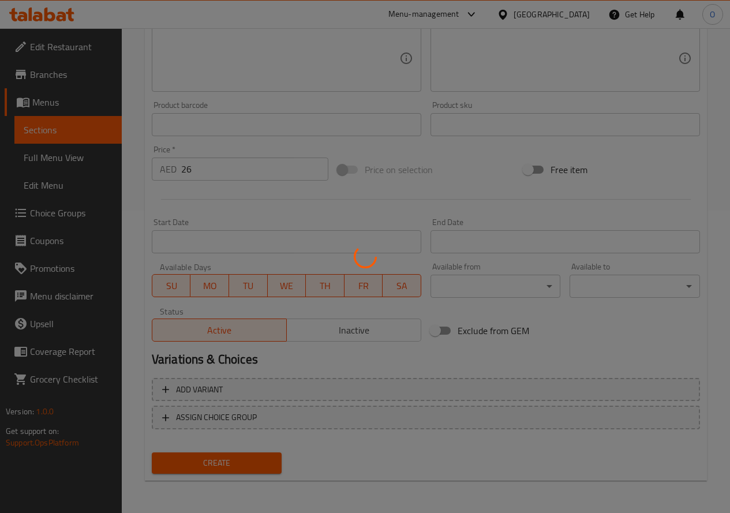
type input "0"
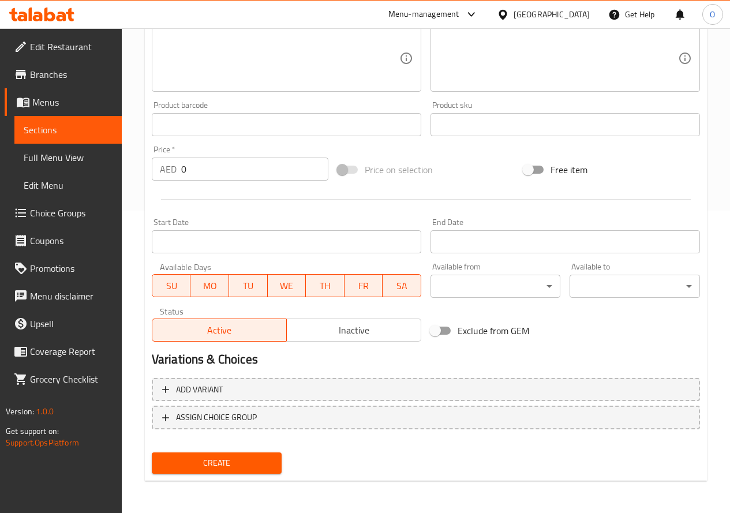
scroll to position [0, 0]
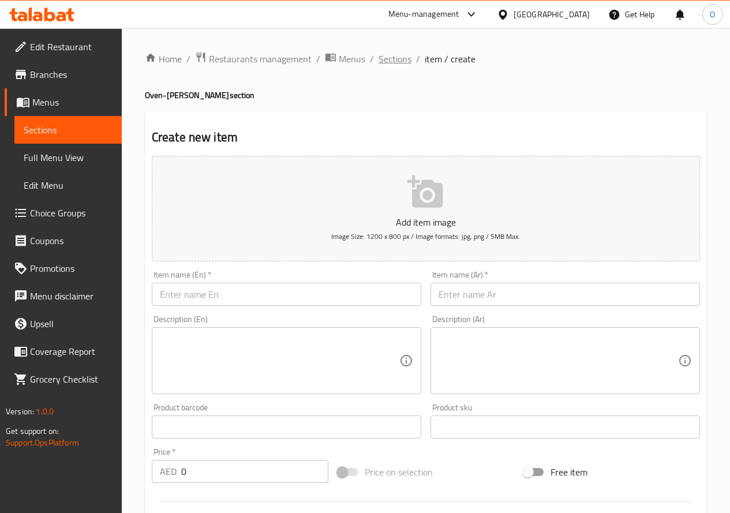
click at [398, 58] on span "Sections" at bounding box center [395, 59] width 33 height 14
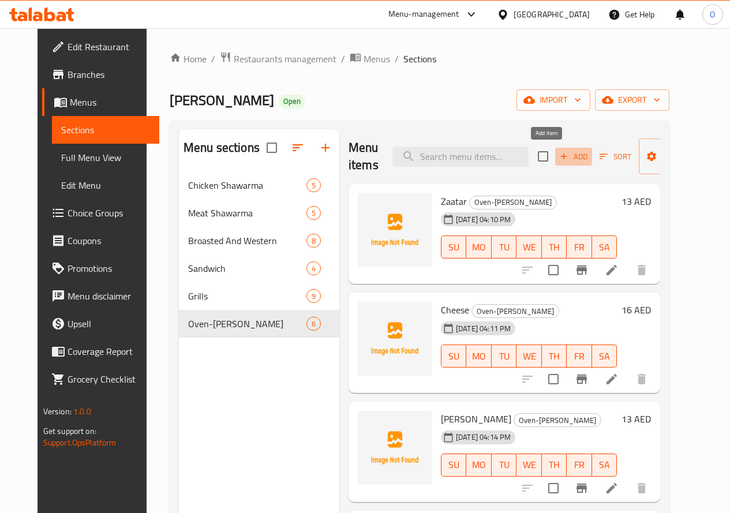
click at [558, 158] on span "Add" at bounding box center [573, 156] width 31 height 13
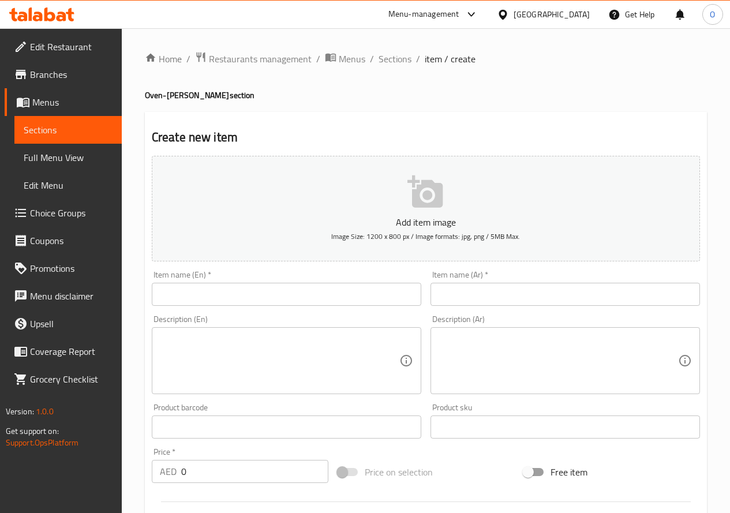
click at [204, 293] on input "text" at bounding box center [287, 294] width 270 height 23
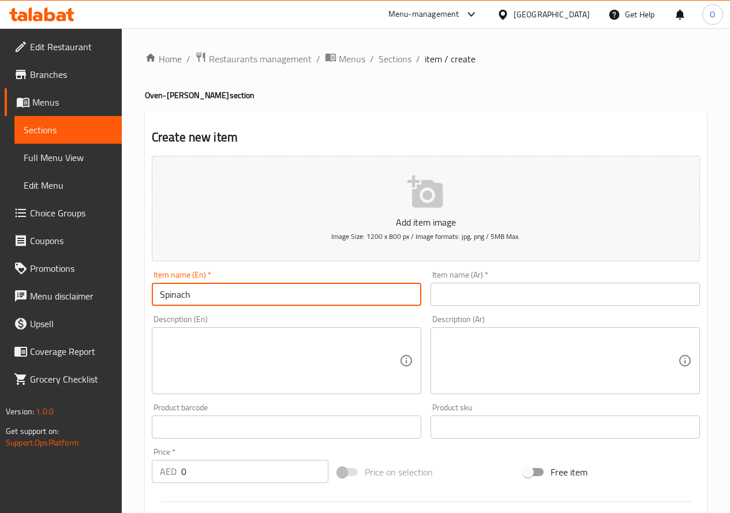
type input "Spinach"
click at [480, 299] on input "text" at bounding box center [566, 294] width 270 height 23
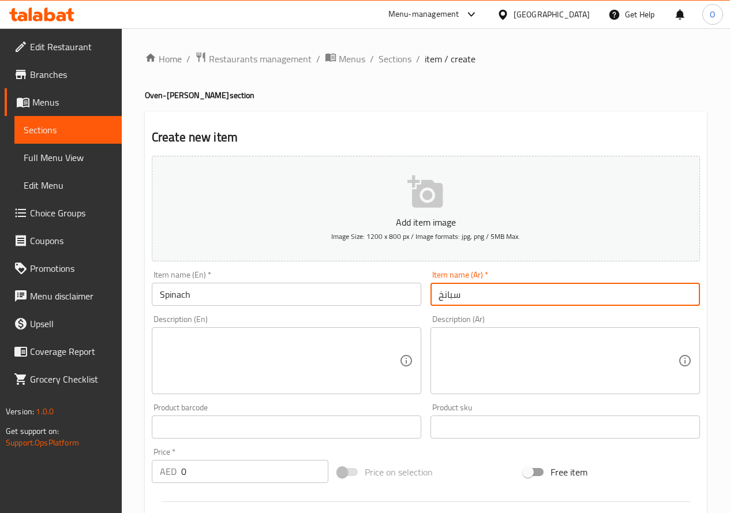
type input "سبانخ"
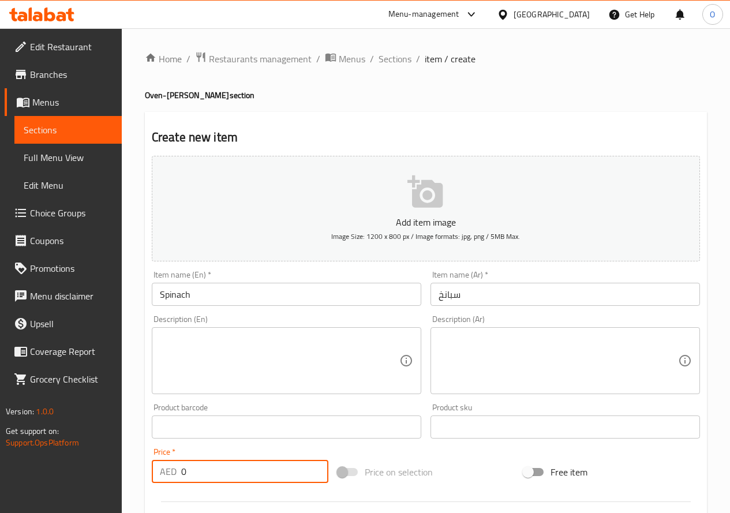
drag, startPoint x: 195, startPoint y: 477, endPoint x: 169, endPoint y: 481, distance: 26.9
click at [169, 481] on div "AED 0 Price *" at bounding box center [240, 471] width 177 height 23
type input "16"
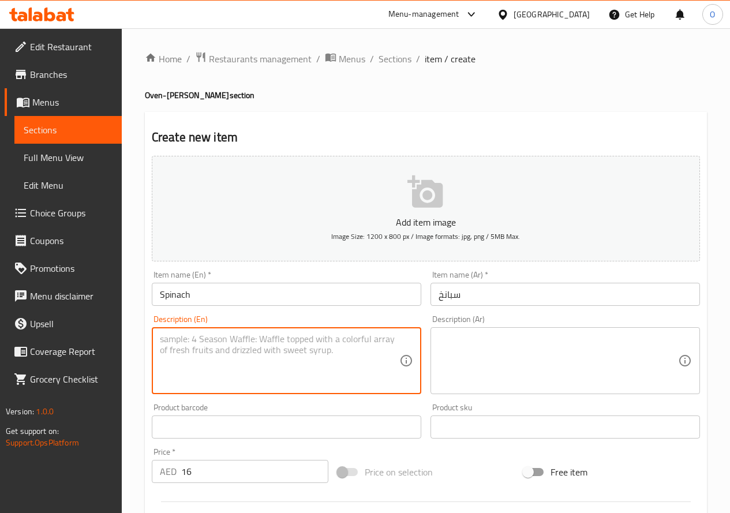
click at [197, 379] on textarea at bounding box center [280, 361] width 240 height 55
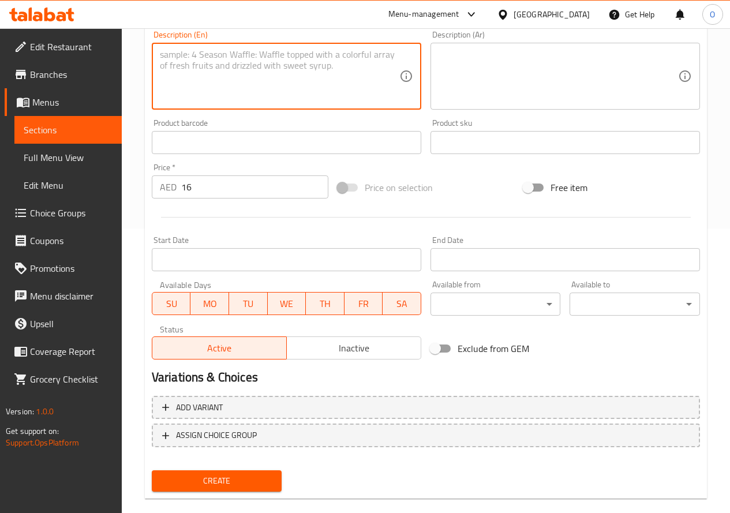
scroll to position [302, 0]
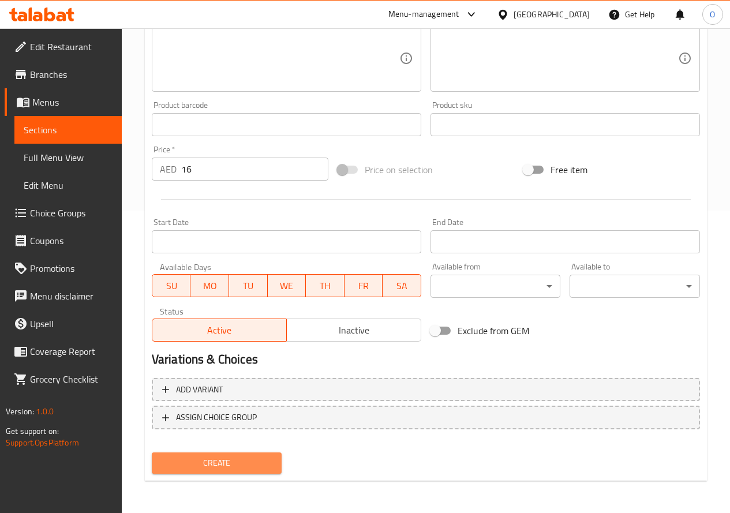
click at [225, 469] on span "Create" at bounding box center [217, 463] width 112 height 14
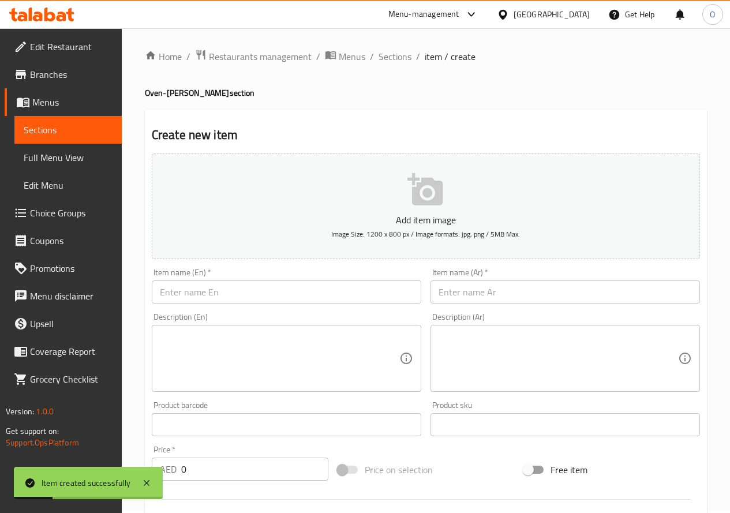
scroll to position [0, 0]
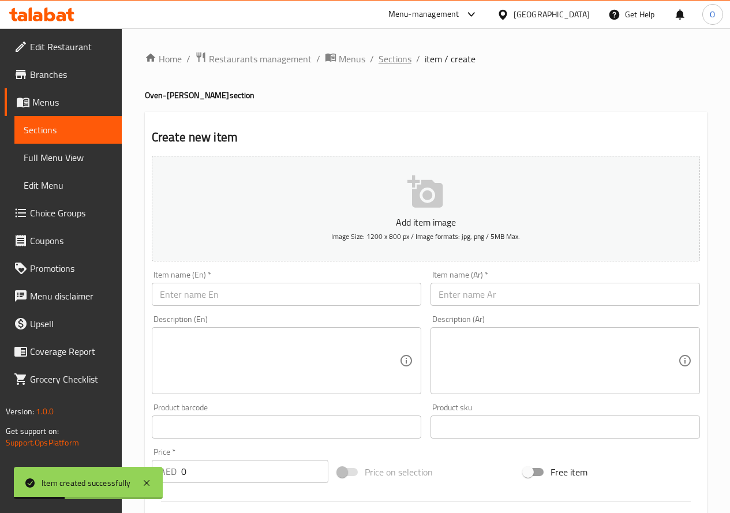
click at [388, 65] on span "Sections" at bounding box center [395, 59] width 33 height 14
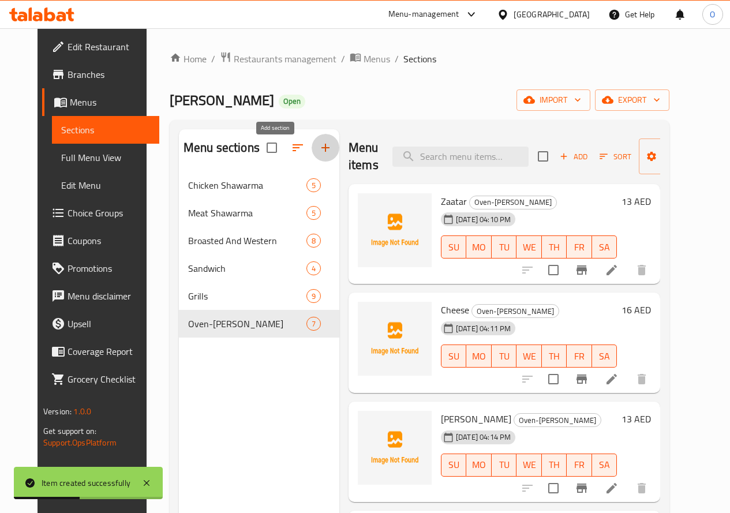
click at [312, 148] on button "button" at bounding box center [326, 148] width 28 height 28
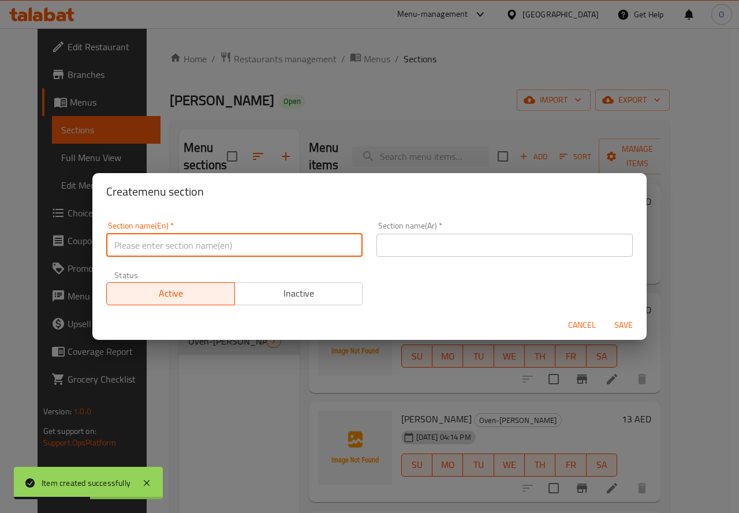
click at [216, 242] on input "text" at bounding box center [234, 245] width 256 height 23
click at [418, 243] on input "text" at bounding box center [504, 245] width 256 height 23
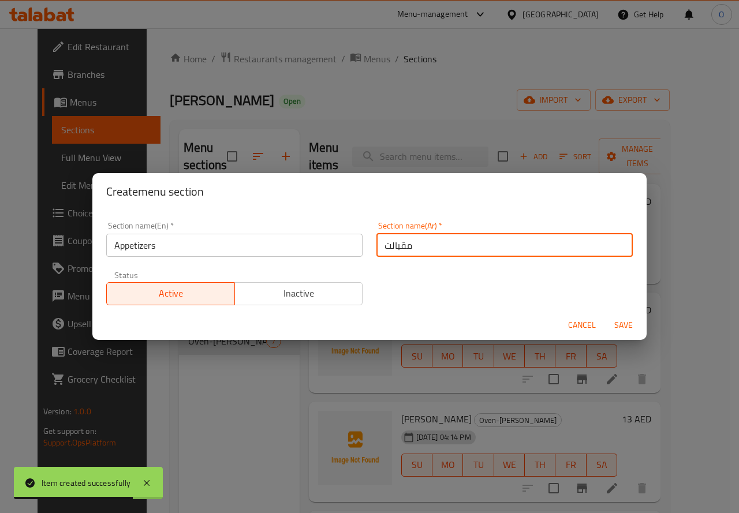
click at [628, 320] on span "Save" at bounding box center [624, 325] width 28 height 14
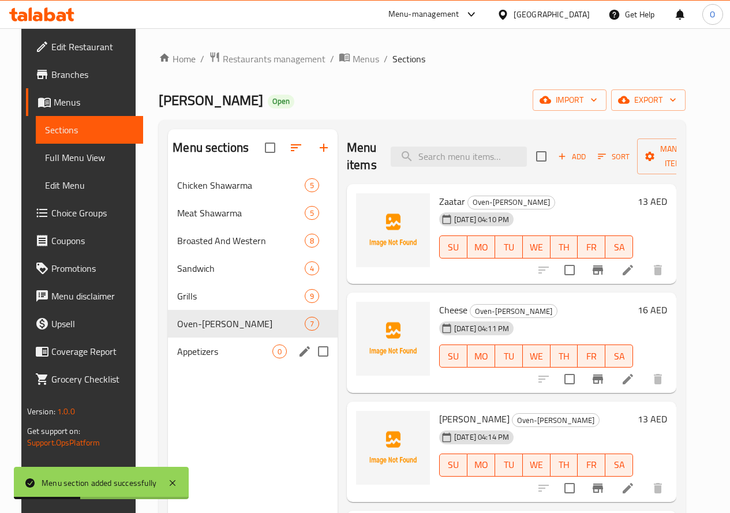
click at [227, 365] on div "Appetizers 0" at bounding box center [253, 352] width 170 height 28
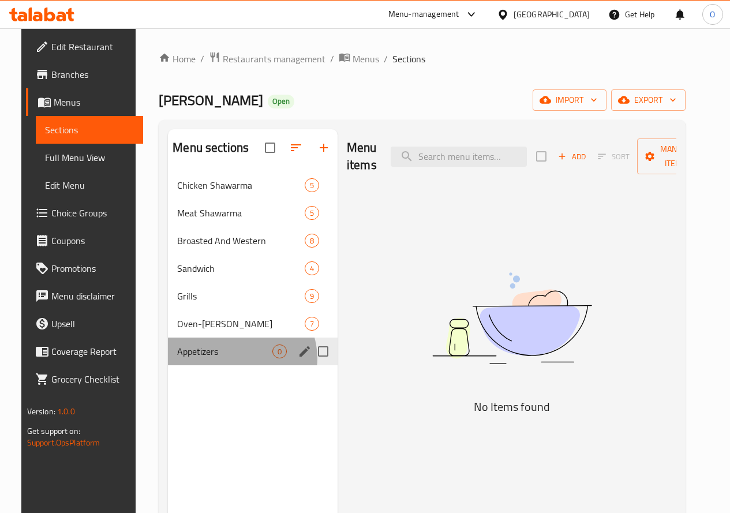
click at [227, 365] on div "Appetizers 0" at bounding box center [253, 352] width 170 height 28
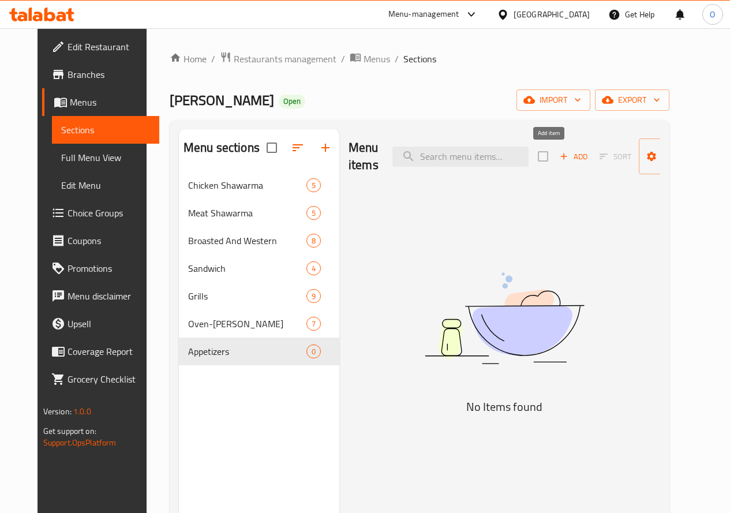
click at [558, 152] on span "Add" at bounding box center [573, 156] width 31 height 13
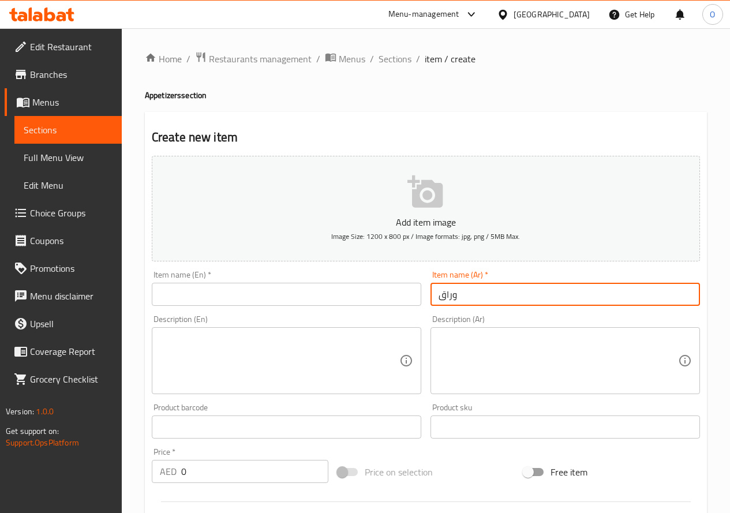
click at [446, 296] on input "وراق" at bounding box center [566, 294] width 270 height 23
click at [469, 296] on input "ورق" at bounding box center [566, 294] width 270 height 23
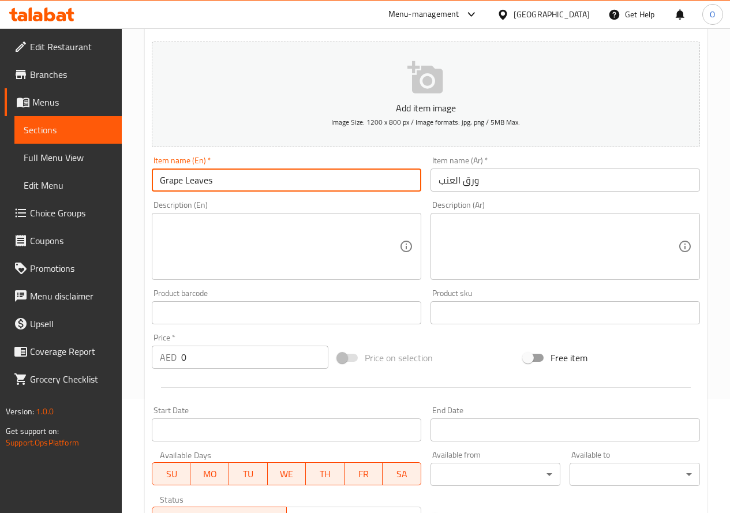
scroll to position [115, 0]
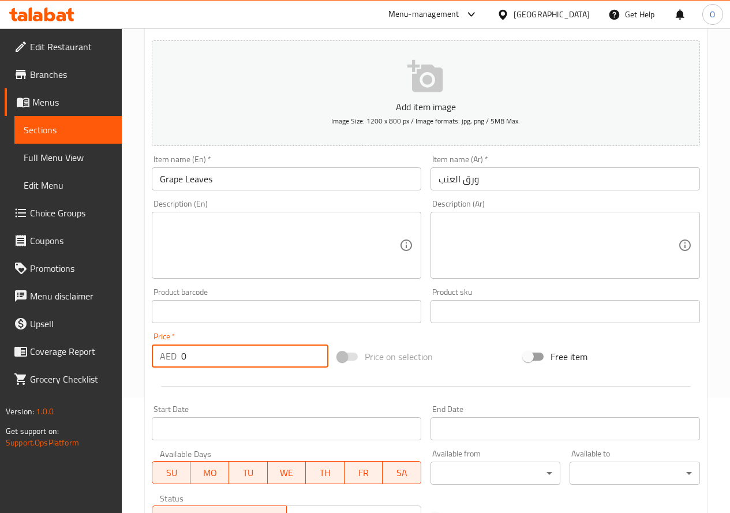
drag, startPoint x: 185, startPoint y: 353, endPoint x: 176, endPoint y: 357, distance: 9.3
click at [176, 357] on div "AED 0 Price *" at bounding box center [240, 356] width 177 height 23
click at [218, 246] on textarea at bounding box center [280, 245] width 240 height 55
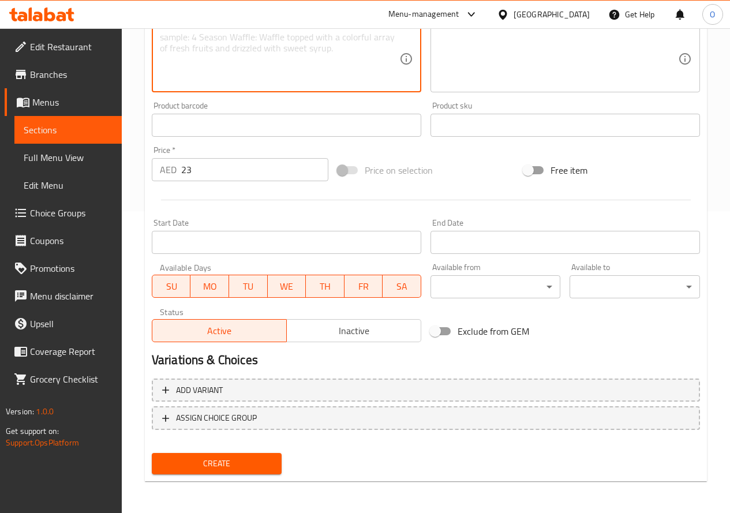
scroll to position [302, 0]
click at [201, 461] on span "Create" at bounding box center [217, 463] width 112 height 14
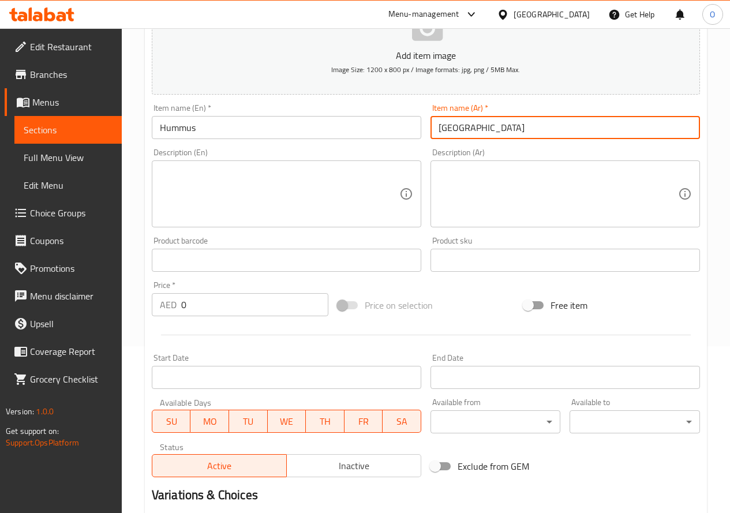
scroll to position [173, 0]
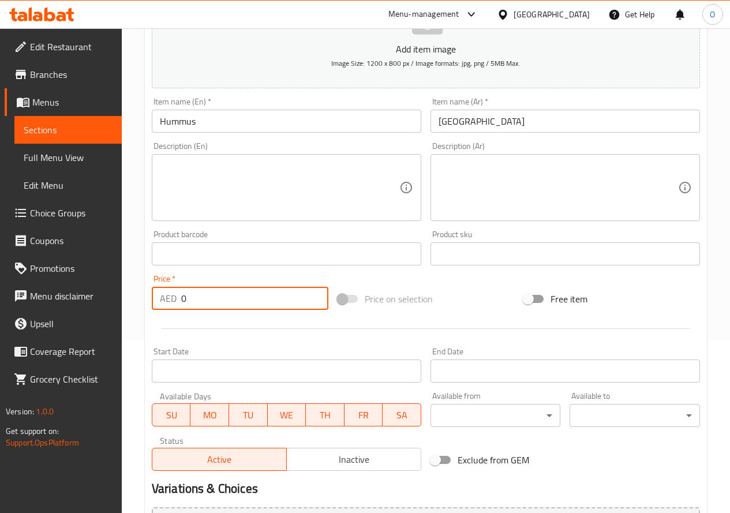
drag, startPoint x: 188, startPoint y: 301, endPoint x: 172, endPoint y: 305, distance: 16.1
click at [172, 305] on div "AED 0 Price *" at bounding box center [240, 298] width 177 height 23
click at [268, 186] on textarea at bounding box center [280, 187] width 240 height 55
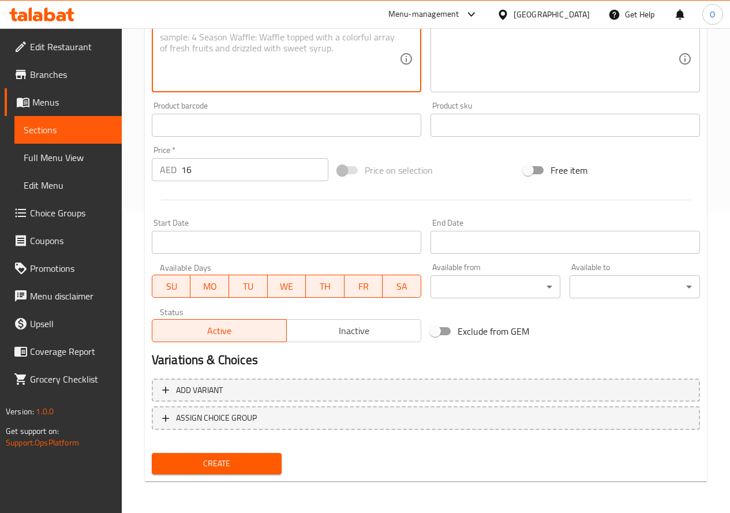
scroll to position [302, 0]
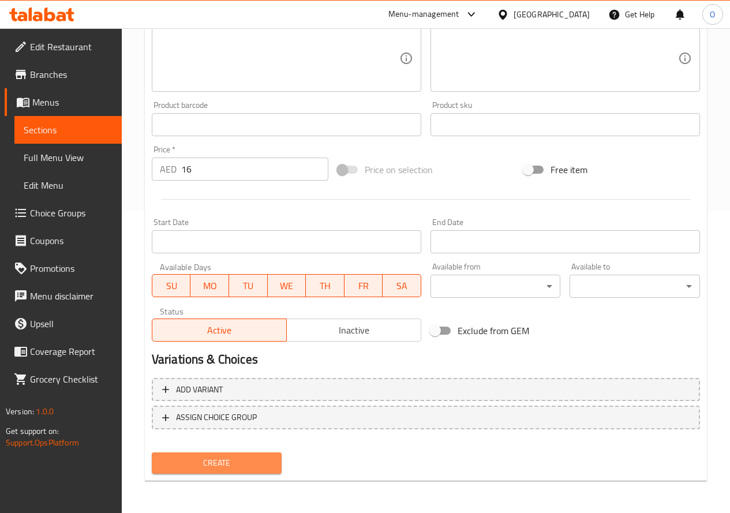
click at [244, 465] on span "Create" at bounding box center [217, 463] width 112 height 14
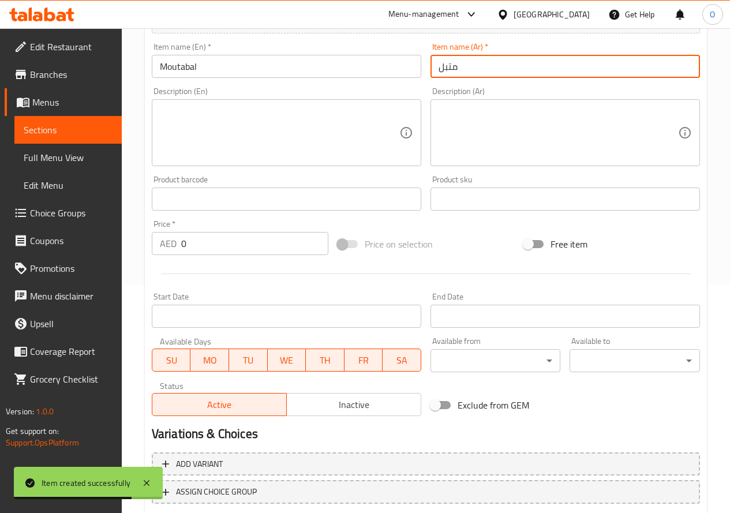
scroll to position [245, 0]
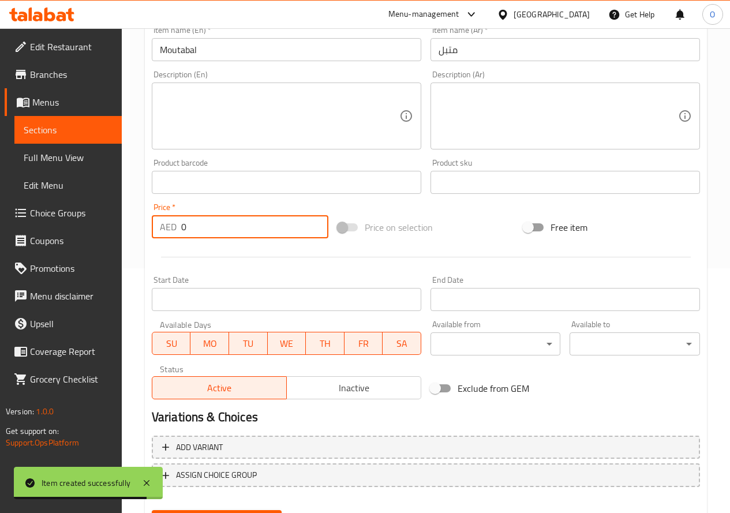
drag, startPoint x: 185, startPoint y: 232, endPoint x: 174, endPoint y: 231, distance: 11.0
click at [174, 231] on div "AED 0 Price *" at bounding box center [240, 226] width 177 height 23
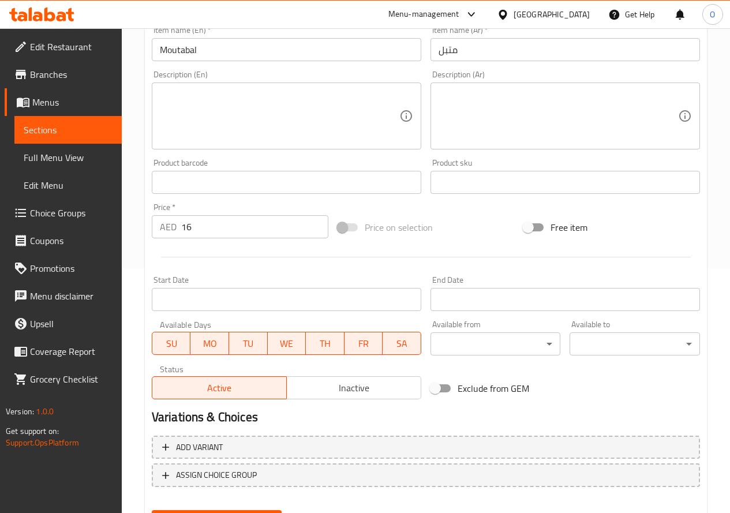
click at [214, 249] on div at bounding box center [426, 257] width 558 height 28
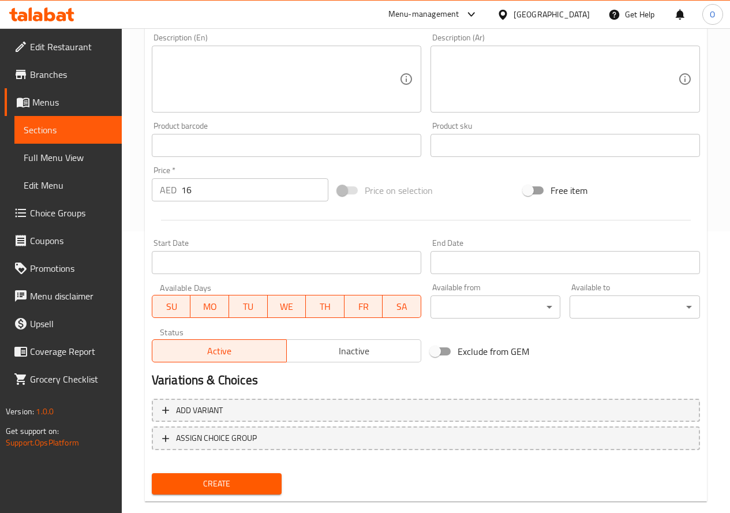
scroll to position [302, 0]
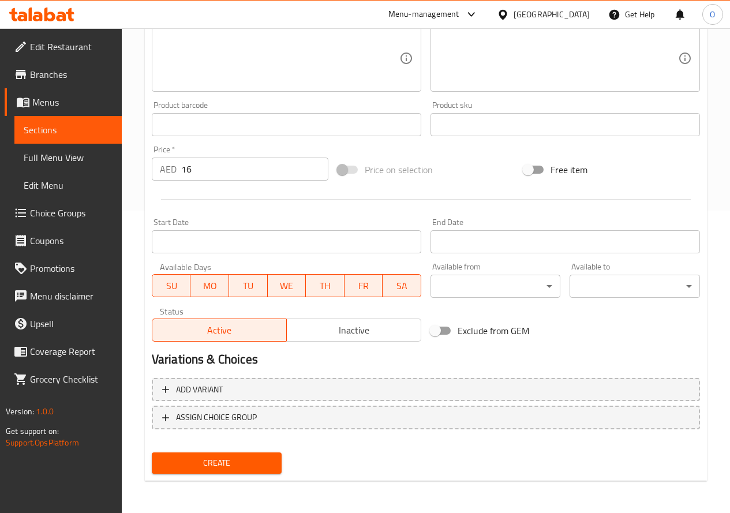
click at [221, 458] on span "Create" at bounding box center [217, 463] width 112 height 14
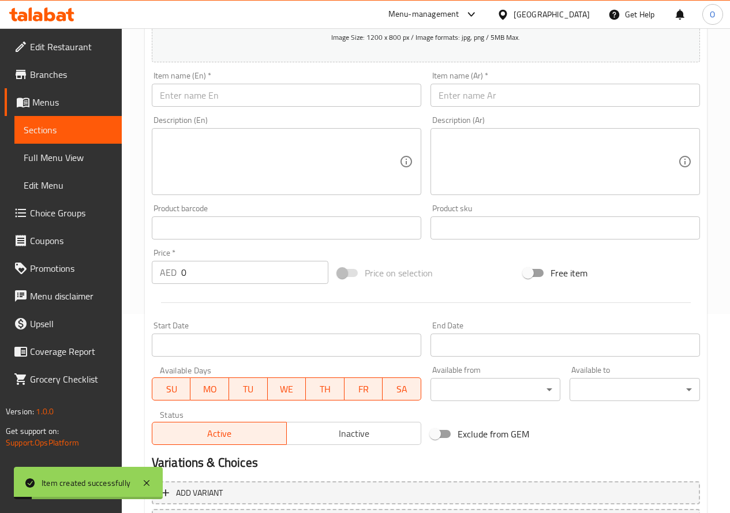
scroll to position [14, 0]
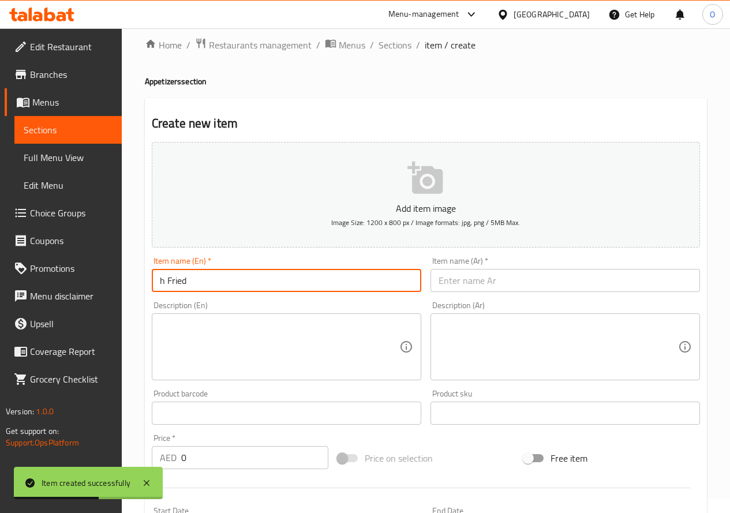
drag, startPoint x: 167, startPoint y: 283, endPoint x: 143, endPoint y: 284, distance: 24.3
click at [143, 284] on div "Home / Restaurants management / Menus / Sections / item / create Appetizers sec…" at bounding box center [426, 407] width 608 height 787
click at [203, 280] on input "Fried" at bounding box center [287, 280] width 270 height 23
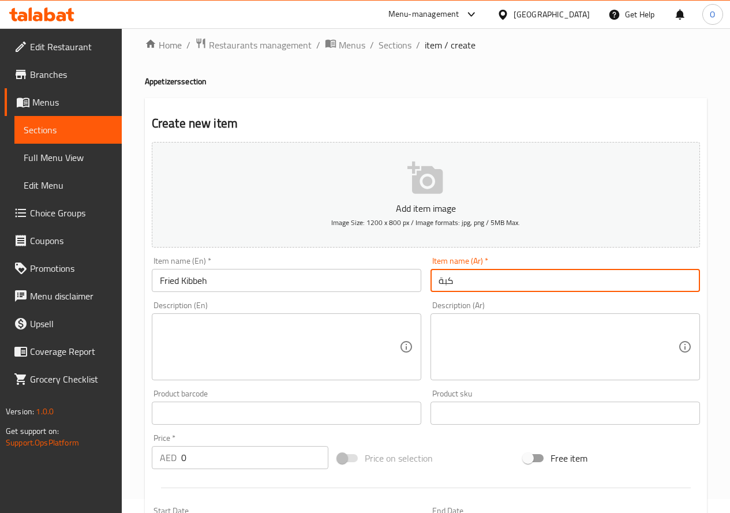
click at [503, 275] on input "كبة" at bounding box center [566, 280] width 270 height 23
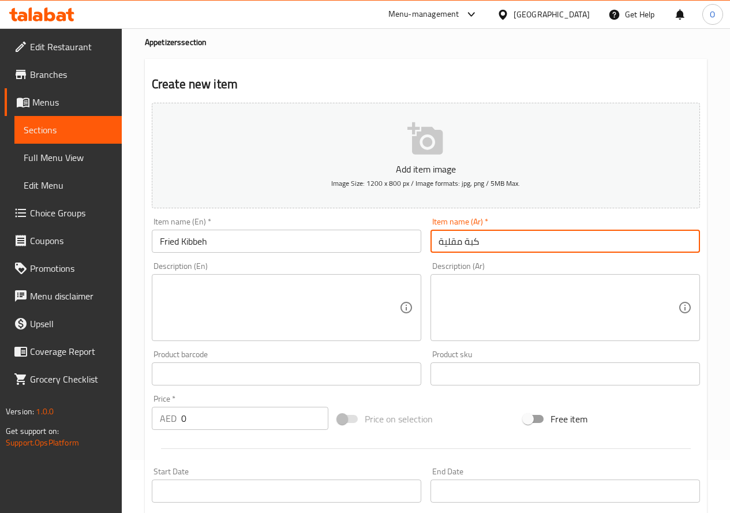
scroll to position [72, 0]
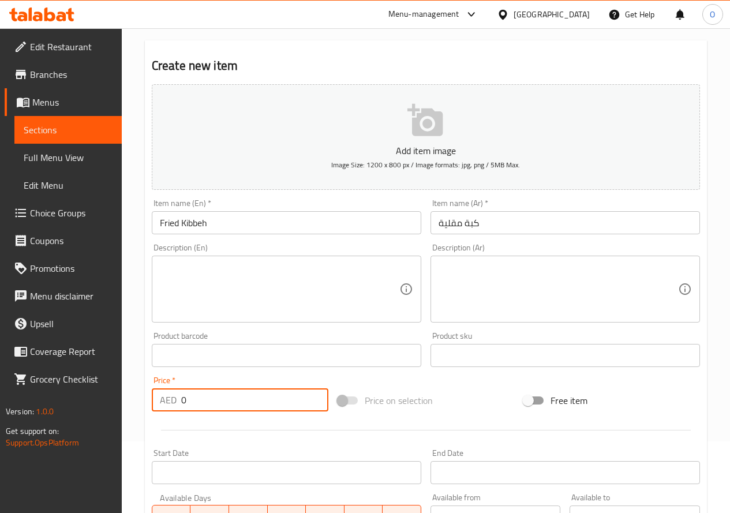
drag, startPoint x: 188, startPoint y: 401, endPoint x: 179, endPoint y: 405, distance: 9.8
click at [179, 405] on div "AED 0 Price *" at bounding box center [240, 399] width 177 height 23
click at [223, 274] on textarea at bounding box center [280, 289] width 240 height 55
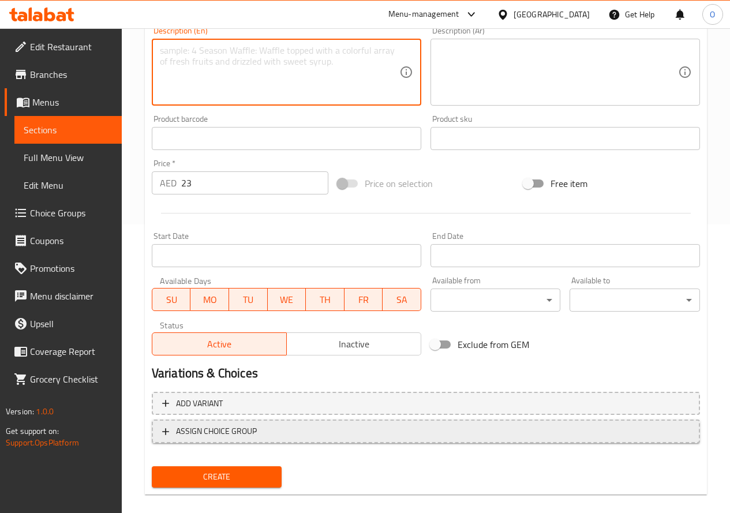
scroll to position [302, 0]
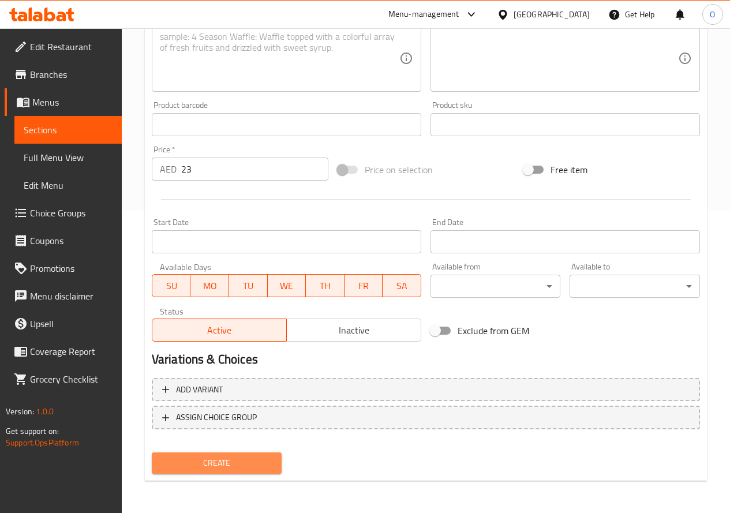
click at [202, 461] on span "Create" at bounding box center [217, 463] width 112 height 14
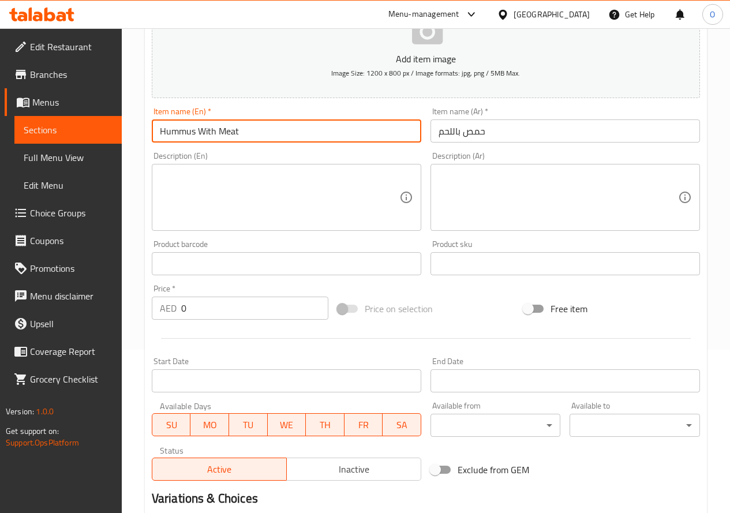
scroll to position [187, 0]
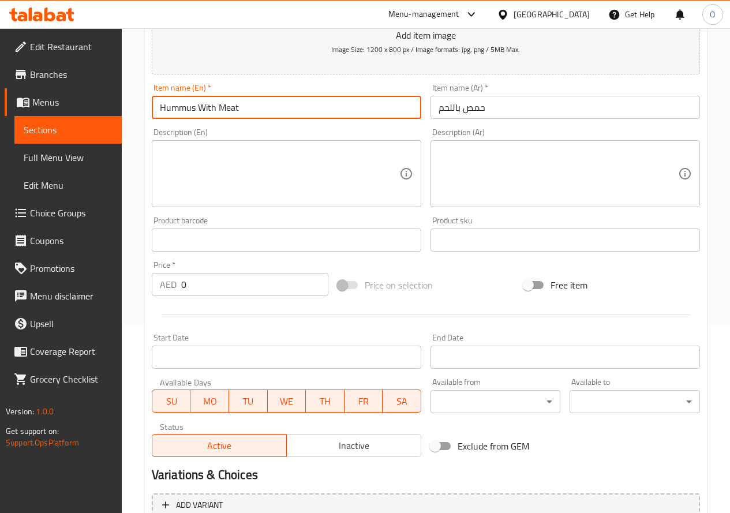
drag, startPoint x: 184, startPoint y: 284, endPoint x: 178, endPoint y: 286, distance: 6.2
click at [178, 286] on div "AED 0 Price *" at bounding box center [240, 284] width 177 height 23
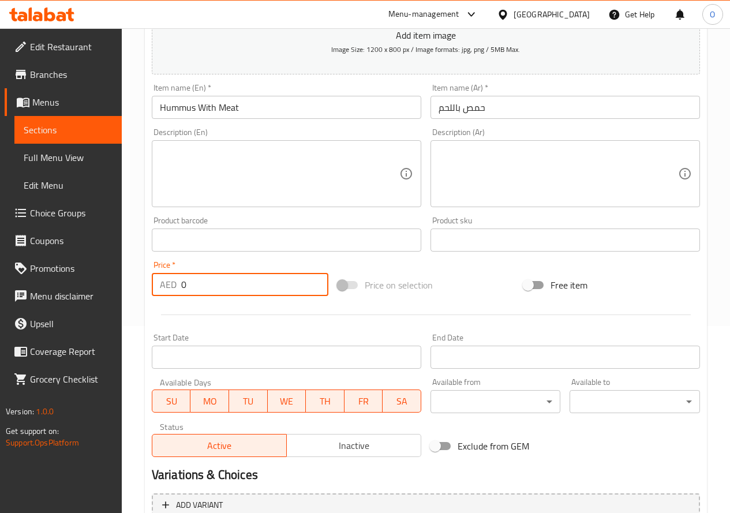
drag, startPoint x: 200, startPoint y: 283, endPoint x: 182, endPoint y: 289, distance: 18.3
click at [182, 289] on input "0" at bounding box center [254, 284] width 147 height 23
click at [222, 189] on textarea at bounding box center [280, 174] width 240 height 55
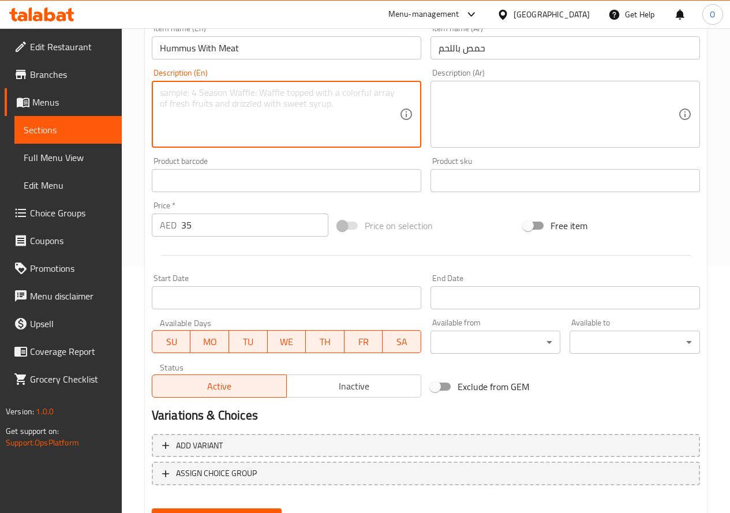
scroll to position [302, 0]
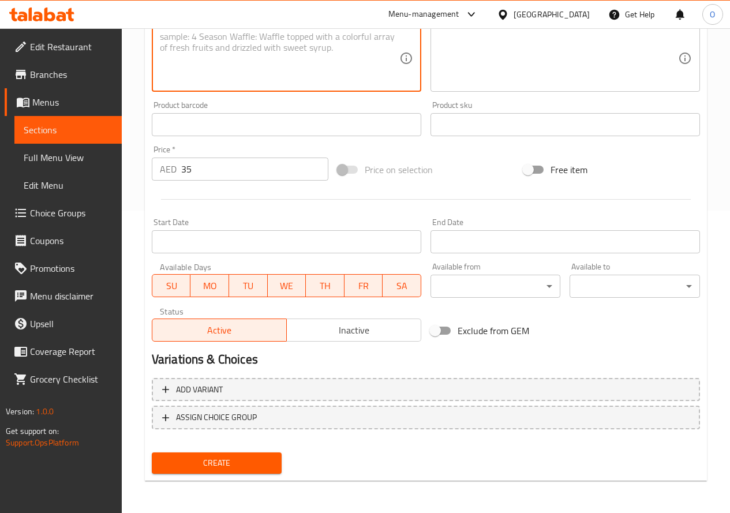
click at [218, 468] on span "Create" at bounding box center [217, 463] width 112 height 14
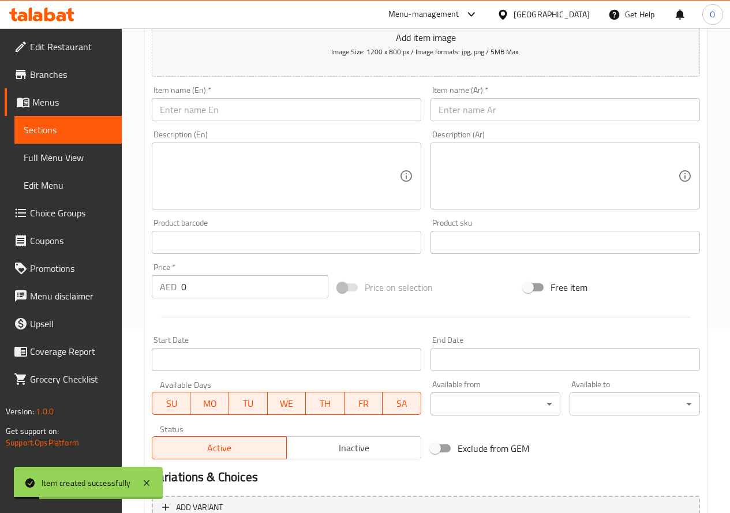
scroll to position [0, 0]
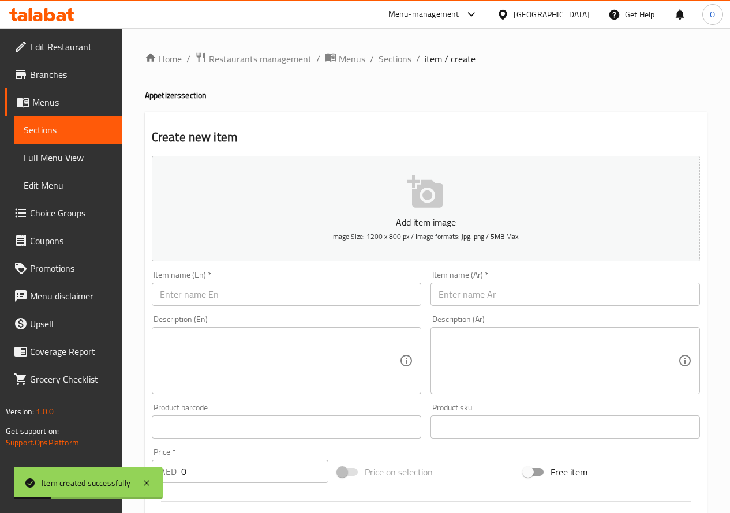
click at [406, 62] on span "Sections" at bounding box center [395, 59] width 33 height 14
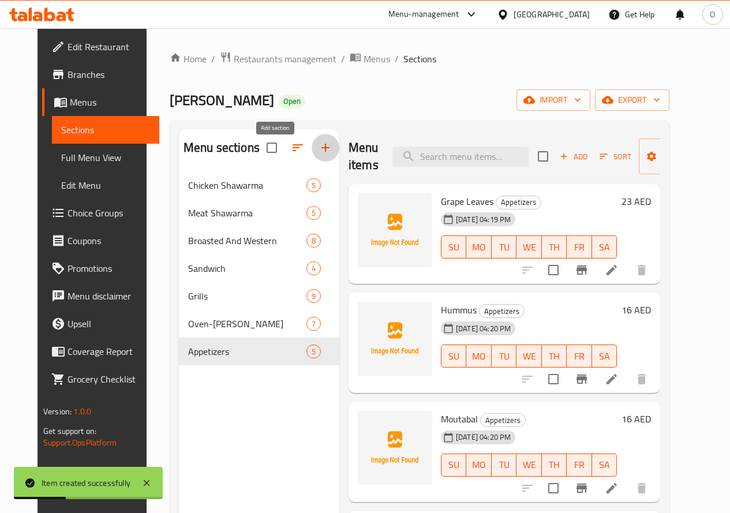
click at [319, 155] on icon "button" at bounding box center [326, 148] width 14 height 14
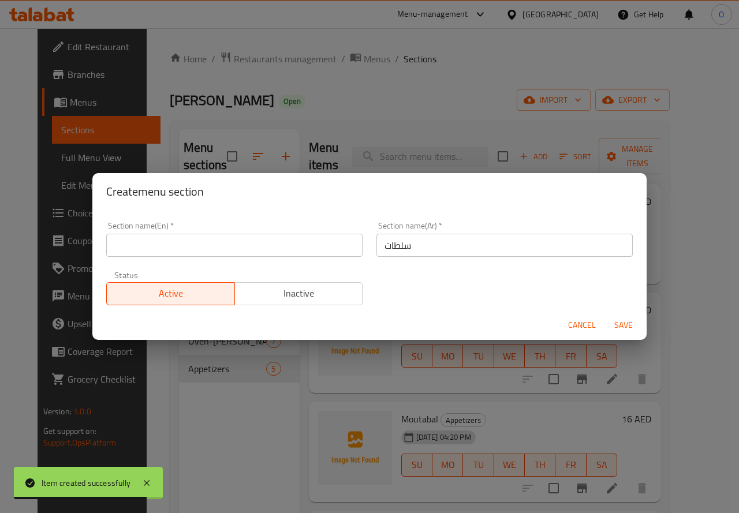
drag, startPoint x: 197, startPoint y: 262, endPoint x: 170, endPoint y: 246, distance: 31.3
click at [170, 246] on input "text" at bounding box center [234, 245] width 256 height 23
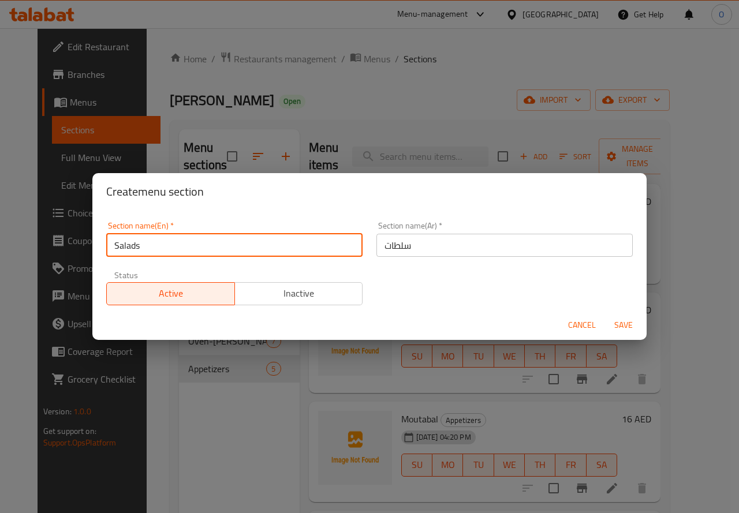
click at [623, 319] on span "Save" at bounding box center [624, 325] width 28 height 14
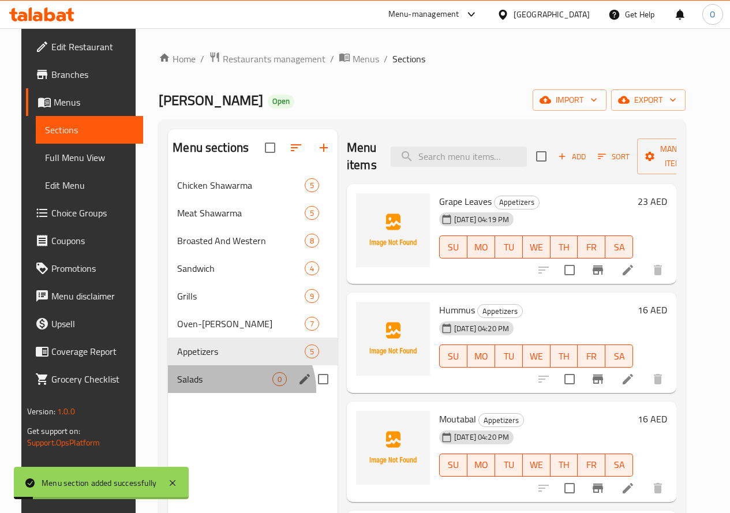
click at [226, 393] on div "Salads 0" at bounding box center [253, 379] width 170 height 28
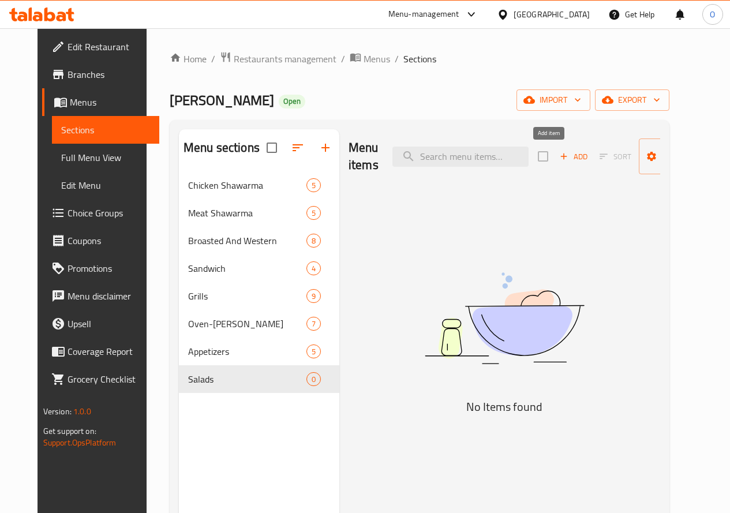
click at [558, 156] on span "Add" at bounding box center [573, 156] width 31 height 13
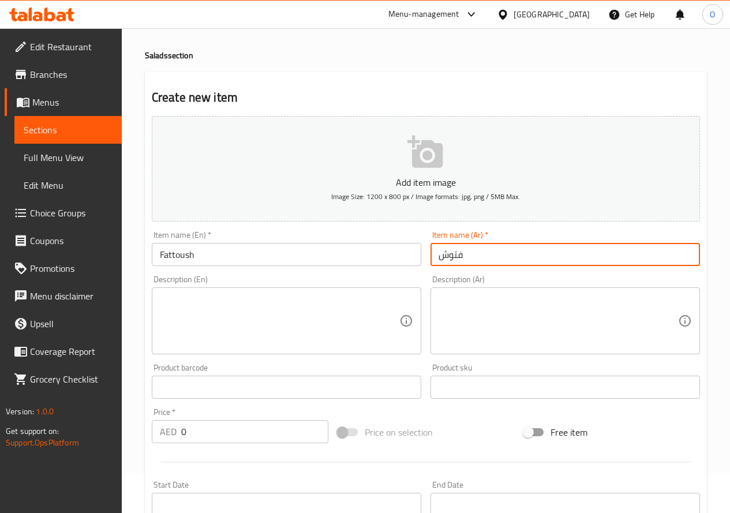
scroll to position [58, 0]
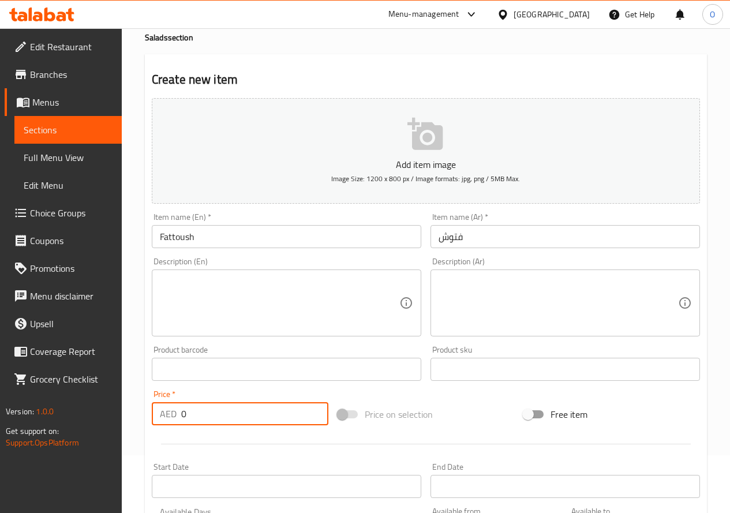
drag, startPoint x: 189, startPoint y: 409, endPoint x: 175, endPoint y: 416, distance: 15.5
click at [175, 416] on div "AED 0 Price *" at bounding box center [240, 413] width 177 height 23
click at [223, 316] on textarea at bounding box center [280, 303] width 240 height 55
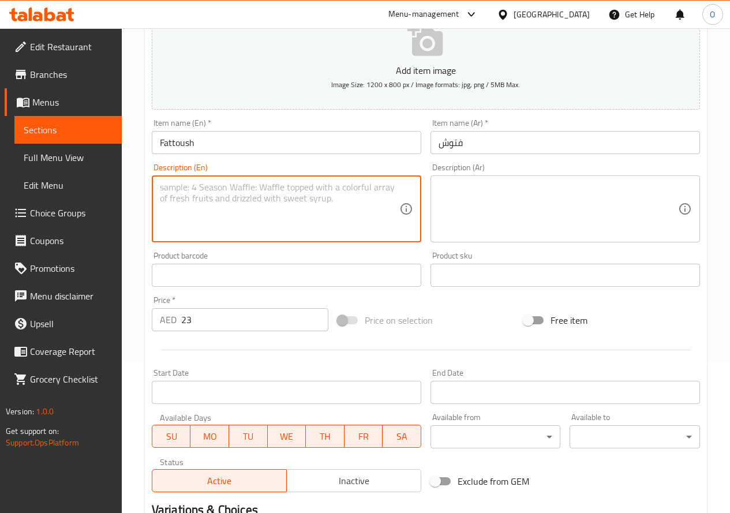
scroll to position [302, 0]
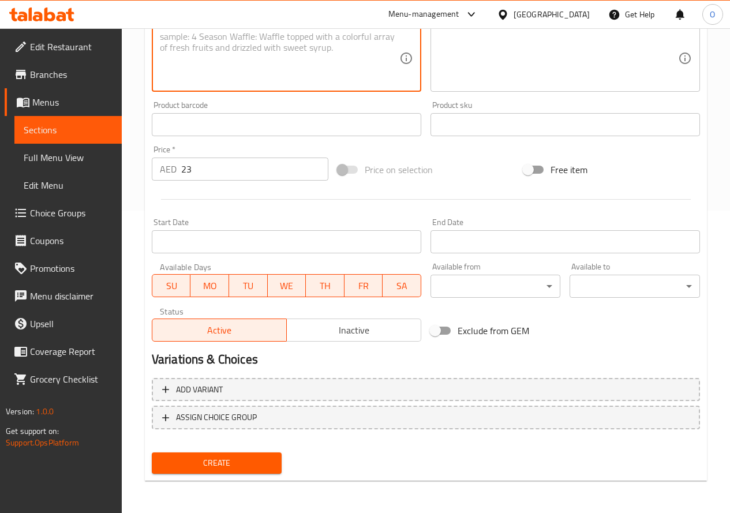
click at [219, 468] on span "Create" at bounding box center [217, 463] width 112 height 14
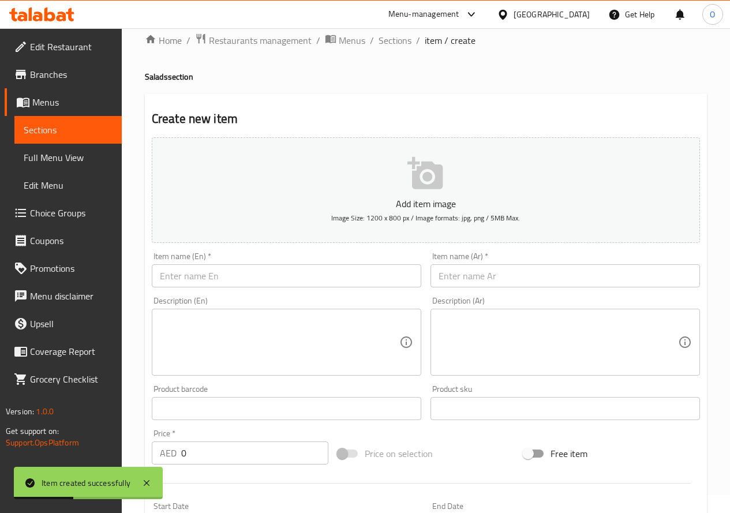
scroll to position [14, 0]
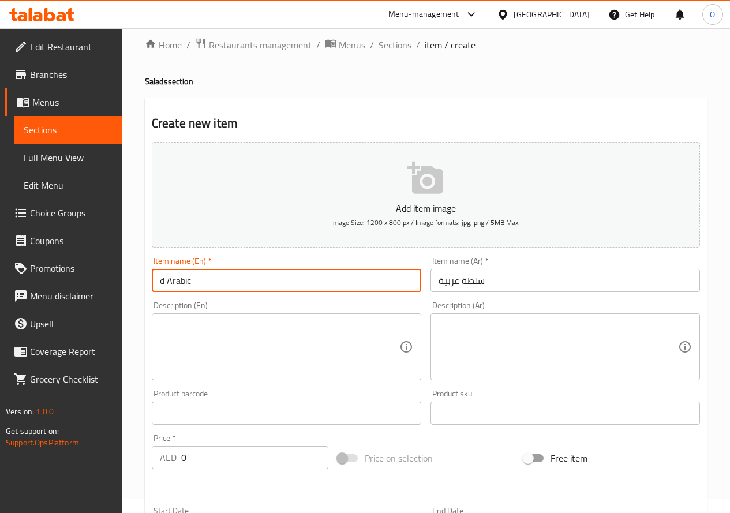
drag, startPoint x: 168, startPoint y: 281, endPoint x: 138, endPoint y: 289, distance: 30.9
click at [138, 289] on div "Home / Restaurants management / Menus / Sections / item / create Salads section…" at bounding box center [426, 407] width 608 height 787
click at [182, 285] on input "Arabic" at bounding box center [287, 280] width 270 height 23
click at [199, 287] on input "Arabic" at bounding box center [287, 280] width 270 height 23
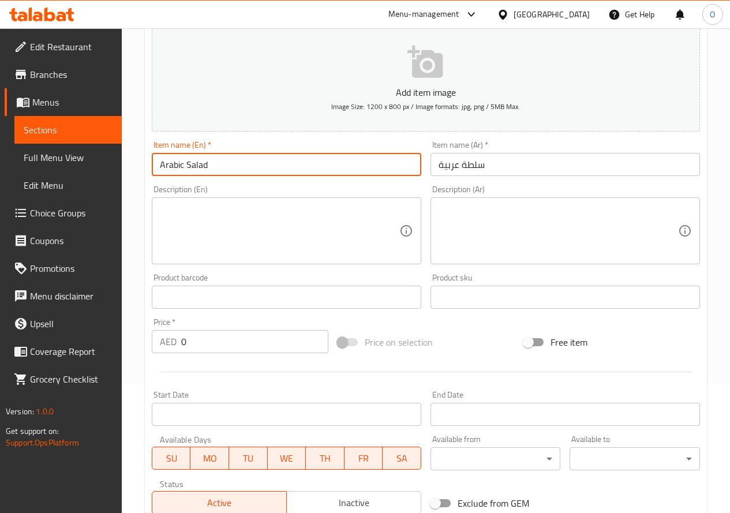
scroll to position [187, 0]
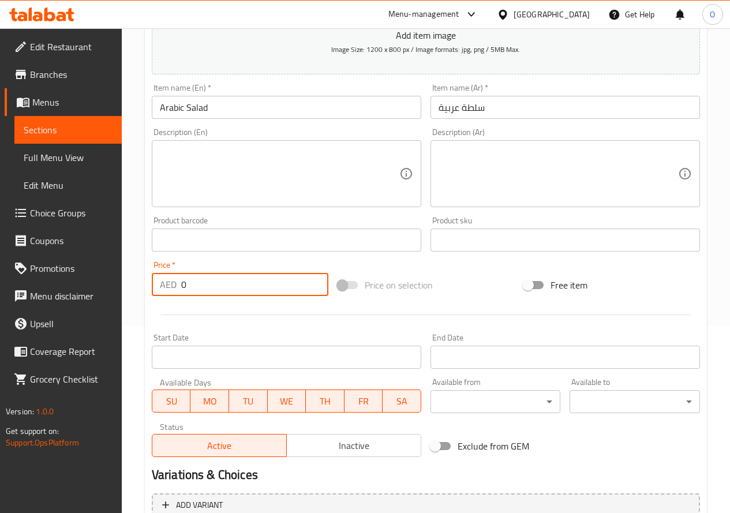
click at [186, 285] on input "0" at bounding box center [254, 284] width 147 height 23
drag, startPoint x: 186, startPoint y: 285, endPoint x: 180, endPoint y: 282, distance: 7.0
click at [180, 282] on div "AED 0 Price *" at bounding box center [240, 284] width 177 height 23
click at [224, 176] on textarea at bounding box center [280, 174] width 240 height 55
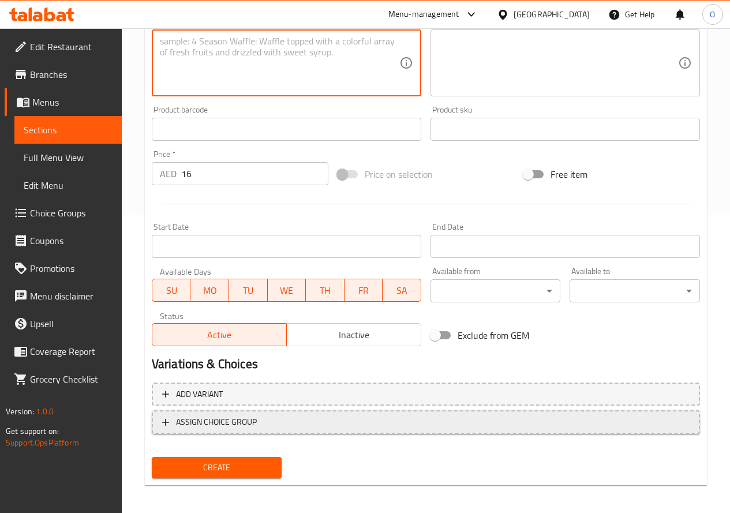
scroll to position [302, 0]
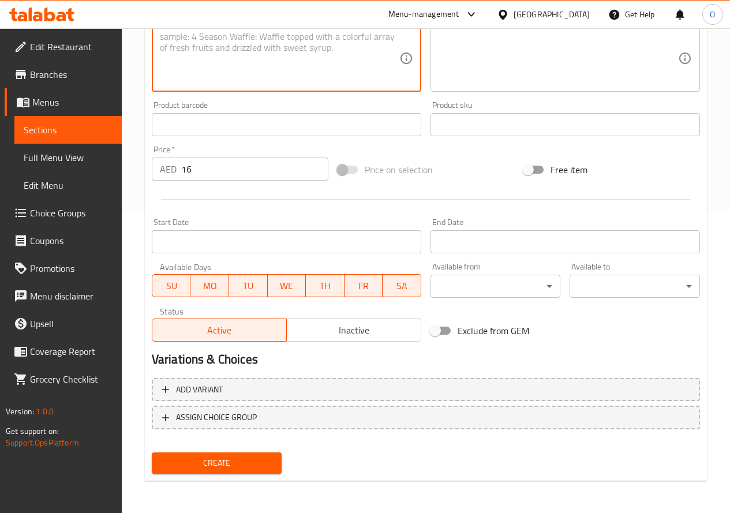
click at [221, 456] on button "Create" at bounding box center [217, 463] width 130 height 21
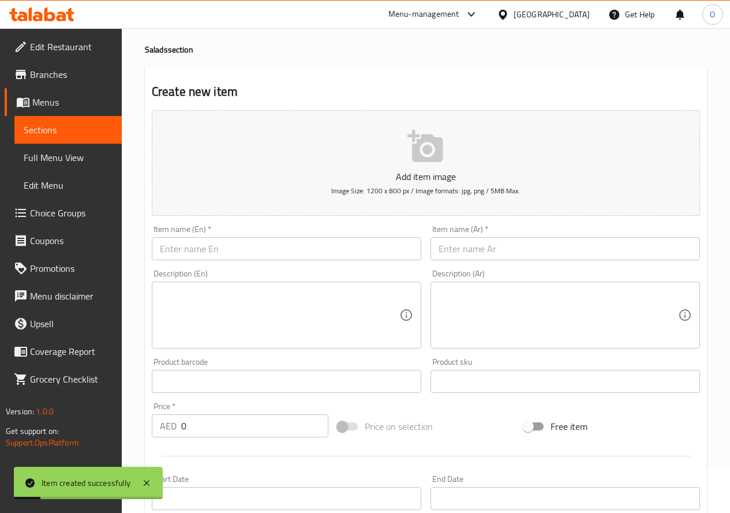
scroll to position [14, 0]
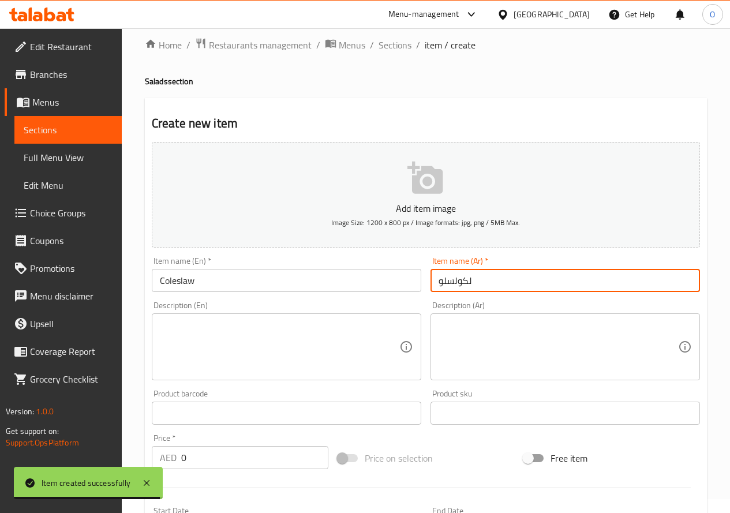
click at [464, 279] on input "لكولسلو" at bounding box center [566, 280] width 270 height 23
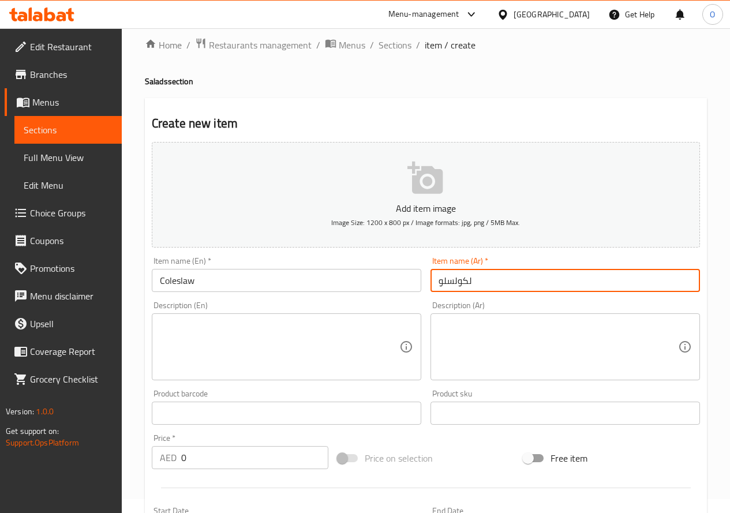
drag, startPoint x: 469, startPoint y: 282, endPoint x: 484, endPoint y: 286, distance: 16.0
click at [484, 286] on input "لكولسلو" at bounding box center [566, 280] width 270 height 23
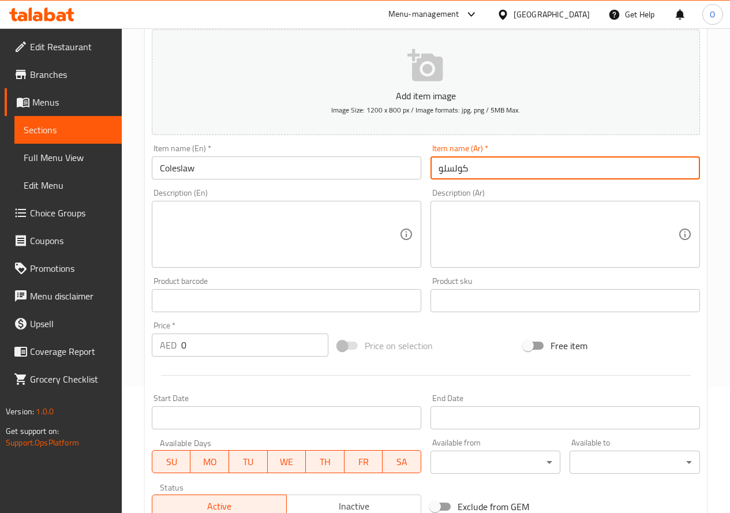
scroll to position [129, 0]
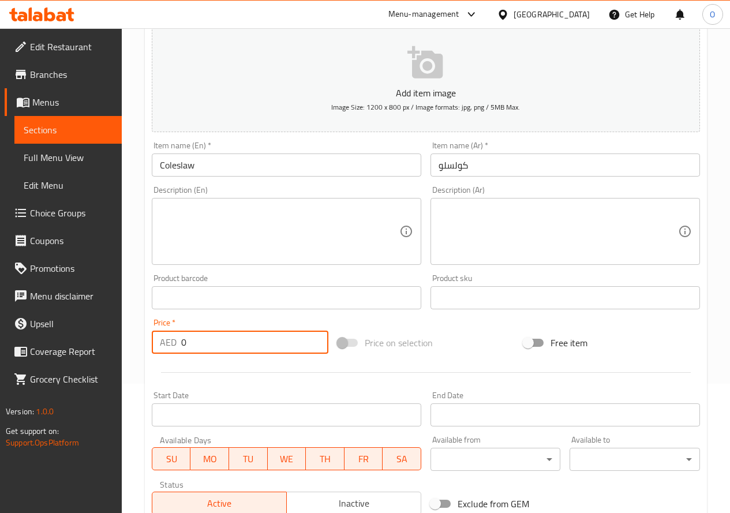
drag, startPoint x: 186, startPoint y: 343, endPoint x: 178, endPoint y: 347, distance: 9.0
click at [178, 347] on div "AED 0 Price *" at bounding box center [240, 342] width 177 height 23
click at [247, 260] on div "Description (En)" at bounding box center [287, 231] width 270 height 67
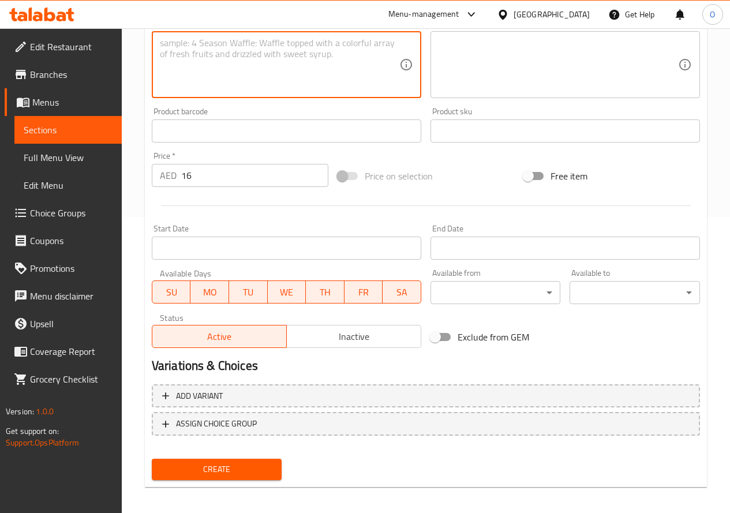
scroll to position [302, 0]
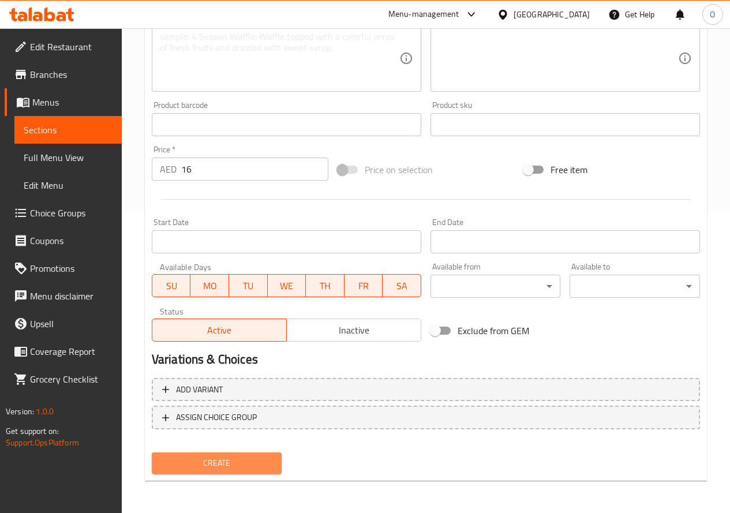
click at [227, 459] on span "Create" at bounding box center [217, 463] width 112 height 14
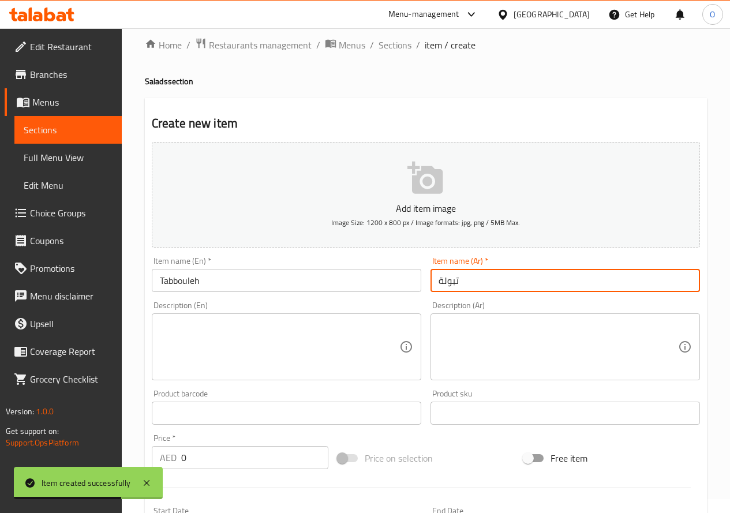
scroll to position [129, 0]
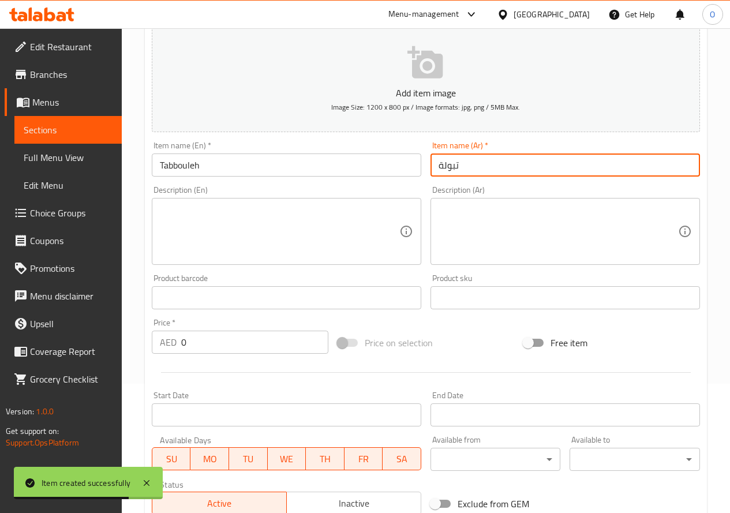
drag, startPoint x: 186, startPoint y: 346, endPoint x: 177, endPoint y: 348, distance: 9.5
click at [177, 348] on div "AED 0 Price *" at bounding box center [240, 342] width 177 height 23
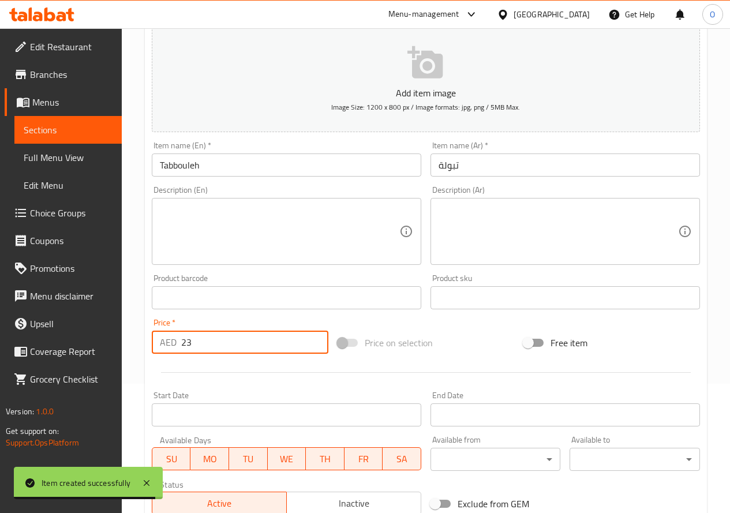
click at [223, 246] on textarea at bounding box center [280, 231] width 240 height 55
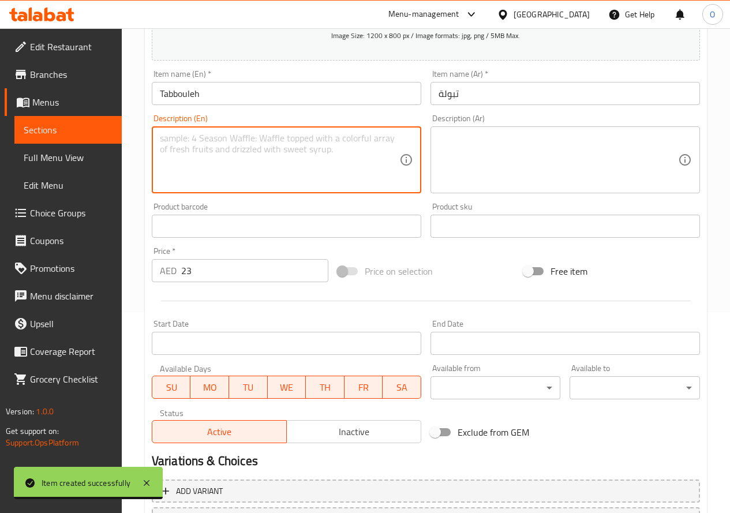
scroll to position [302, 0]
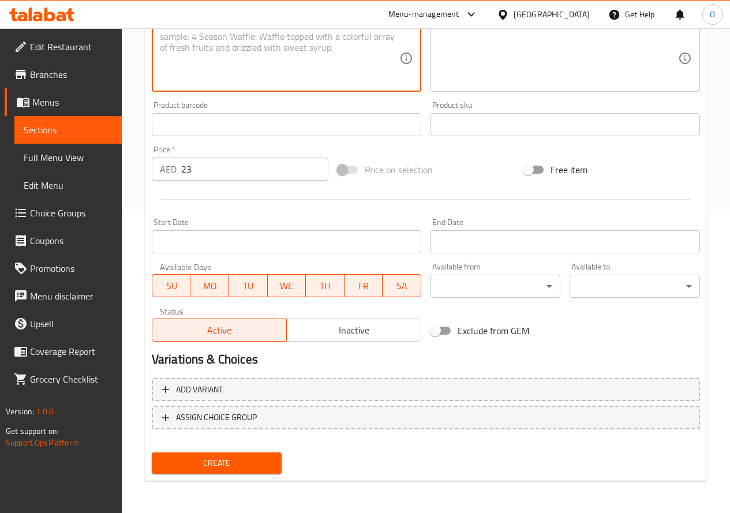
click at [195, 469] on span "Create" at bounding box center [217, 463] width 112 height 14
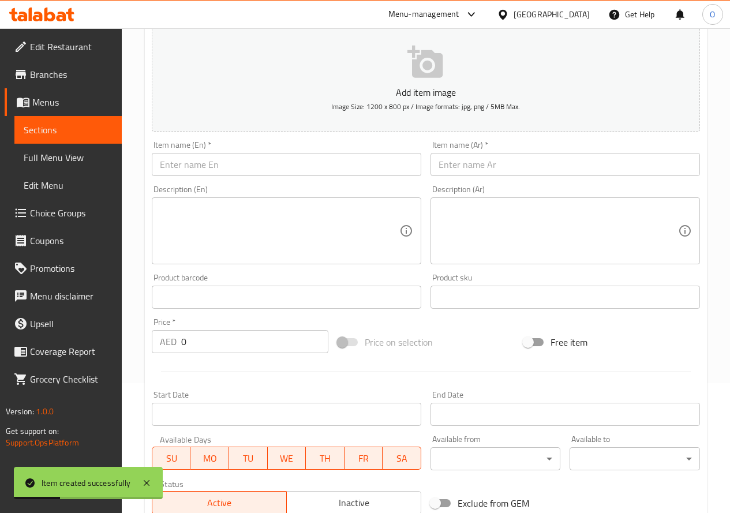
scroll to position [0, 0]
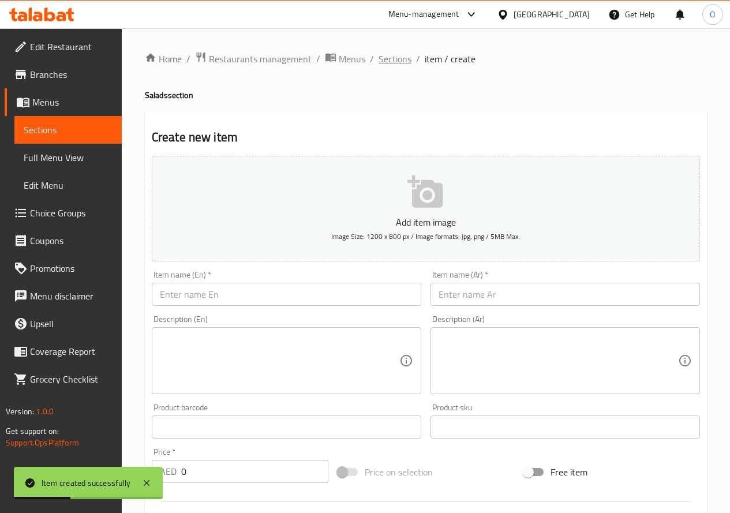
click at [380, 59] on span "Sections" at bounding box center [395, 59] width 33 height 14
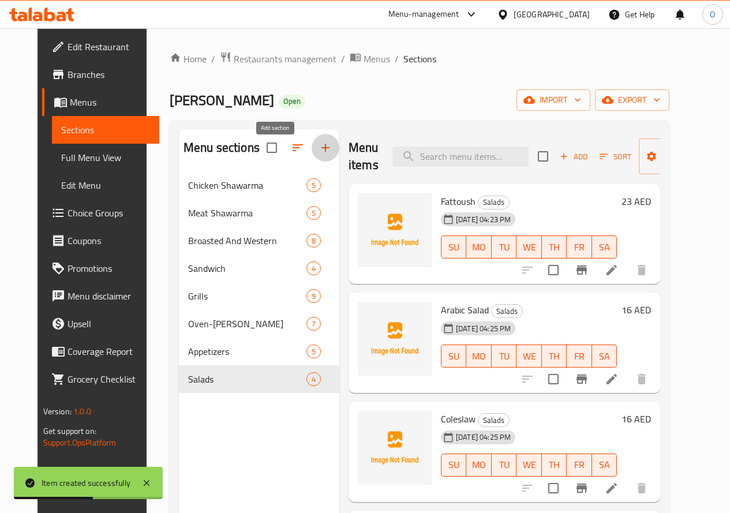
click at [319, 155] on icon "button" at bounding box center [326, 148] width 14 height 14
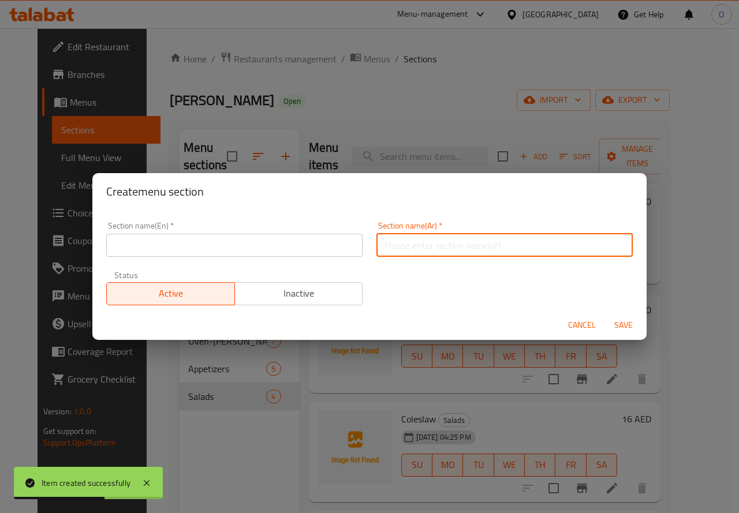
click at [438, 251] on input "text" at bounding box center [504, 245] width 256 height 23
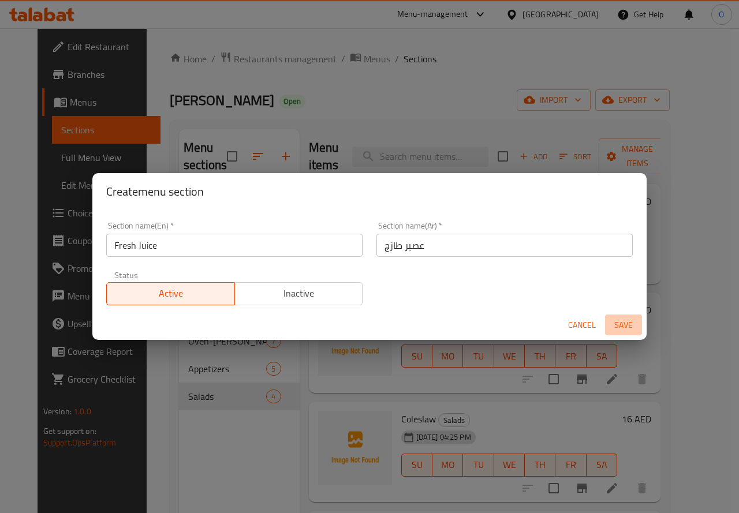
click at [611, 315] on button "Save" at bounding box center [623, 325] width 37 height 21
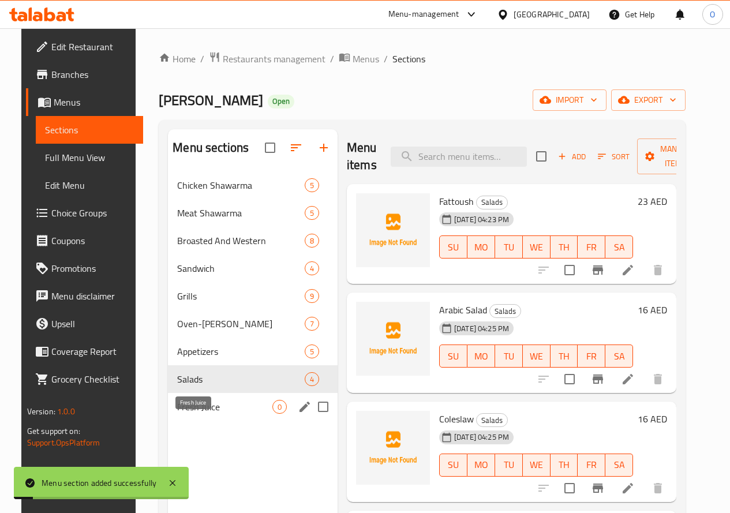
click at [201, 414] on span "Fresh Juice" at bounding box center [224, 407] width 95 height 14
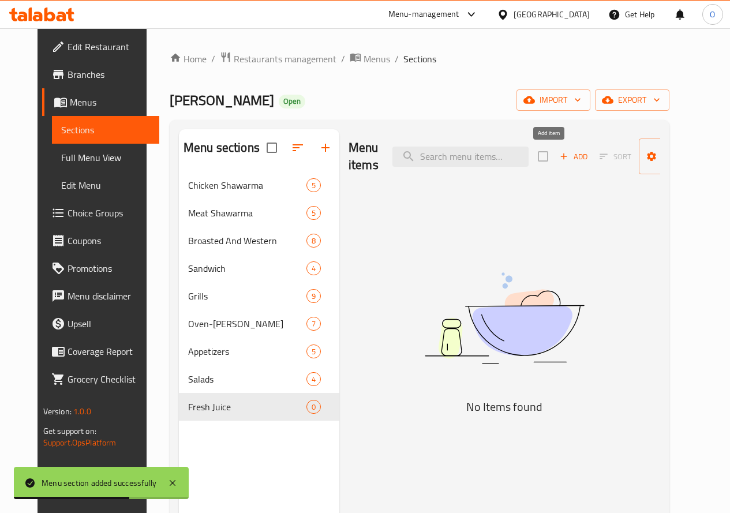
click at [558, 157] on span "Add" at bounding box center [573, 156] width 31 height 13
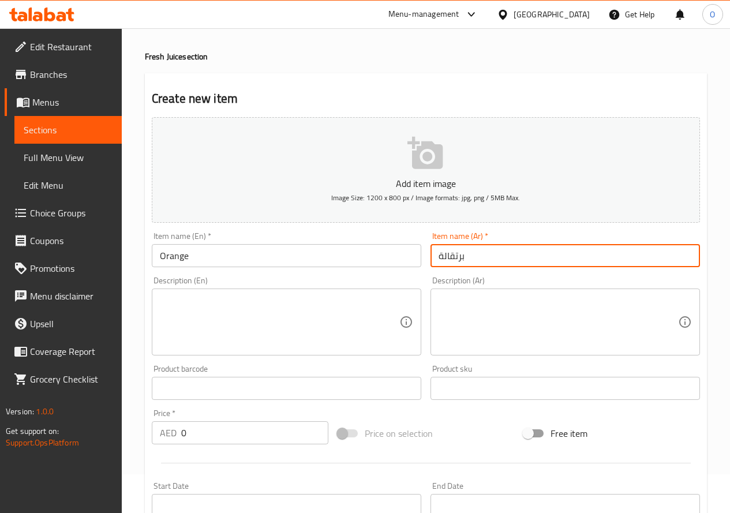
scroll to position [115, 0]
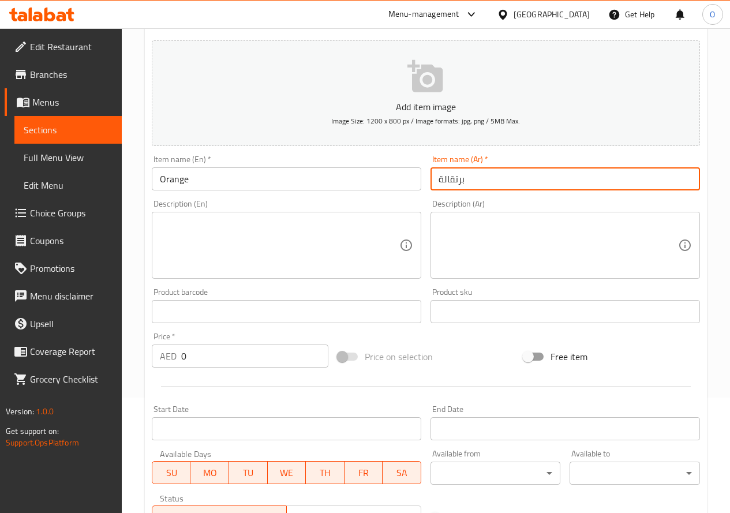
click at [177, 356] on div "AED 0 Price *" at bounding box center [240, 356] width 177 height 23
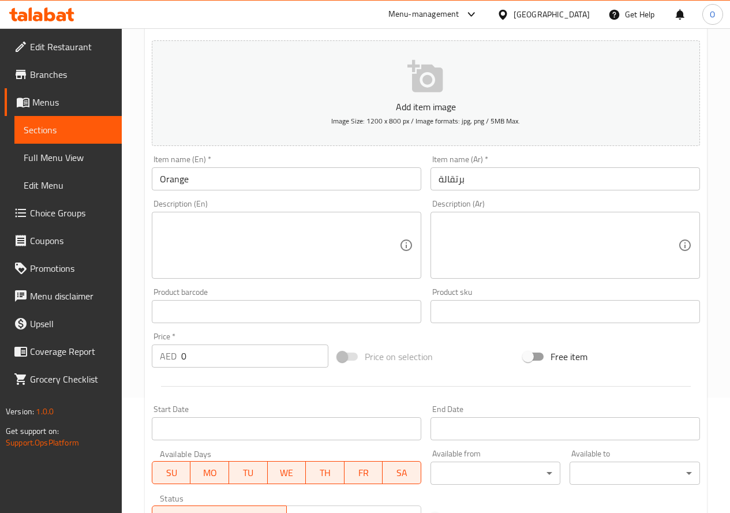
drag, startPoint x: 177, startPoint y: 356, endPoint x: 189, endPoint y: 361, distance: 13.2
click at [189, 361] on input "0" at bounding box center [254, 356] width 147 height 23
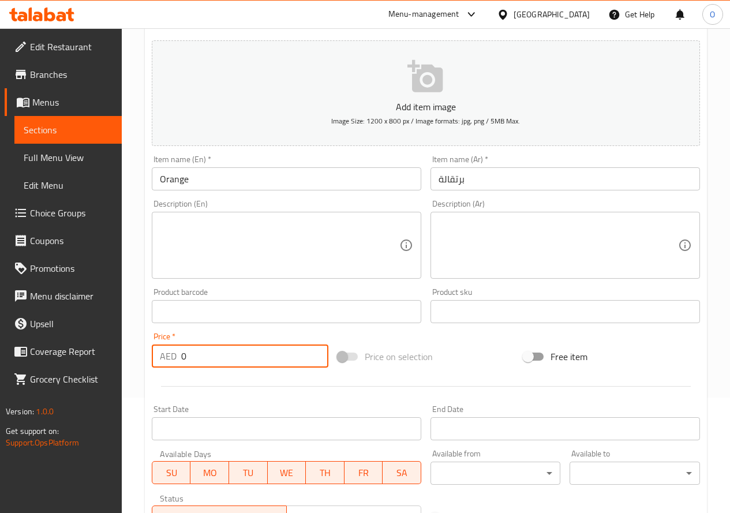
click at [189, 361] on input "0" at bounding box center [254, 356] width 147 height 23
click at [234, 268] on textarea at bounding box center [280, 245] width 240 height 55
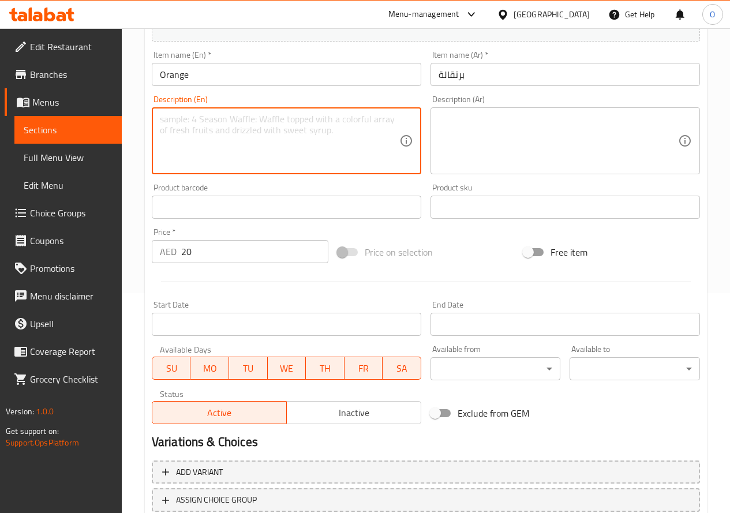
scroll to position [302, 0]
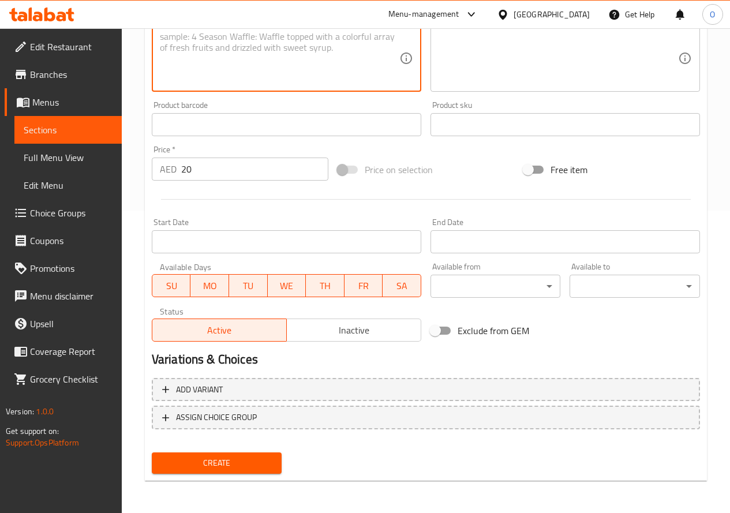
click at [233, 472] on button "Create" at bounding box center [217, 463] width 130 height 21
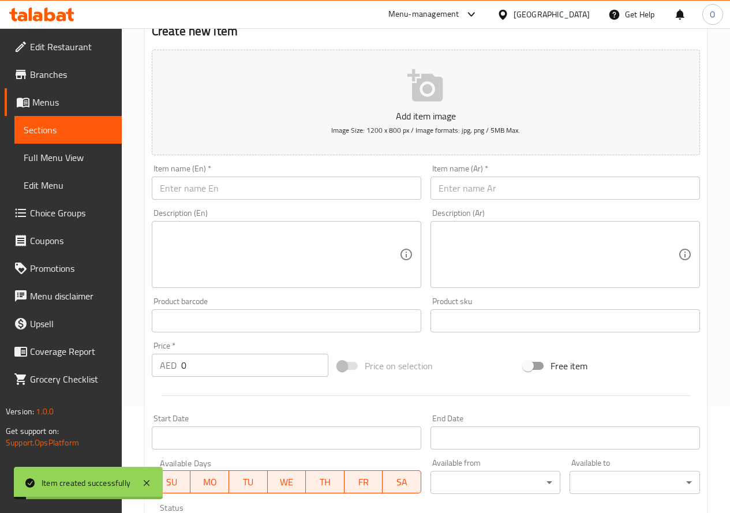
scroll to position [0, 0]
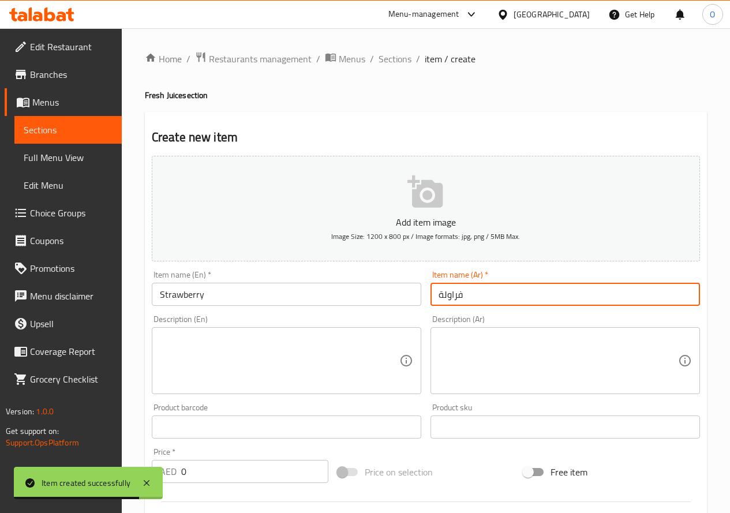
drag, startPoint x: 190, startPoint y: 466, endPoint x: 178, endPoint y: 472, distance: 12.9
click at [178, 472] on div "AED 0 Price *" at bounding box center [240, 471] width 177 height 23
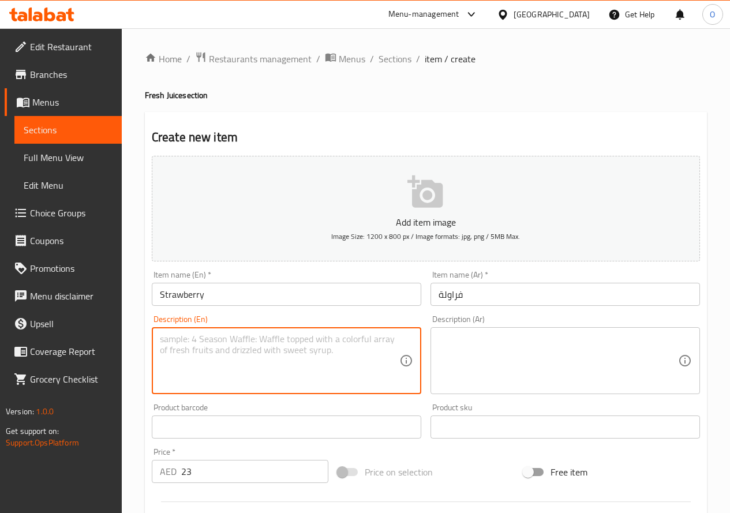
click at [223, 352] on textarea at bounding box center [280, 361] width 240 height 55
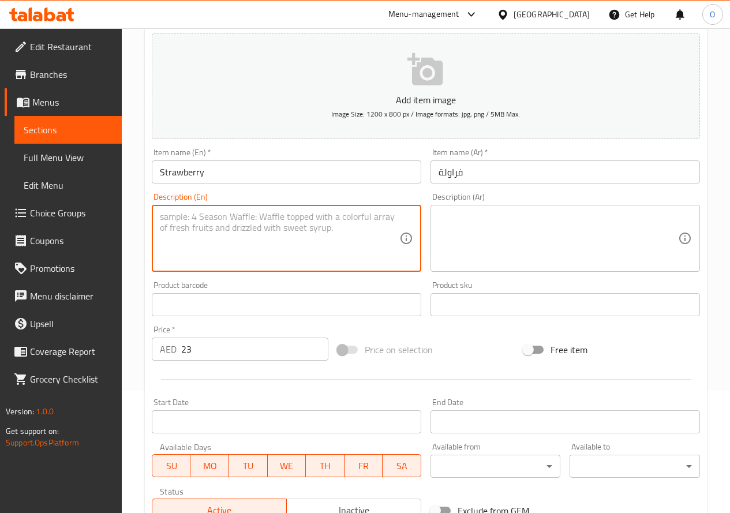
scroll to position [289, 0]
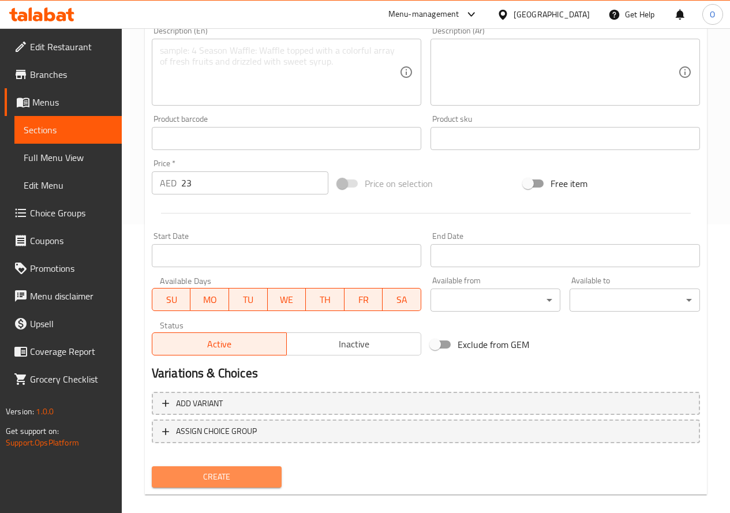
click at [179, 485] on button "Create" at bounding box center [217, 476] width 130 height 21
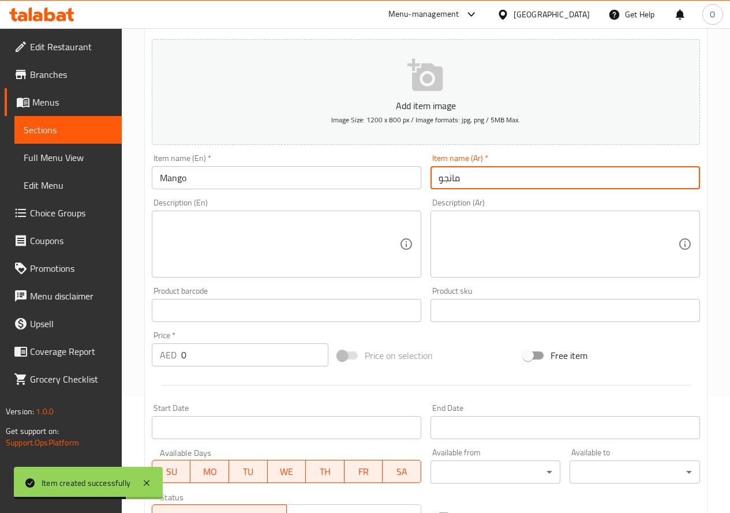
scroll to position [173, 0]
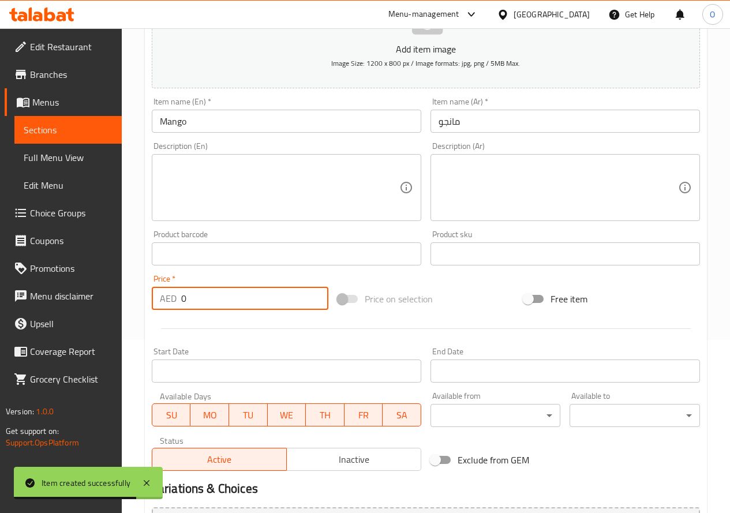
click at [185, 303] on input "0" at bounding box center [254, 298] width 147 height 23
drag, startPoint x: 185, startPoint y: 303, endPoint x: 173, endPoint y: 304, distance: 12.8
click at [173, 304] on div "AED 0 Price *" at bounding box center [240, 298] width 177 height 23
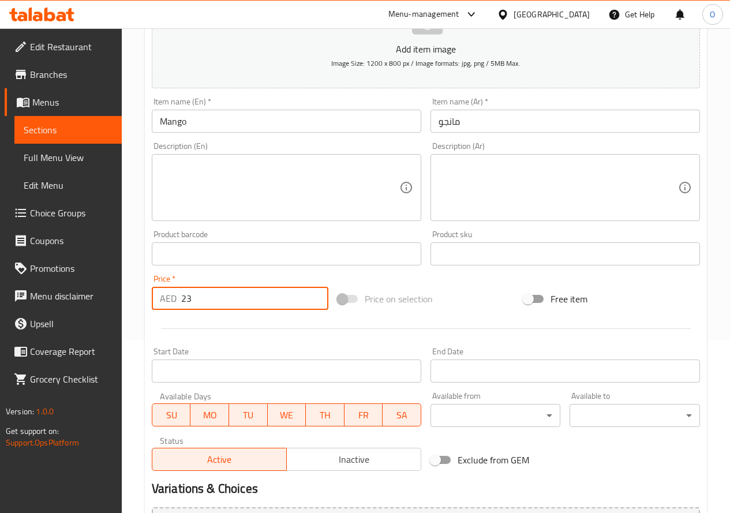
click at [207, 177] on textarea at bounding box center [280, 187] width 240 height 55
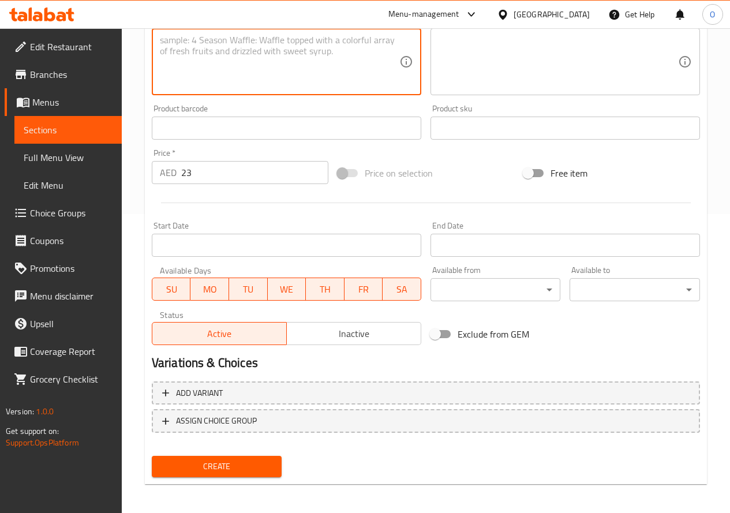
scroll to position [302, 0]
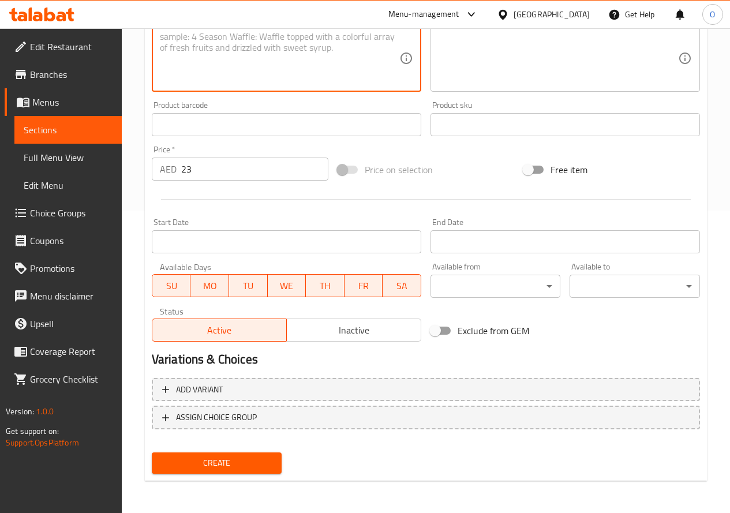
click at [253, 460] on span "Create" at bounding box center [217, 463] width 112 height 14
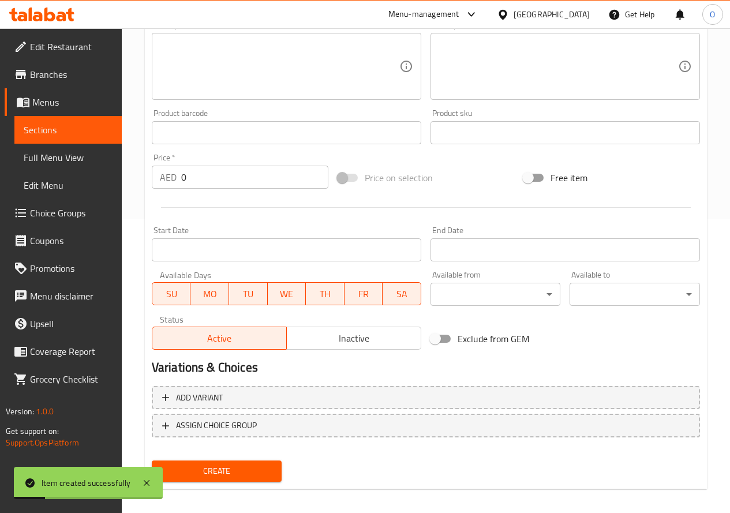
scroll to position [72, 0]
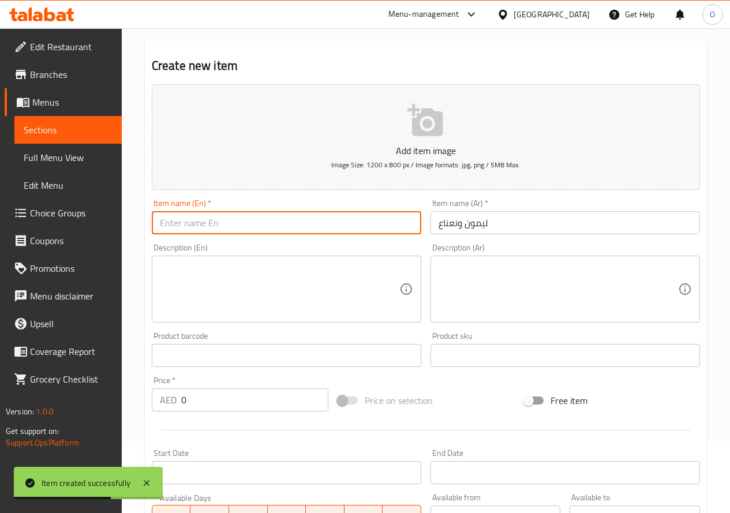
click at [187, 217] on input "text" at bounding box center [287, 222] width 270 height 23
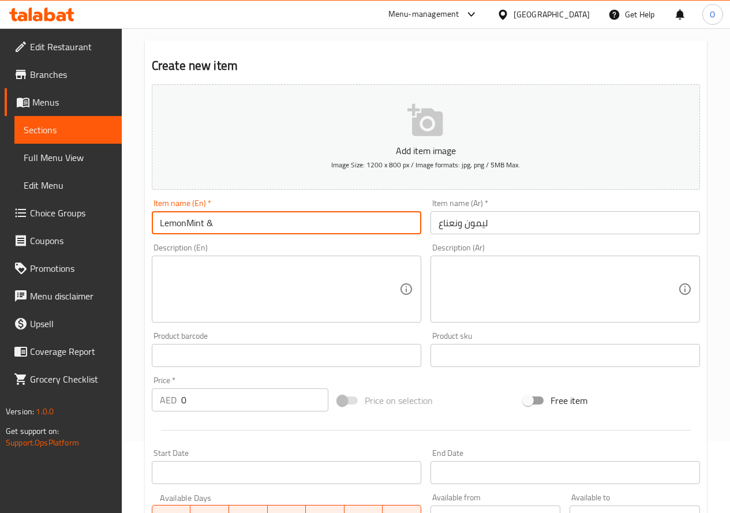
click at [212, 224] on input "LemonMint &" at bounding box center [287, 222] width 270 height 23
click at [190, 228] on input "LemonMint" at bounding box center [287, 222] width 270 height 23
click at [188, 226] on input "Lemon& Mint" at bounding box center [287, 222] width 270 height 23
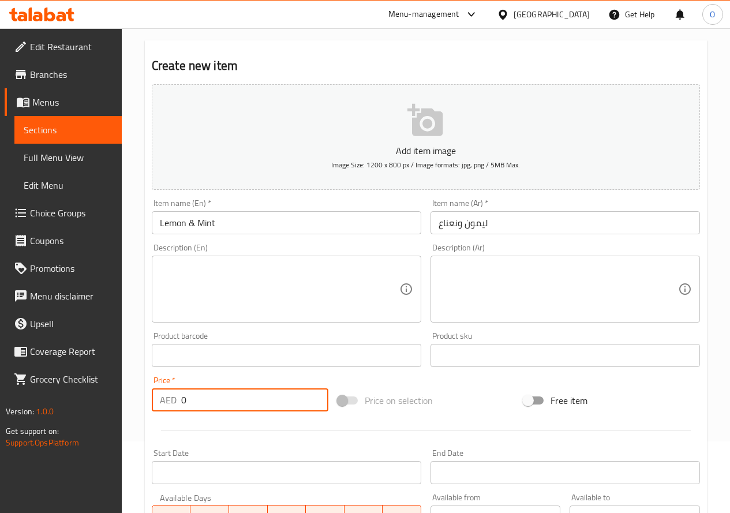
drag, startPoint x: 185, startPoint y: 396, endPoint x: 179, endPoint y: 400, distance: 7.5
click at [179, 399] on div "AED 0 Price *" at bounding box center [240, 399] width 177 height 23
click at [201, 296] on textarea at bounding box center [280, 289] width 240 height 55
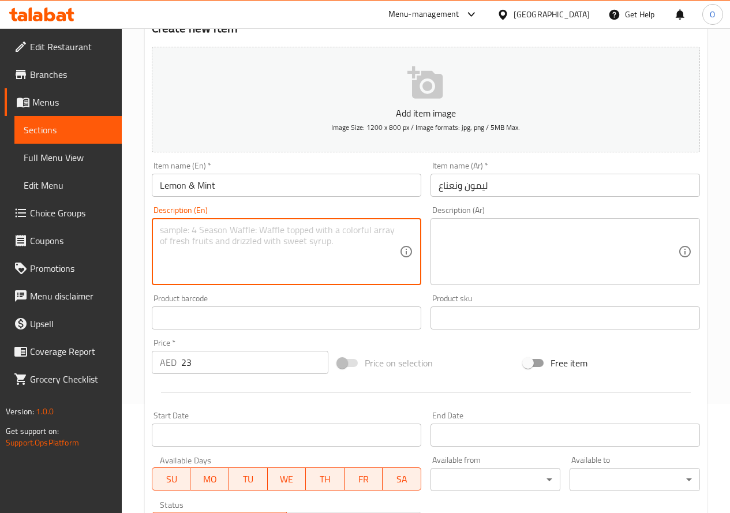
scroll to position [302, 0]
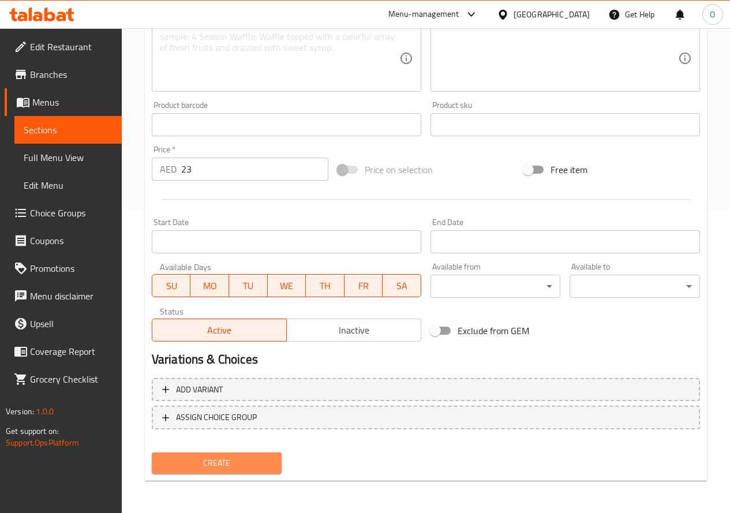
click at [211, 464] on span "Create" at bounding box center [217, 463] width 112 height 14
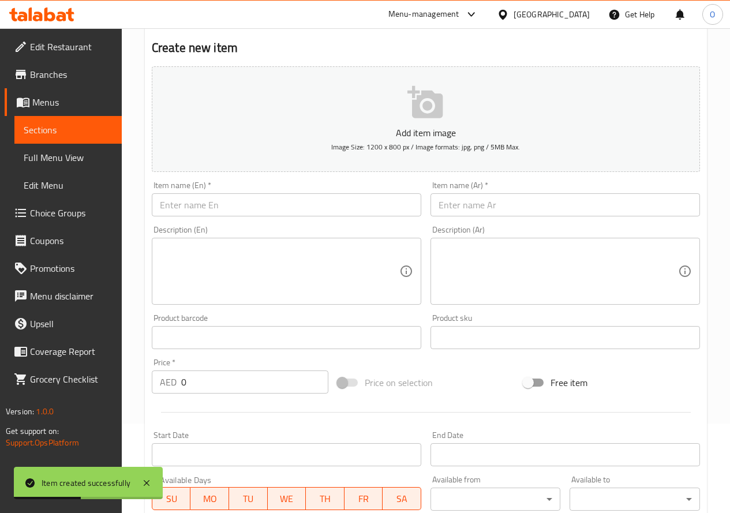
scroll to position [0, 0]
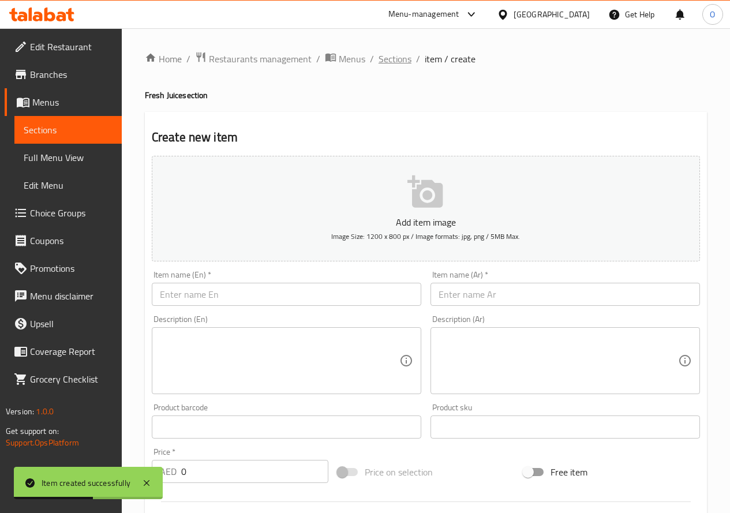
click at [397, 61] on span "Sections" at bounding box center [395, 59] width 33 height 14
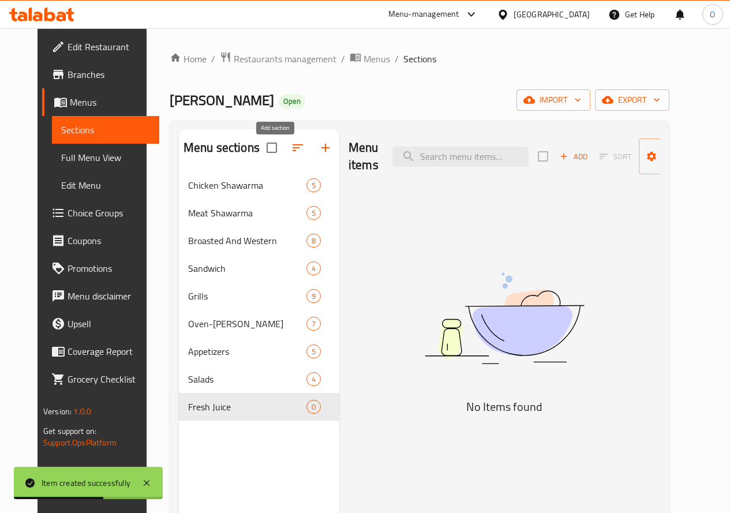
click at [312, 159] on button "button" at bounding box center [326, 148] width 28 height 28
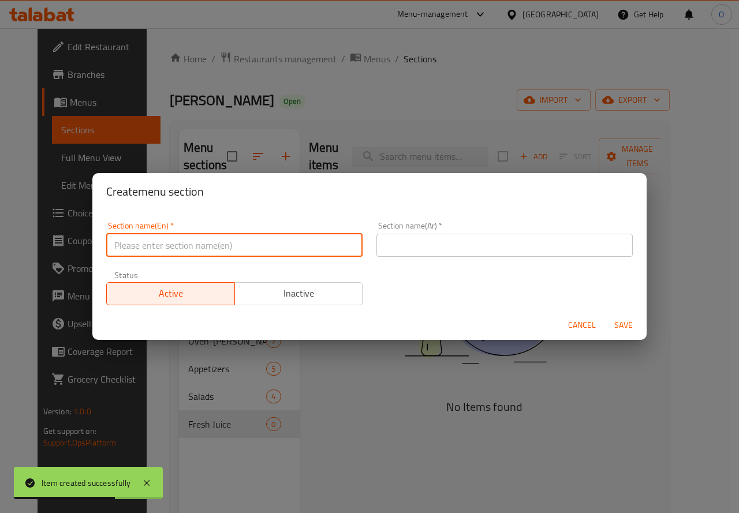
click at [226, 256] on input "text" at bounding box center [234, 245] width 256 height 23
click at [400, 242] on input "text" at bounding box center [504, 245] width 256 height 23
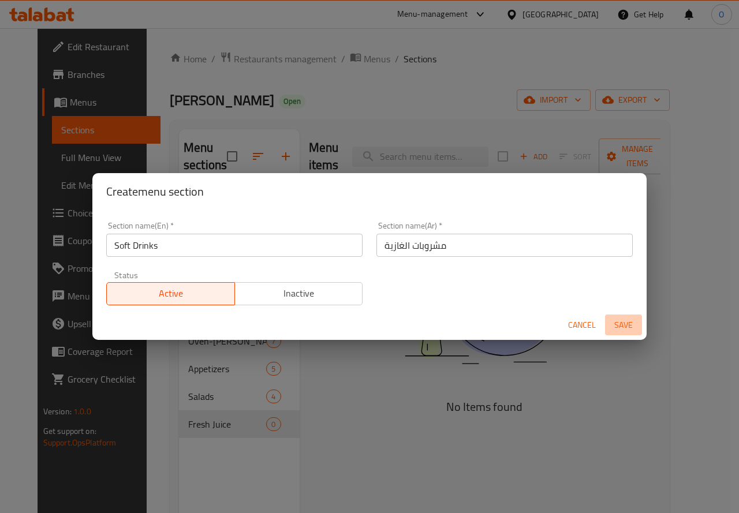
click at [618, 319] on span "Save" at bounding box center [624, 325] width 28 height 14
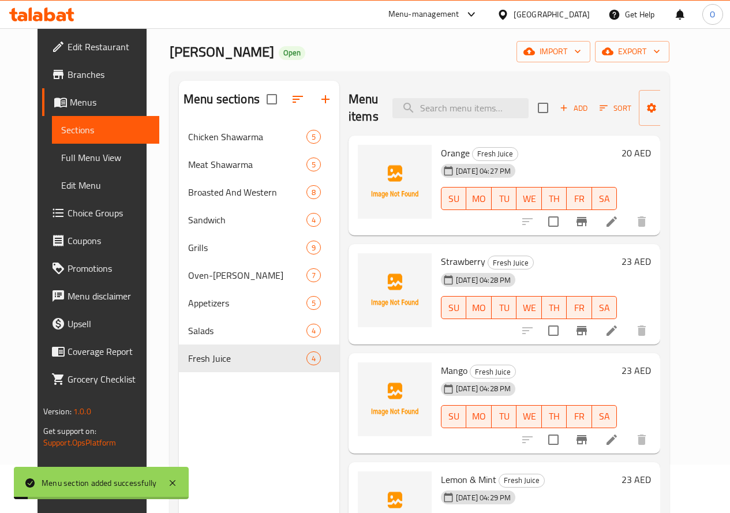
scroll to position [115, 0]
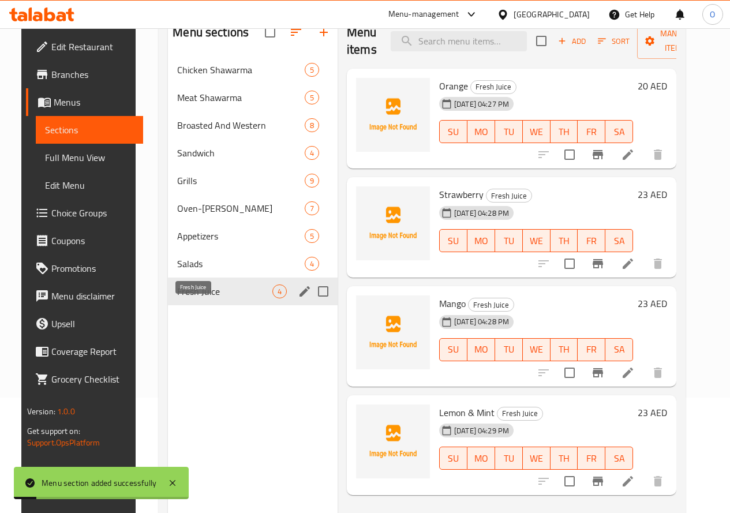
click at [211, 298] on span "Fresh Juice" at bounding box center [224, 292] width 95 height 14
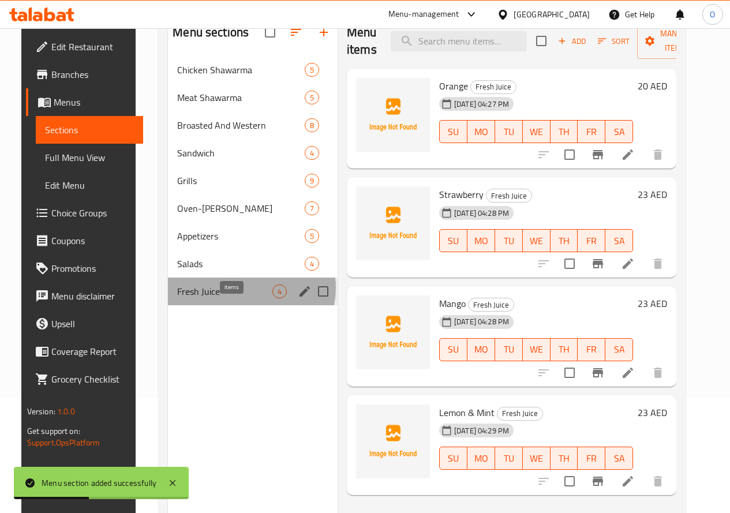
click at [273, 297] on span "4" at bounding box center [279, 291] width 13 height 11
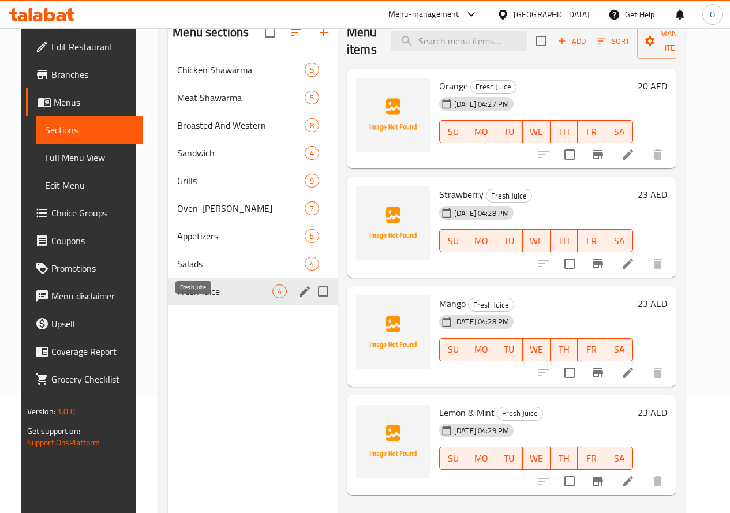
click at [207, 298] on span "Fresh Juice" at bounding box center [224, 292] width 95 height 14
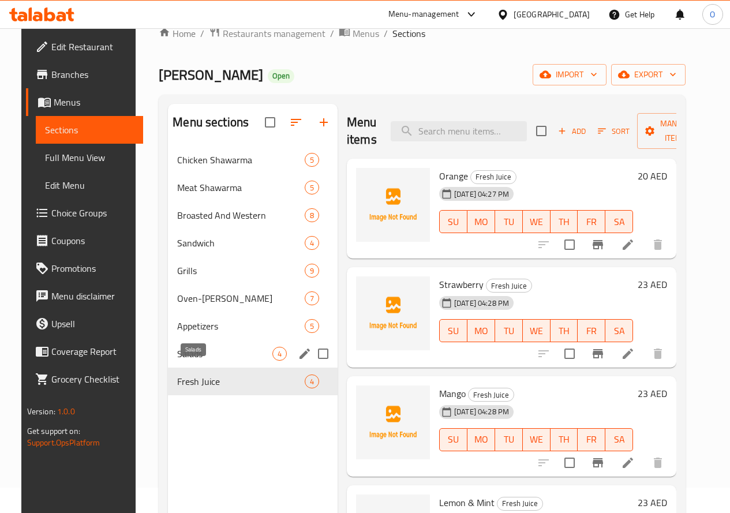
scroll to position [0, 0]
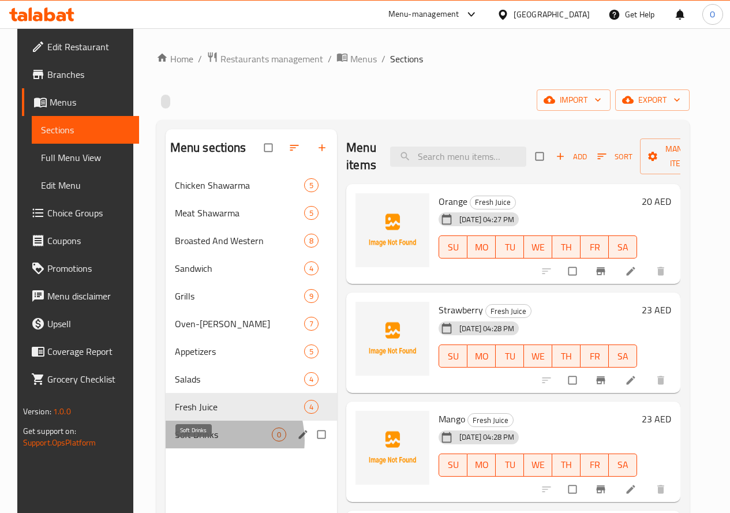
click at [205, 442] on span "Soft Drinks" at bounding box center [223, 435] width 97 height 14
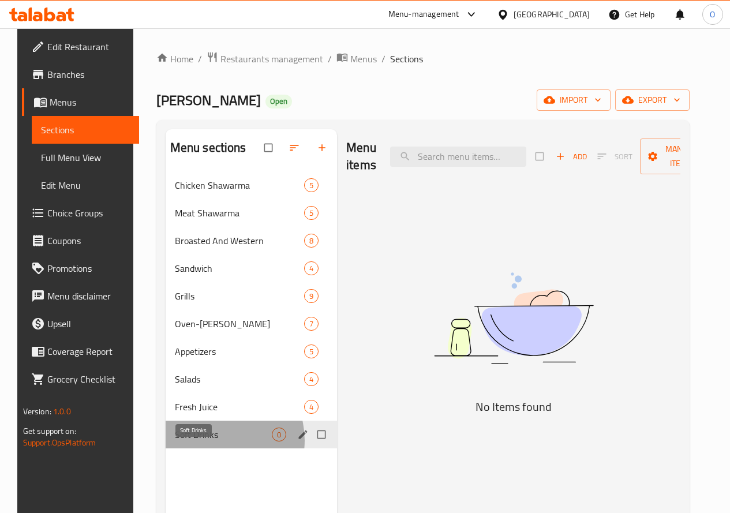
click at [205, 442] on span "Soft Drinks" at bounding box center [223, 435] width 97 height 14
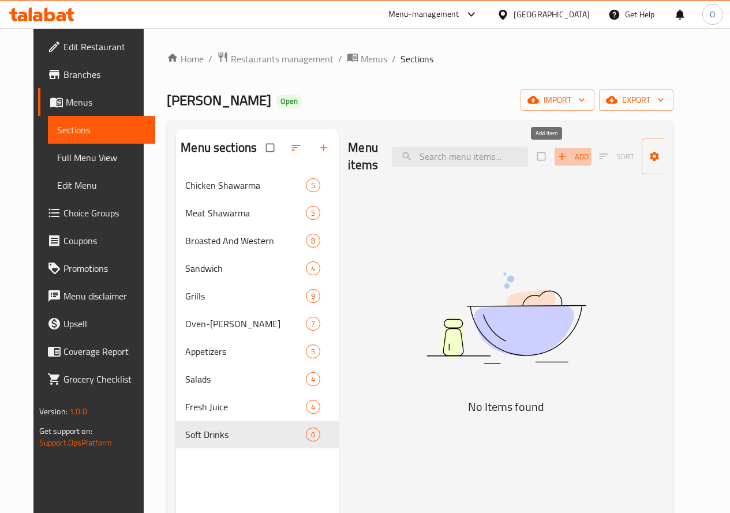
click at [555, 164] on button "Add" at bounding box center [573, 157] width 37 height 18
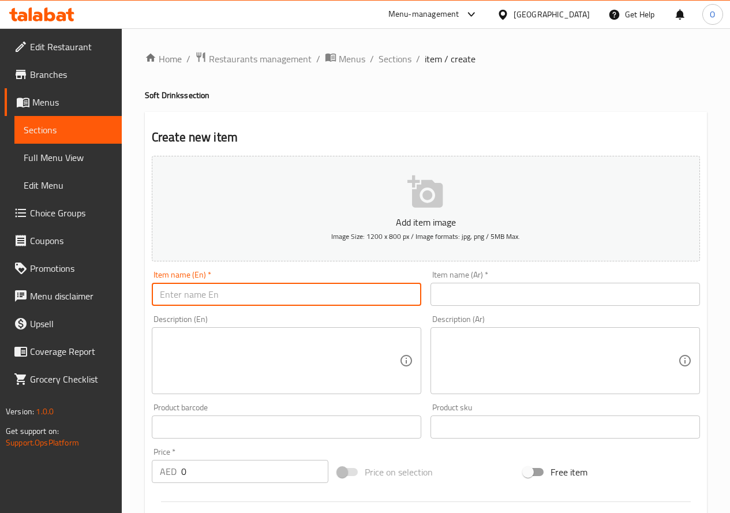
paste input "Pepsi"
type input "Pepsi"
click at [484, 290] on input "text" at bounding box center [566, 294] width 270 height 23
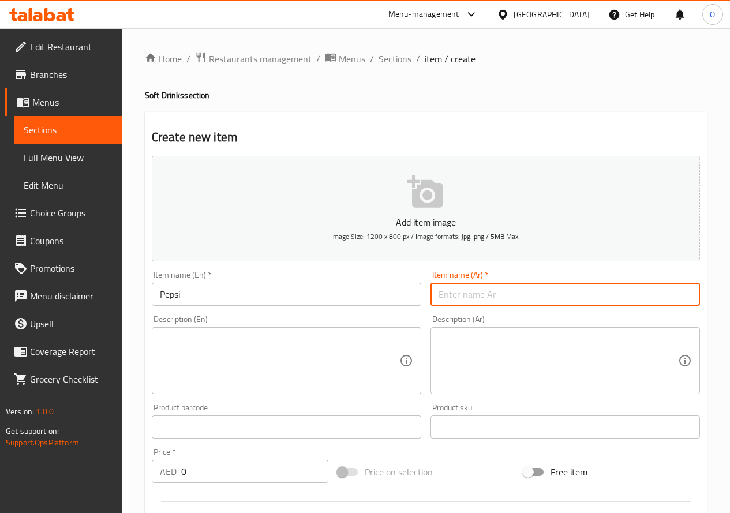
paste input "بيبسي"
type input "بيبسي"
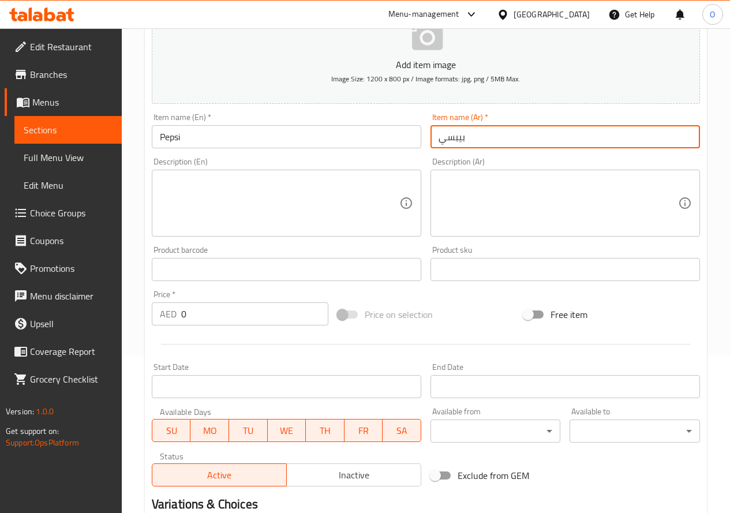
scroll to position [173, 0]
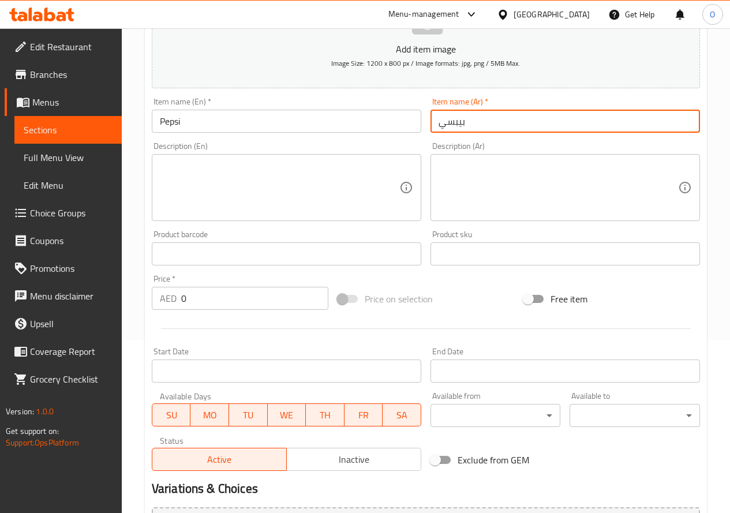
drag, startPoint x: 193, startPoint y: 293, endPoint x: 171, endPoint y: 296, distance: 21.5
click at [173, 296] on div "AED 0 Price *" at bounding box center [240, 298] width 177 height 23
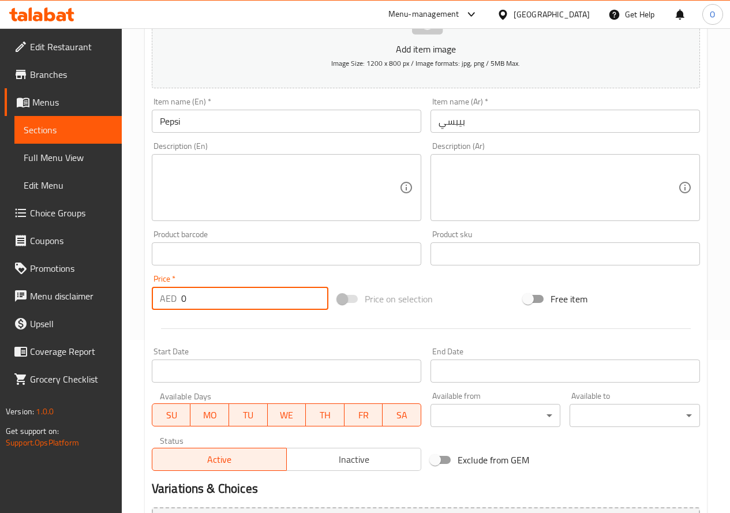
paste input "6"
type input "6"
click at [182, 324] on div at bounding box center [426, 329] width 558 height 28
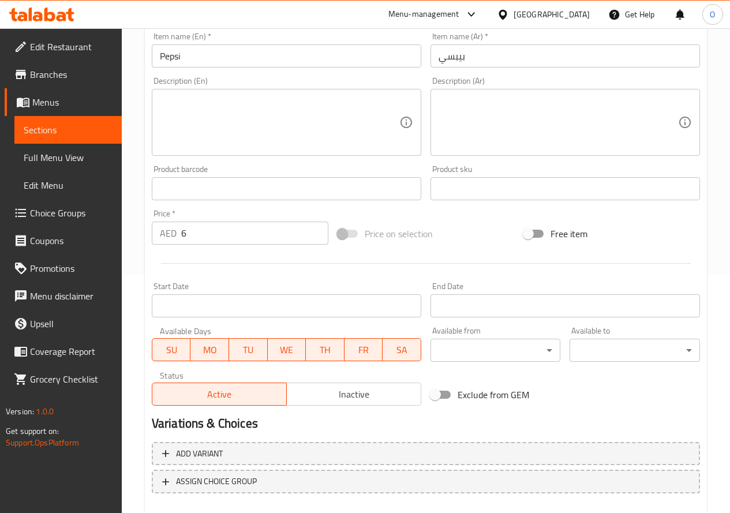
scroll to position [302, 0]
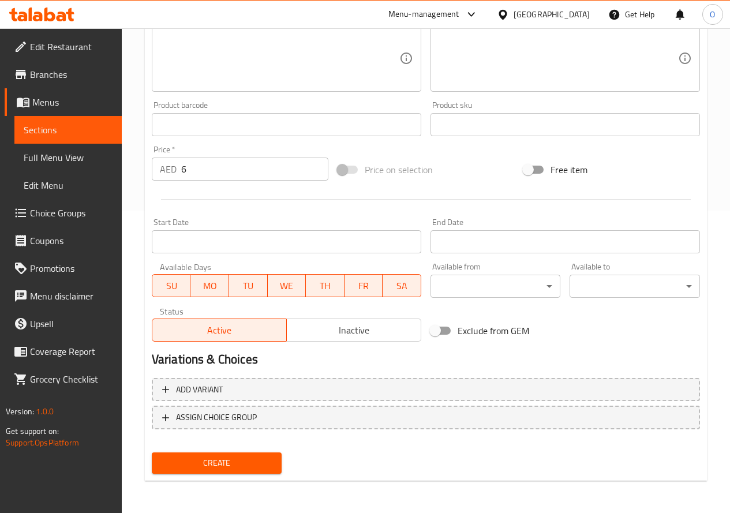
click at [256, 468] on span "Create" at bounding box center [217, 463] width 112 height 14
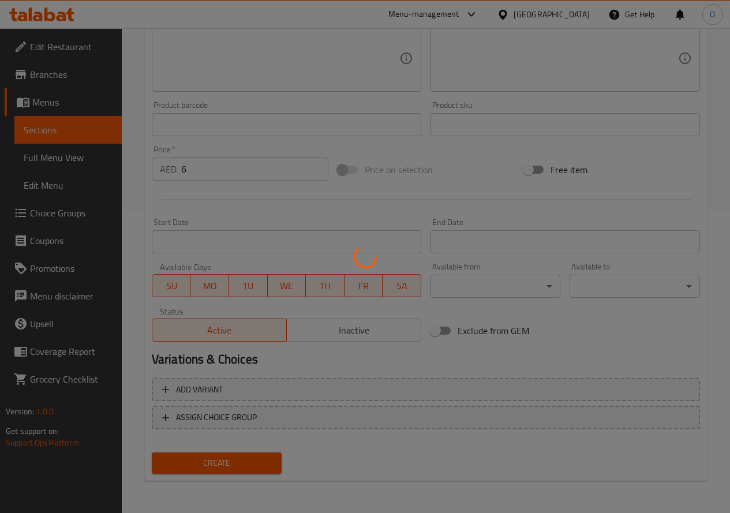
type input "0"
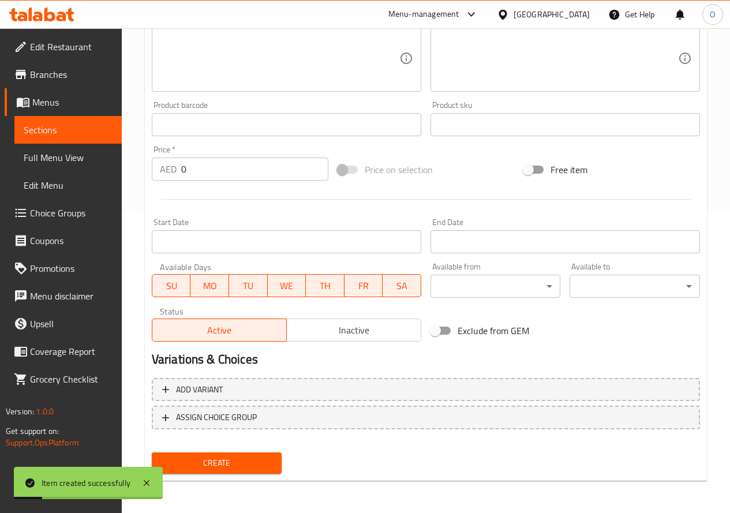
scroll to position [14, 0]
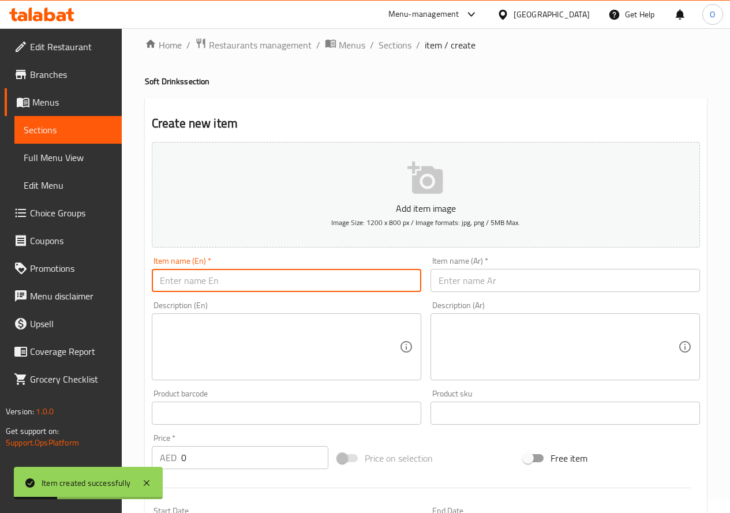
click at [181, 285] on input "text" at bounding box center [287, 280] width 270 height 23
paste input "[PERSON_NAME]"
type input "[PERSON_NAME]"
drag, startPoint x: 558, startPoint y: 273, endPoint x: 554, endPoint y: 278, distance: 6.6
click at [558, 274] on input "text" at bounding box center [566, 280] width 270 height 23
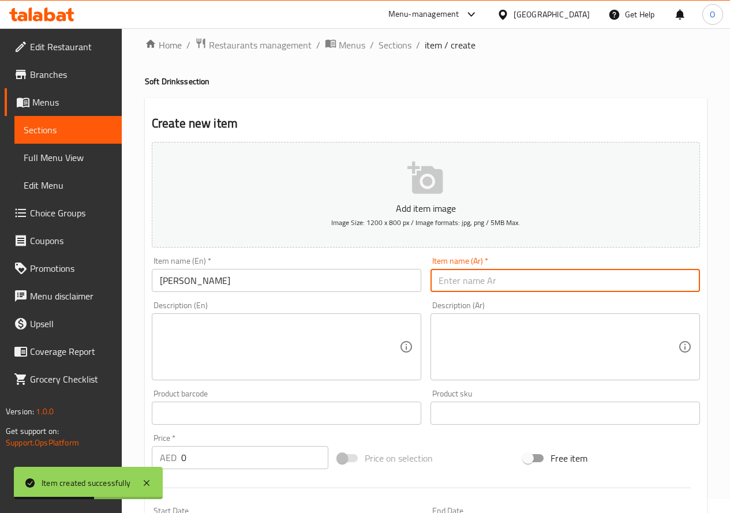
paste input "ميريندا"
type input "ميريندا"
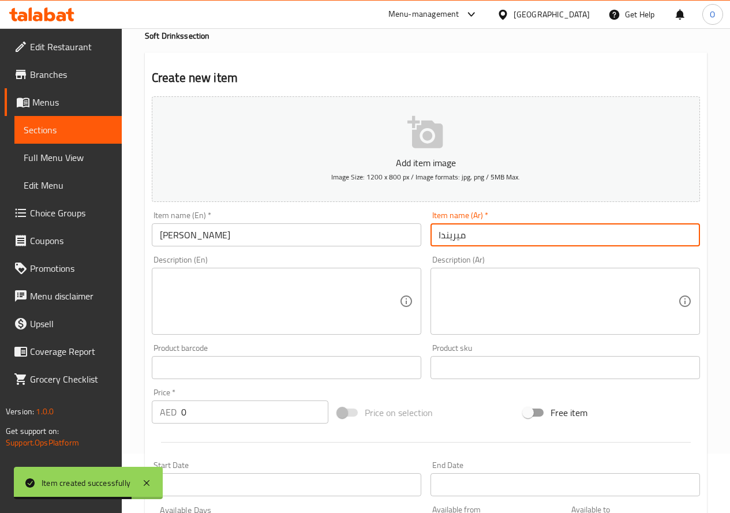
scroll to position [187, 0]
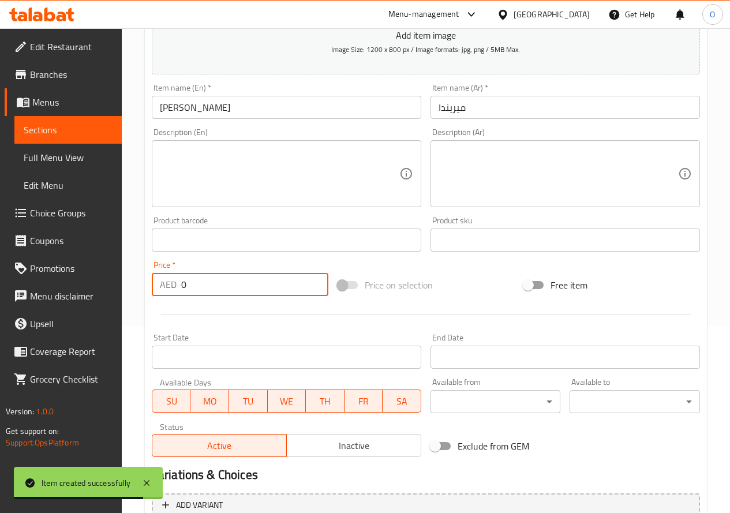
drag, startPoint x: 196, startPoint y: 289, endPoint x: 165, endPoint y: 288, distance: 31.2
click at [165, 288] on div "AED 0 Price *" at bounding box center [240, 284] width 177 height 23
paste input "6"
type input "6"
click at [213, 317] on div at bounding box center [426, 315] width 558 height 28
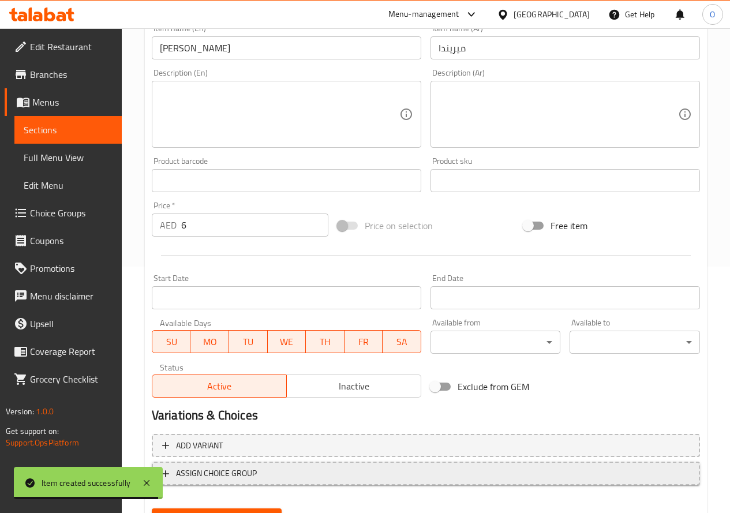
scroll to position [302, 0]
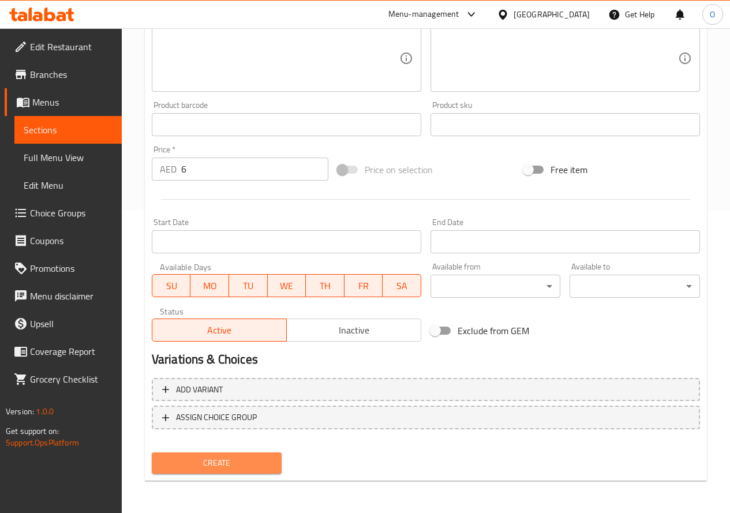
click at [247, 467] on span "Create" at bounding box center [217, 463] width 112 height 14
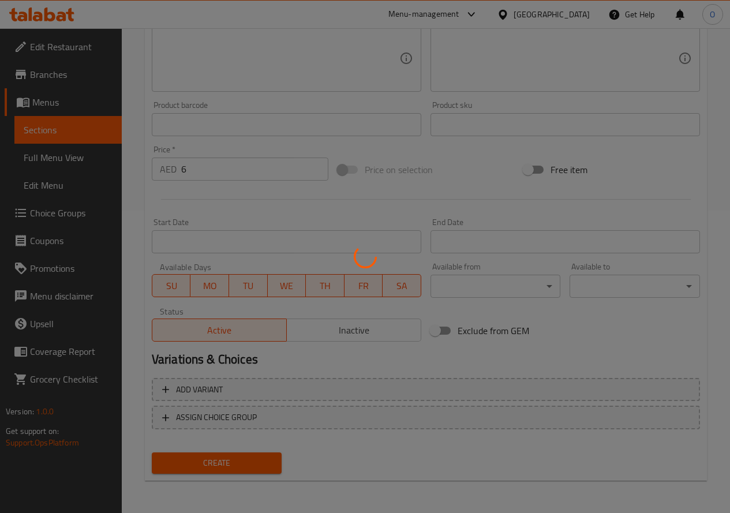
type input "0"
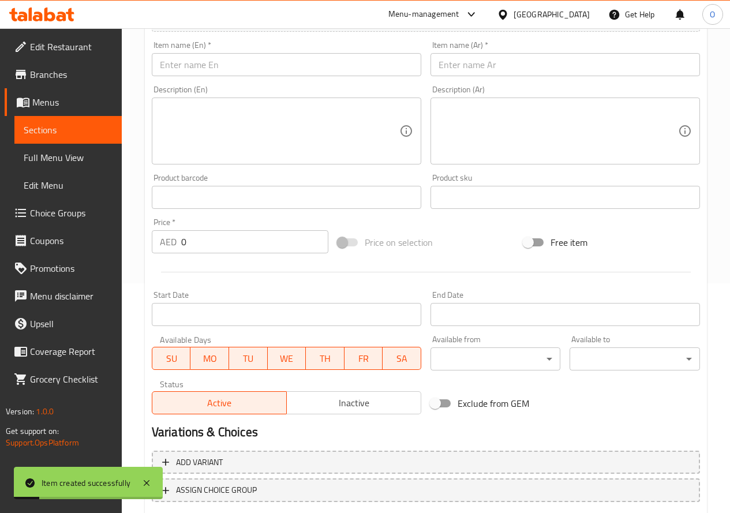
scroll to position [72, 0]
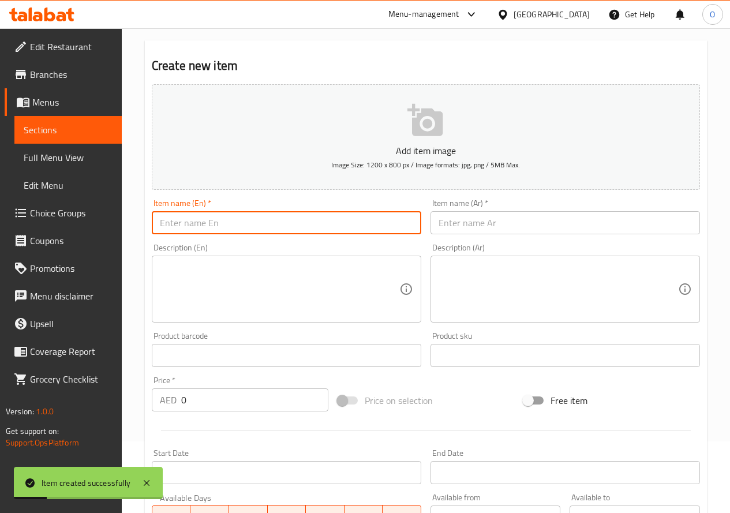
click at [196, 219] on input "text" at bounding box center [287, 222] width 270 height 23
paste input "p 7"
drag, startPoint x: 166, startPoint y: 224, endPoint x: 147, endPoint y: 235, distance: 22.0
click at [147, 235] on div "Item name (En)   * p 7 Item name (En) *" at bounding box center [286, 217] width 279 height 44
click at [175, 222] on input "p 7" at bounding box center [287, 222] width 270 height 23
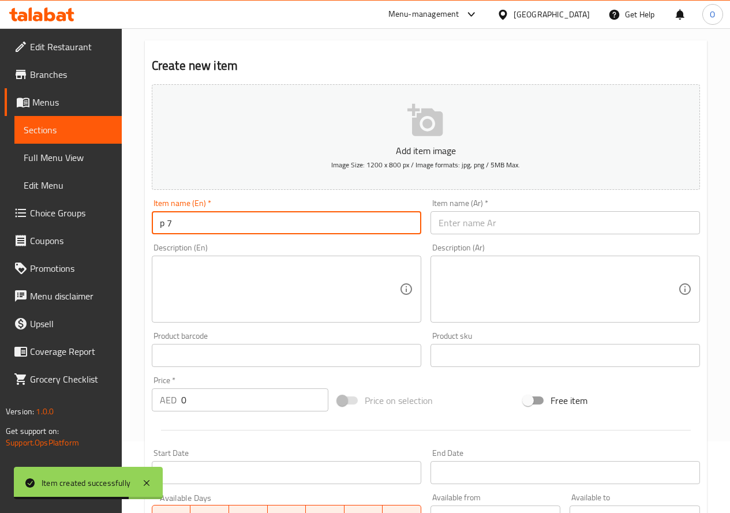
drag, startPoint x: 166, startPoint y: 225, endPoint x: 148, endPoint y: 230, distance: 19.2
click at [148, 230] on div "Item name (En)   * p 7 Item name (En) *" at bounding box center [286, 217] width 279 height 44
click at [184, 226] on input "7" at bounding box center [287, 222] width 270 height 23
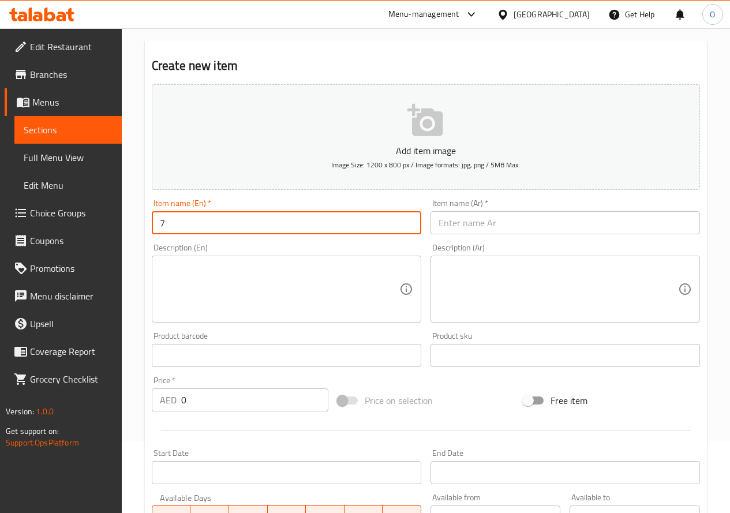
paste input "Up"
type input "7 Up"
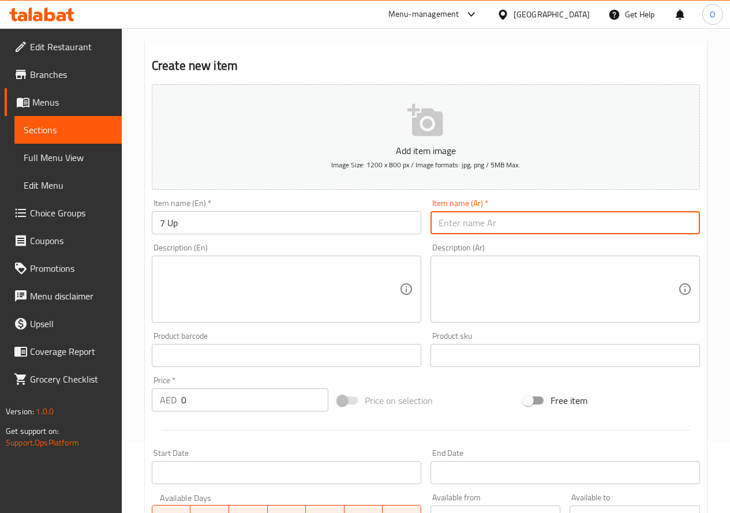
click at [479, 219] on input "text" at bounding box center [566, 222] width 270 height 23
paste input "اب /7"
click at [444, 225] on input "اب /7" at bounding box center [566, 222] width 270 height 23
click at [450, 227] on input "اب /7" at bounding box center [566, 222] width 270 height 23
click at [448, 223] on input "اب /7" at bounding box center [566, 222] width 270 height 23
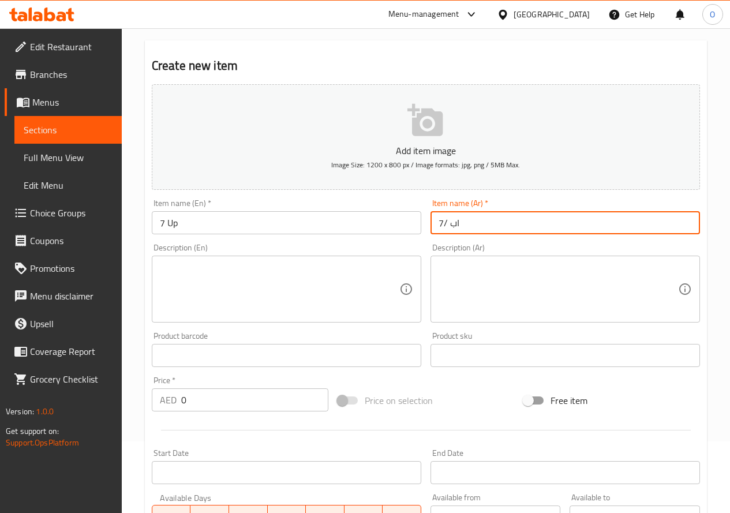
click at [448, 224] on input "اب /7" at bounding box center [566, 222] width 270 height 23
click at [444, 222] on input "اب /7" at bounding box center [566, 222] width 270 height 23
click at [447, 225] on input "اب /7" at bounding box center [566, 222] width 270 height 23
click at [446, 225] on input "اب /7" at bounding box center [566, 222] width 270 height 23
click at [443, 225] on input "اب /7" at bounding box center [566, 222] width 270 height 23
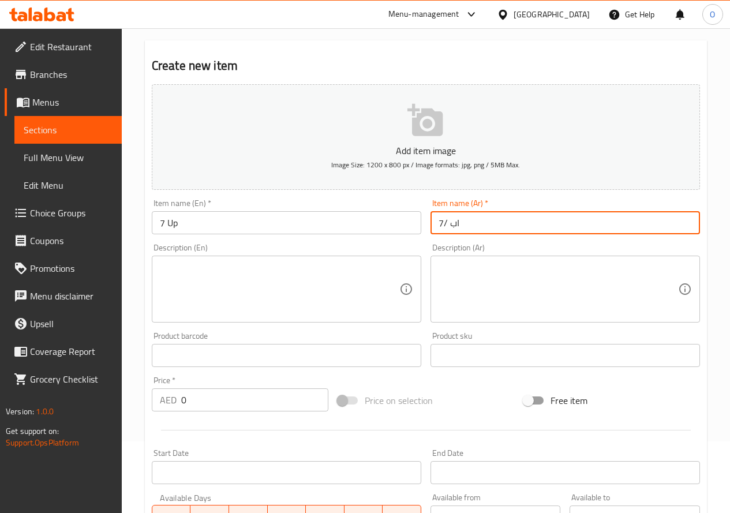
click at [443, 225] on input "اب /7" at bounding box center [566, 222] width 270 height 23
click at [447, 223] on input "اب /7" at bounding box center [566, 222] width 270 height 23
click at [442, 222] on input "/7" at bounding box center [566, 222] width 270 height 23
type input "/"
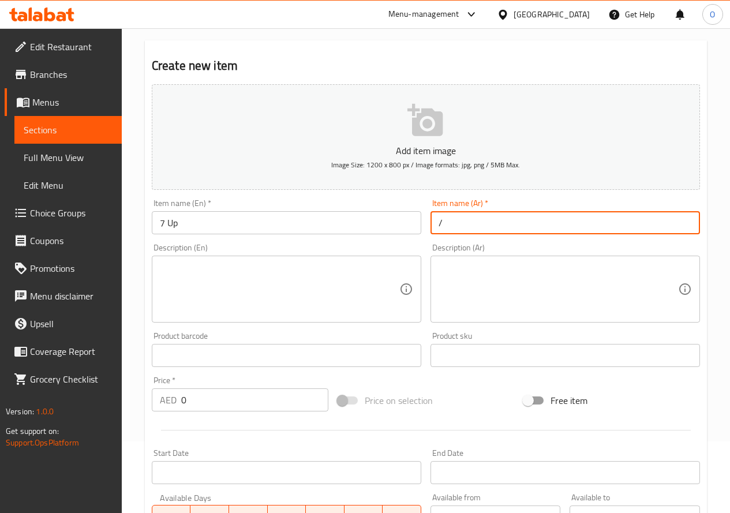
drag, startPoint x: 446, startPoint y: 219, endPoint x: 434, endPoint y: 222, distance: 12.9
click at [434, 222] on input "/" at bounding box center [566, 222] width 270 height 23
type input "7 اب"
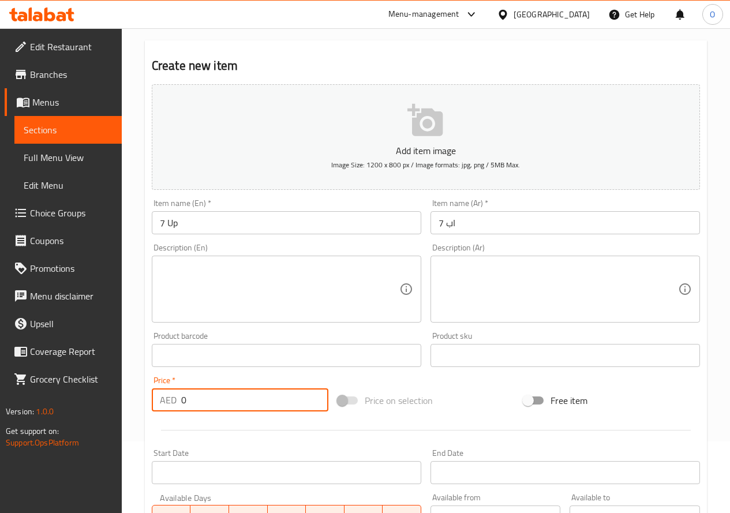
drag, startPoint x: 192, startPoint y: 402, endPoint x: 175, endPoint y: 408, distance: 18.1
click at [175, 408] on div "AED 0 Price *" at bounding box center [240, 399] width 177 height 23
paste input "6"
type input "6"
click at [204, 312] on textarea at bounding box center [280, 289] width 240 height 55
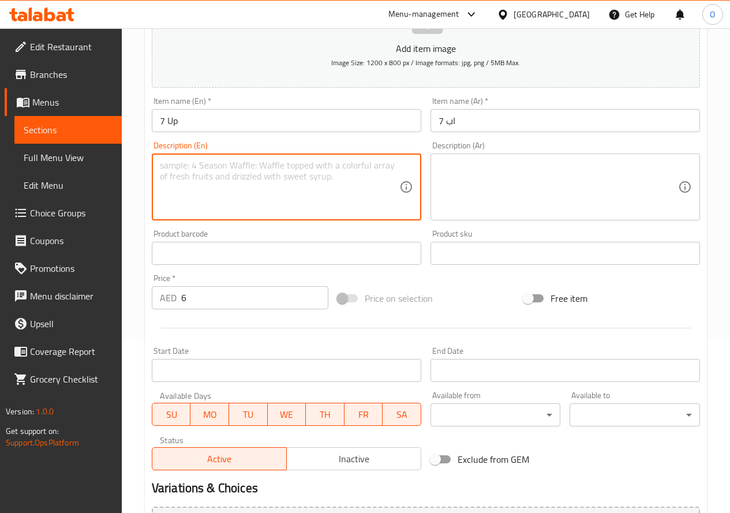
scroll to position [302, 0]
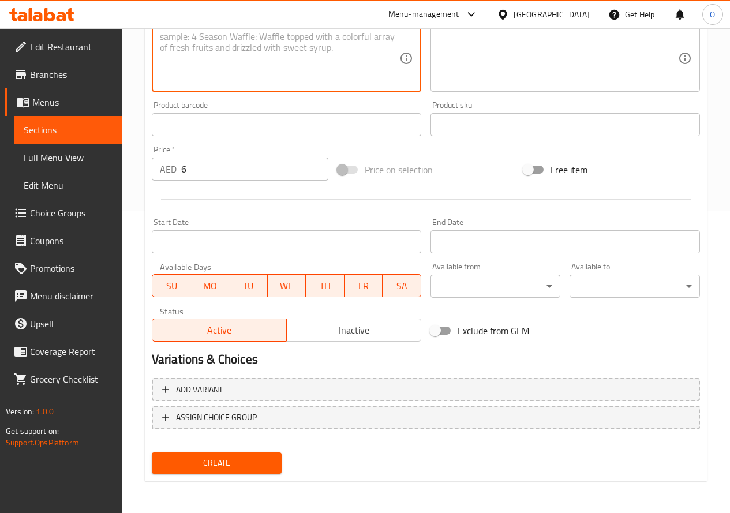
click at [221, 468] on span "Create" at bounding box center [217, 463] width 112 height 14
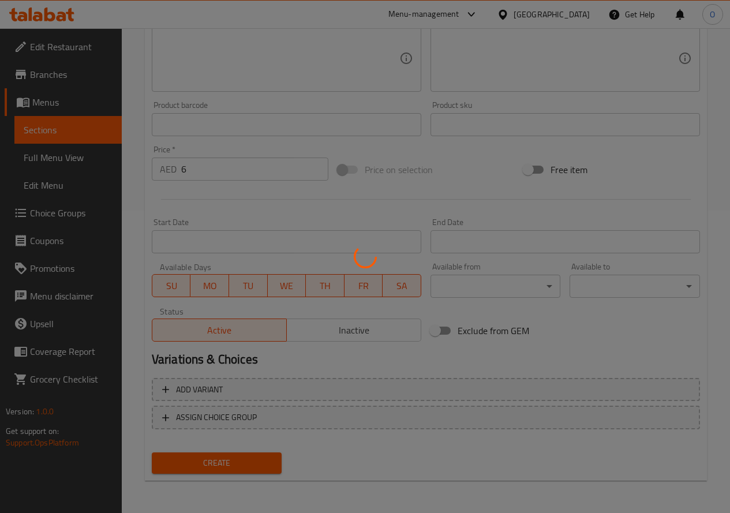
type input "0"
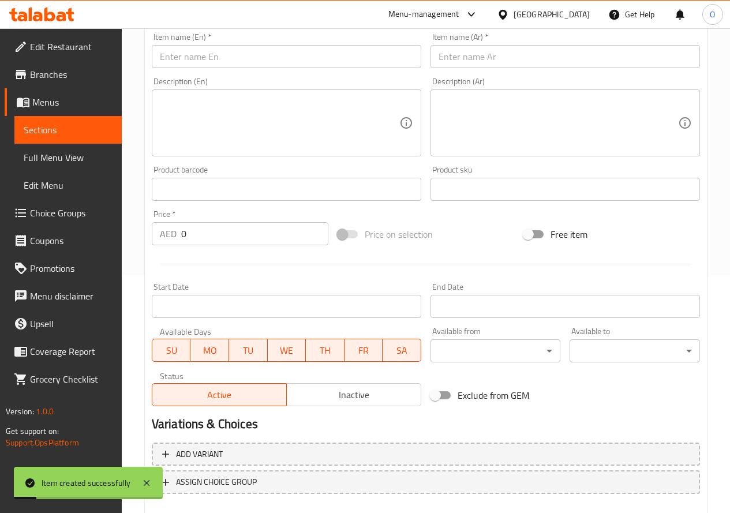
scroll to position [187, 0]
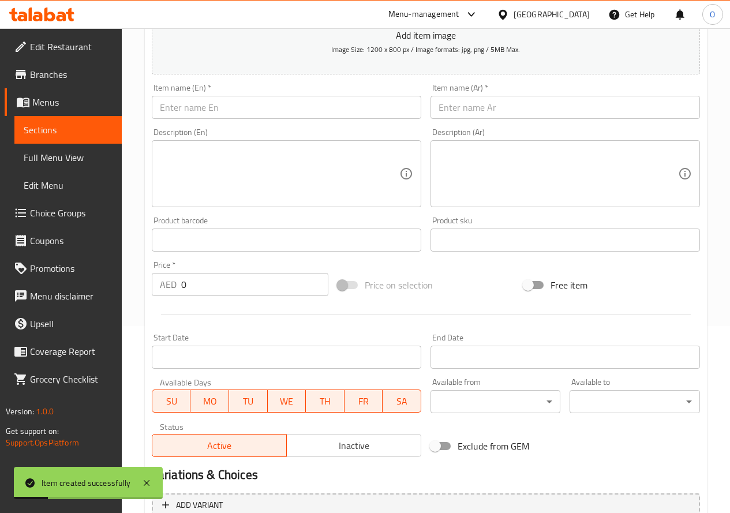
click at [213, 103] on input "text" at bounding box center [287, 107] width 270 height 23
paste input "/Dew Mountain"
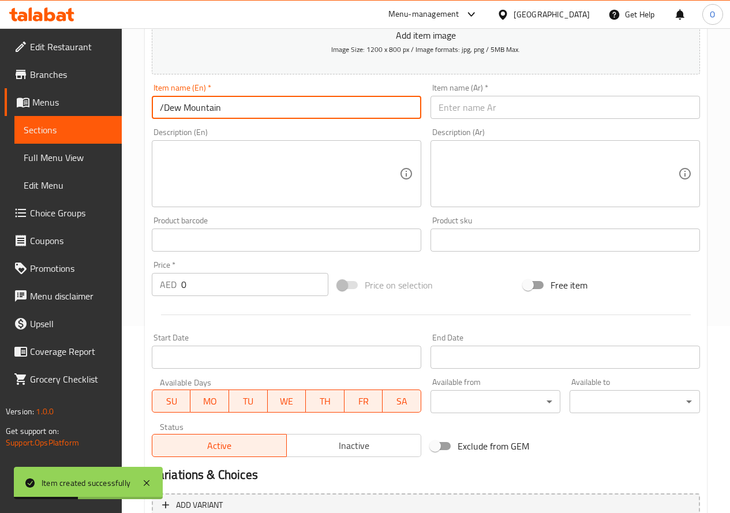
drag, startPoint x: 165, startPoint y: 109, endPoint x: 152, endPoint y: 114, distance: 13.5
click at [152, 114] on input "/Dew Mountain" at bounding box center [287, 107] width 270 height 23
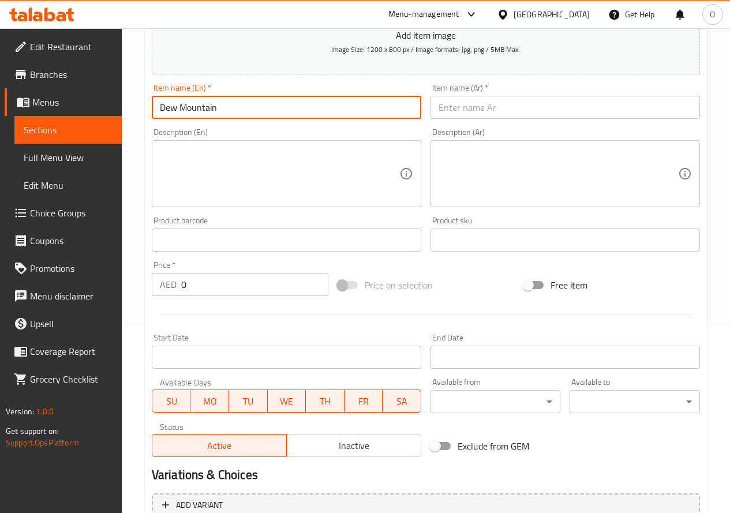
type input "Dew Mountain"
click at [499, 112] on input "text" at bounding box center [566, 107] width 270 height 23
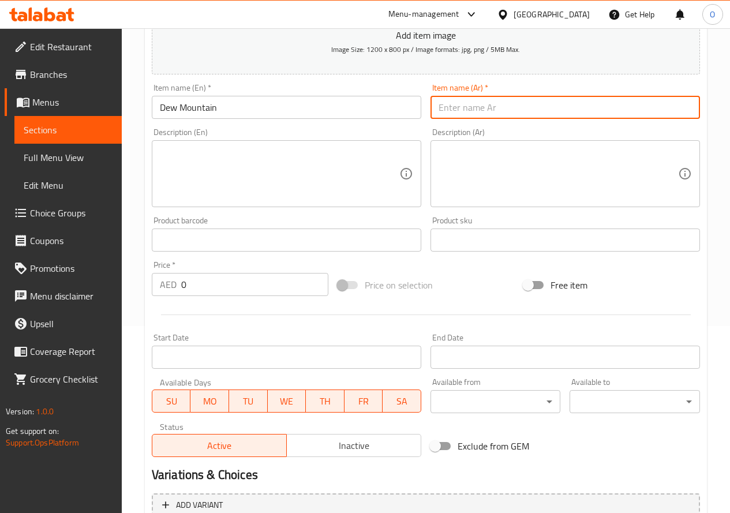
paste input "مونتين"
click at [505, 147] on textarea at bounding box center [559, 174] width 240 height 55
drag, startPoint x: 440, startPoint y: 111, endPoint x: 434, endPoint y: 112, distance: 6.5
click at [434, 112] on input "مونتين ر" at bounding box center [566, 107] width 270 height 23
paste input "يو"
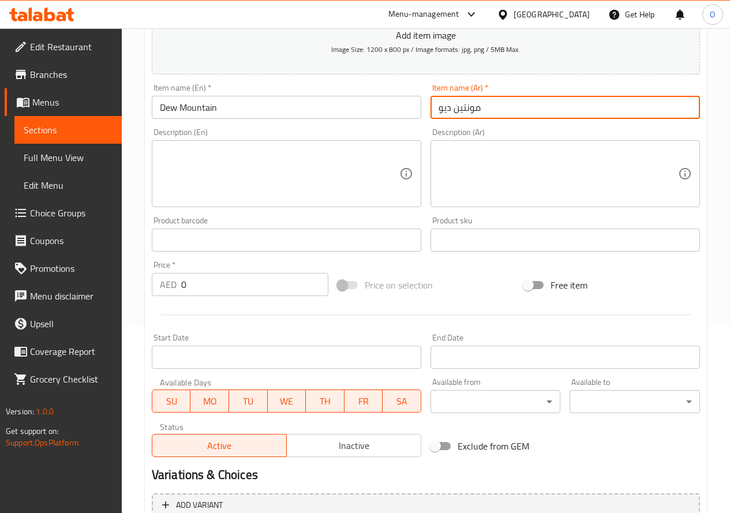
type input "مونتين ديو"
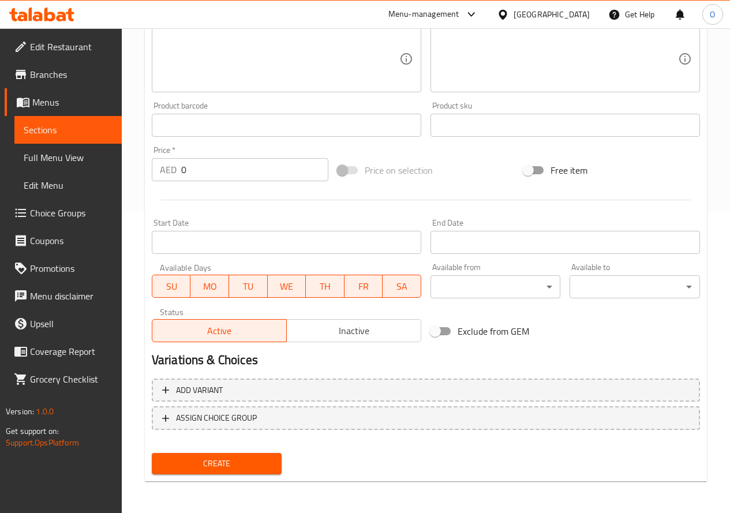
scroll to position [302, 0]
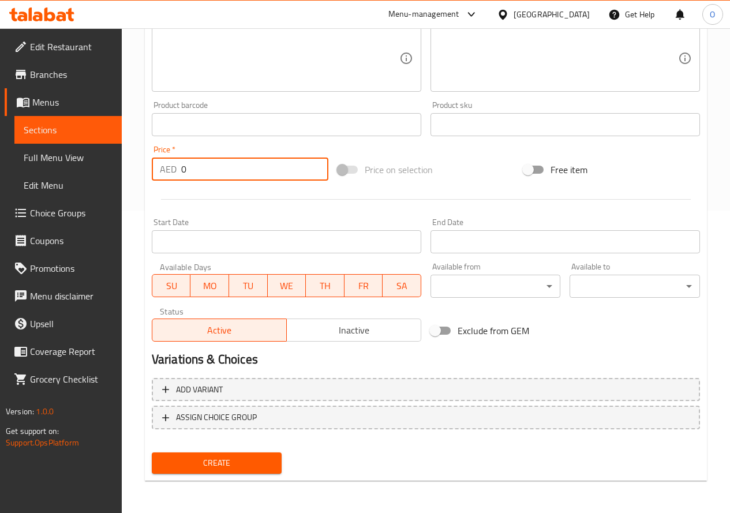
drag, startPoint x: 189, startPoint y: 167, endPoint x: 172, endPoint y: 177, distance: 19.9
click at [173, 177] on div "AED 0 Price *" at bounding box center [240, 169] width 177 height 23
paste input "6"
type input "6"
click at [187, 187] on div at bounding box center [426, 199] width 558 height 28
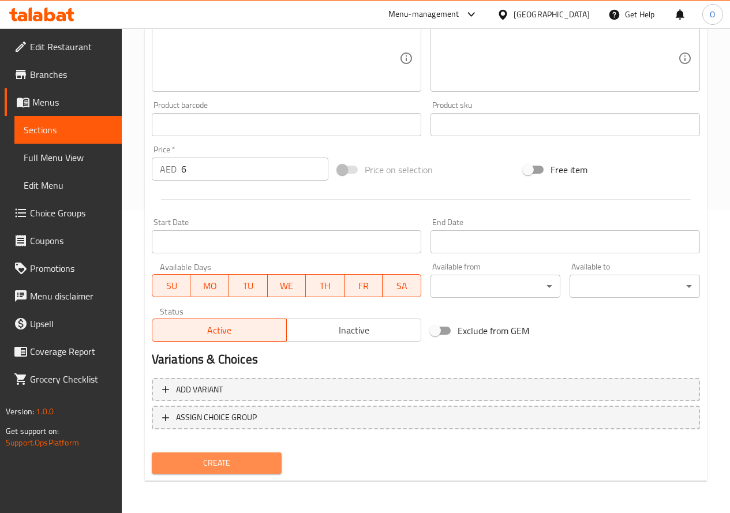
click at [238, 462] on span "Create" at bounding box center [217, 463] width 112 height 14
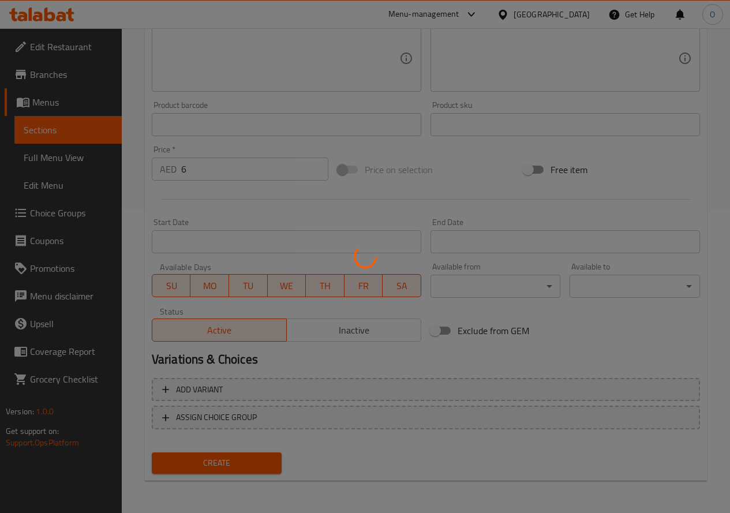
type input "0"
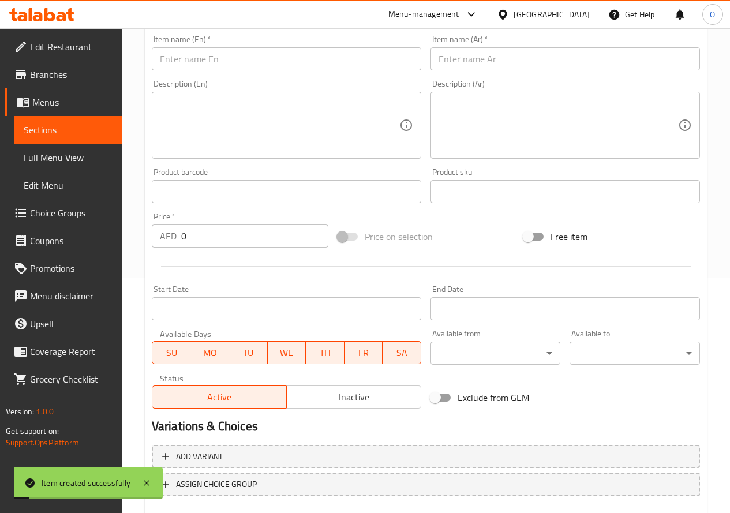
scroll to position [129, 0]
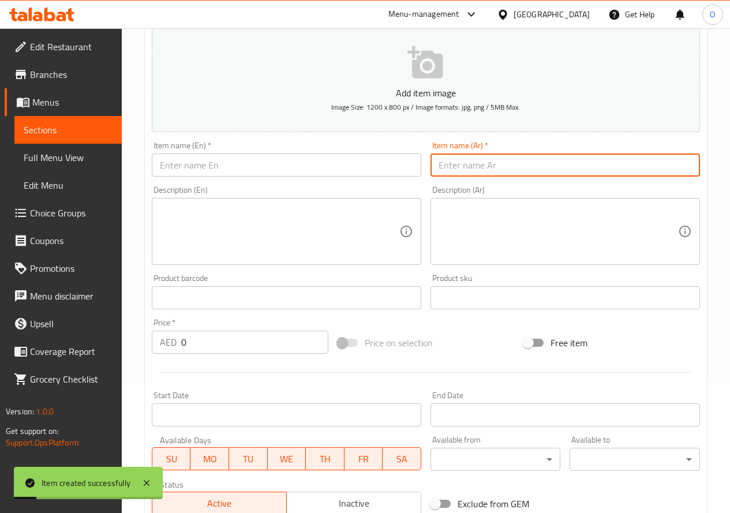
click at [493, 173] on input "text" at bounding box center [566, 165] width 270 height 23
paste input "لبن"
paste input "عيران"
paste input "Laban"
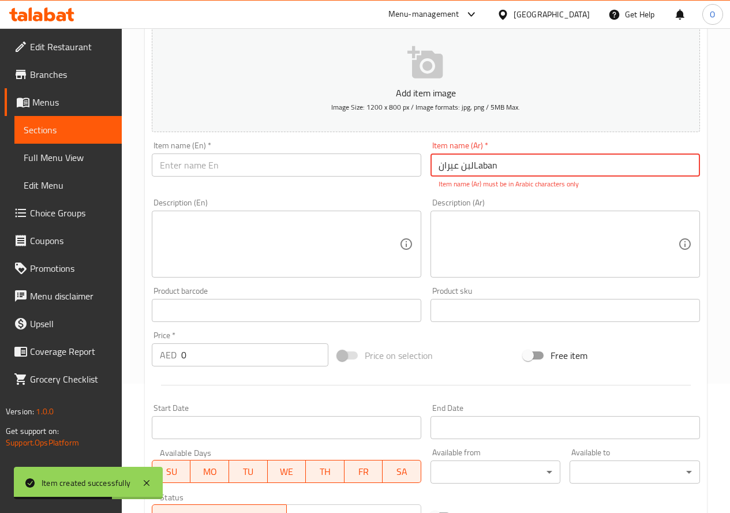
click at [189, 163] on input "text" at bounding box center [287, 165] width 270 height 23
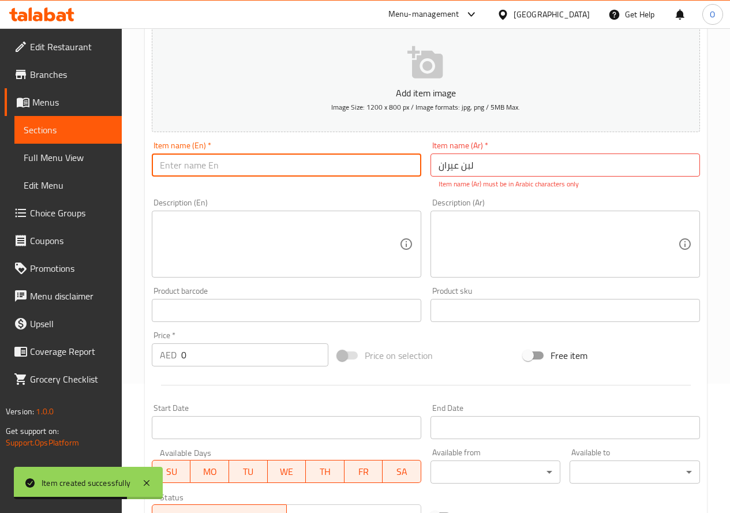
type input "لبن عيران"
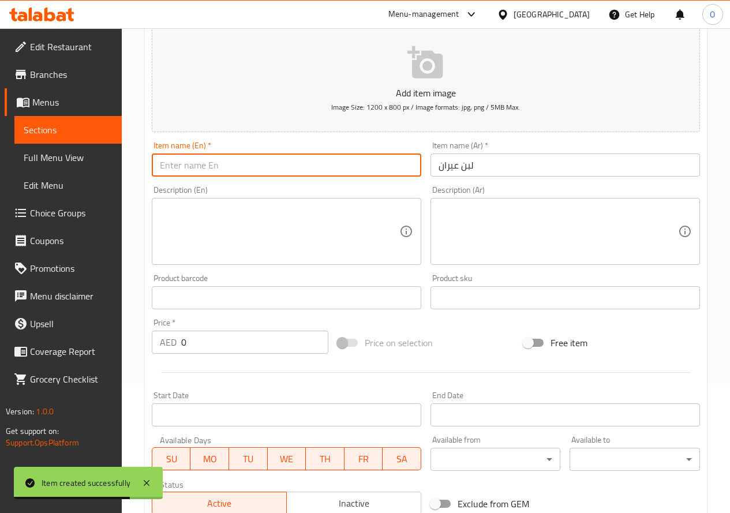
click at [189, 163] on input "text" at bounding box center [287, 165] width 270 height 23
paste input "Laban"
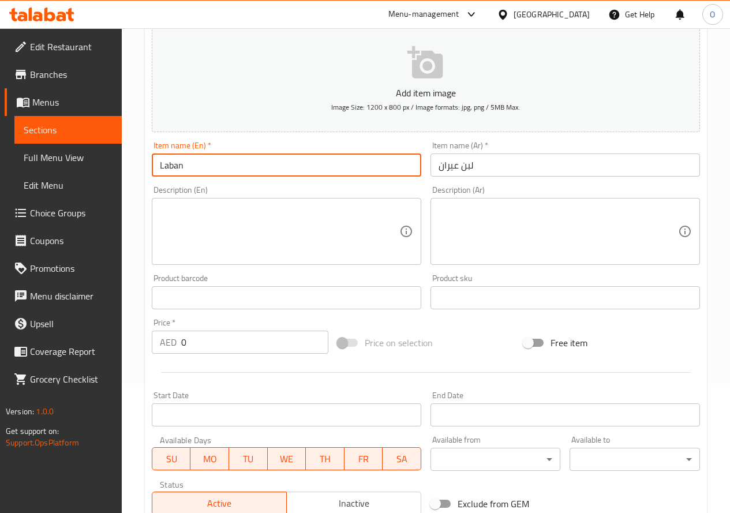
paste input "Ayran"
type input "[PERSON_NAME]"
click at [189, 345] on input "0" at bounding box center [254, 342] width 147 height 23
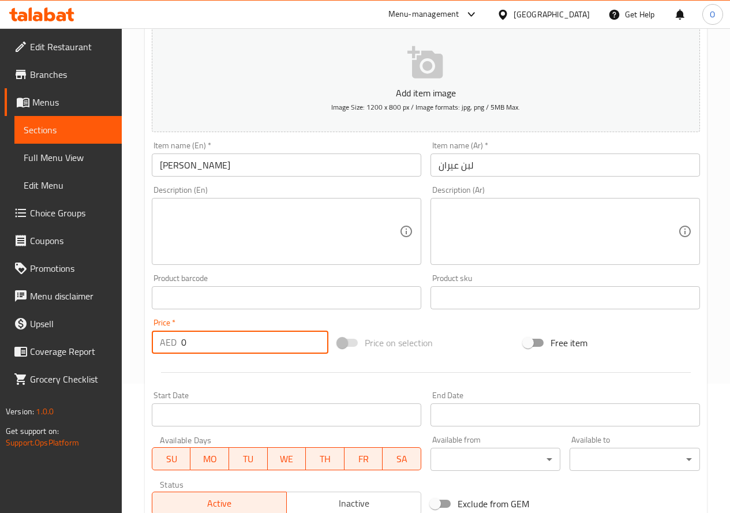
click at [182, 346] on input "0" at bounding box center [254, 342] width 147 height 23
drag, startPoint x: 182, startPoint y: 346, endPoint x: 188, endPoint y: 343, distance: 5.9
click at [188, 343] on input "0" at bounding box center [254, 342] width 147 height 23
paste input "6"
type input "6"
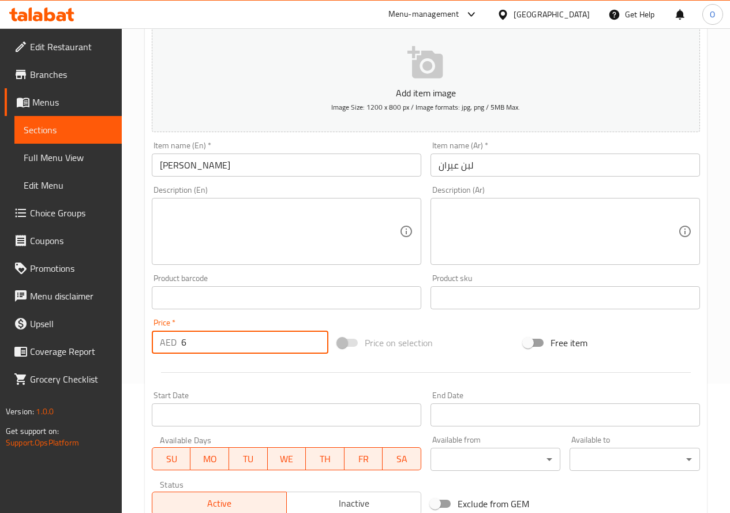
click at [200, 373] on div at bounding box center [426, 372] width 558 height 28
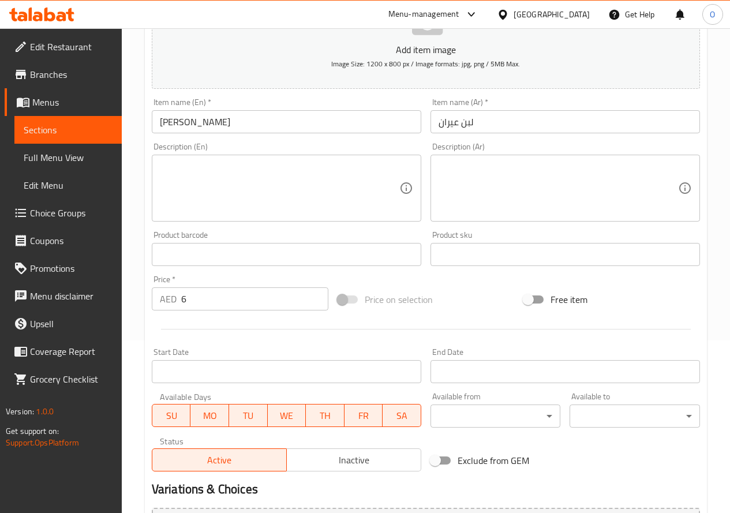
scroll to position [302, 0]
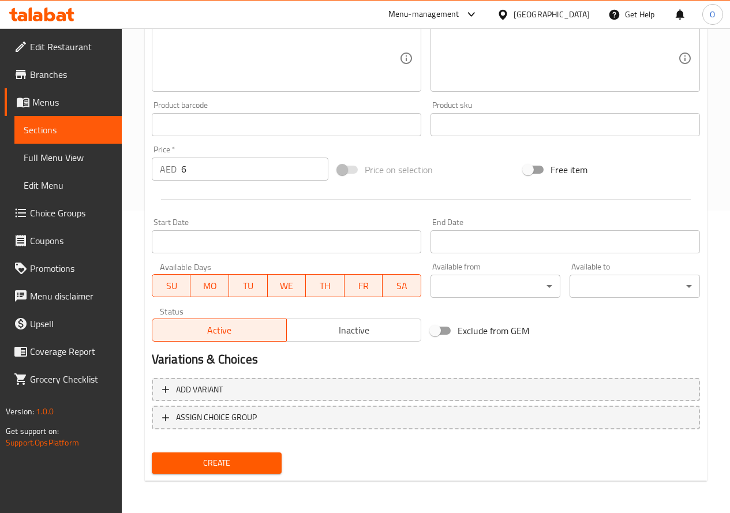
click at [223, 465] on span "Create" at bounding box center [217, 463] width 112 height 14
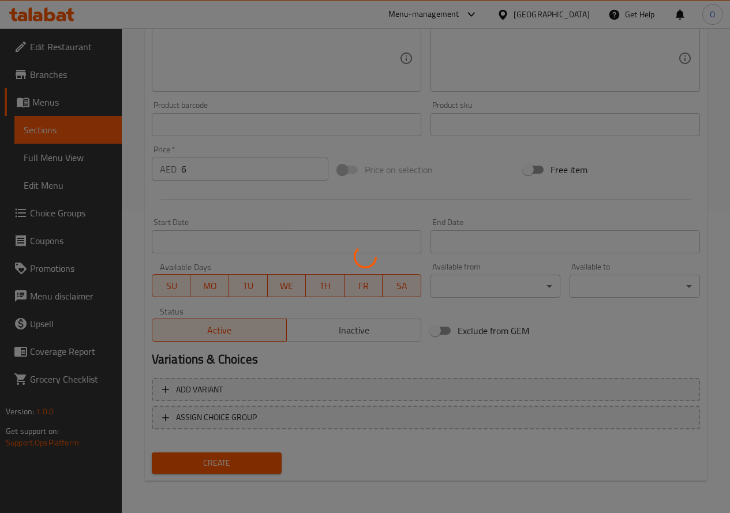
type input "0"
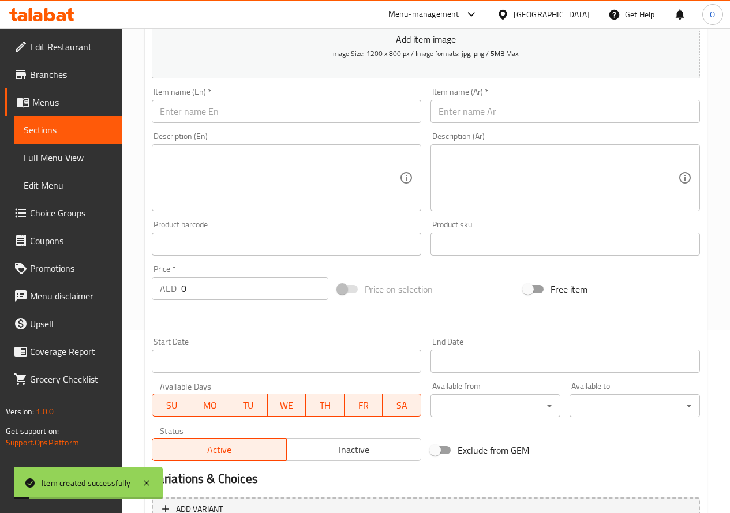
scroll to position [14, 0]
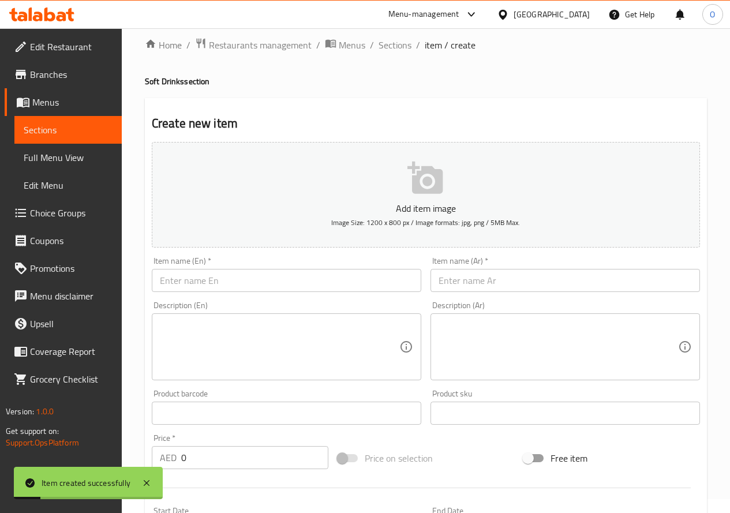
click at [195, 277] on input "text" at bounding box center [287, 280] width 270 height 23
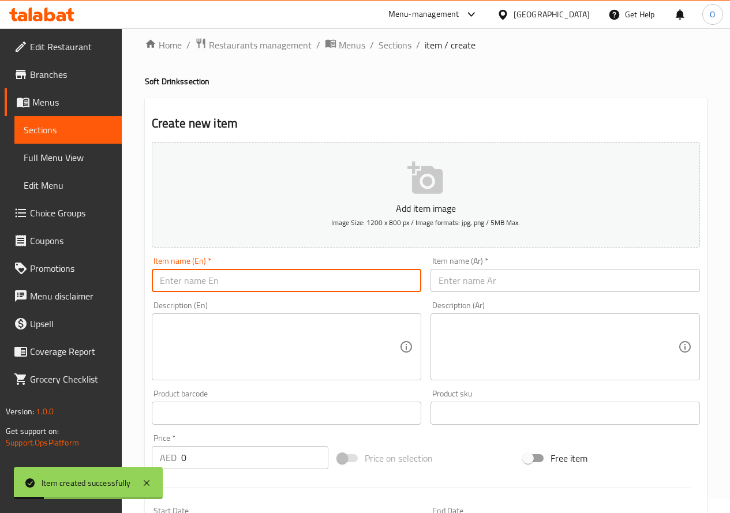
paste input "Water"
type input "Water"
click at [480, 287] on input "text" at bounding box center [566, 280] width 270 height 23
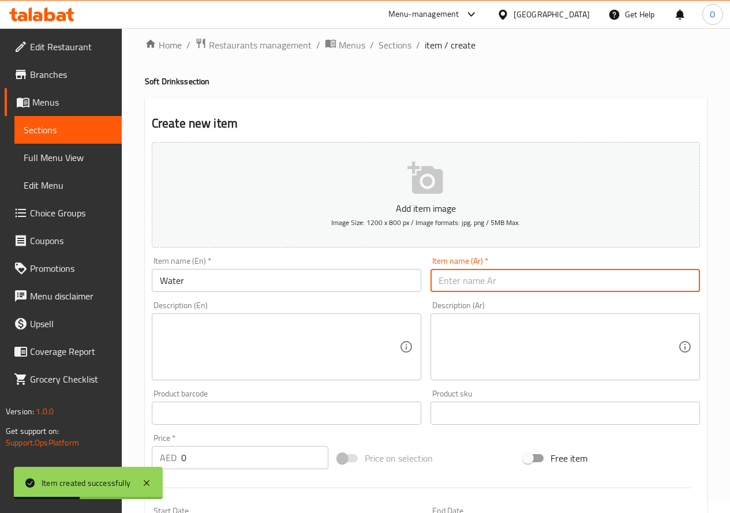
paste input "ماء"
type input "ماء"
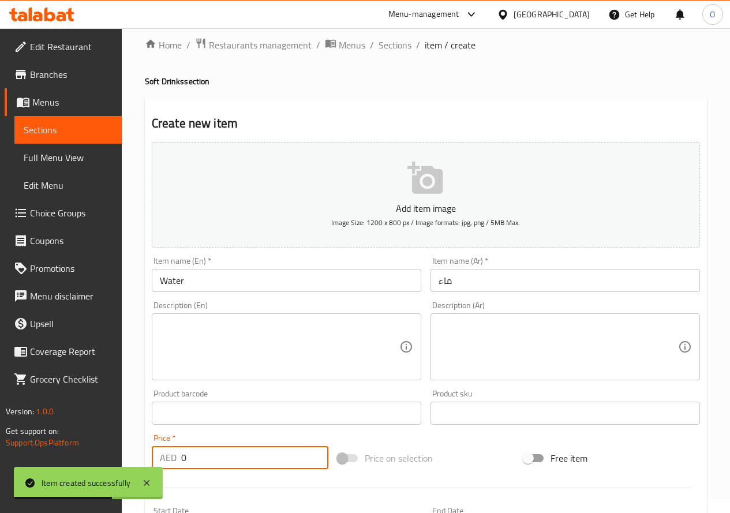
drag, startPoint x: 190, startPoint y: 462, endPoint x: 184, endPoint y: 463, distance: 7.0
click at [184, 463] on input "0" at bounding box center [254, 457] width 147 height 23
paste input "4"
type input "4"
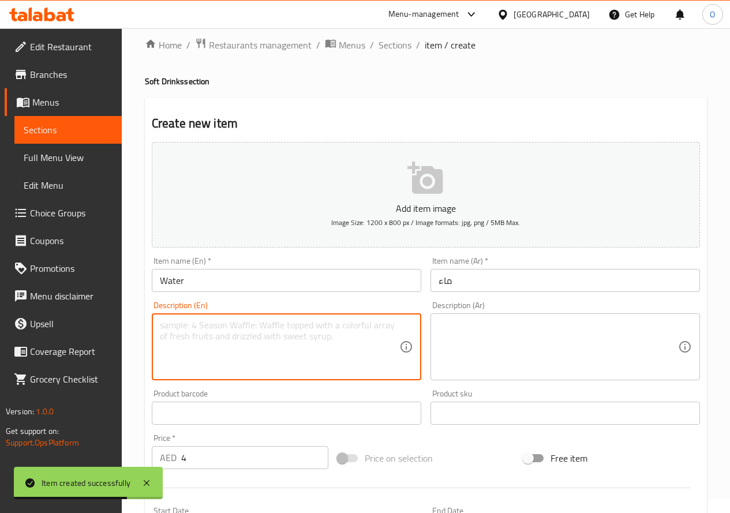
click at [214, 365] on textarea at bounding box center [280, 347] width 240 height 55
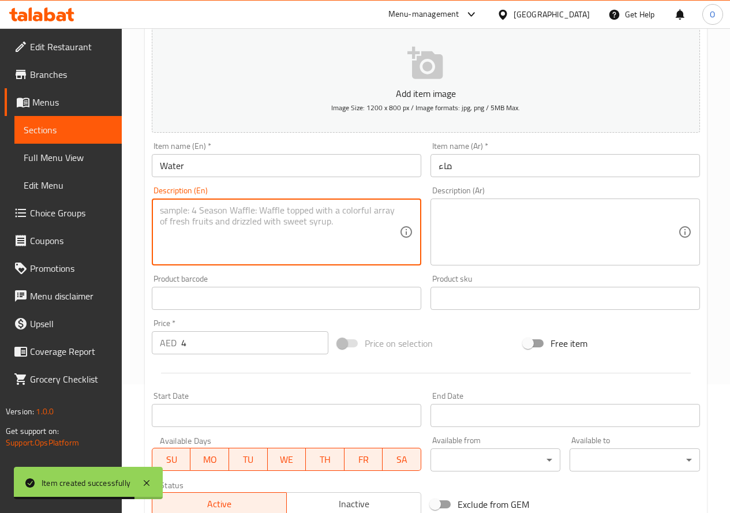
scroll to position [302, 0]
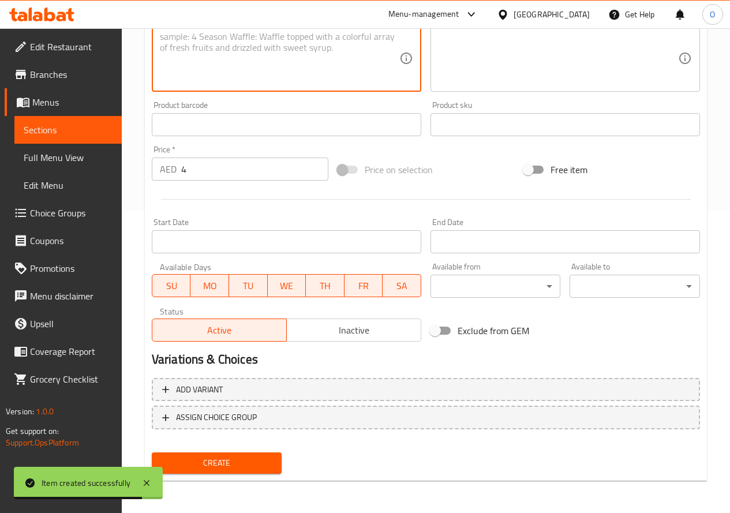
click at [237, 460] on span "Create" at bounding box center [217, 463] width 112 height 14
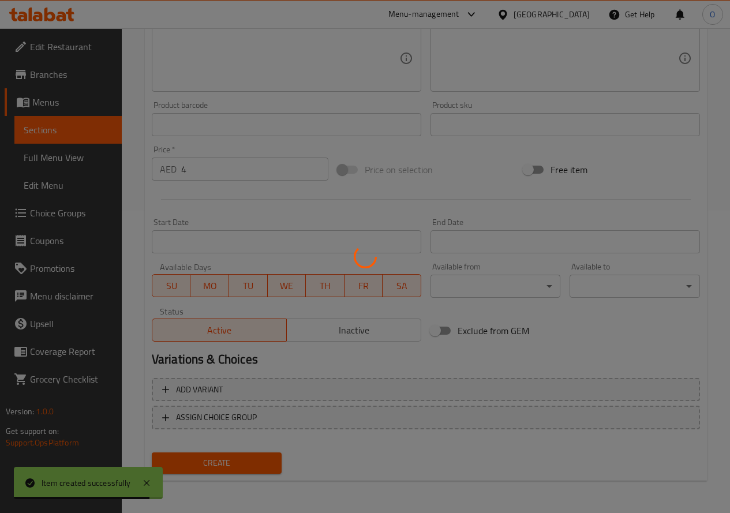
type input "0"
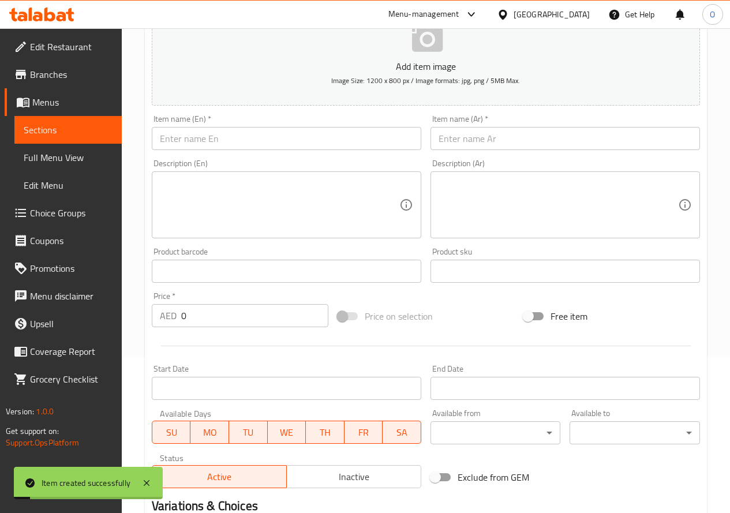
scroll to position [0, 0]
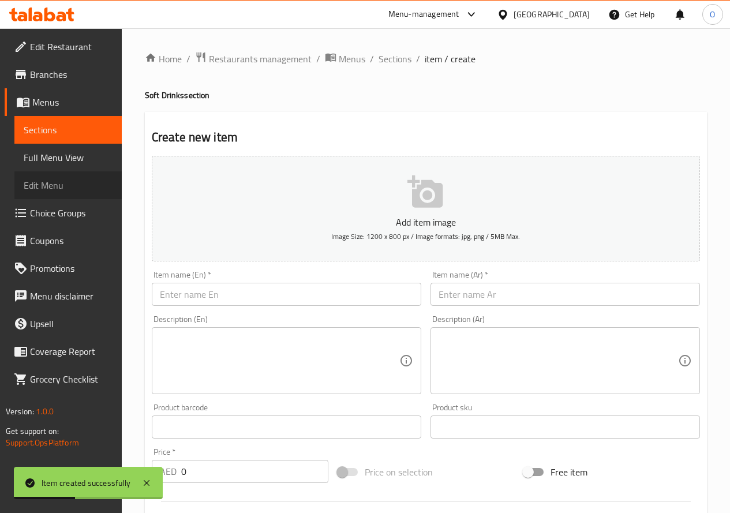
click at [57, 190] on span "Edit Menu" at bounding box center [68, 185] width 89 height 14
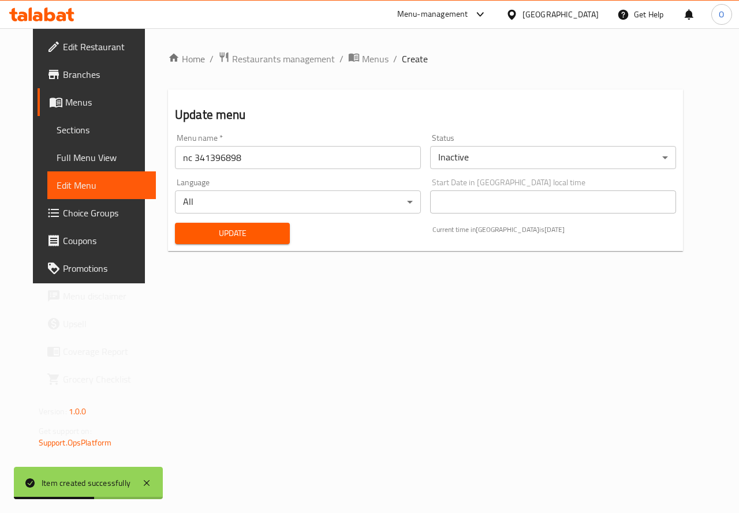
click at [443, 155] on body "Item created successfully ​ Menu-management [GEOGRAPHIC_DATA] Get Help O Edit R…" at bounding box center [369, 270] width 739 height 485
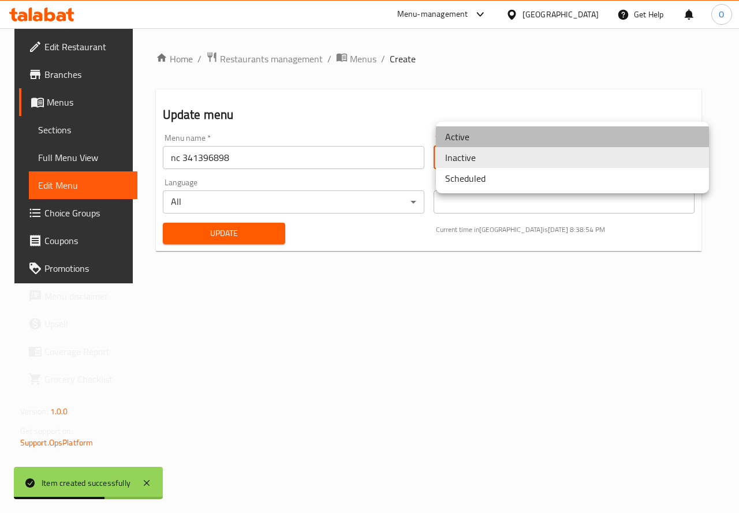
click at [479, 136] on li "Active" at bounding box center [572, 136] width 273 height 21
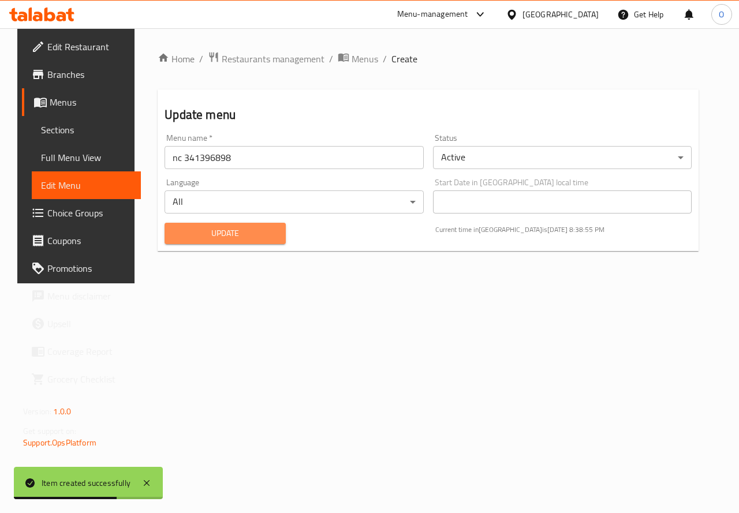
click at [266, 231] on span "Update" at bounding box center [225, 233] width 103 height 14
click at [63, 126] on span "Sections" at bounding box center [86, 130] width 91 height 14
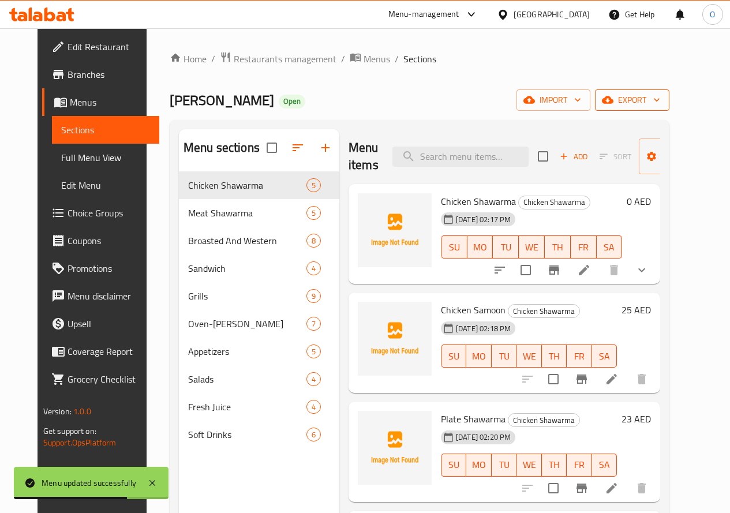
click at [660, 103] on span "export" at bounding box center [632, 100] width 56 height 14
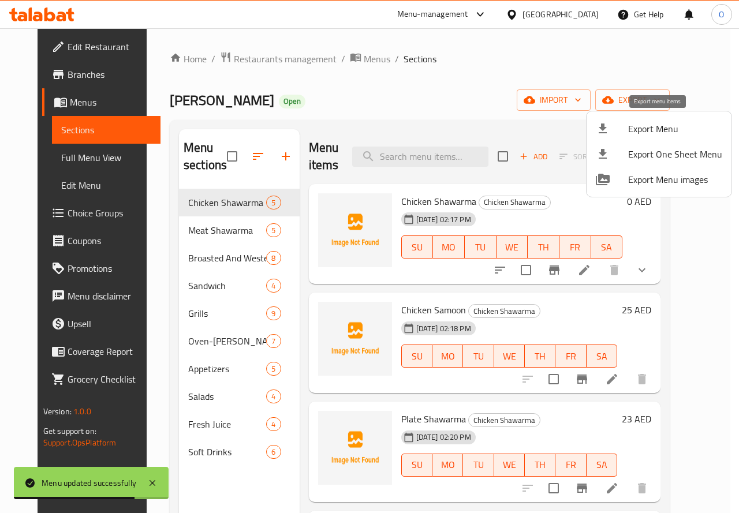
click at [660, 129] on span "Export Menu" at bounding box center [675, 129] width 94 height 14
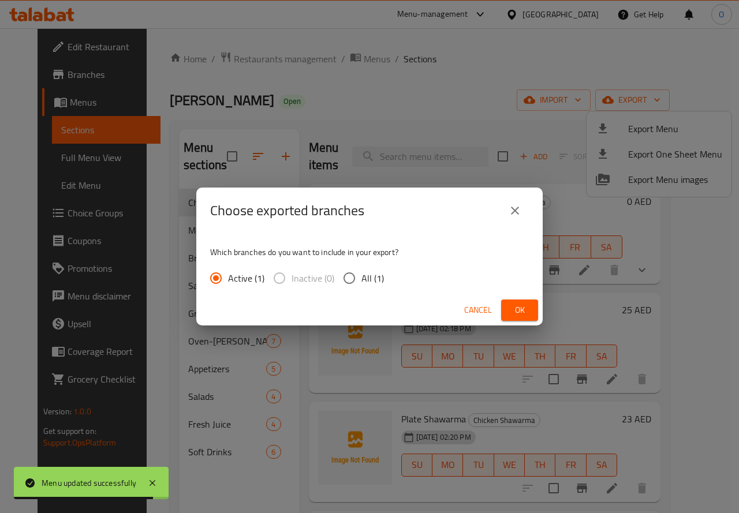
click at [522, 313] on span "Ok" at bounding box center [519, 310] width 18 height 14
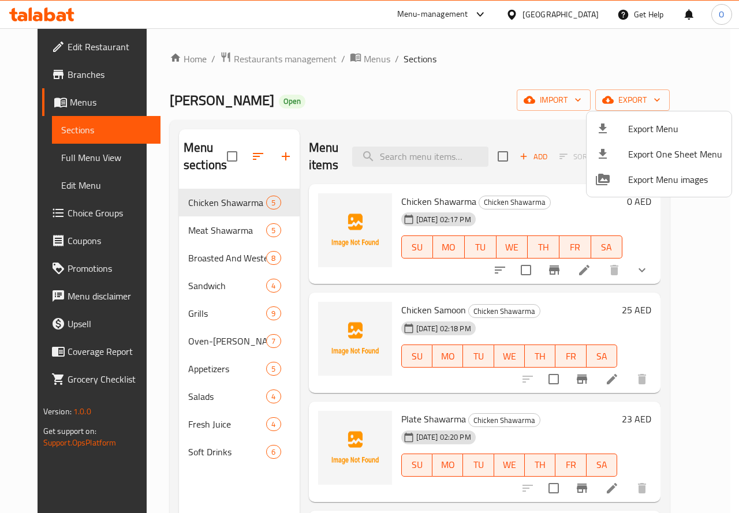
click at [257, 65] on div at bounding box center [369, 256] width 739 height 513
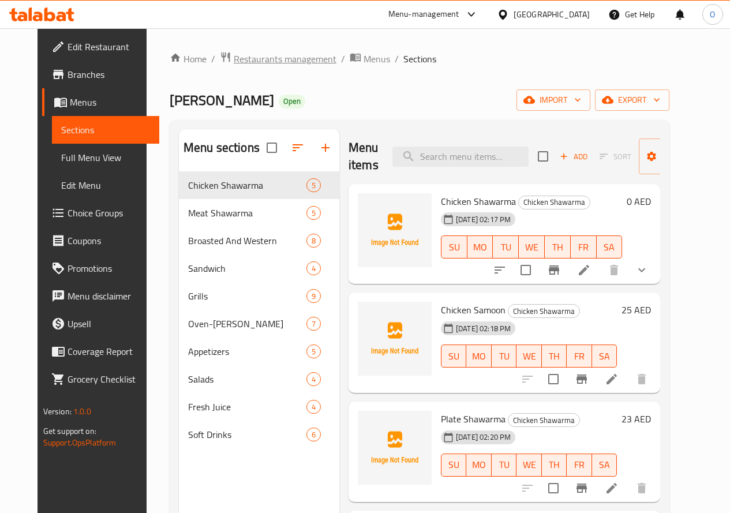
click at [246, 57] on span "Restaurants management" at bounding box center [285, 59] width 103 height 14
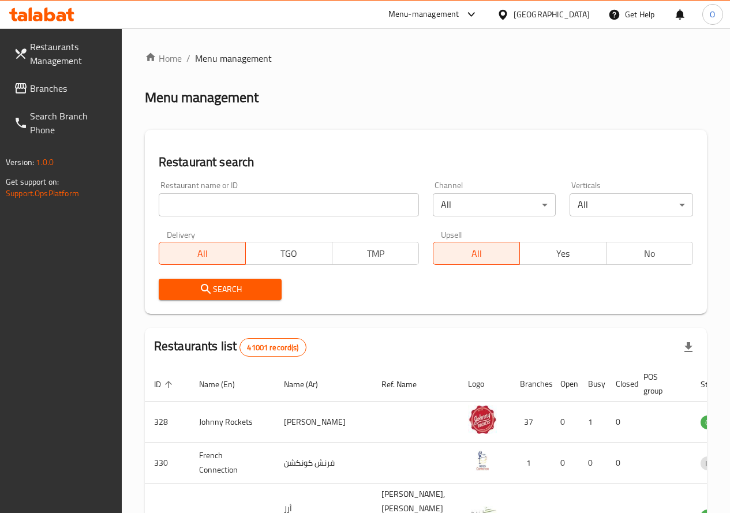
click at [42, 84] on div at bounding box center [365, 256] width 730 height 513
click at [50, 87] on span "Branches" at bounding box center [71, 88] width 83 height 14
